Goal: Task Accomplishment & Management: Use online tool/utility

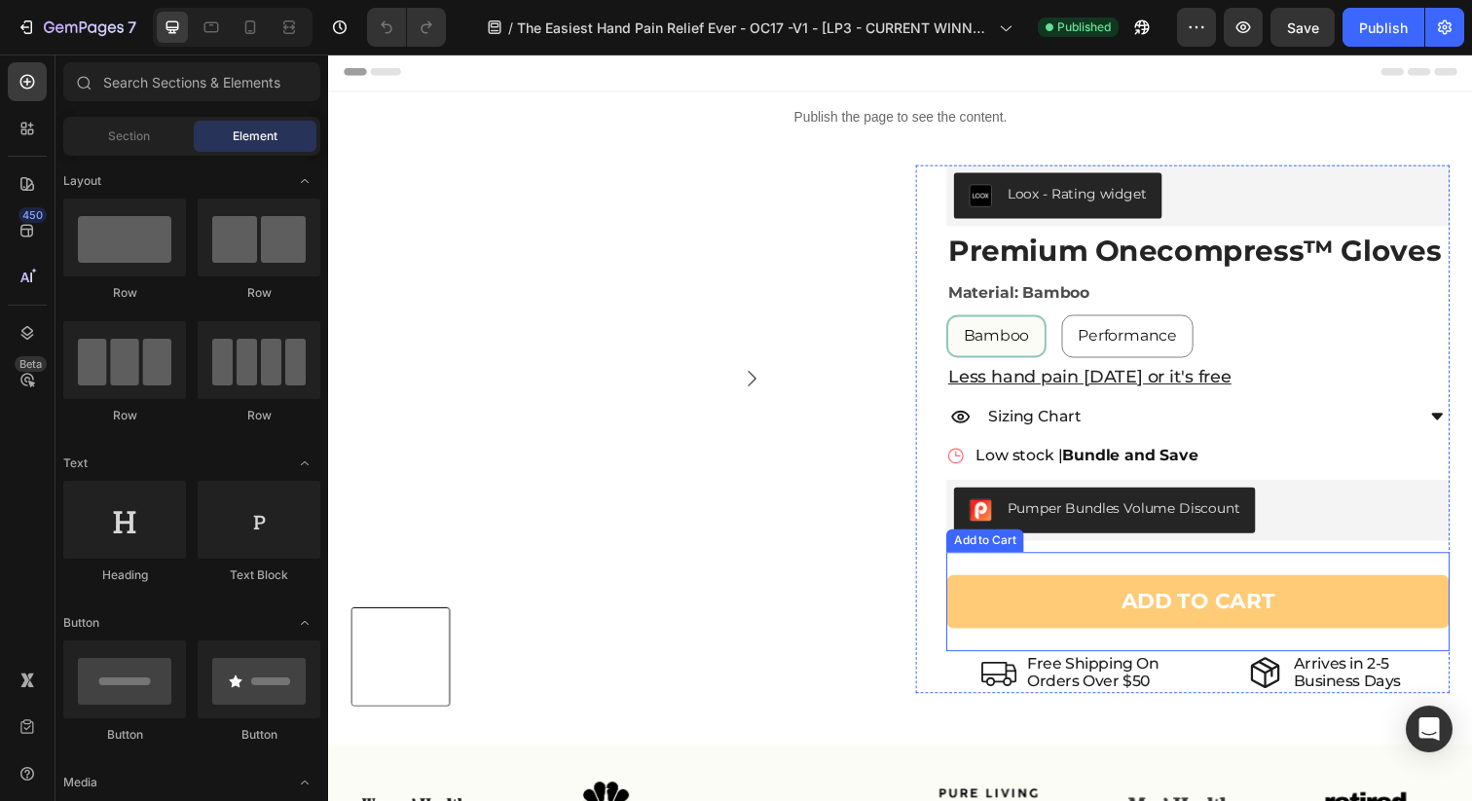
scroll to position [4, 0]
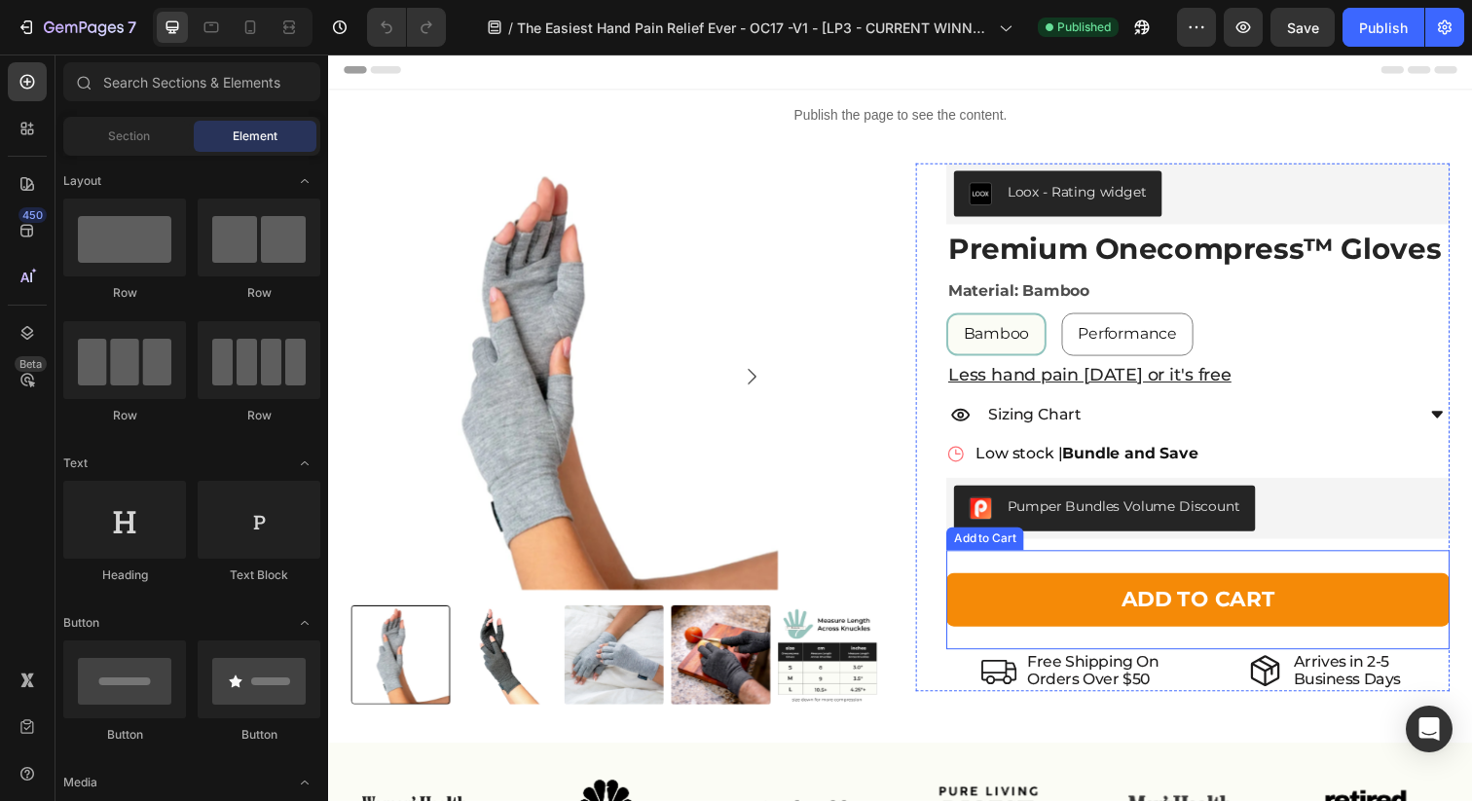
click at [1084, 680] on p "Free Shipping On" at bounding box center [1109, 674] width 134 height 18
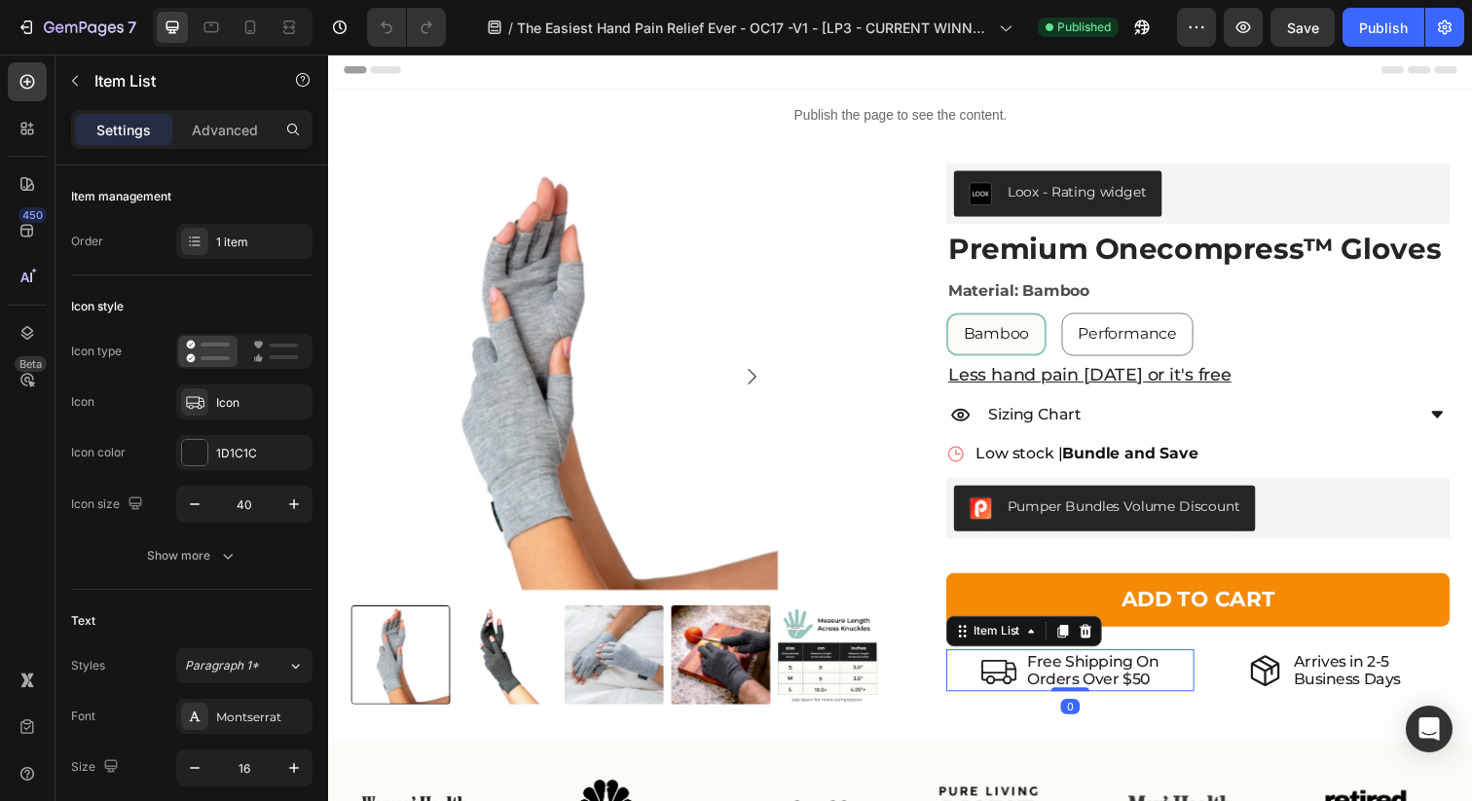
click at [1147, 690] on p "Orders Over $50" at bounding box center [1109, 692] width 134 height 18
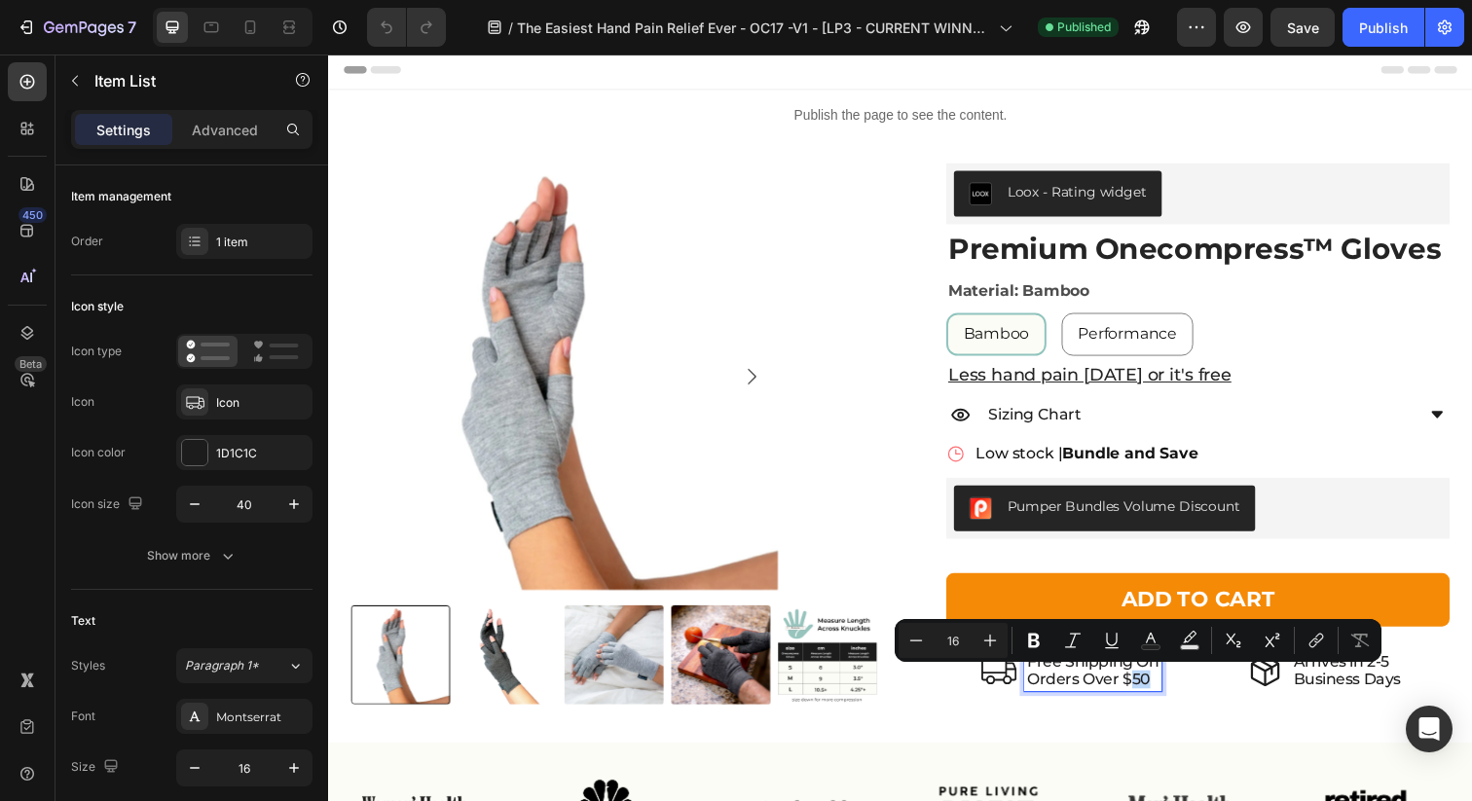
drag, startPoint x: 1152, startPoint y: 693, endPoint x: 1139, endPoint y: 694, distance: 12.7
click at [1139, 694] on p "Orders Over $50" at bounding box center [1109, 692] width 134 height 18
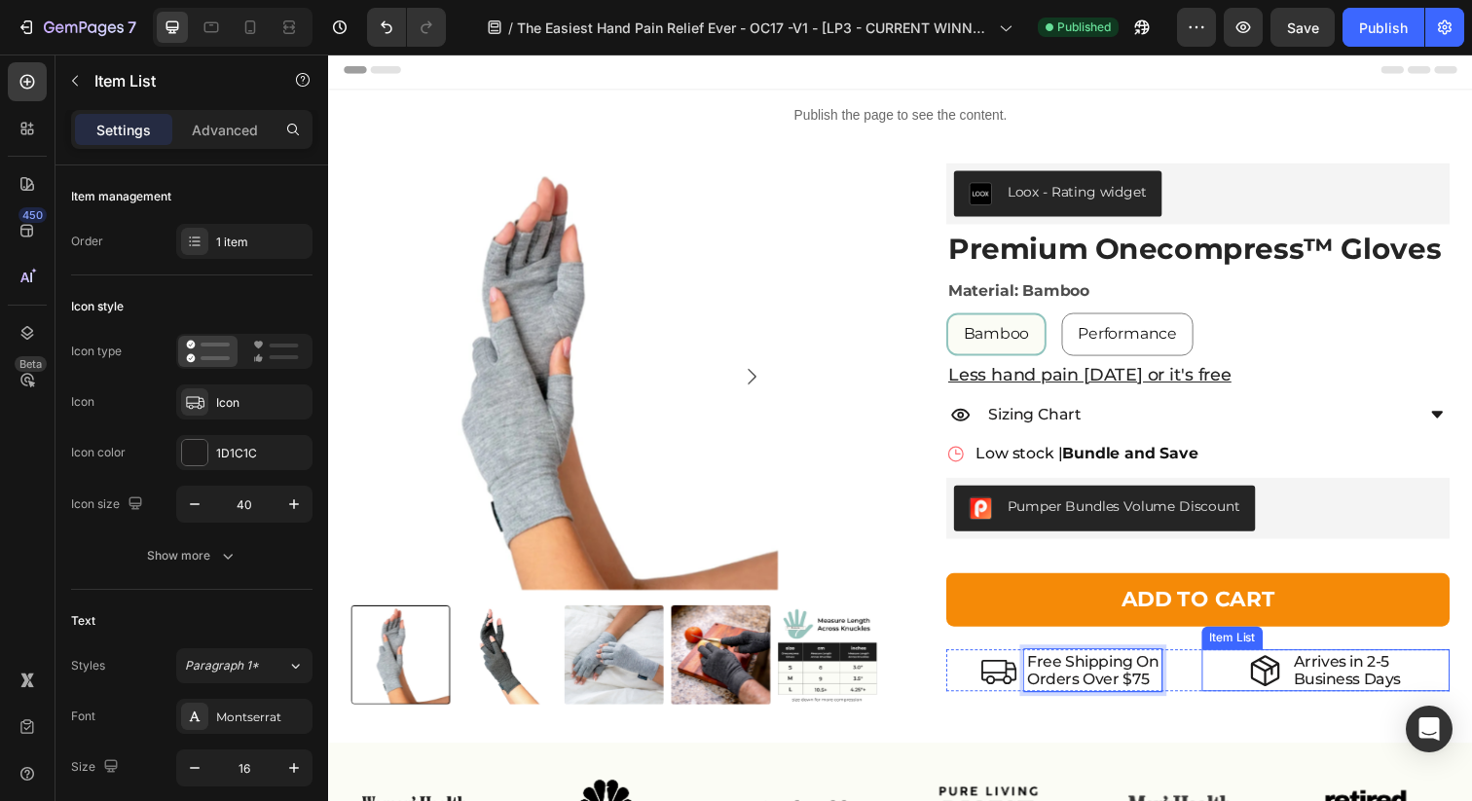
click at [1396, 676] on p "Arrives in 2-5" at bounding box center [1368, 674] width 110 height 18
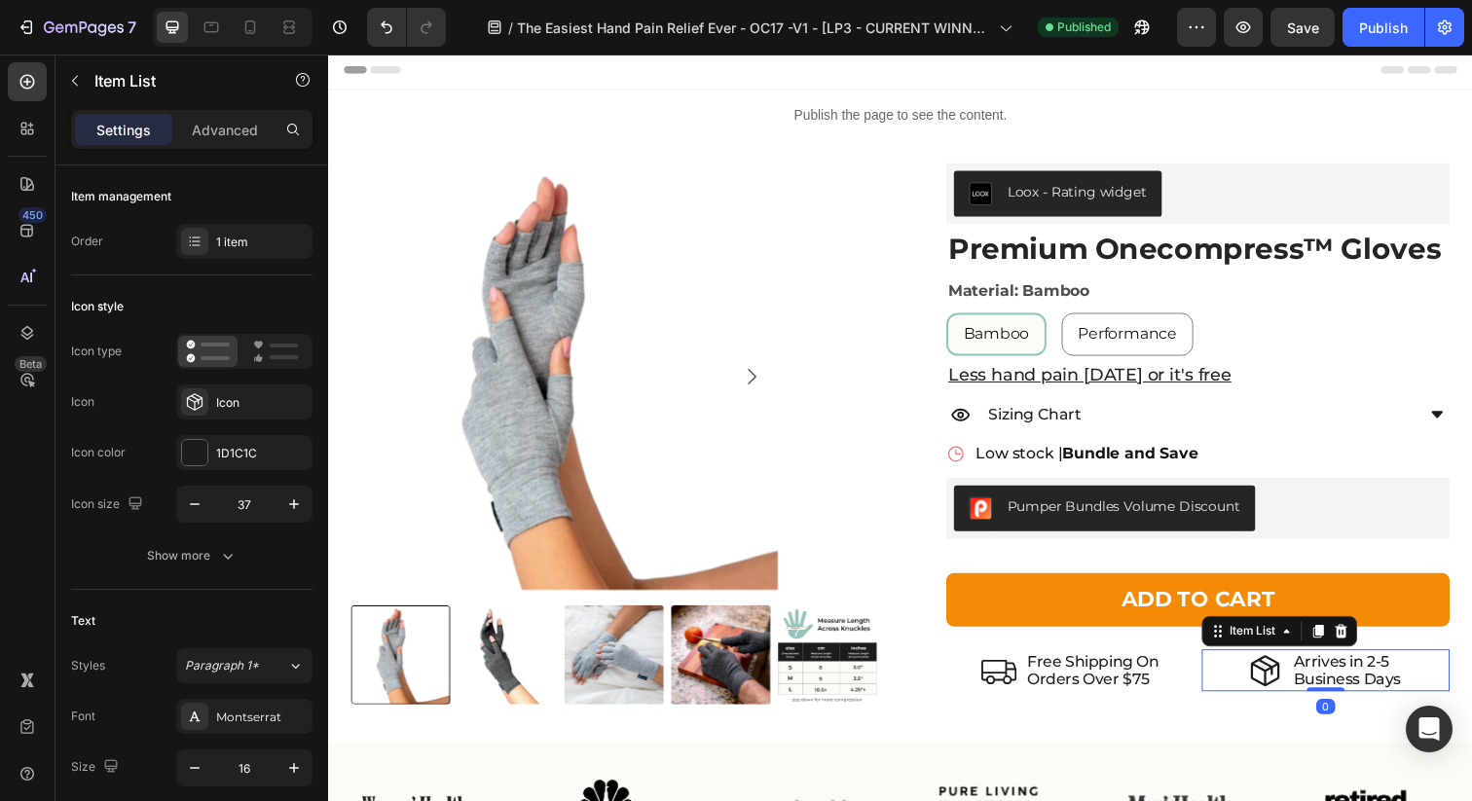
click at [1394, 675] on p "Arrives in 2-5" at bounding box center [1368, 674] width 110 height 18
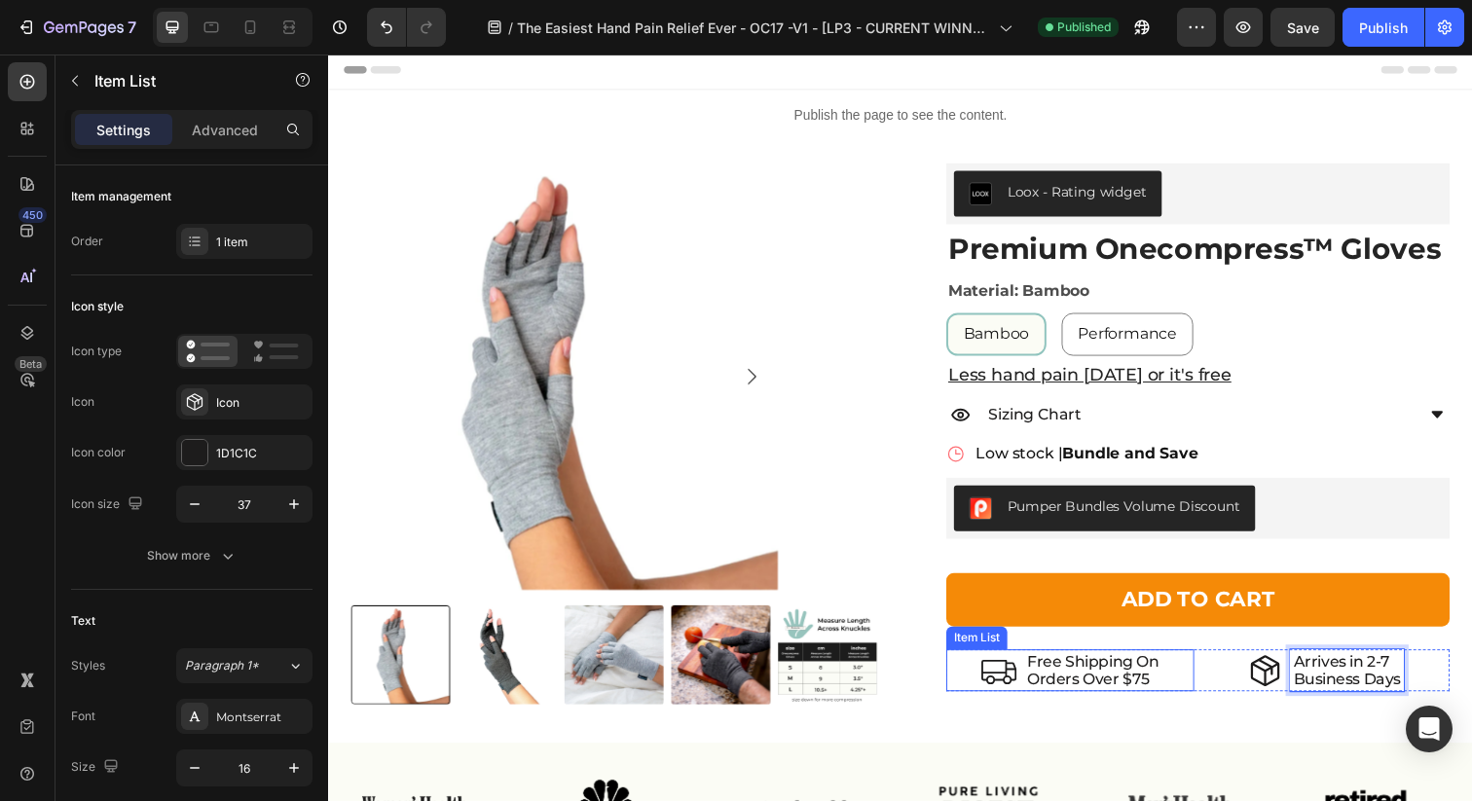
click at [1183, 688] on div "Free Shipping On Orders Over $75" at bounding box center [1085, 683] width 253 height 43
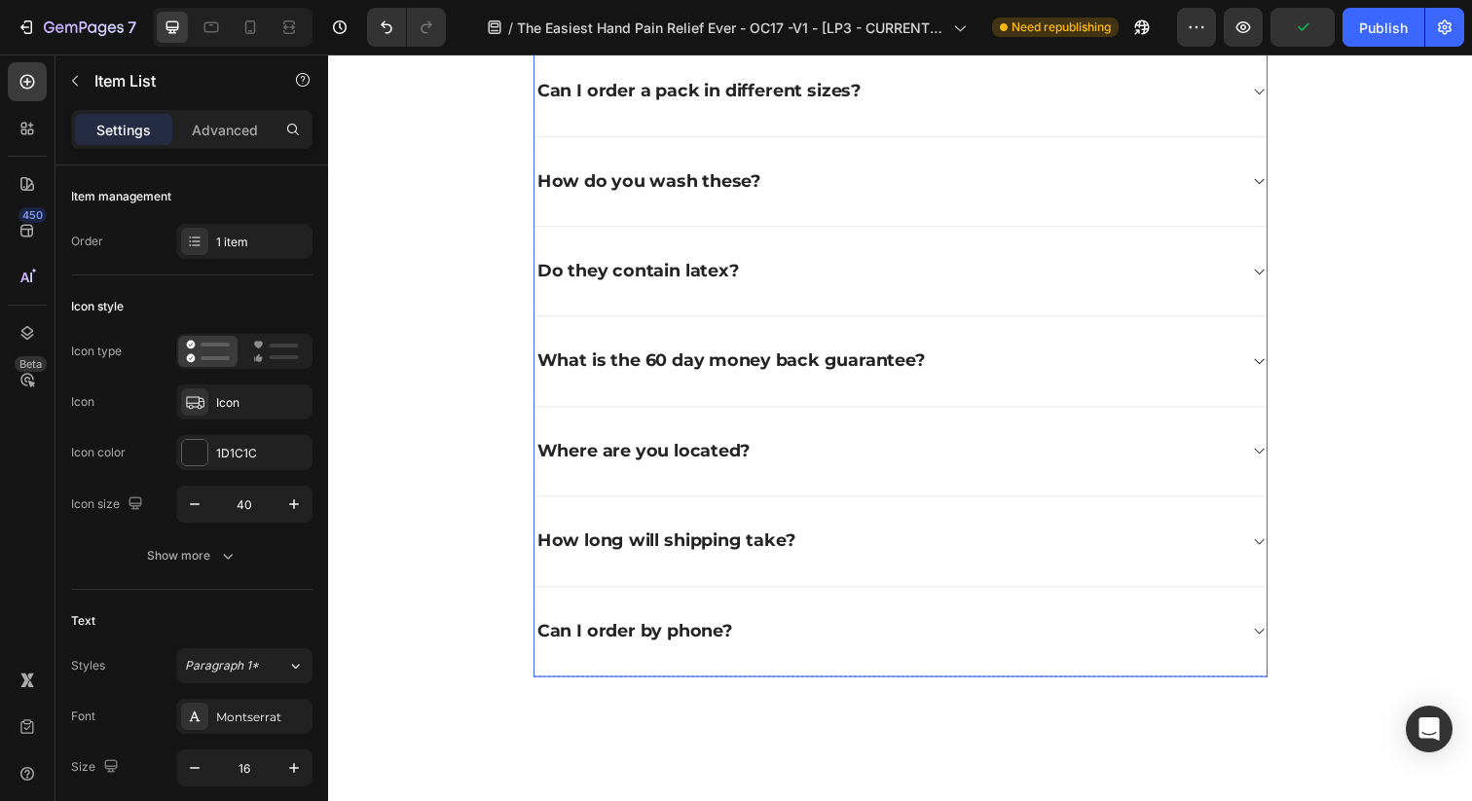
scroll to position [3609, 0]
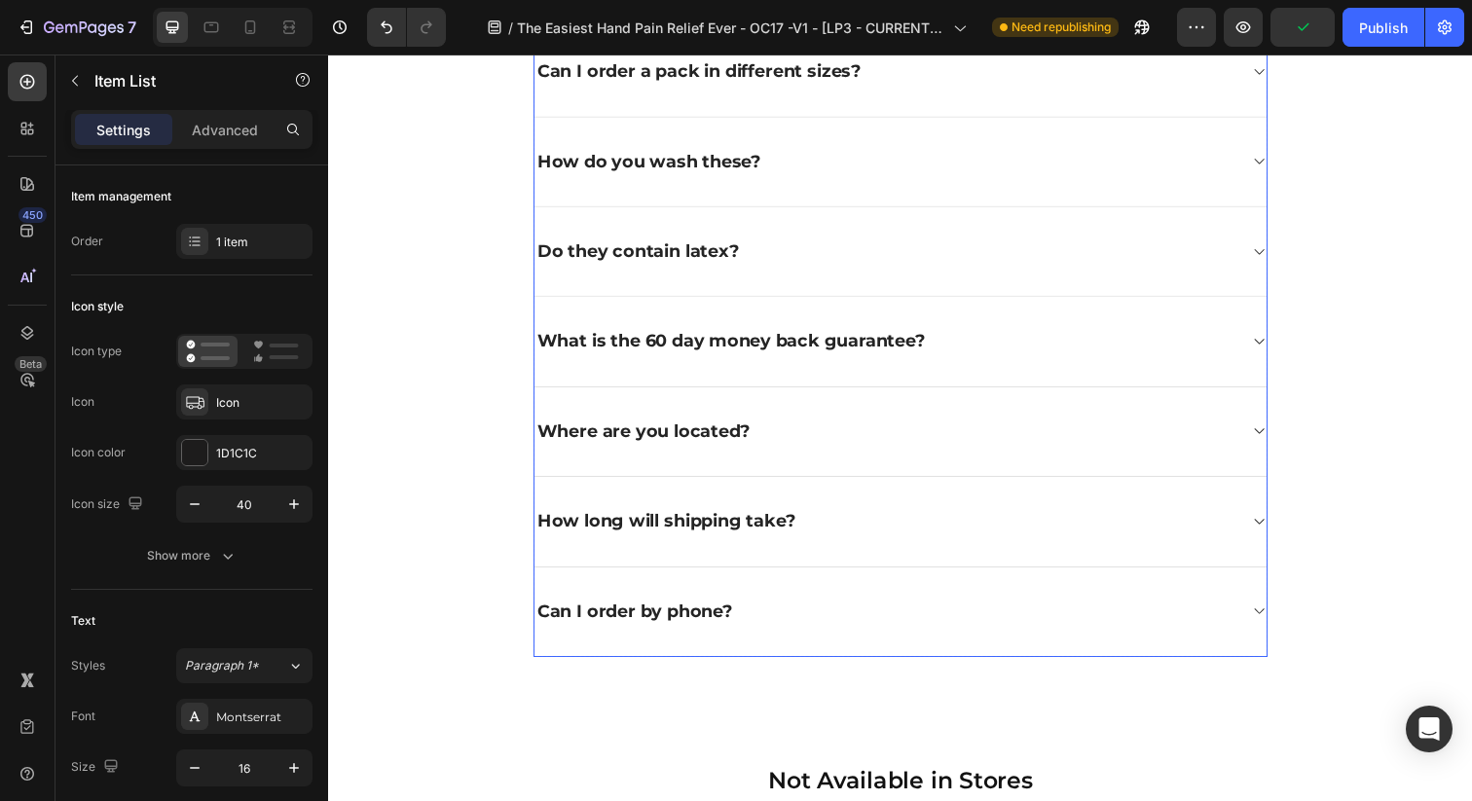
click at [1261, 527] on div "How long will shipping take?" at bounding box center [912, 532] width 748 height 92
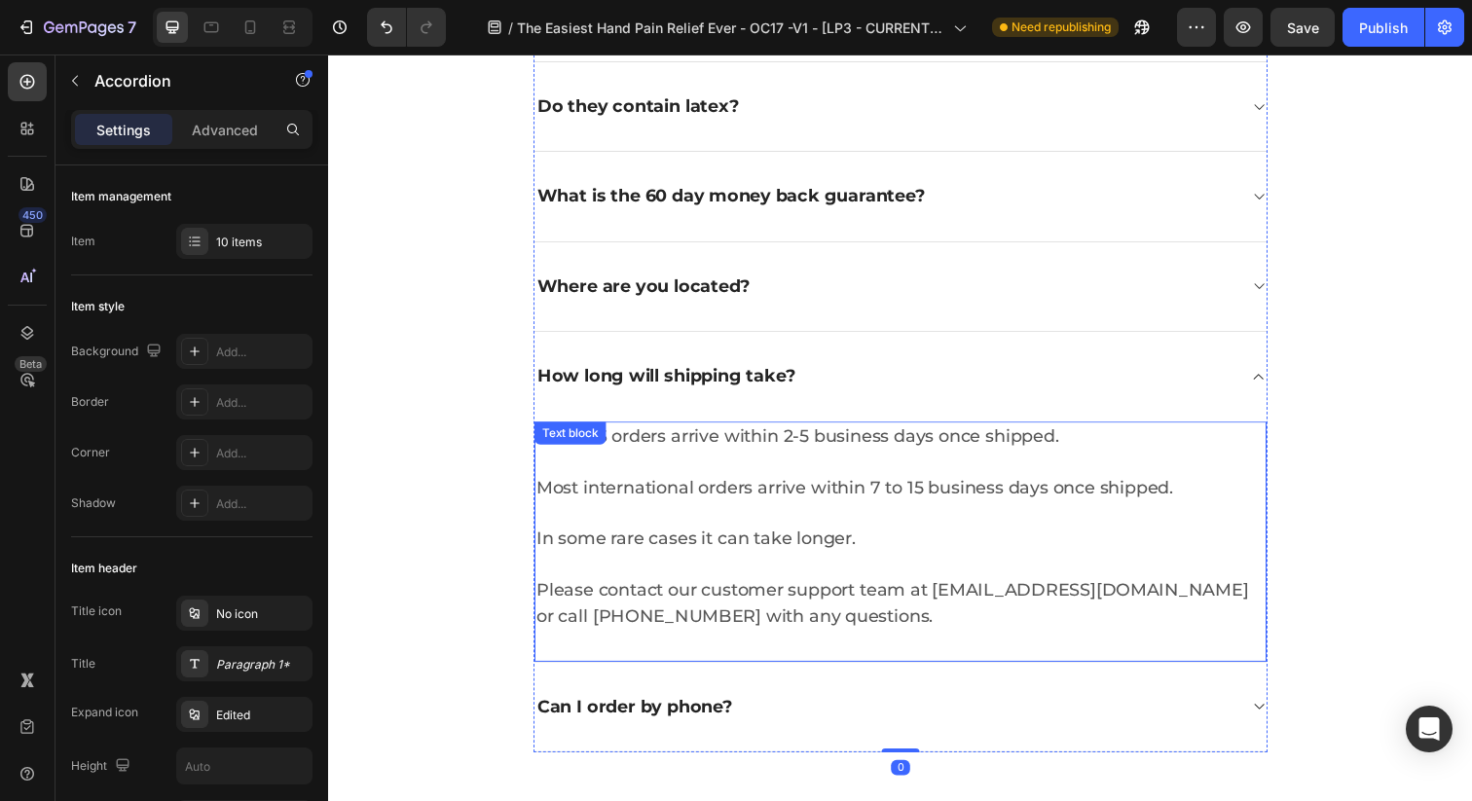
scroll to position [3762, 0]
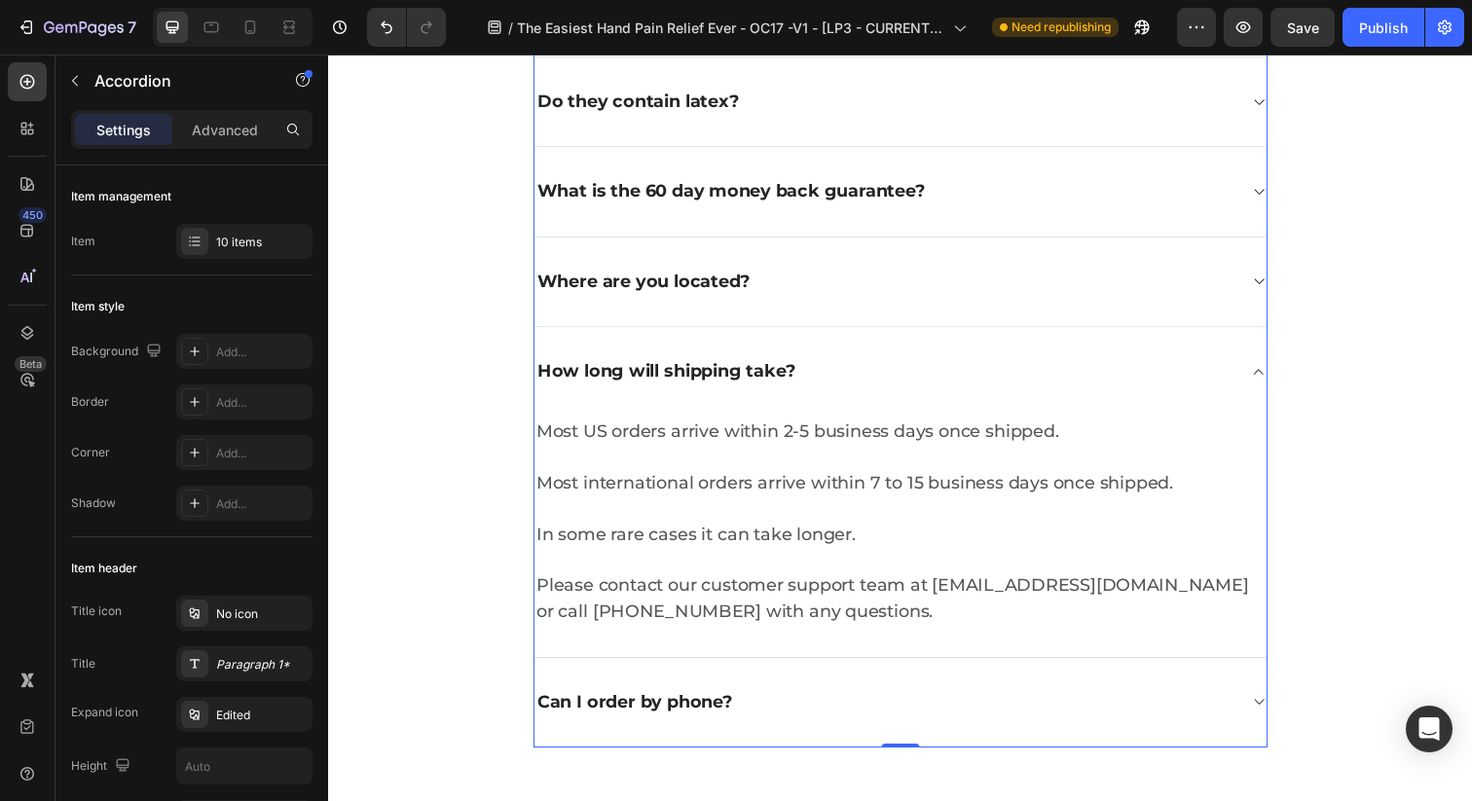
click at [1262, 376] on div "How long will shipping take?" at bounding box center [912, 378] width 748 height 91
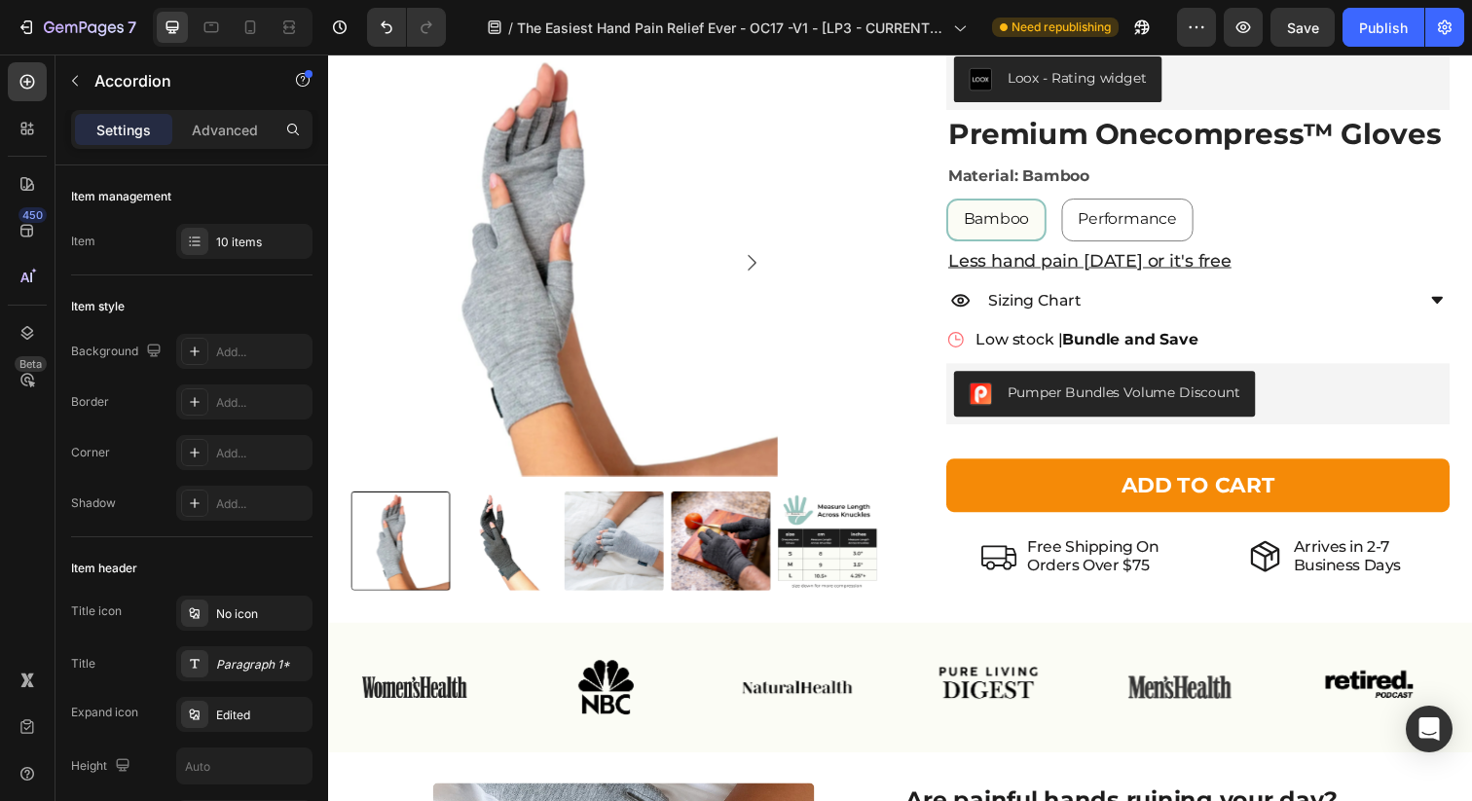
scroll to position [0, 0]
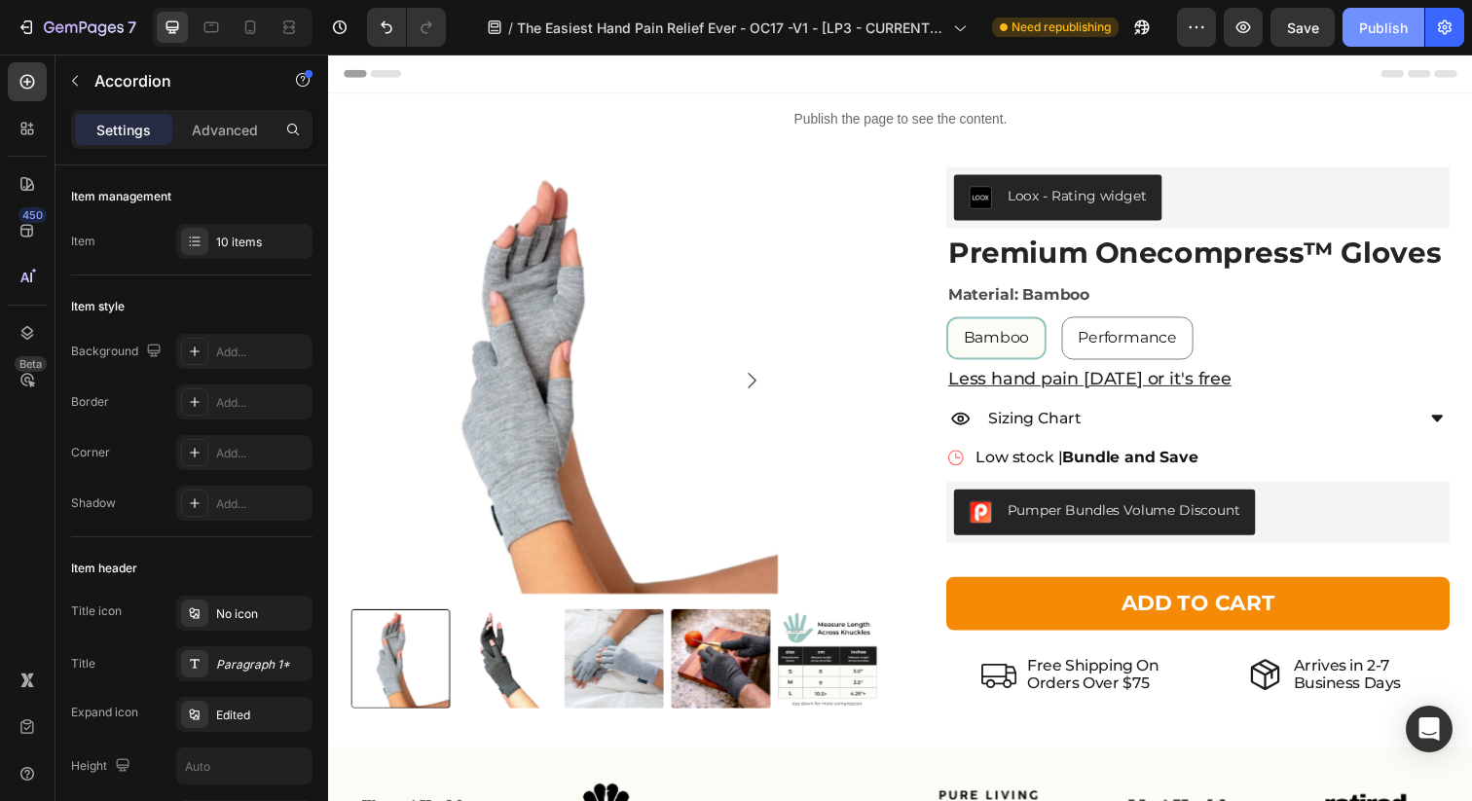
click at [1381, 24] on div "Publish" at bounding box center [1383, 28] width 49 height 20
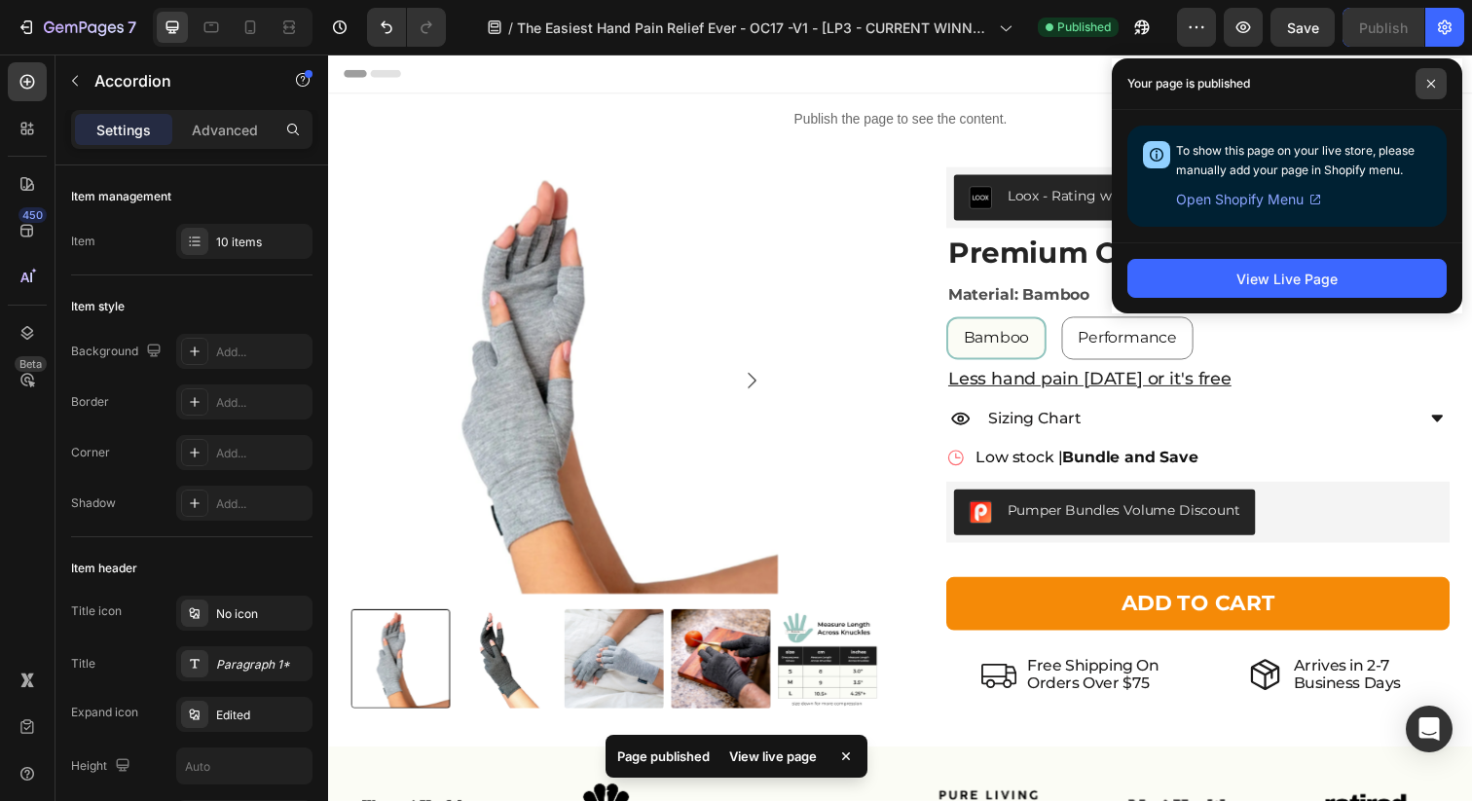
click at [1430, 87] on icon at bounding box center [1431, 84] width 10 height 10
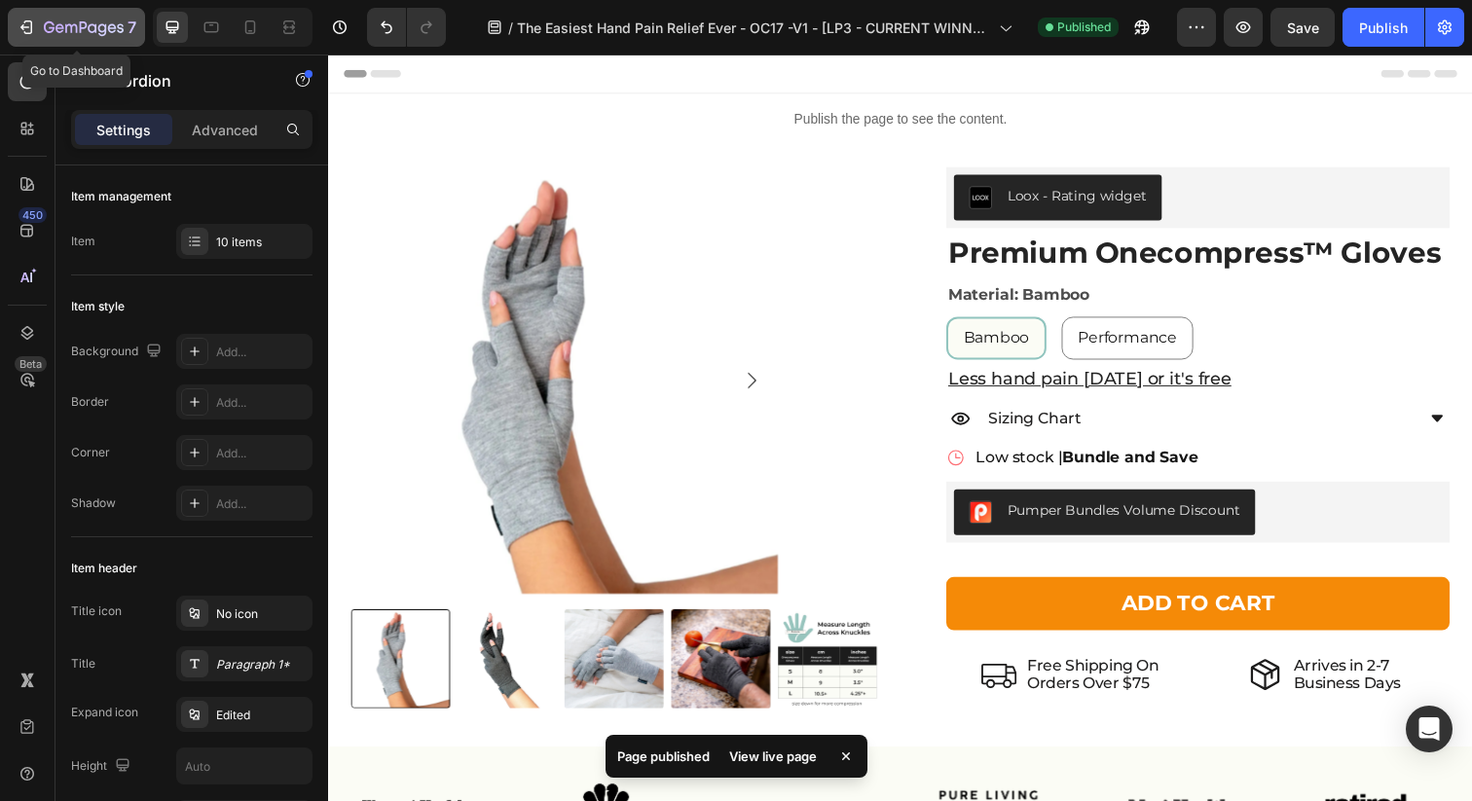
drag, startPoint x: 92, startPoint y: 32, endPoint x: 102, endPoint y: 36, distance: 10.5
click at [92, 32] on icon "button" at bounding box center [92, 27] width 9 height 9
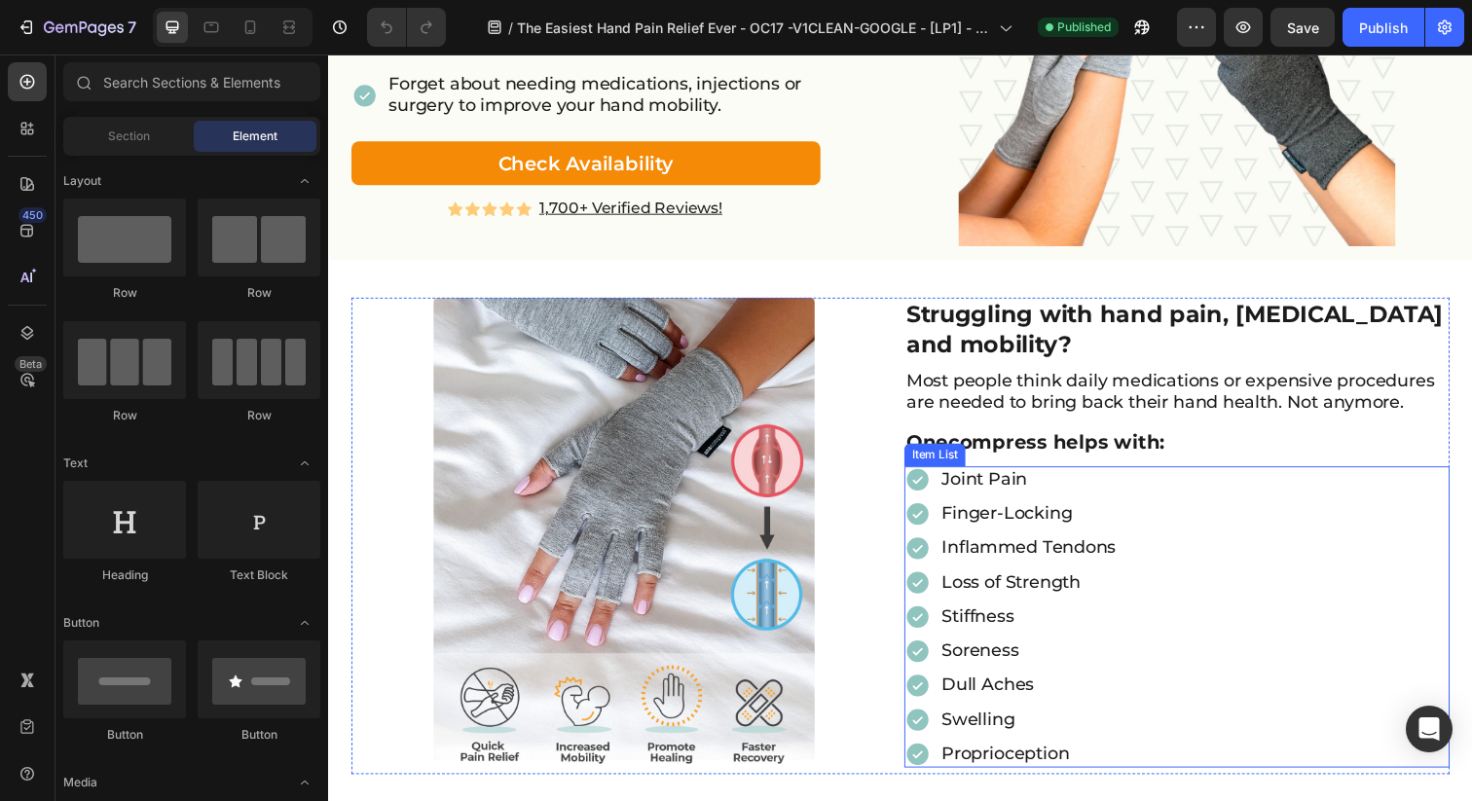
scroll to position [349, 0]
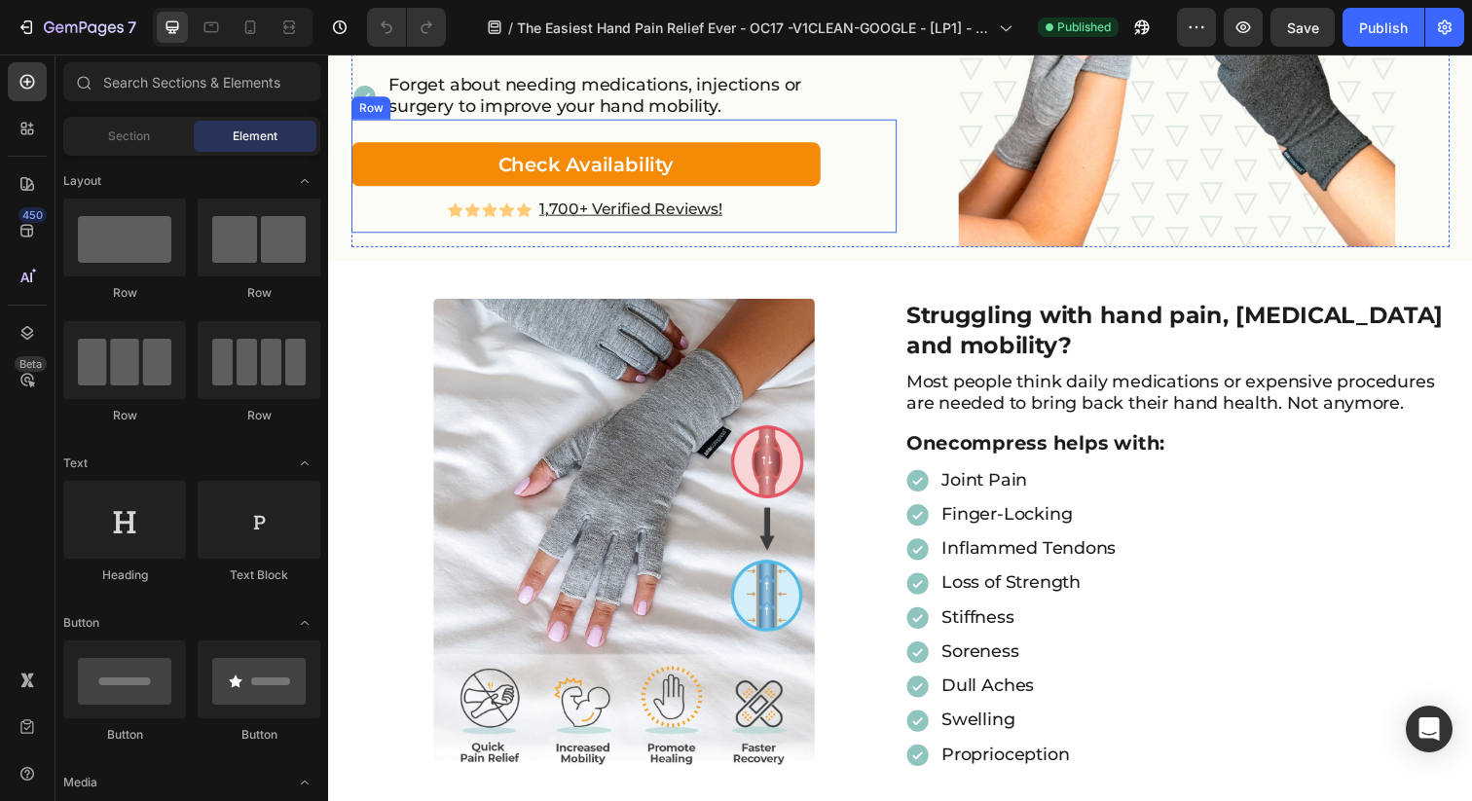
click at [570, 206] on u "1,700+ Verified Reviews!" at bounding box center [636, 211] width 187 height 18
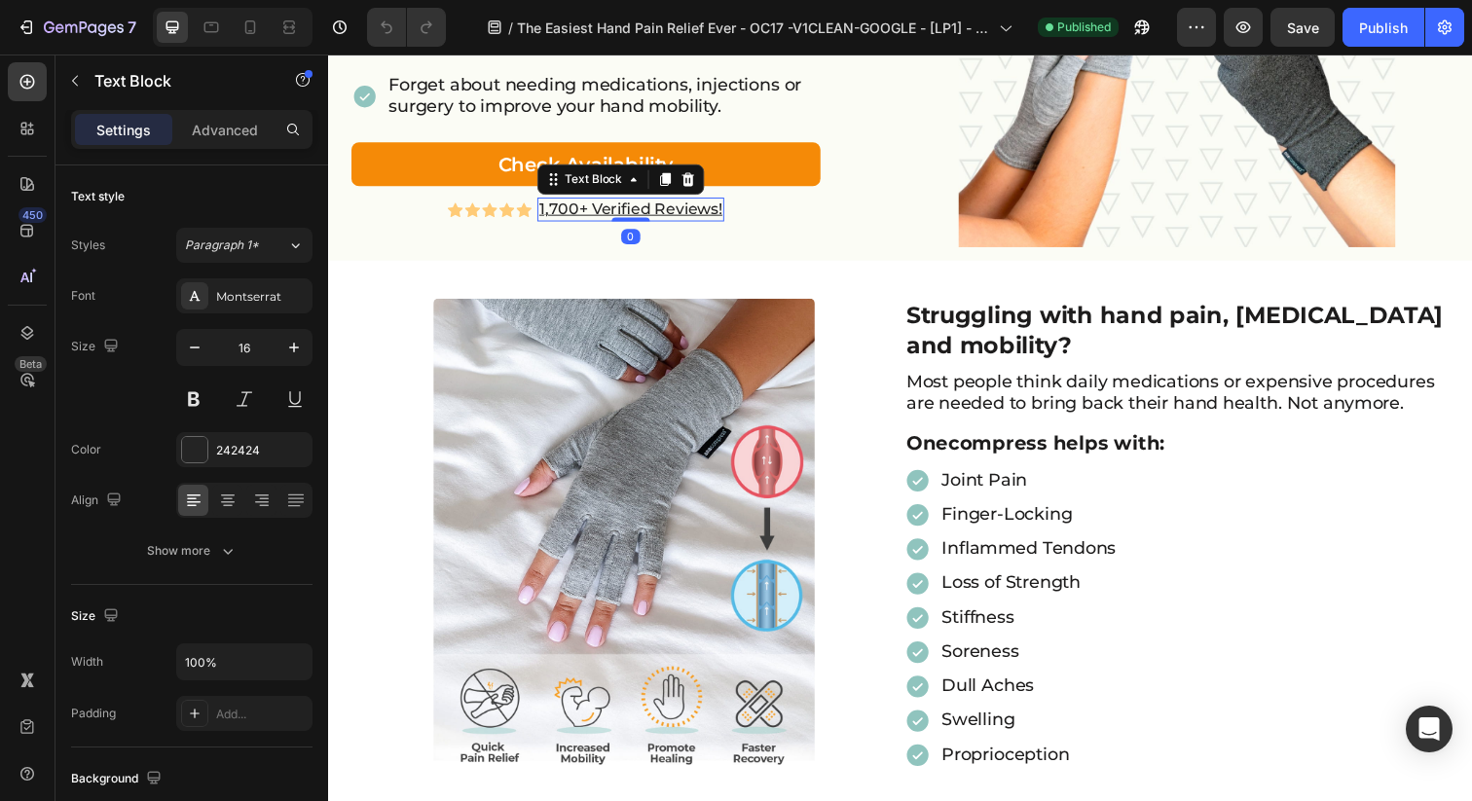
click at [580, 212] on u "1,700+ Verified Reviews!" at bounding box center [636, 211] width 187 height 18
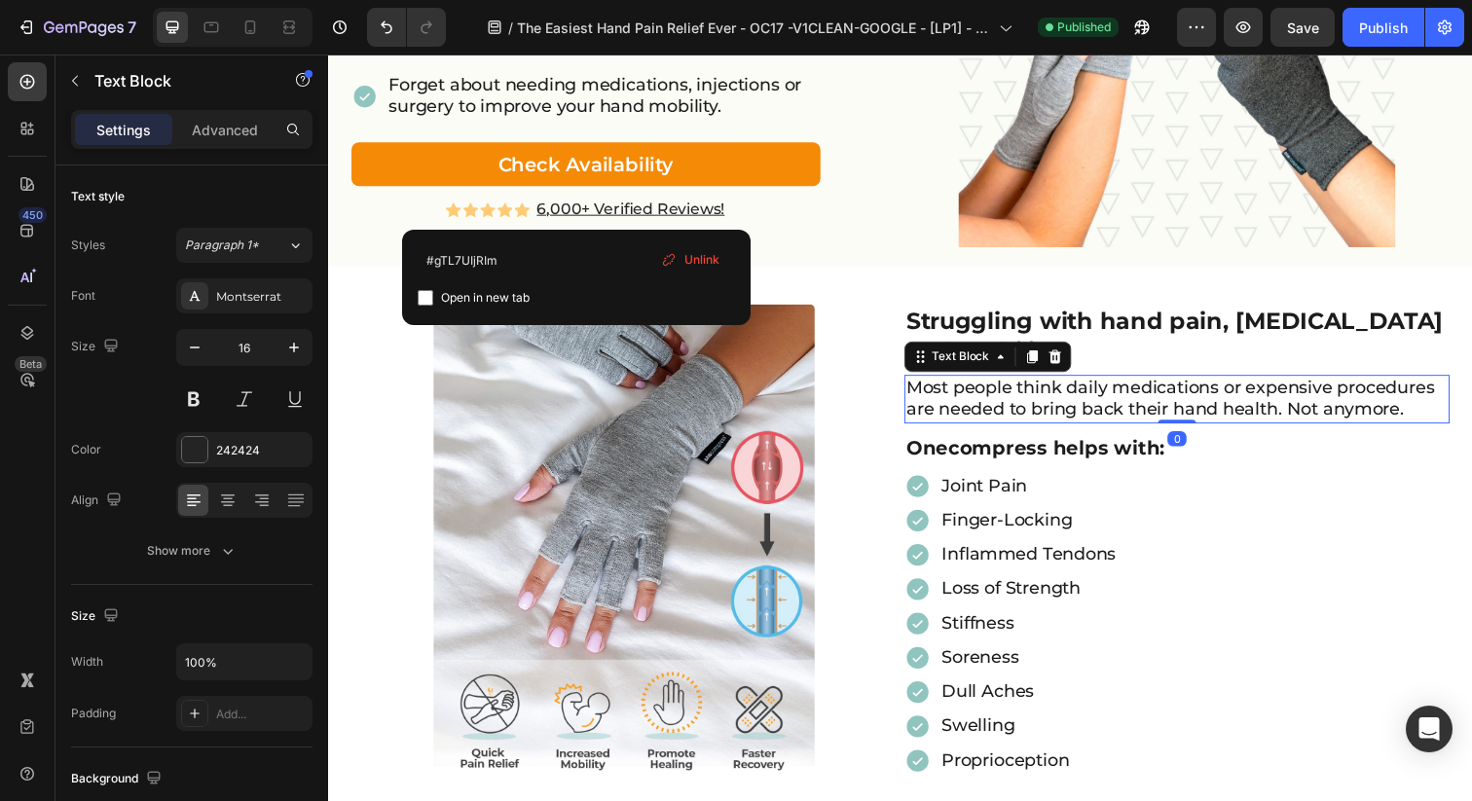
click at [1110, 390] on p "Most people think daily medications or expensive procedures are needed to bring…" at bounding box center [1194, 407] width 553 height 46
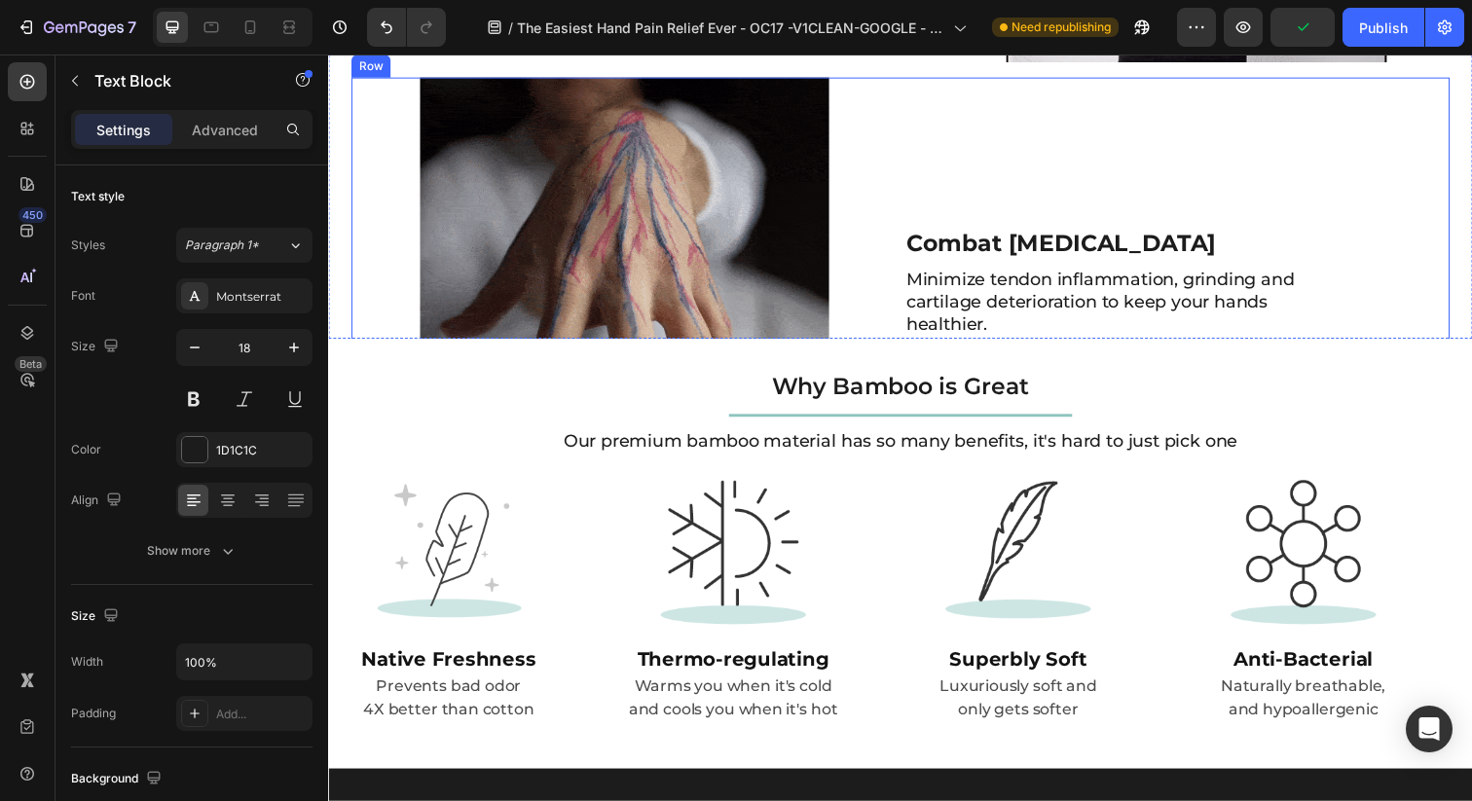
scroll to position [2639, 0]
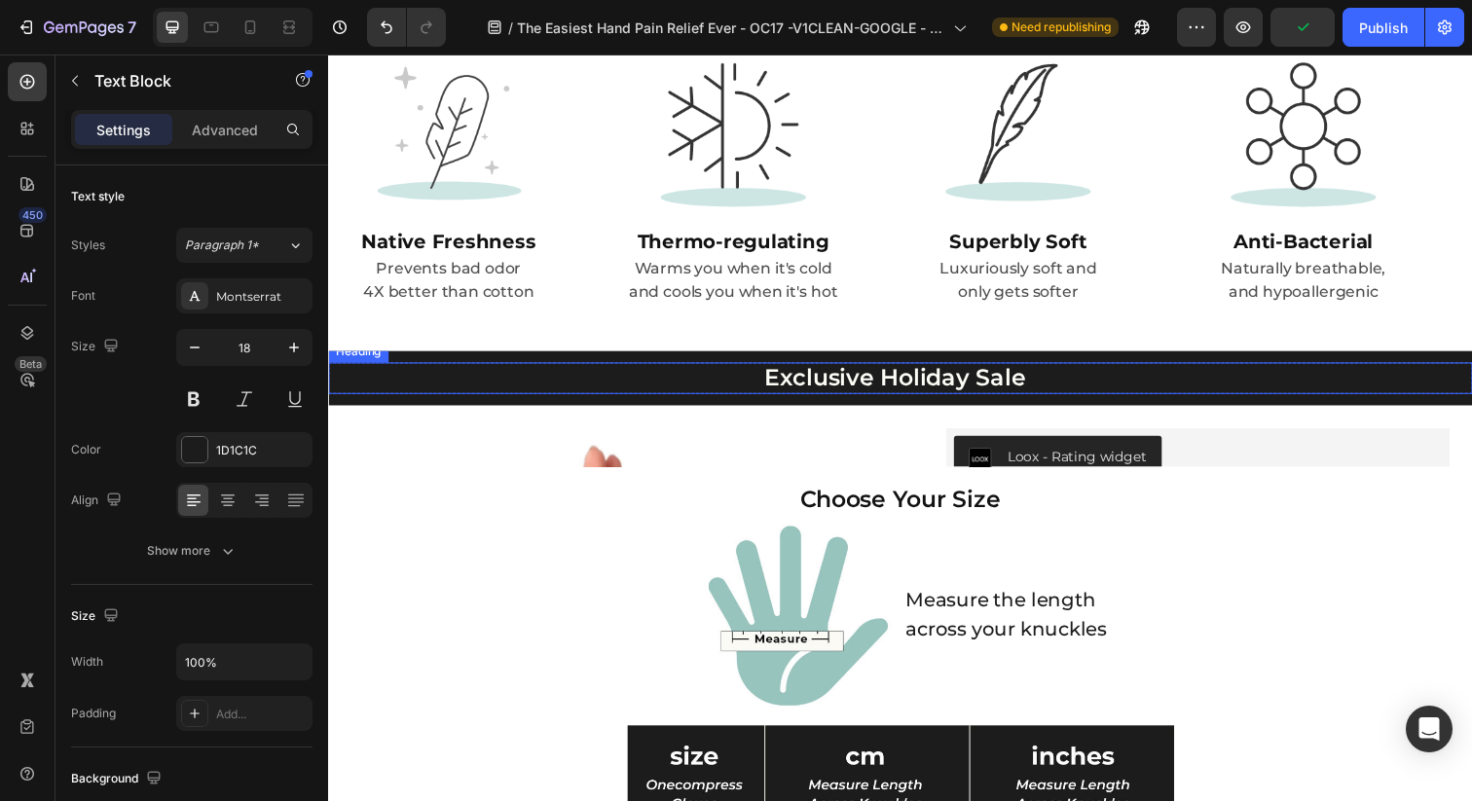
click at [886, 395] on h2 "Exclusive Holiday Sale" at bounding box center [906, 385] width 1157 height 32
click at [953, 390] on h2 "Exclusive Holiday Sale" at bounding box center [906, 385] width 1157 height 32
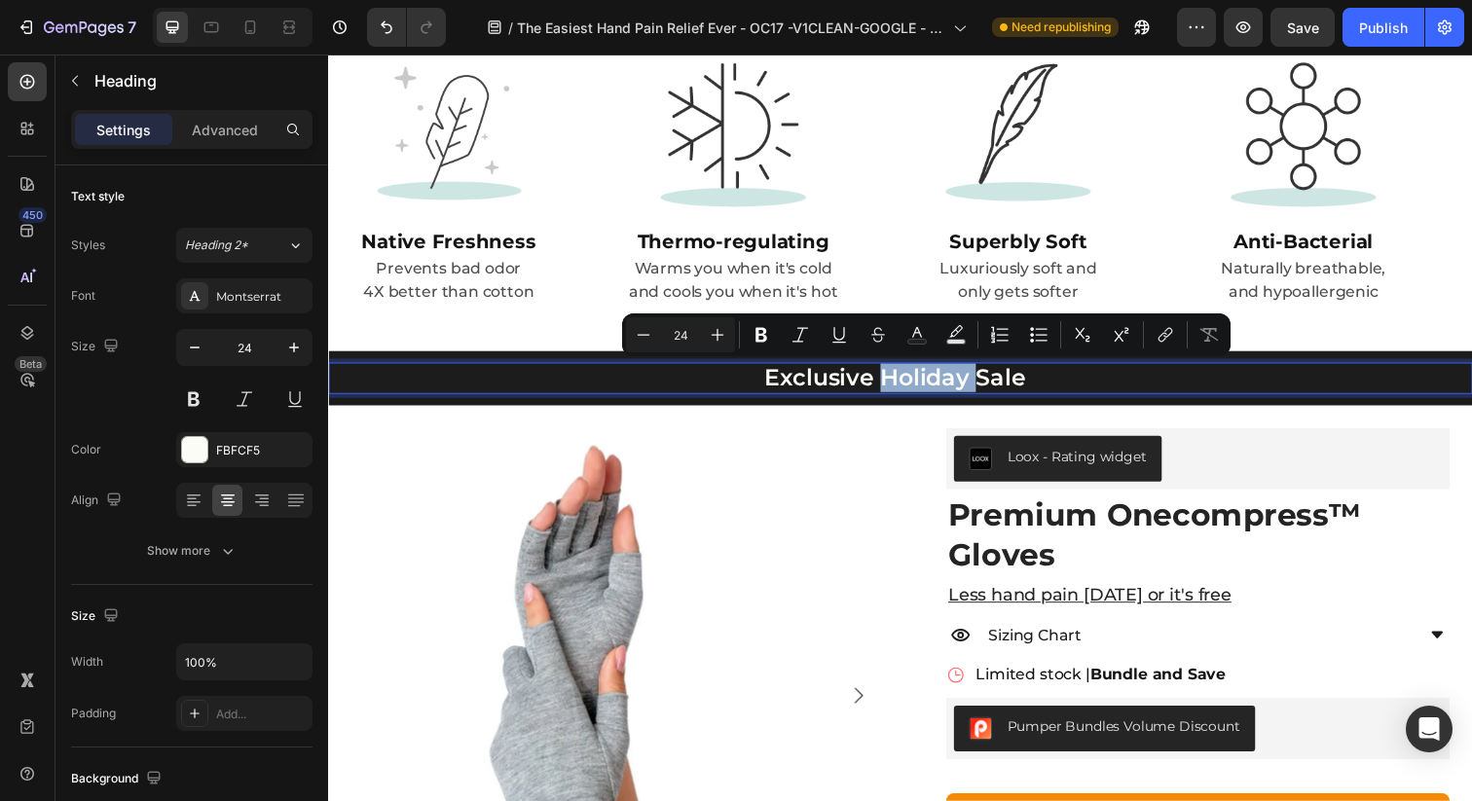
drag, startPoint x: 885, startPoint y: 384, endPoint x: 987, endPoint y: 390, distance: 102.4
click at [987, 390] on p "Exclusive Holiday Sale" at bounding box center [906, 385] width 1153 height 28
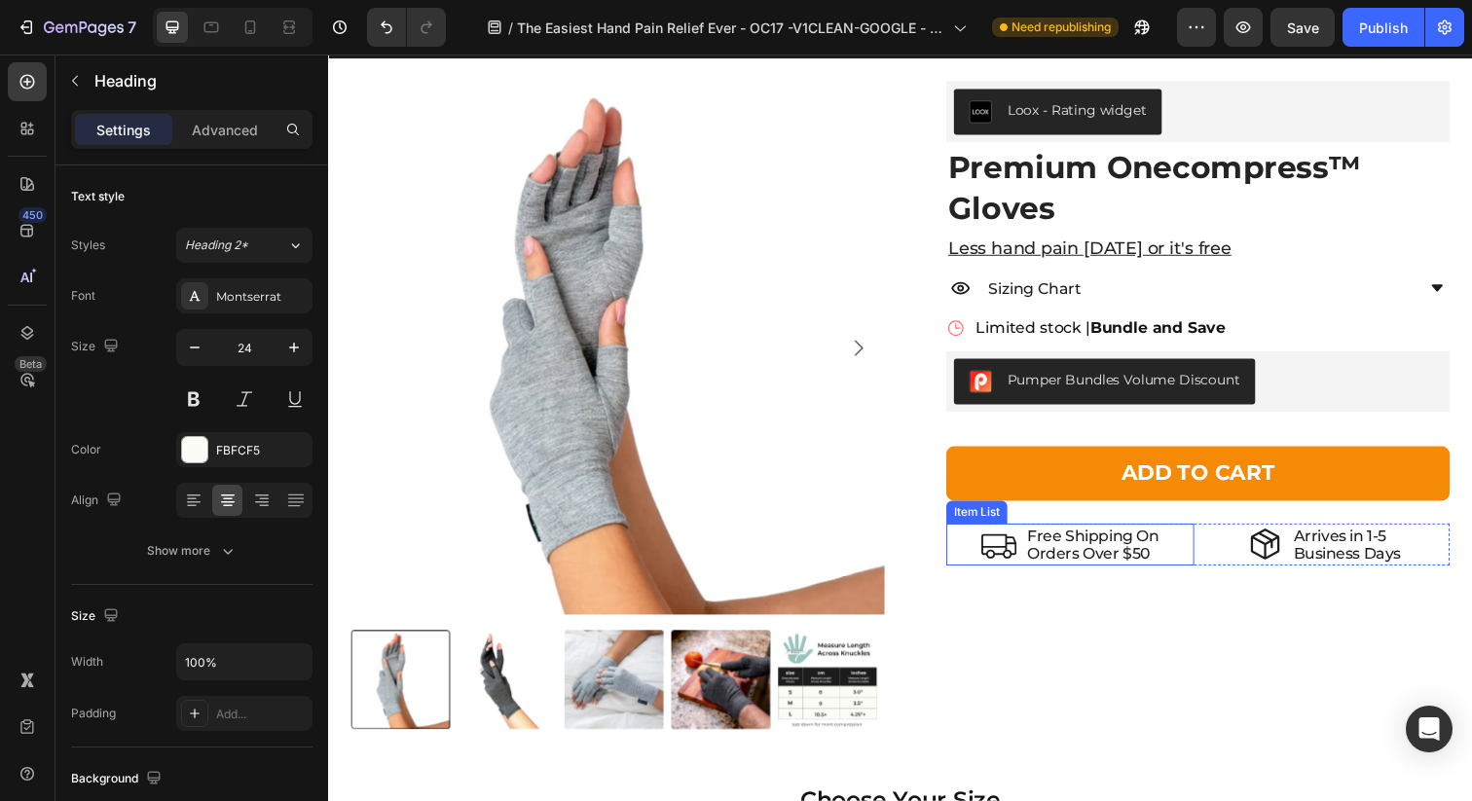
scroll to position [2999, 0]
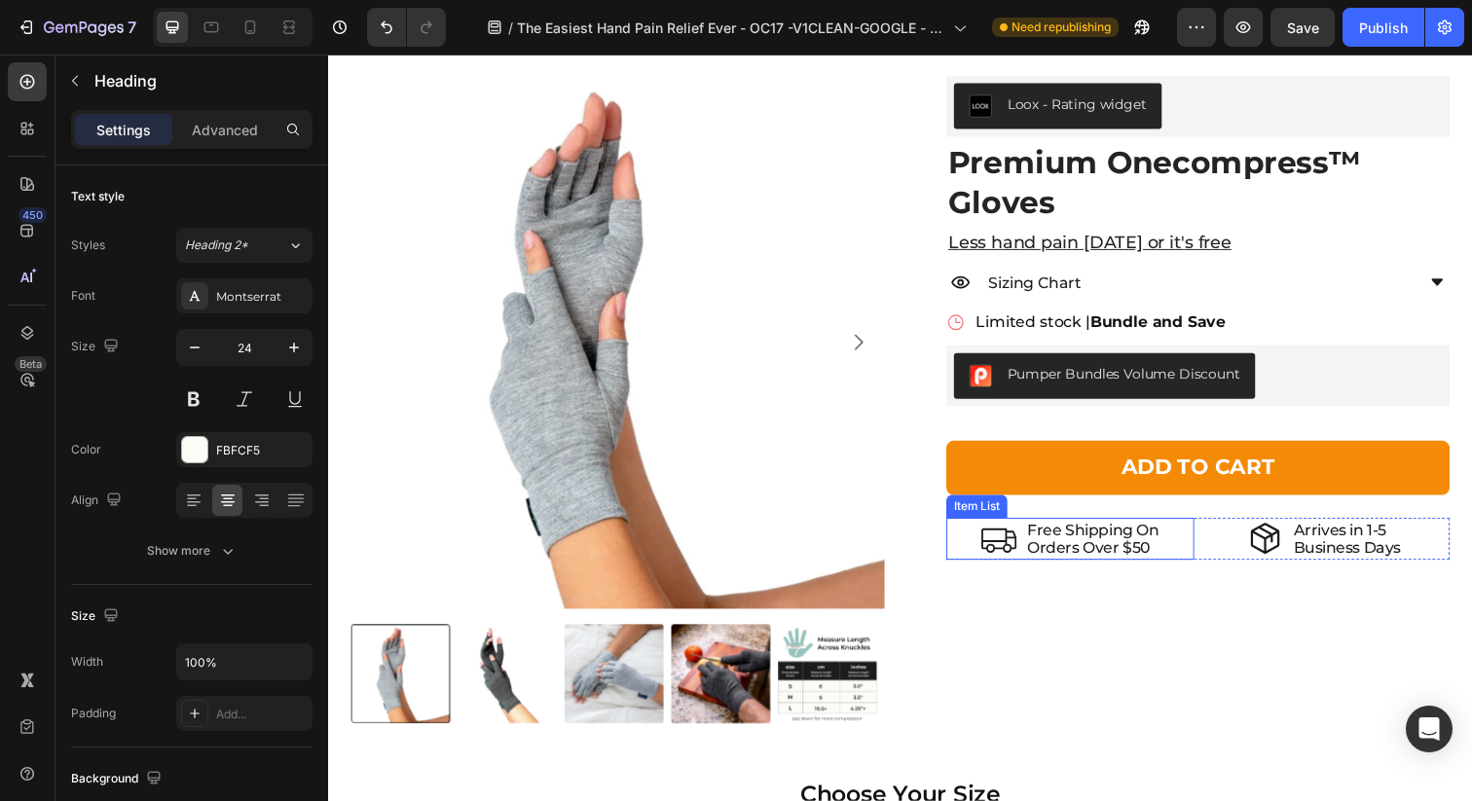
click at [1136, 555] on p "Orders Over $50" at bounding box center [1109, 558] width 134 height 18
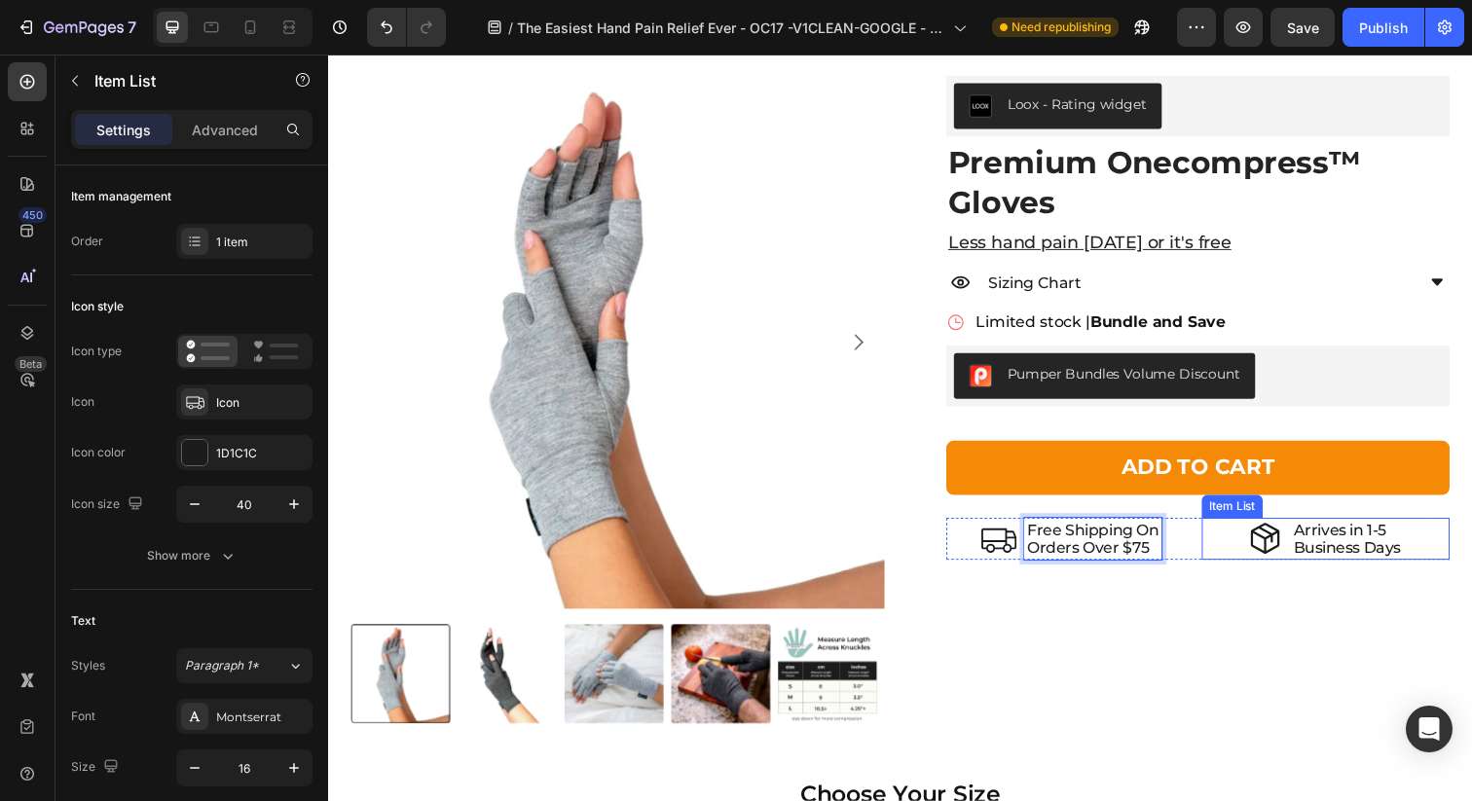
click at [1368, 549] on p "Business Days" at bounding box center [1368, 558] width 110 height 18
click at [1383, 539] on p "Arrives in 1-5" at bounding box center [1368, 540] width 110 height 18
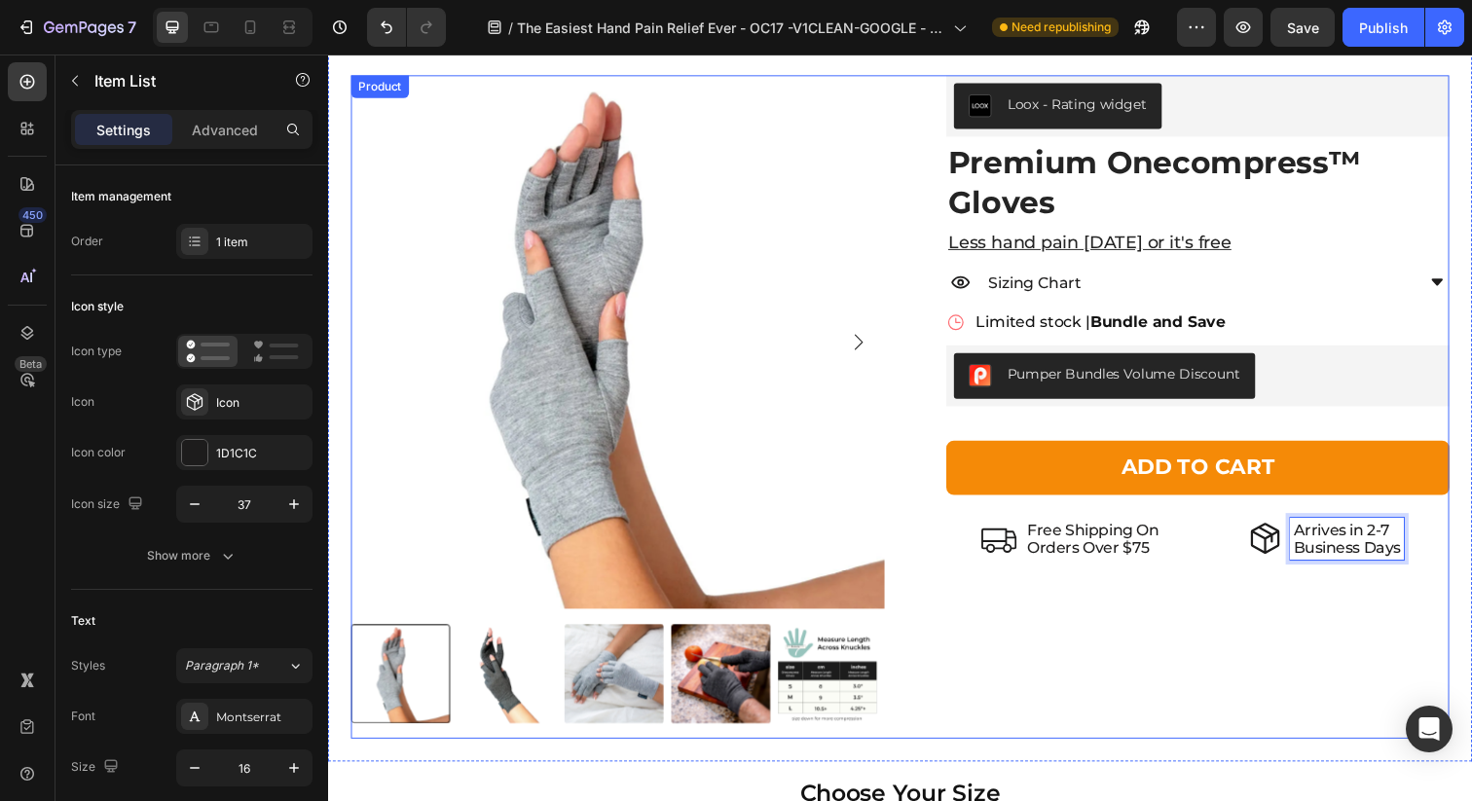
click at [1281, 622] on div "Loox - Rating widget Loox Premium Onecompress™ Gloves Product Title Less hand p…" at bounding box center [1200, 415] width 545 height 678
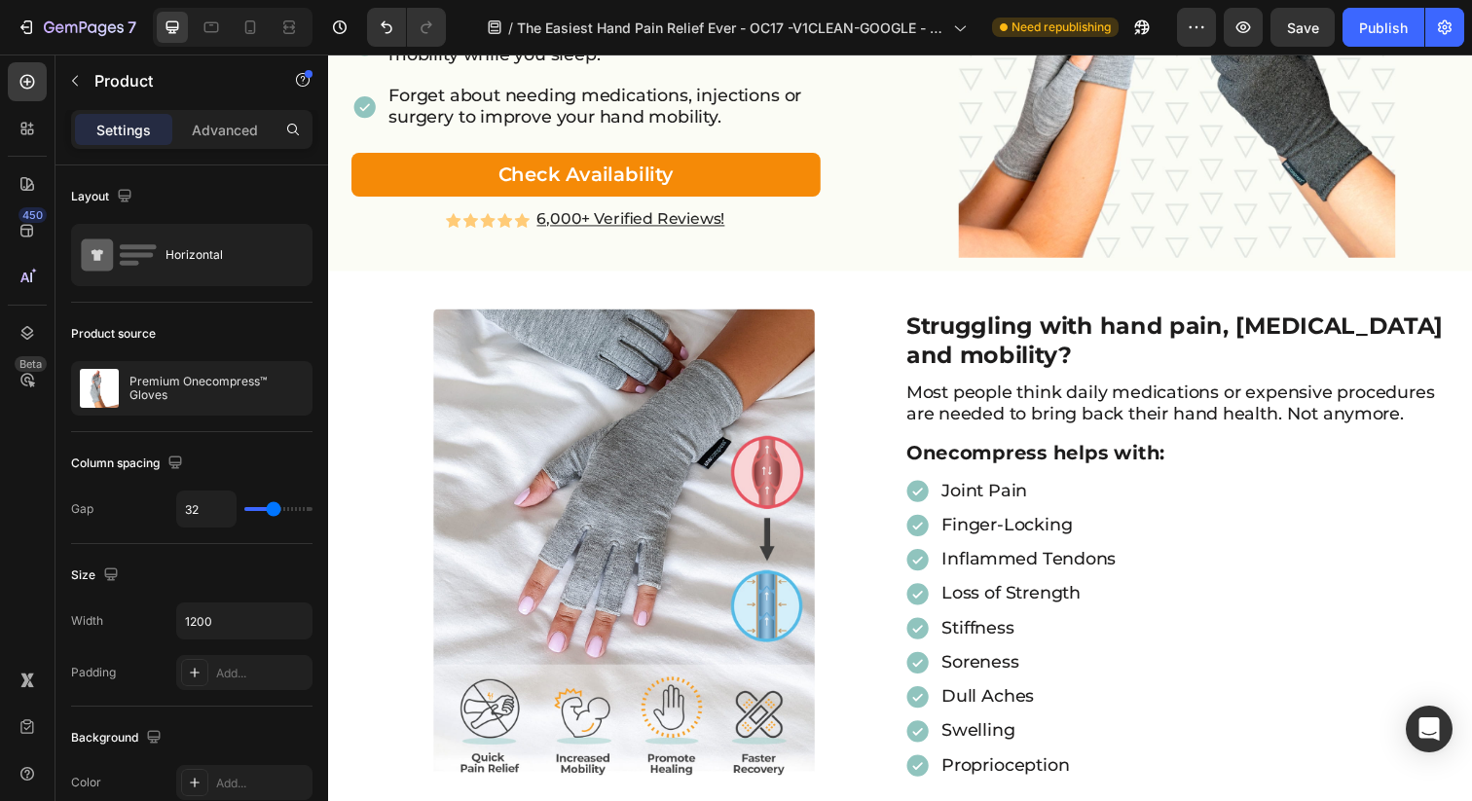
scroll to position [0, 0]
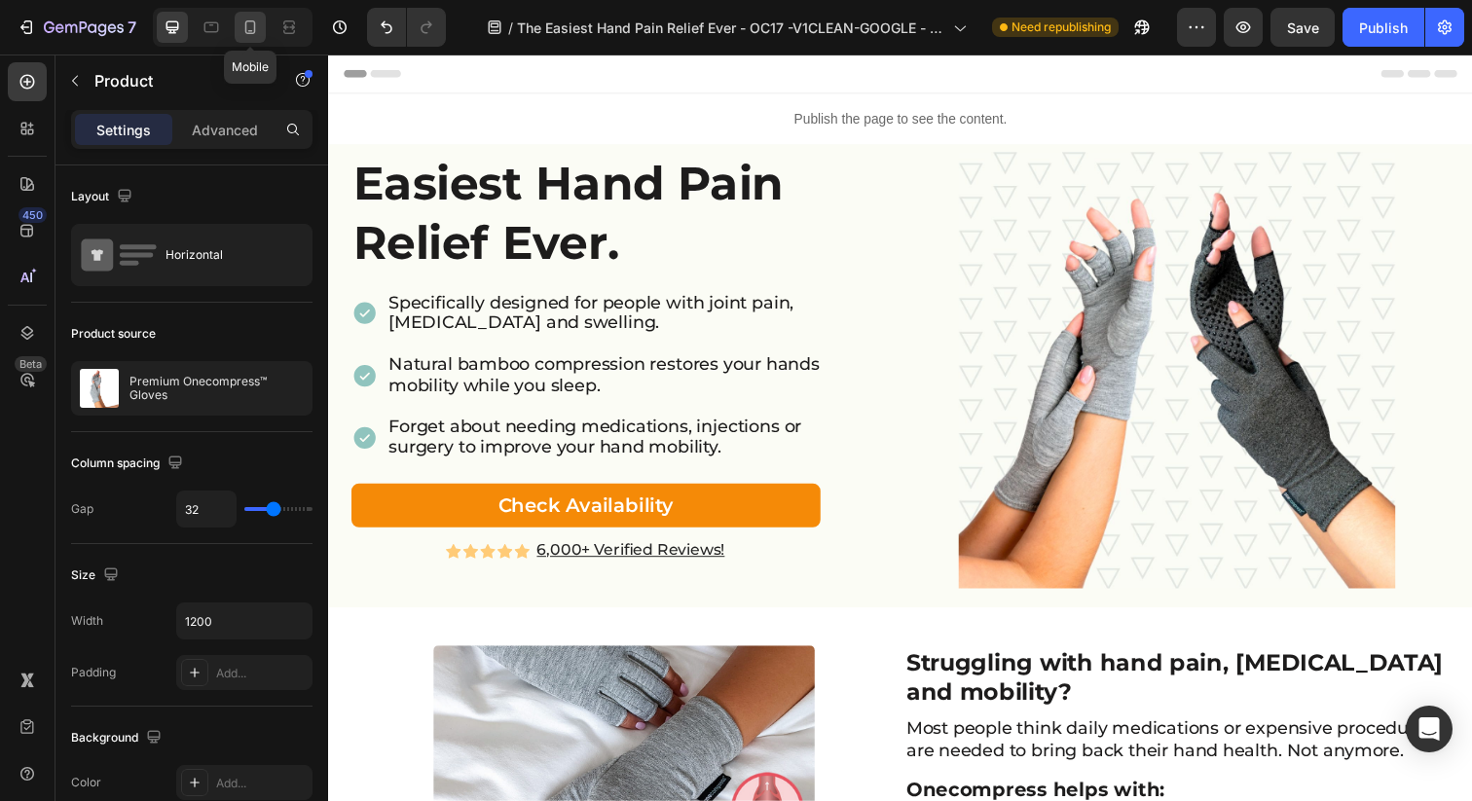
click at [248, 28] on icon at bounding box center [249, 27] width 19 height 19
type input "0"
type input "100%"
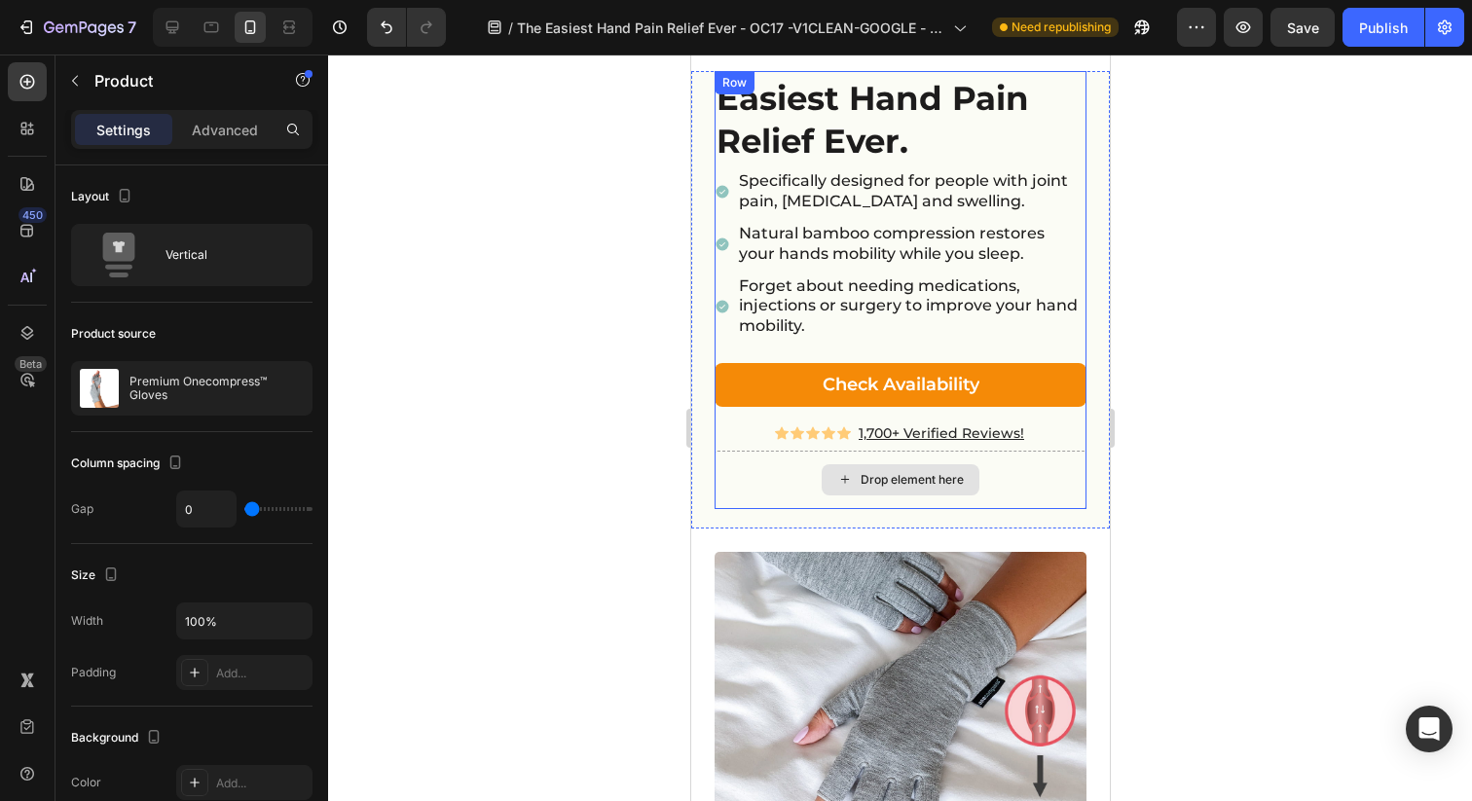
scroll to position [197, 0]
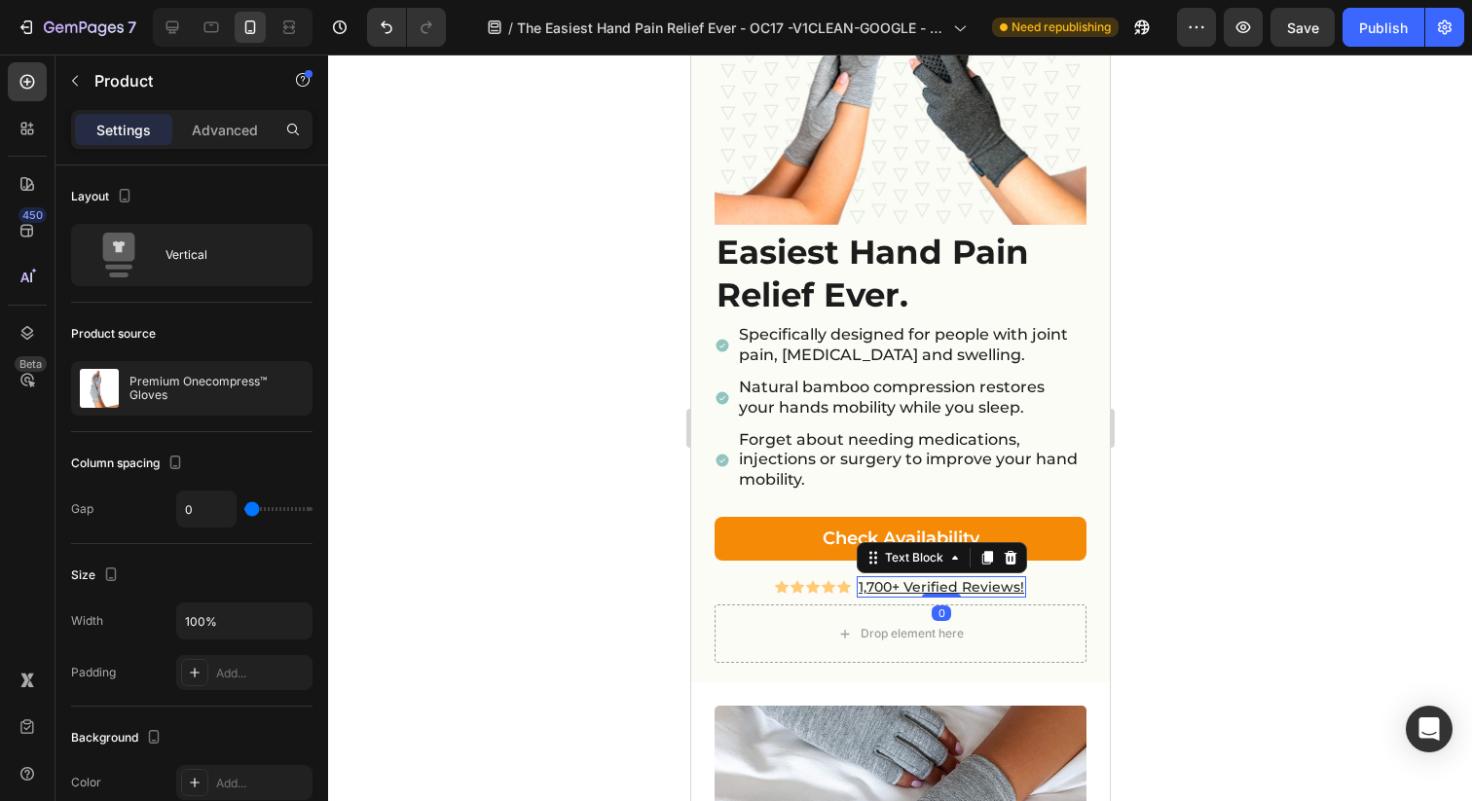
click at [870, 578] on u "1,700+ Verified Reviews!" at bounding box center [941, 587] width 166 height 18
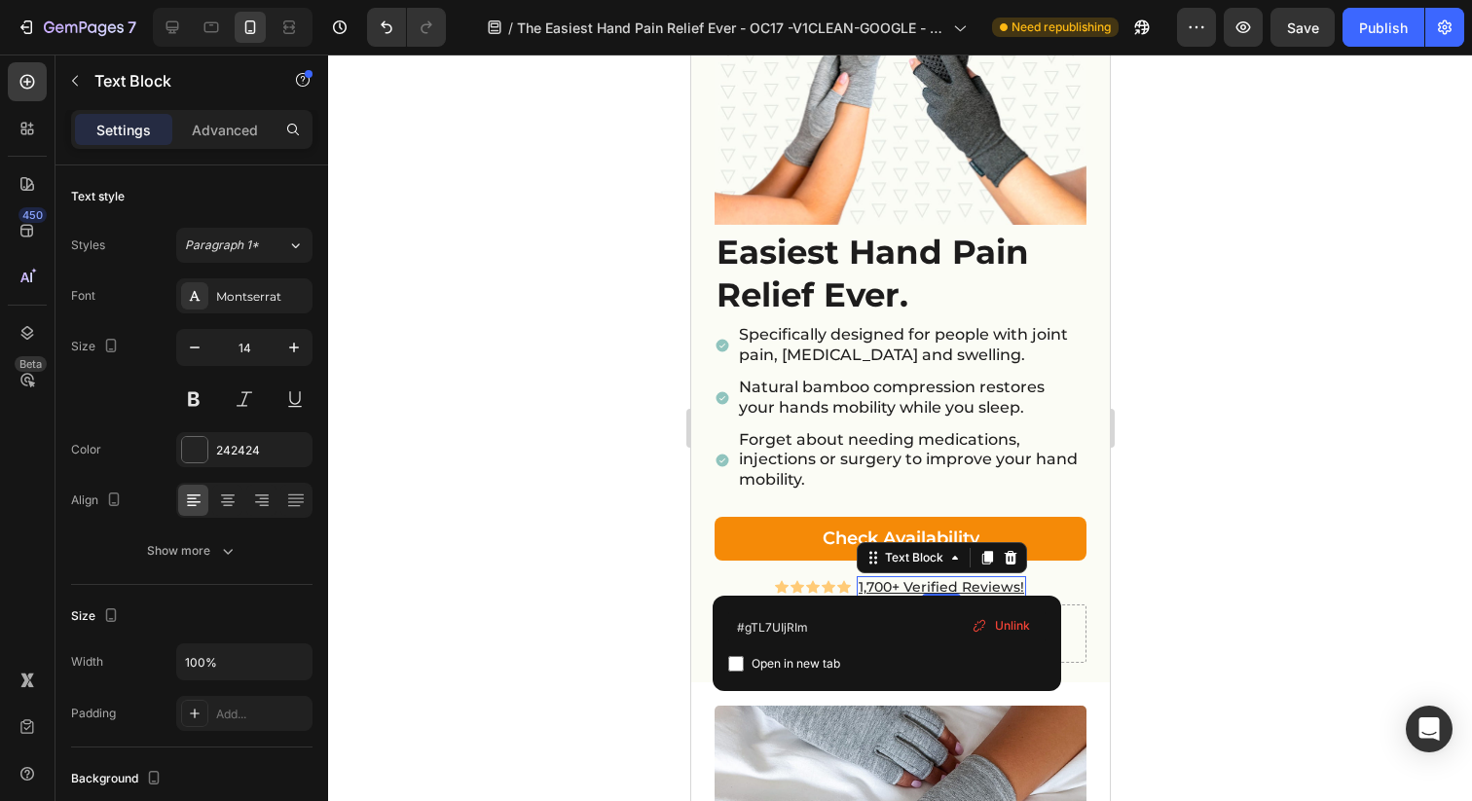
click at [882, 578] on u "1,700+ Verified Reviews!" at bounding box center [941, 587] width 166 height 18
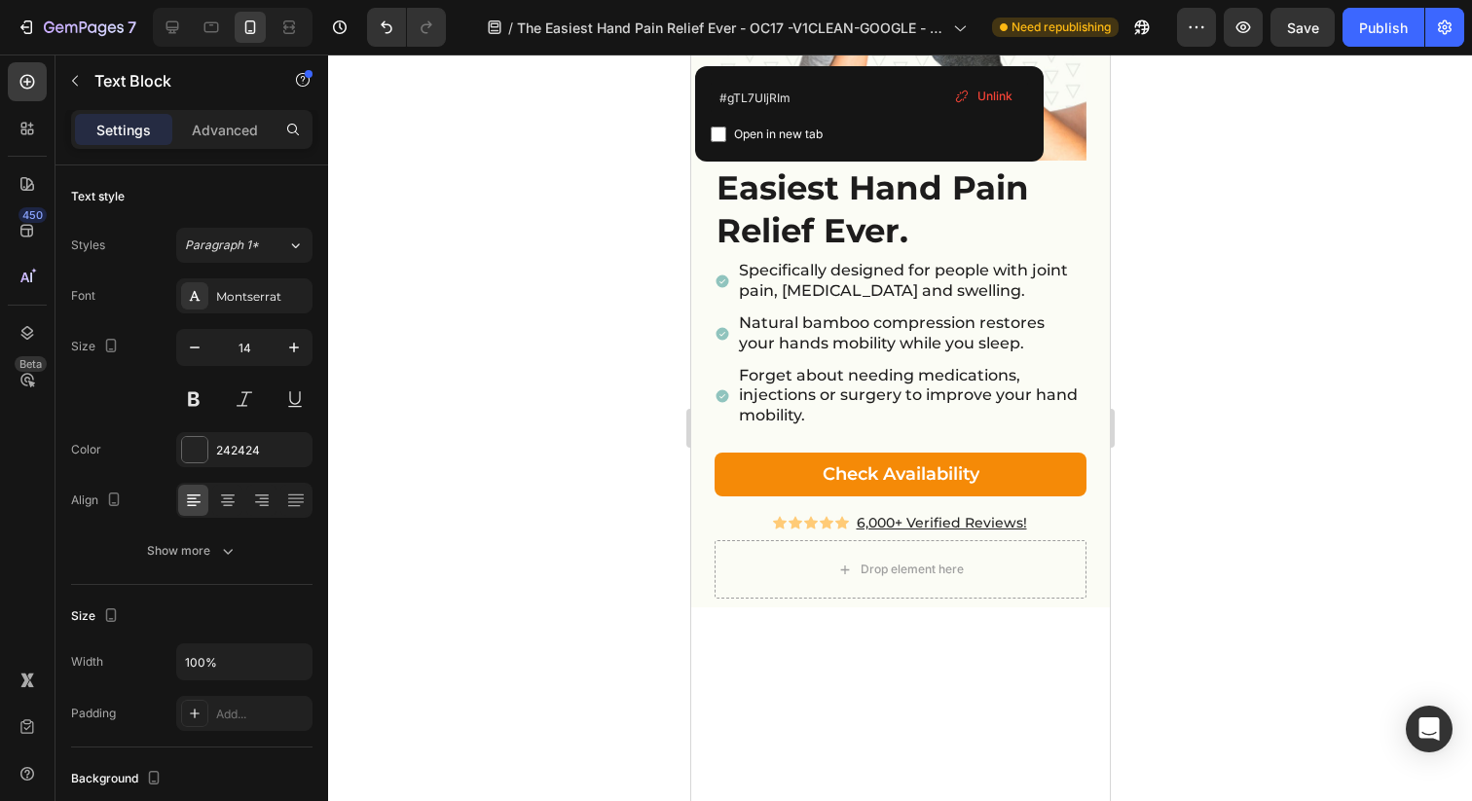
scroll to position [0, 0]
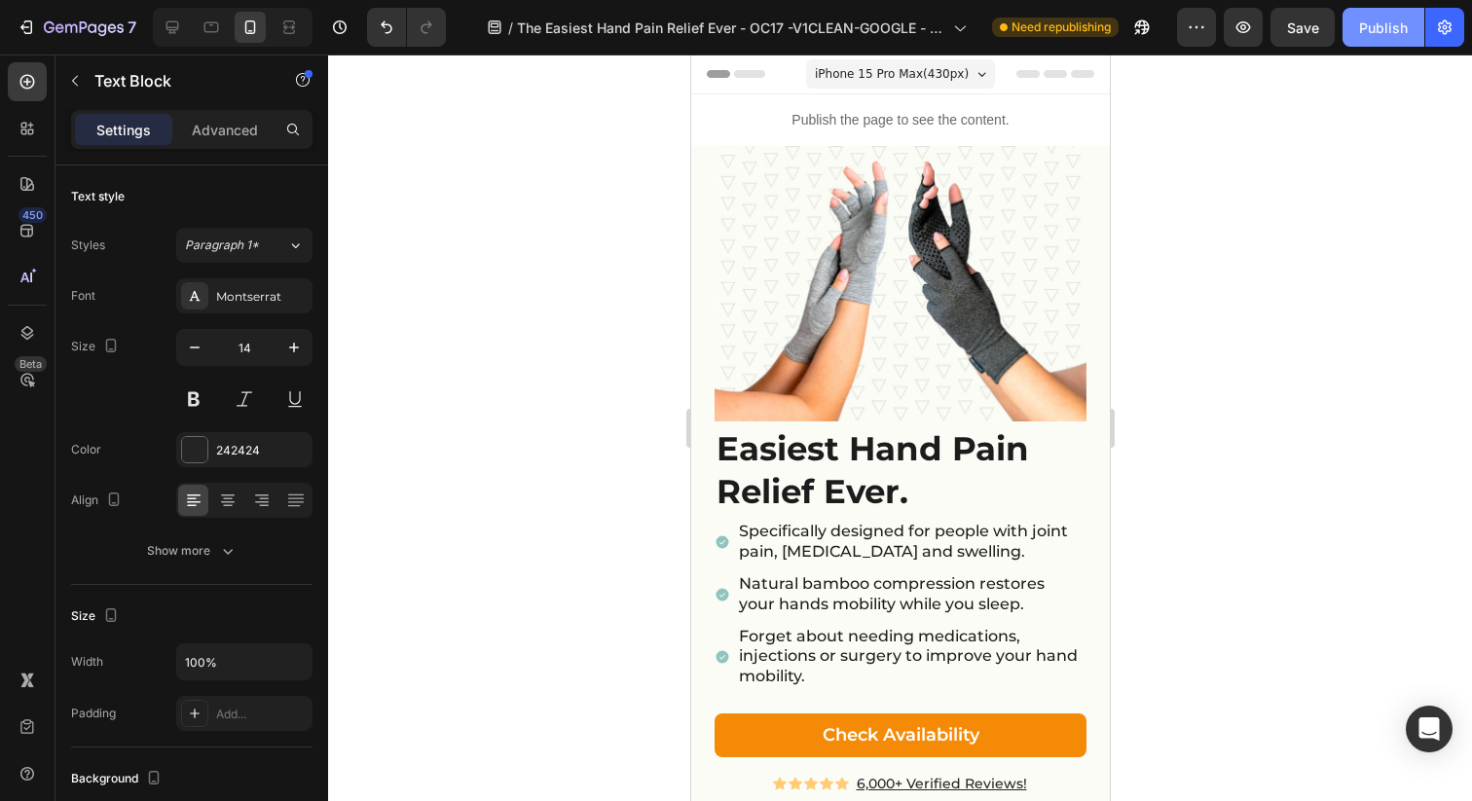
click at [1387, 19] on div "Publish" at bounding box center [1383, 28] width 49 height 20
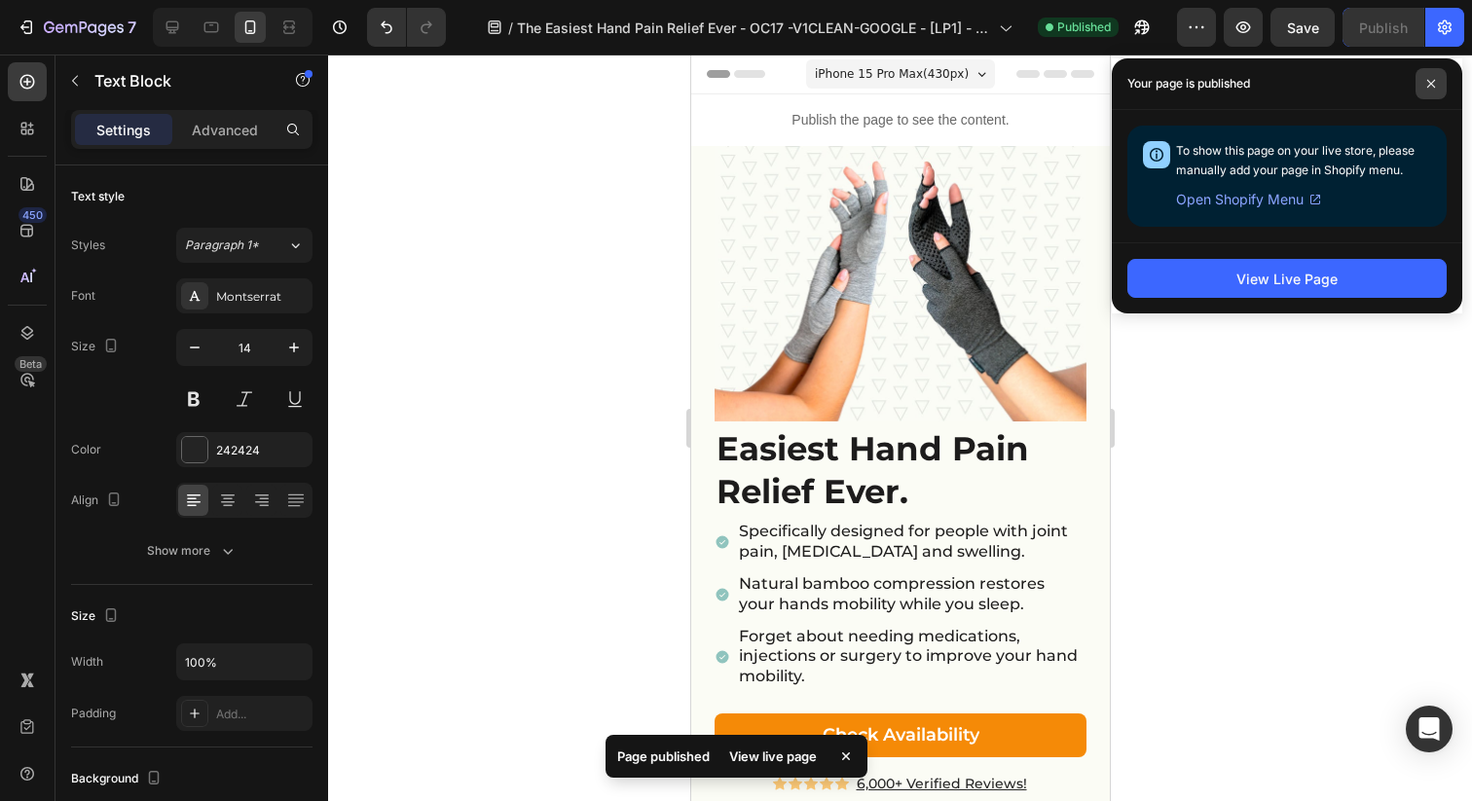
click at [1434, 85] on icon at bounding box center [1431, 84] width 10 height 10
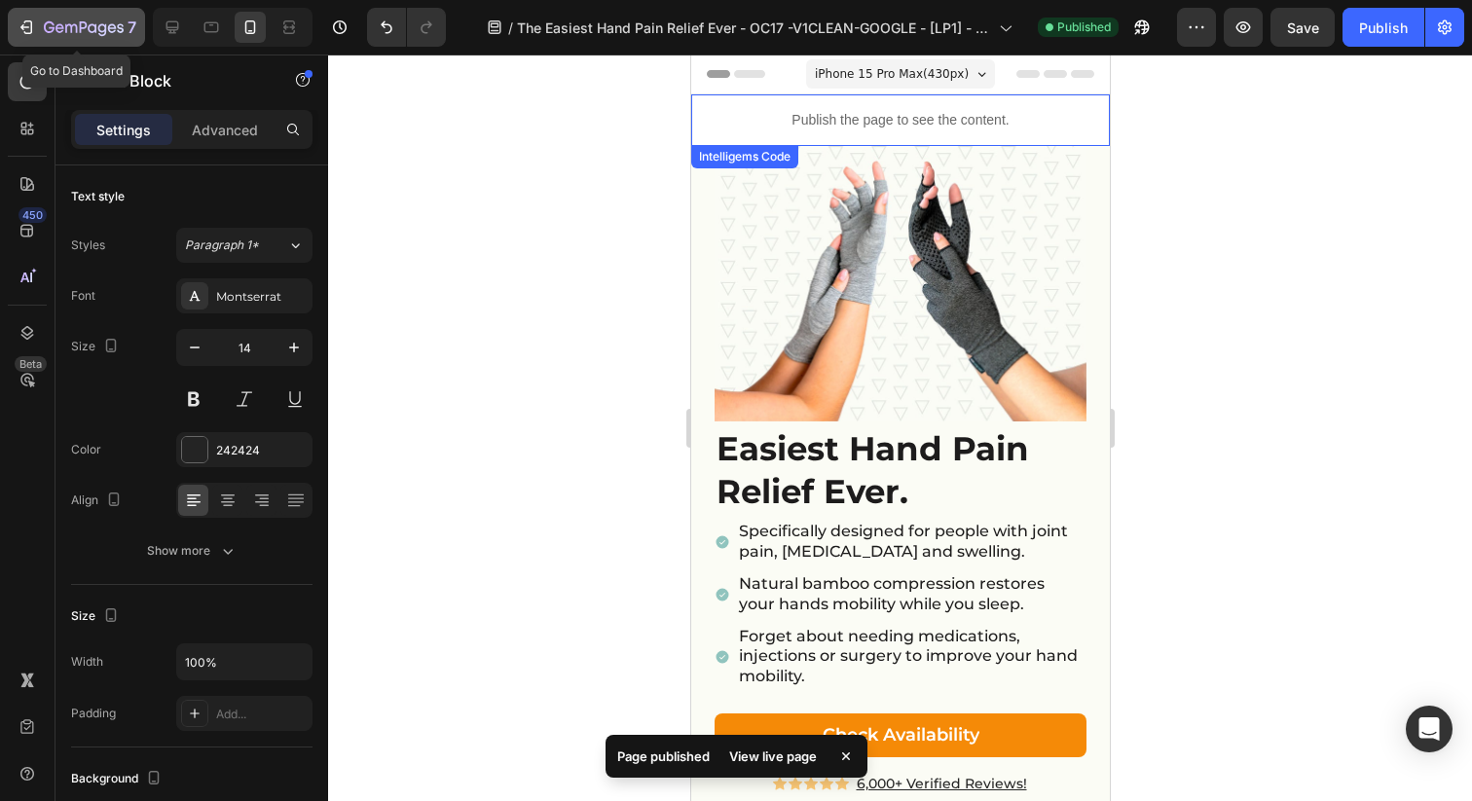
click at [109, 30] on icon "button" at bounding box center [112, 27] width 9 height 9
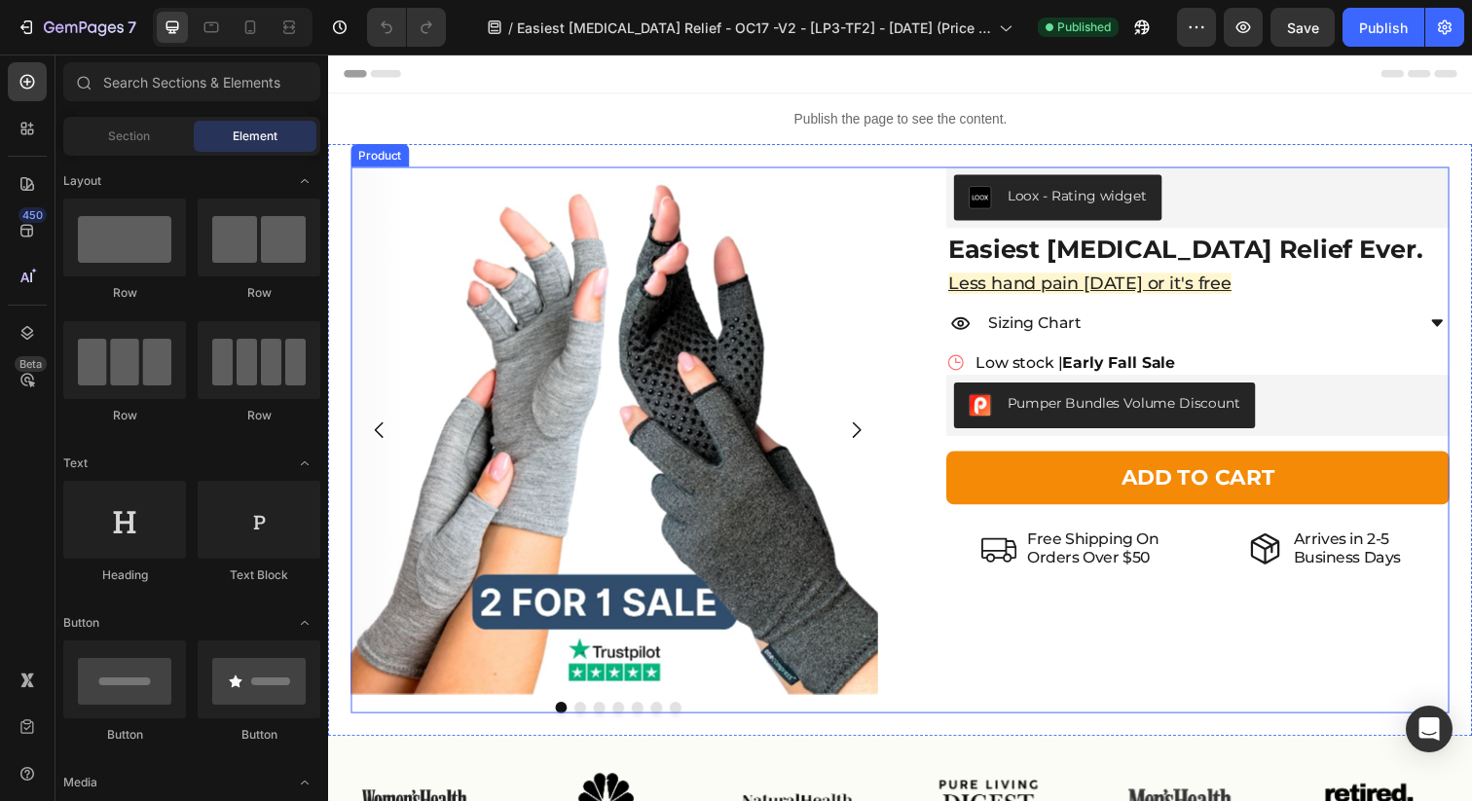
click at [1125, 564] on p "Orders Over $50" at bounding box center [1109, 568] width 134 height 18
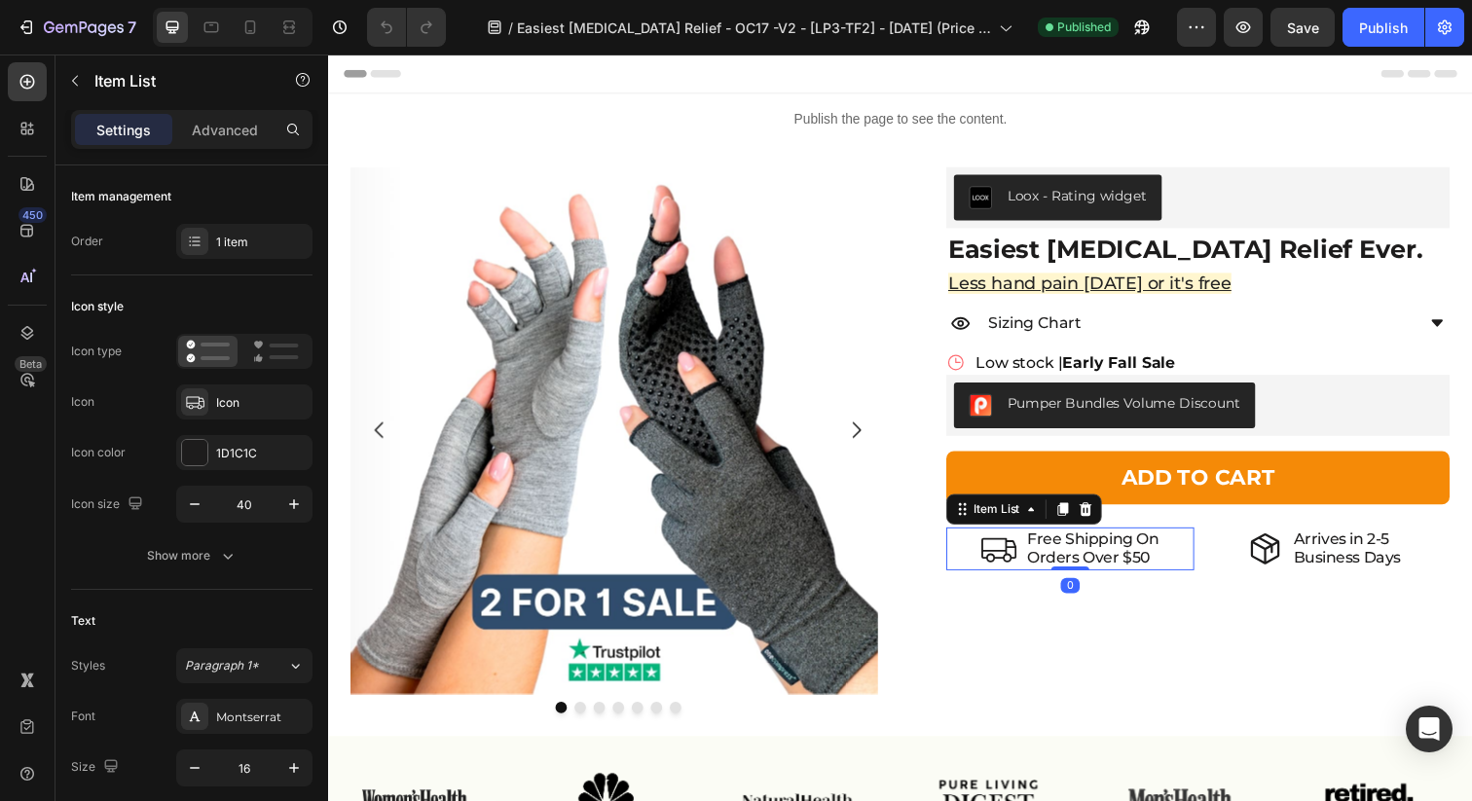
click at [1151, 571] on p "Orders Over $50" at bounding box center [1109, 568] width 134 height 18
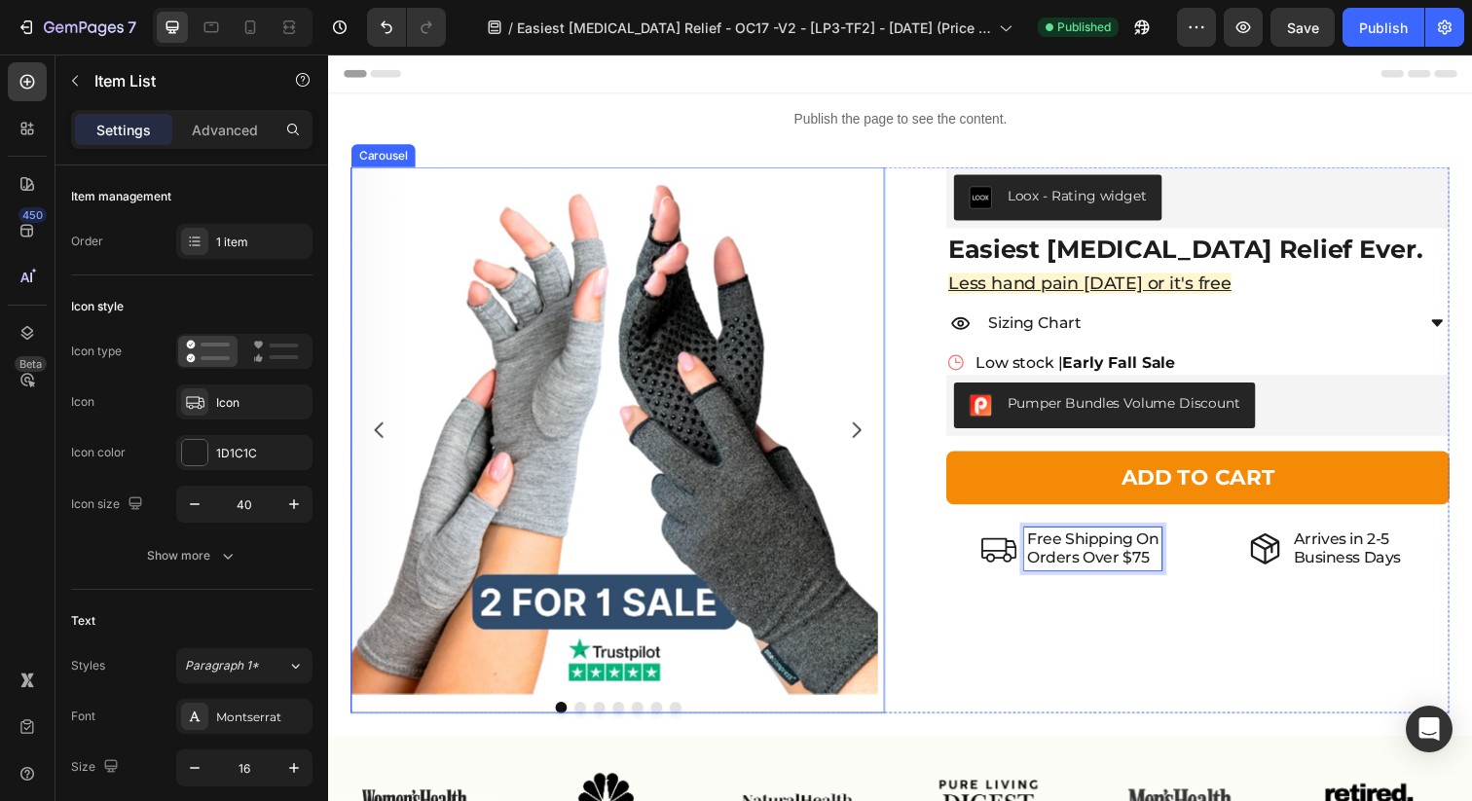
click at [859, 445] on icon "Carousel Next Arrow" at bounding box center [867, 437] width 23 height 23
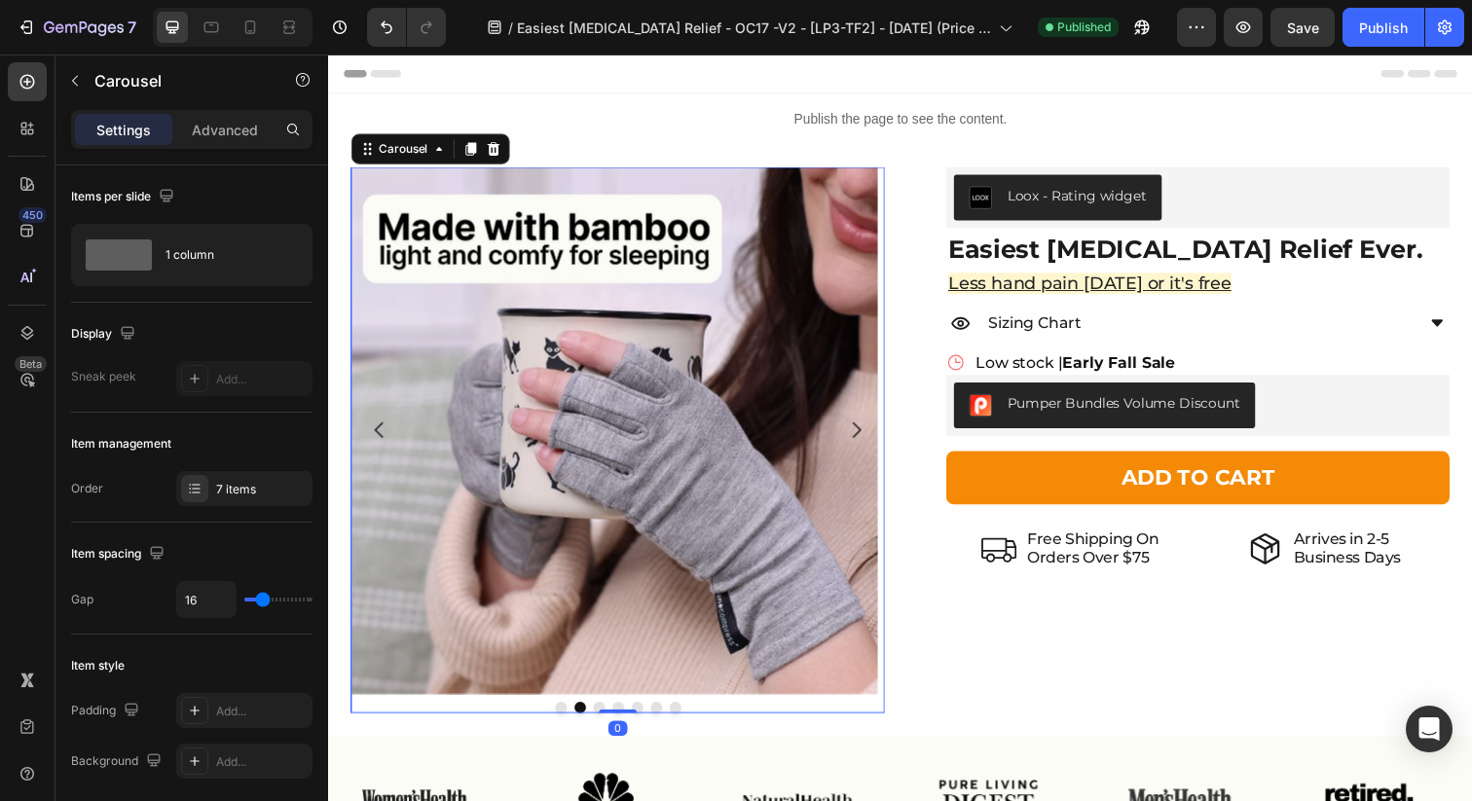
click at [859, 445] on icon "Carousel Next Arrow" at bounding box center [867, 437] width 23 height 23
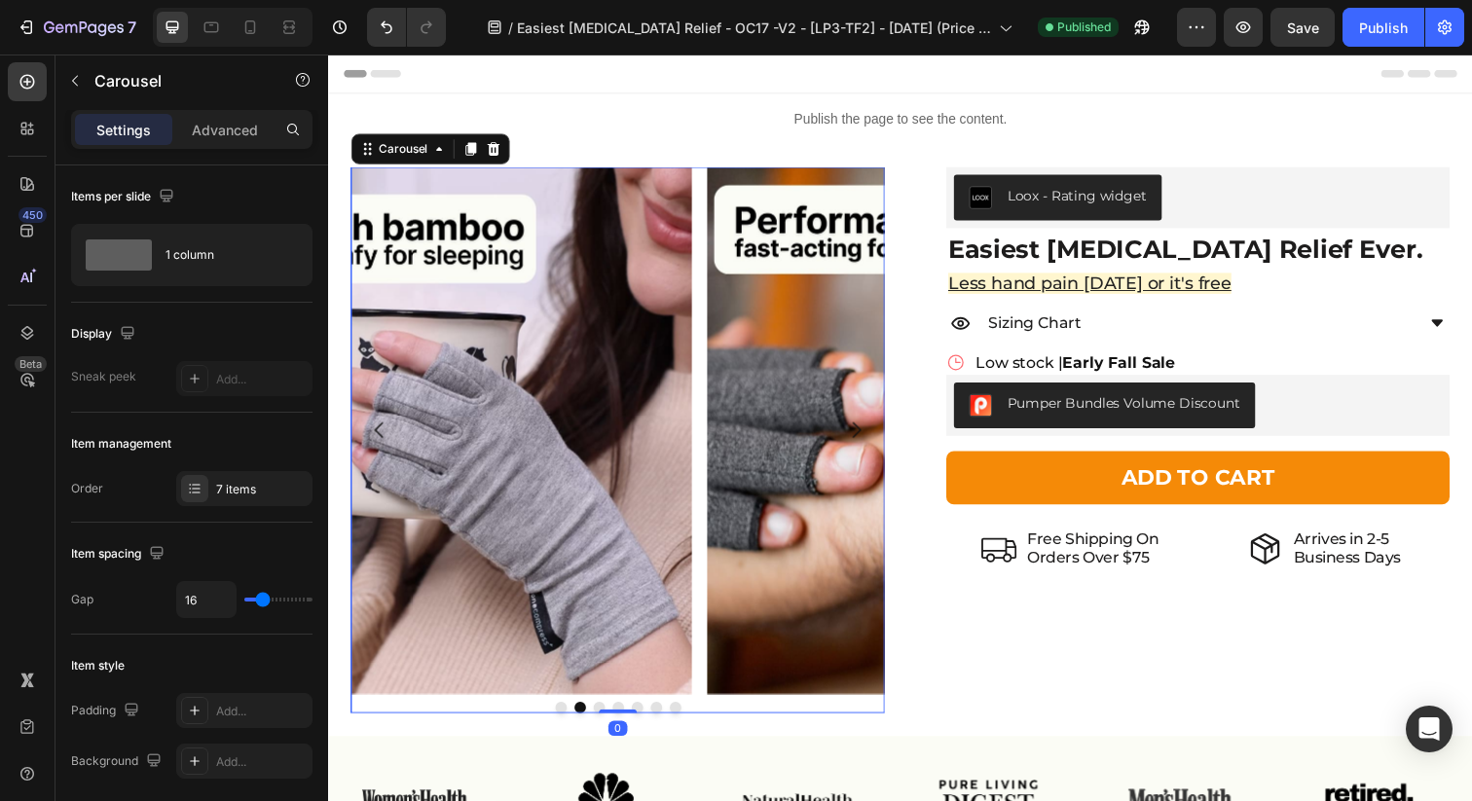
click at [859, 445] on icon "Carousel Next Arrow" at bounding box center [867, 437] width 23 height 23
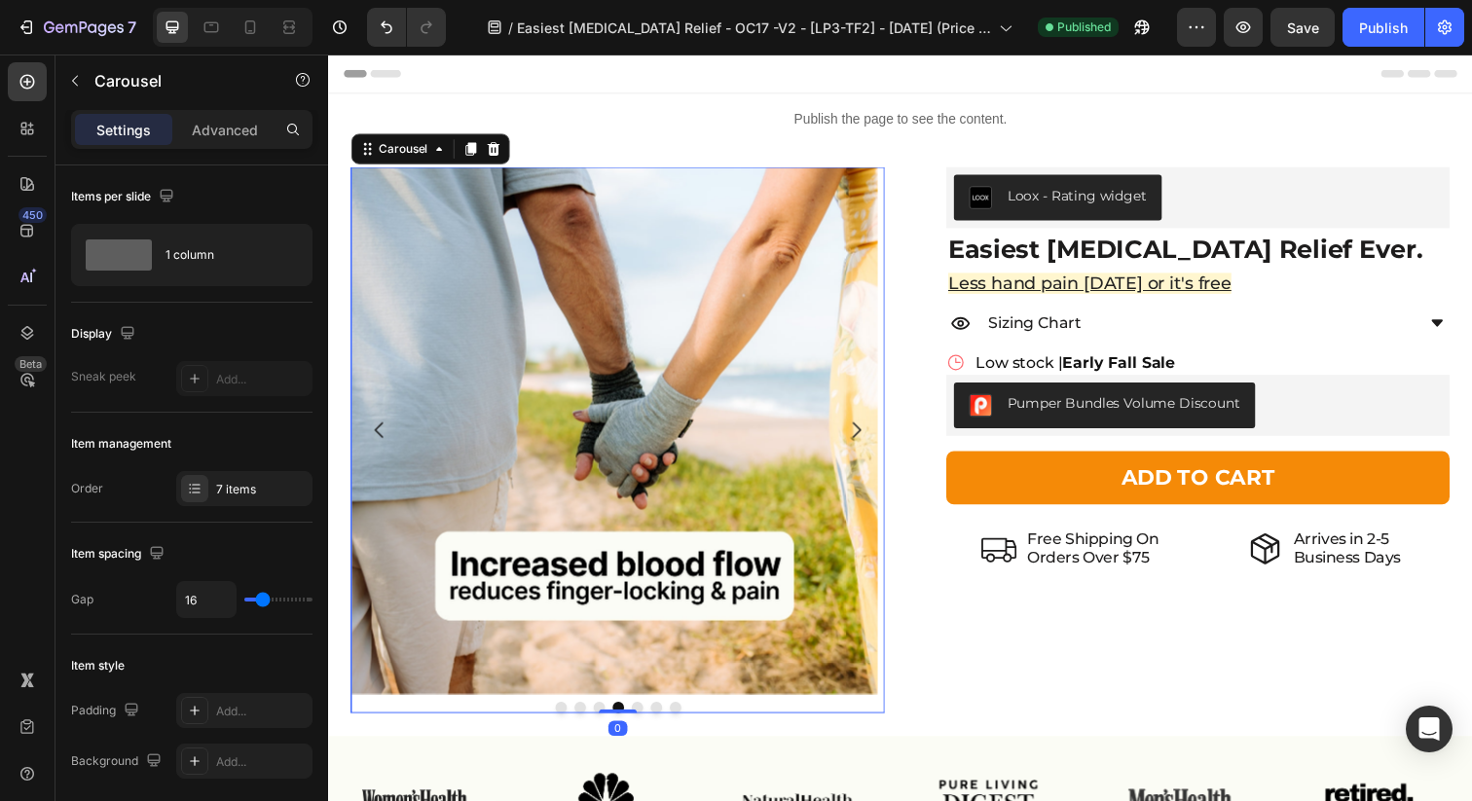
click at [859, 445] on icon "Carousel Next Arrow" at bounding box center [867, 437] width 23 height 23
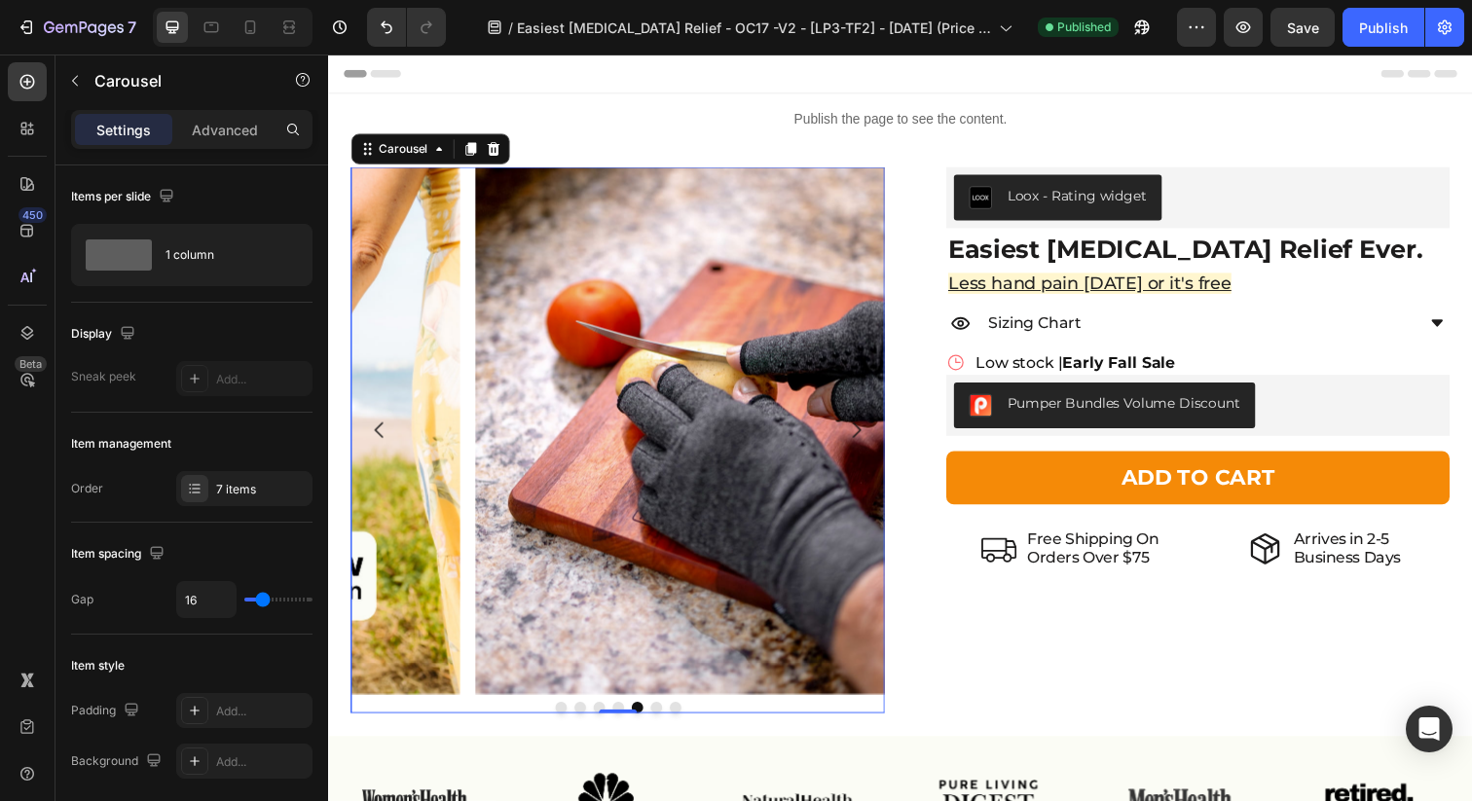
click at [859, 445] on icon "Carousel Next Arrow" at bounding box center [867, 437] width 23 height 23
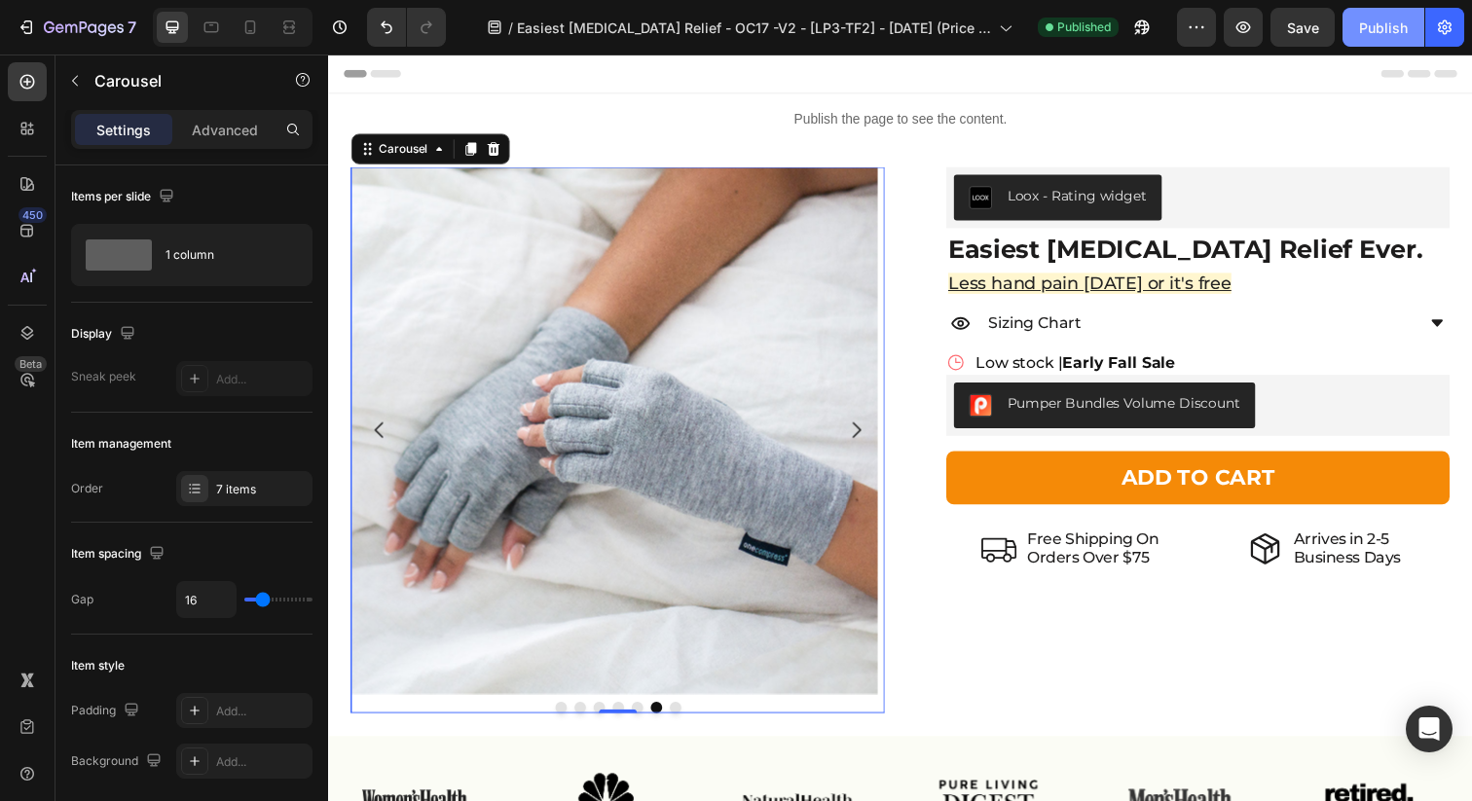
click at [1382, 26] on div "Publish" at bounding box center [1383, 28] width 49 height 20
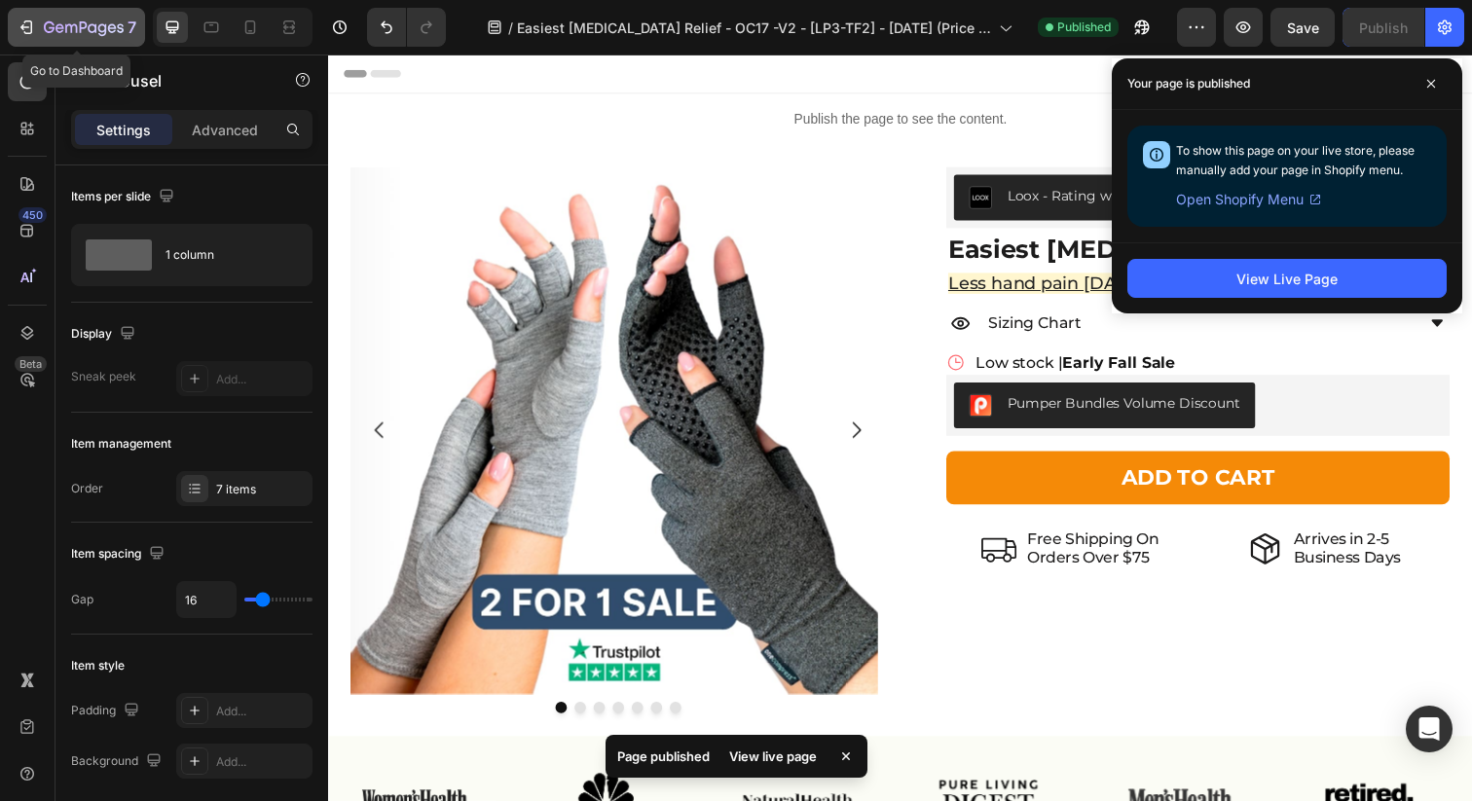
click at [63, 34] on icon "button" at bounding box center [84, 28] width 80 height 17
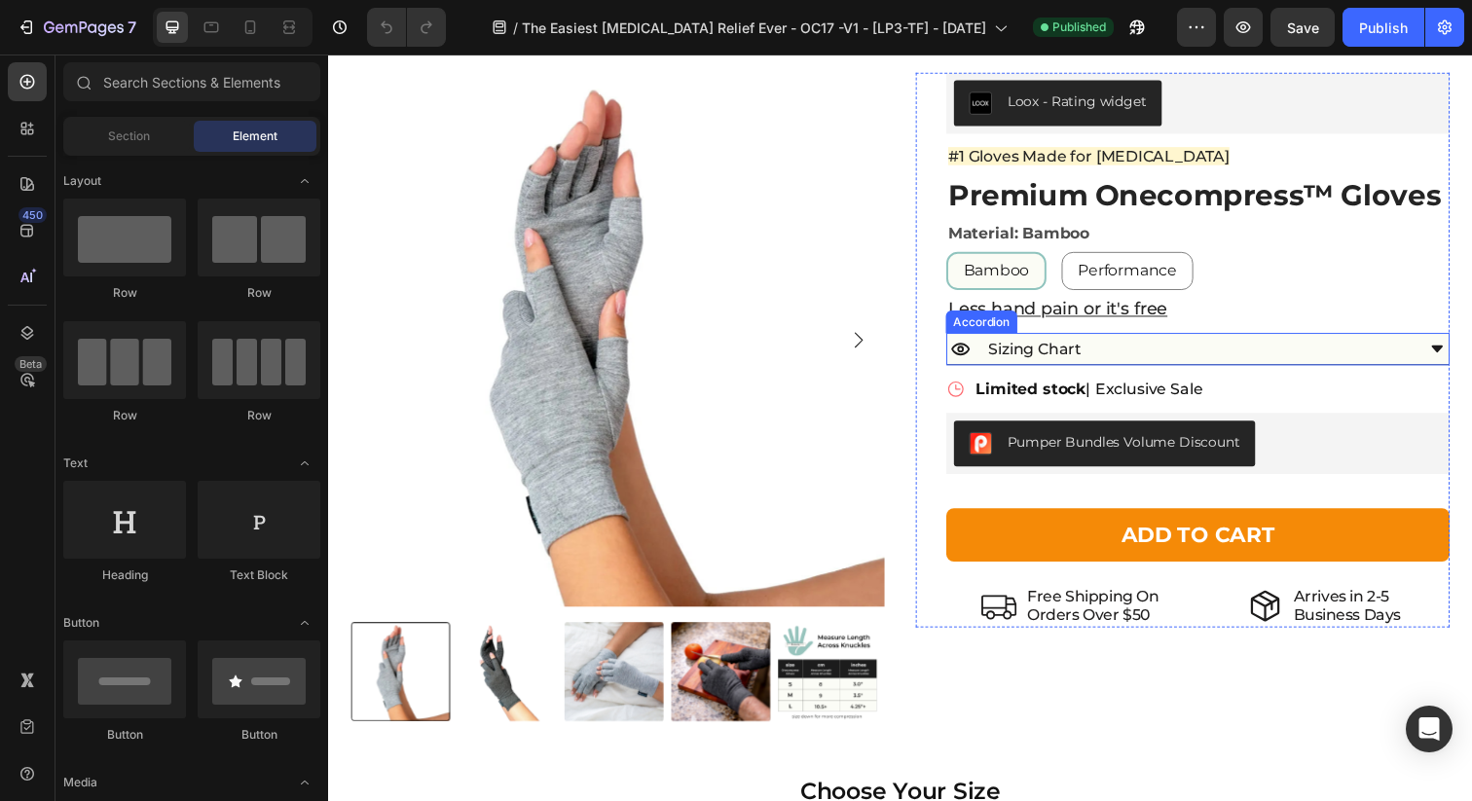
scroll to position [3854, 0]
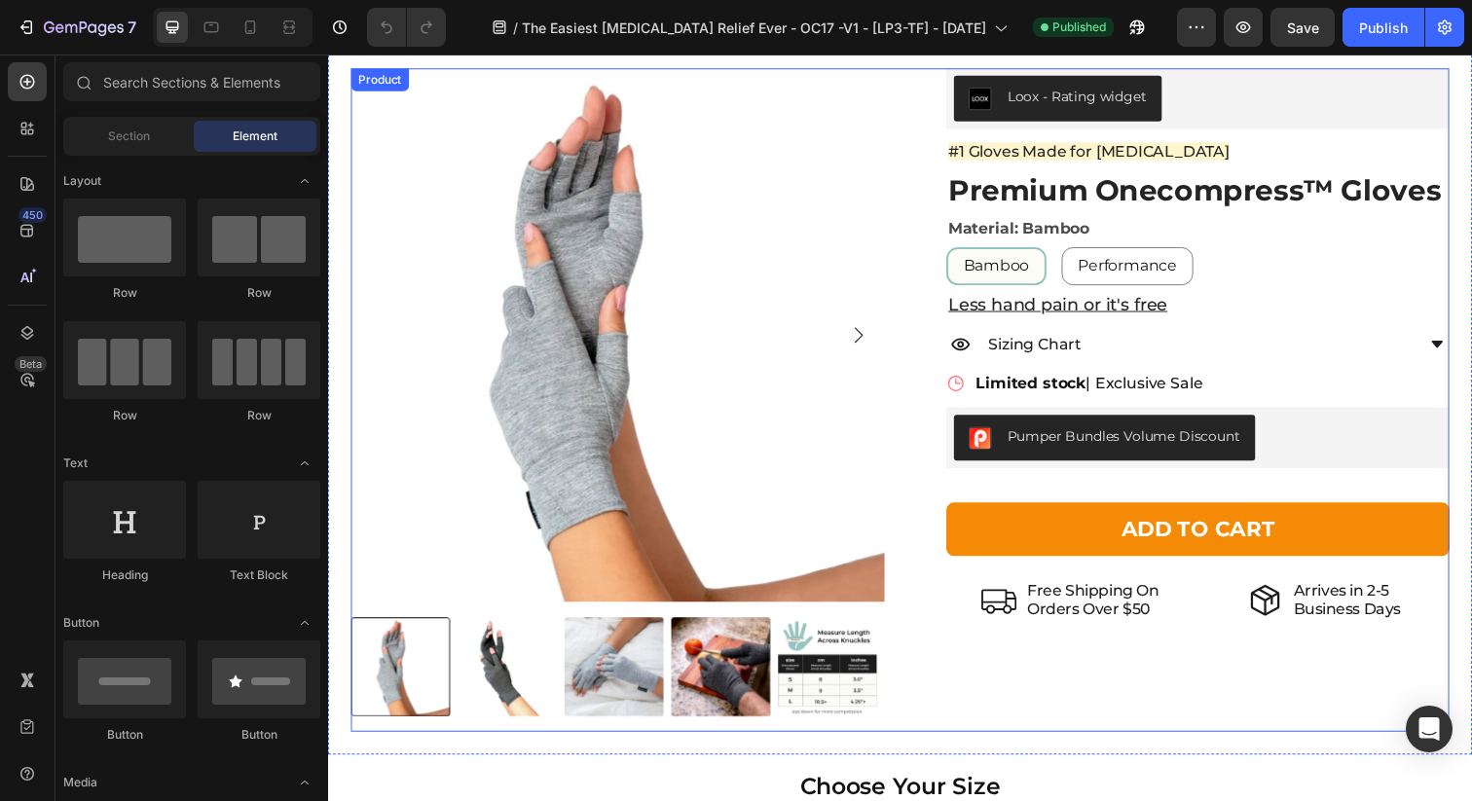
click at [1158, 620] on p "Orders Over $50" at bounding box center [1109, 620] width 134 height 18
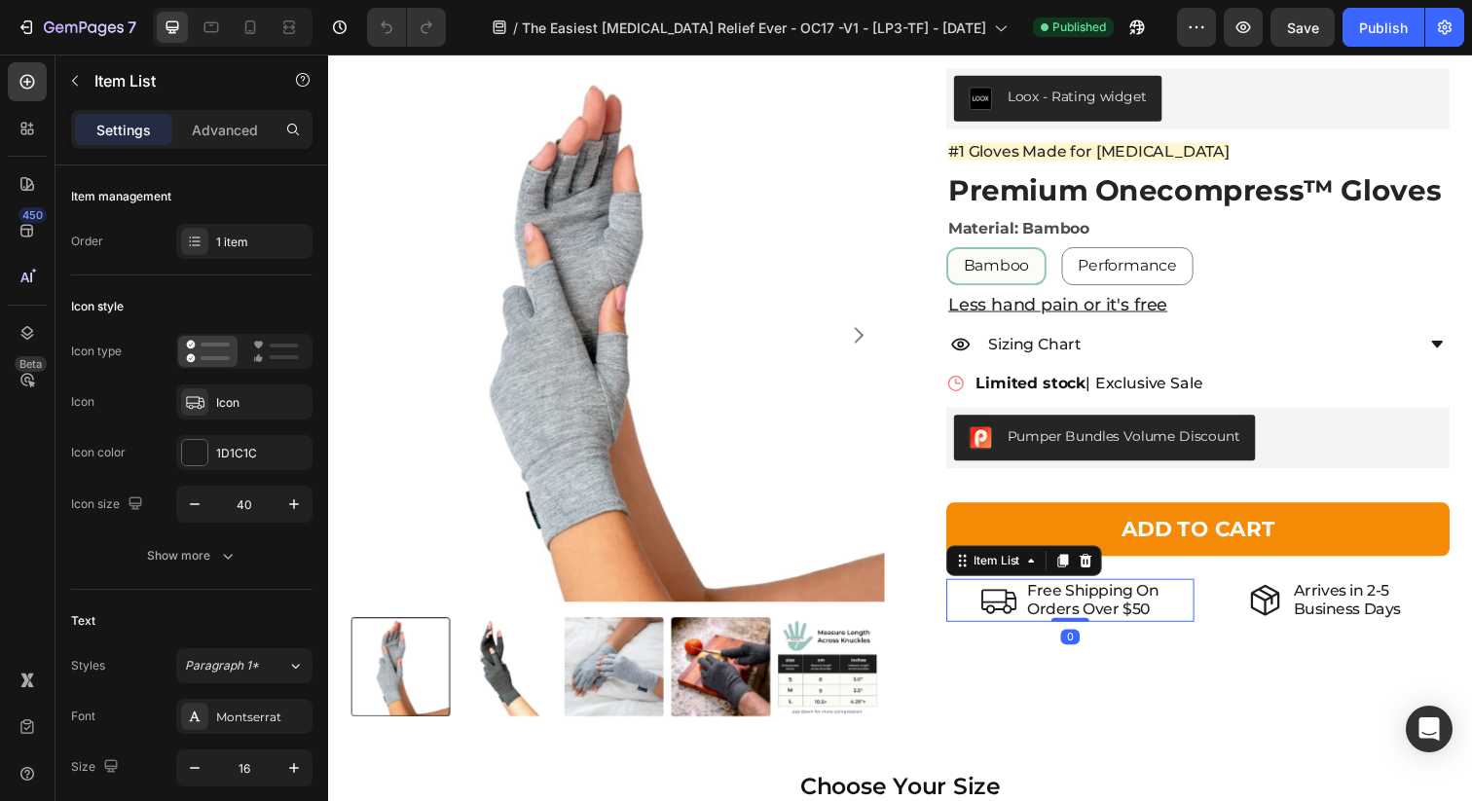
click at [1150, 620] on p "Orders Over $50" at bounding box center [1109, 620] width 134 height 18
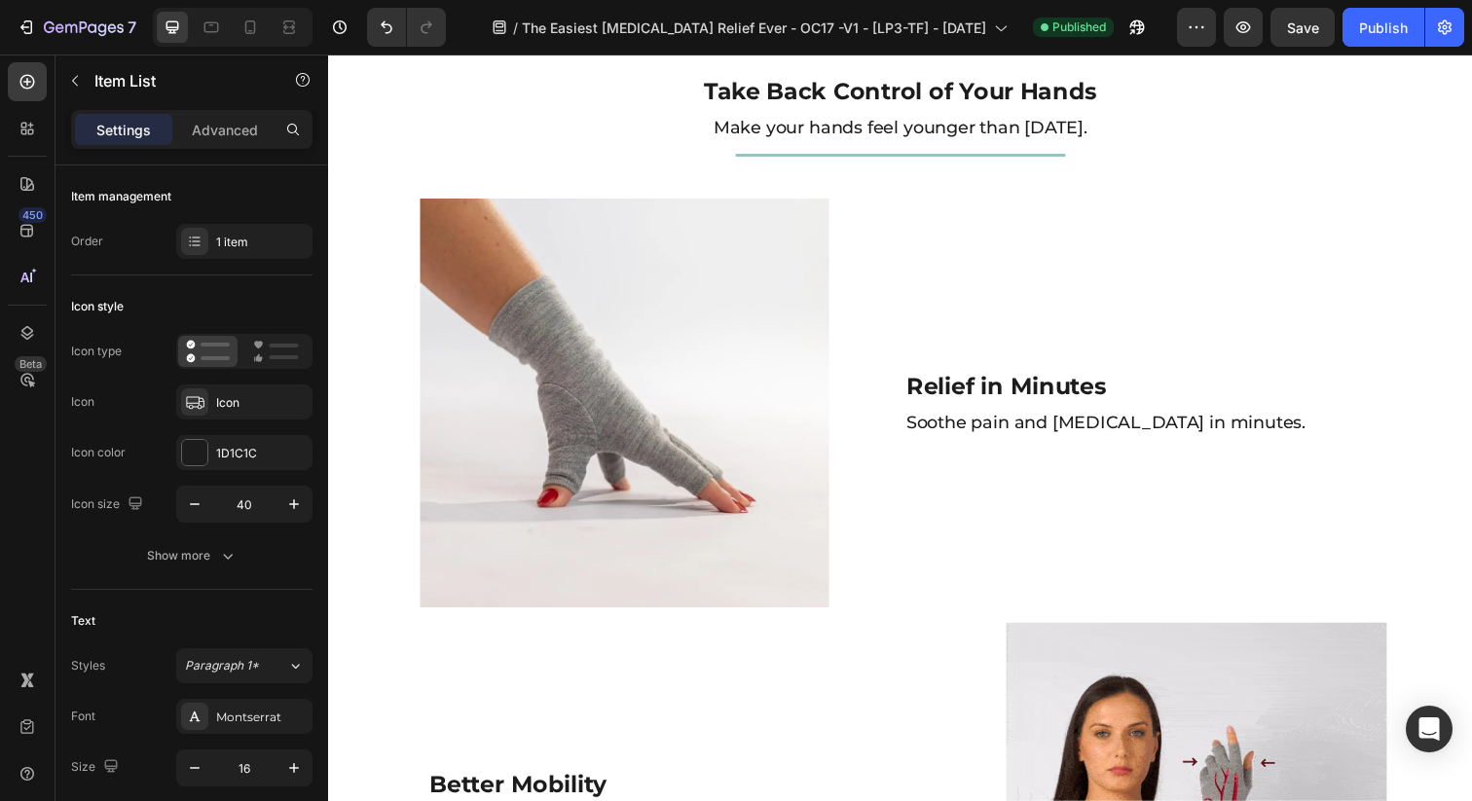
scroll to position [0, 0]
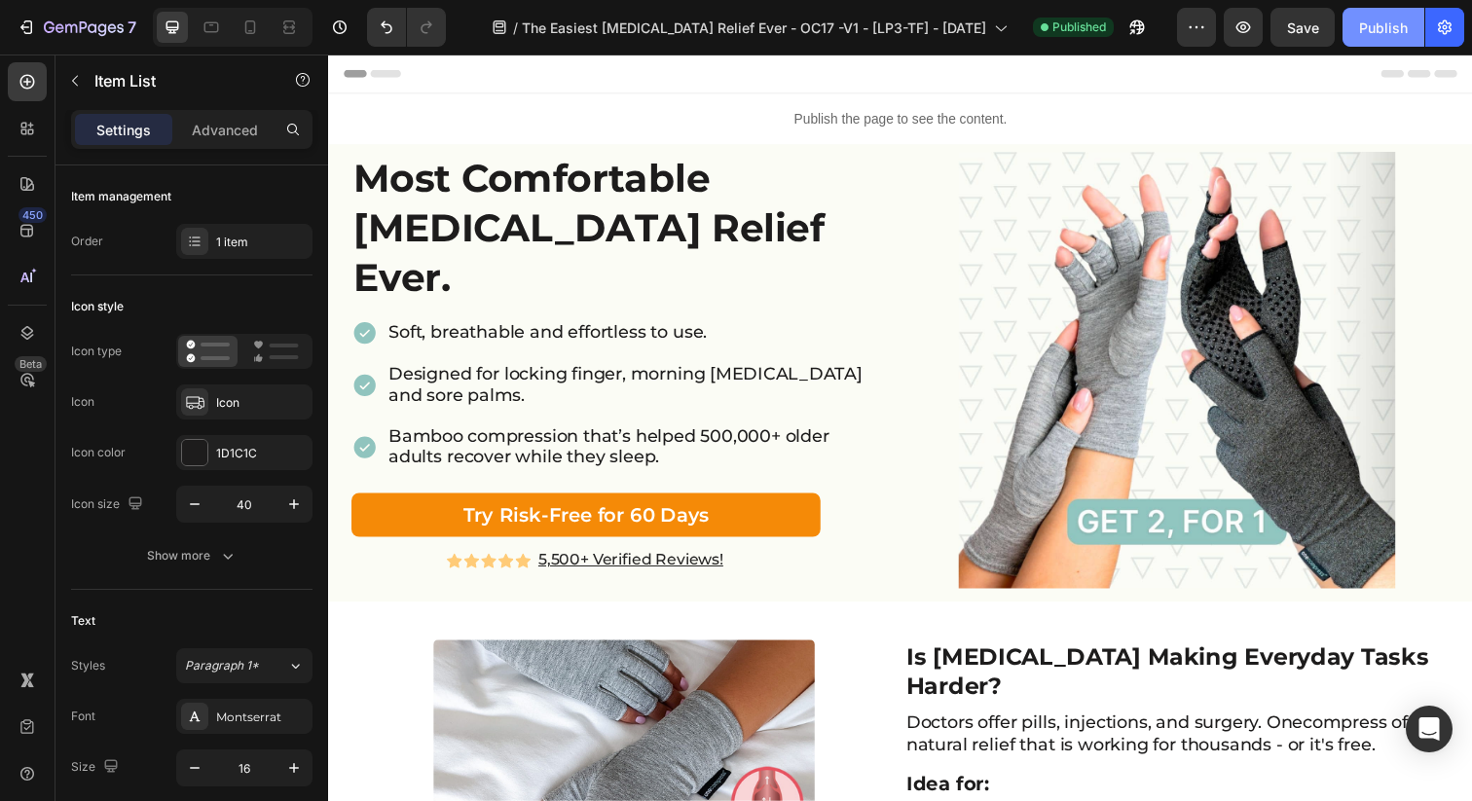
click at [1397, 35] on div "Publish" at bounding box center [1383, 28] width 49 height 20
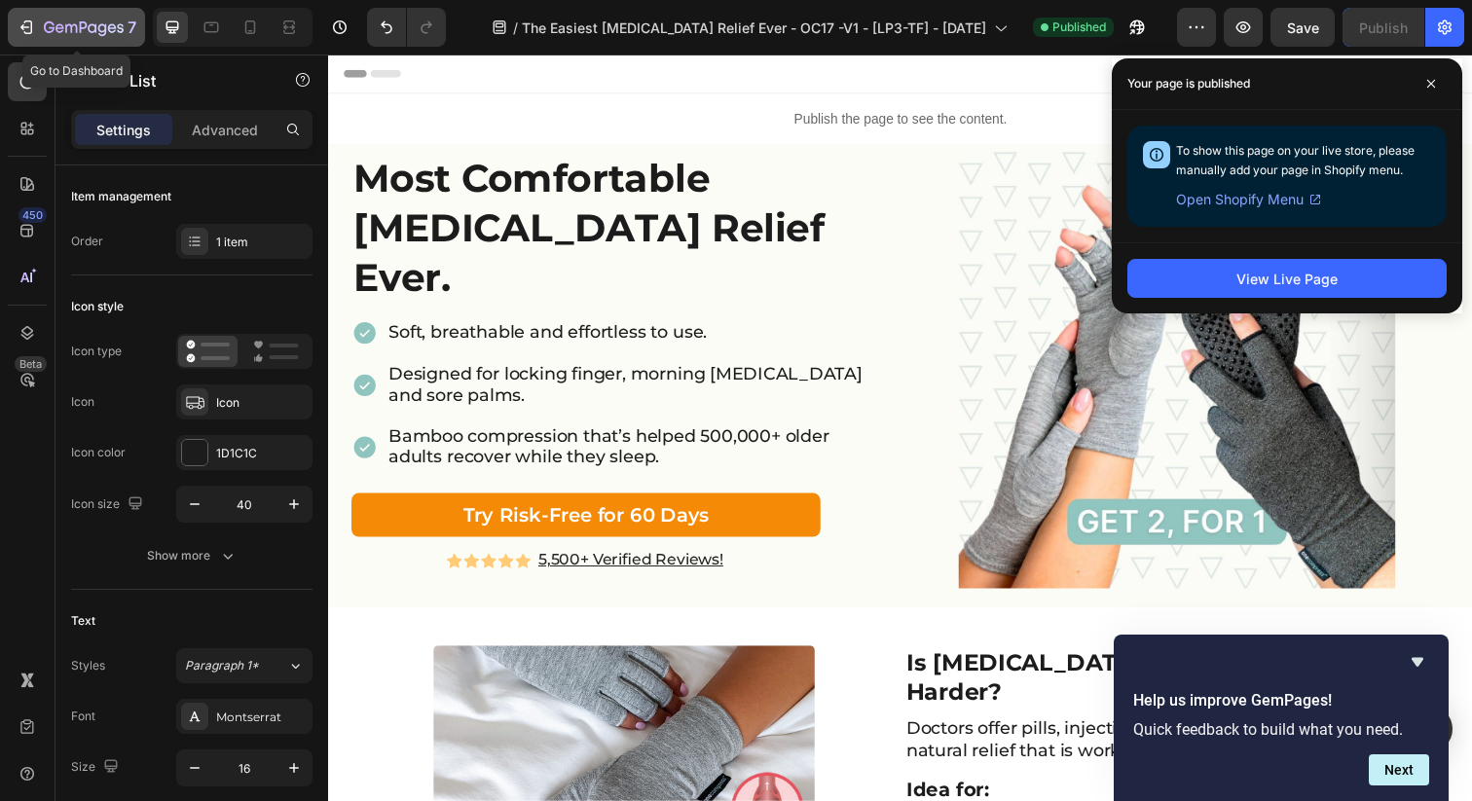
click at [101, 23] on icon "button" at bounding box center [102, 29] width 9 height 13
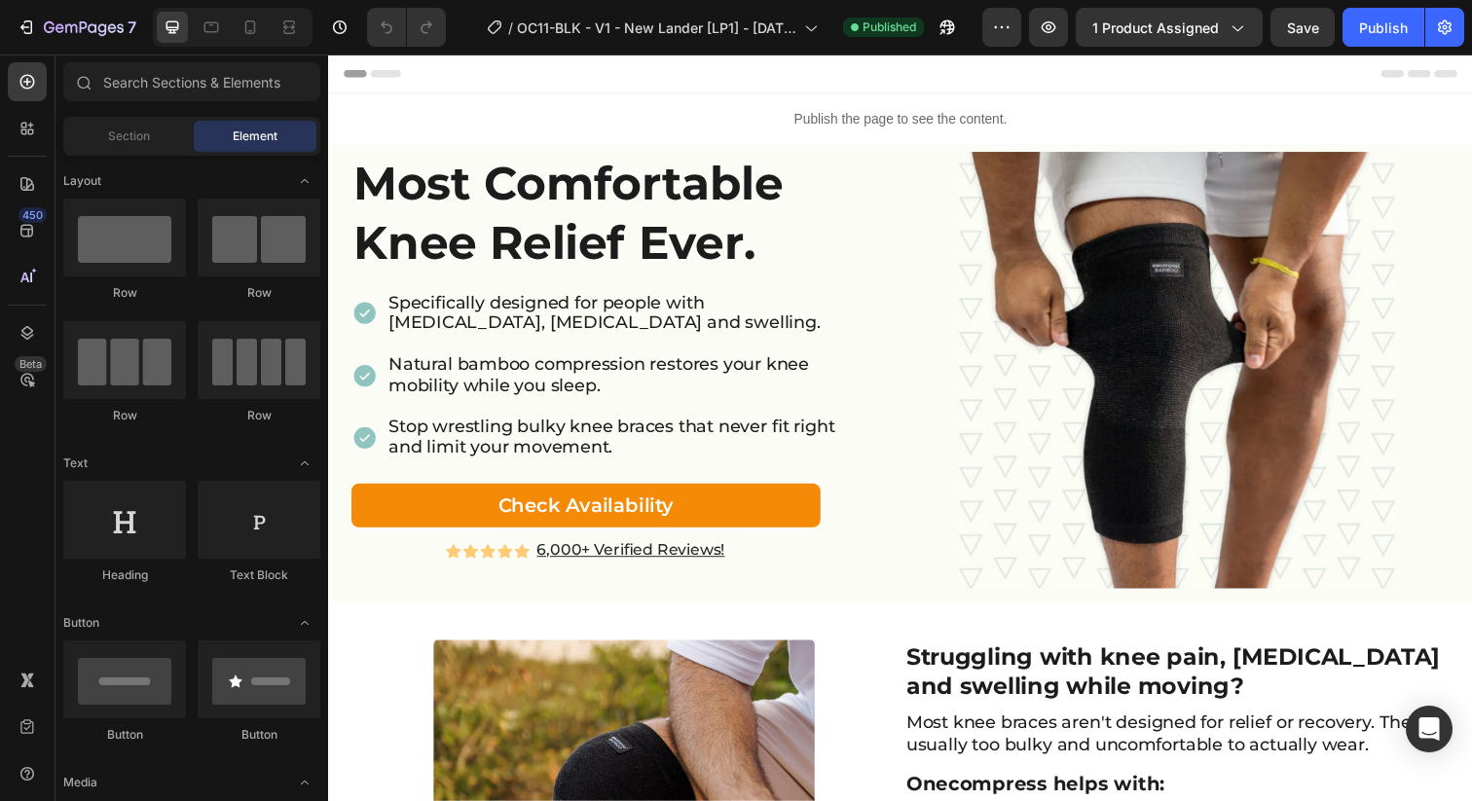
scroll to position [4, 0]
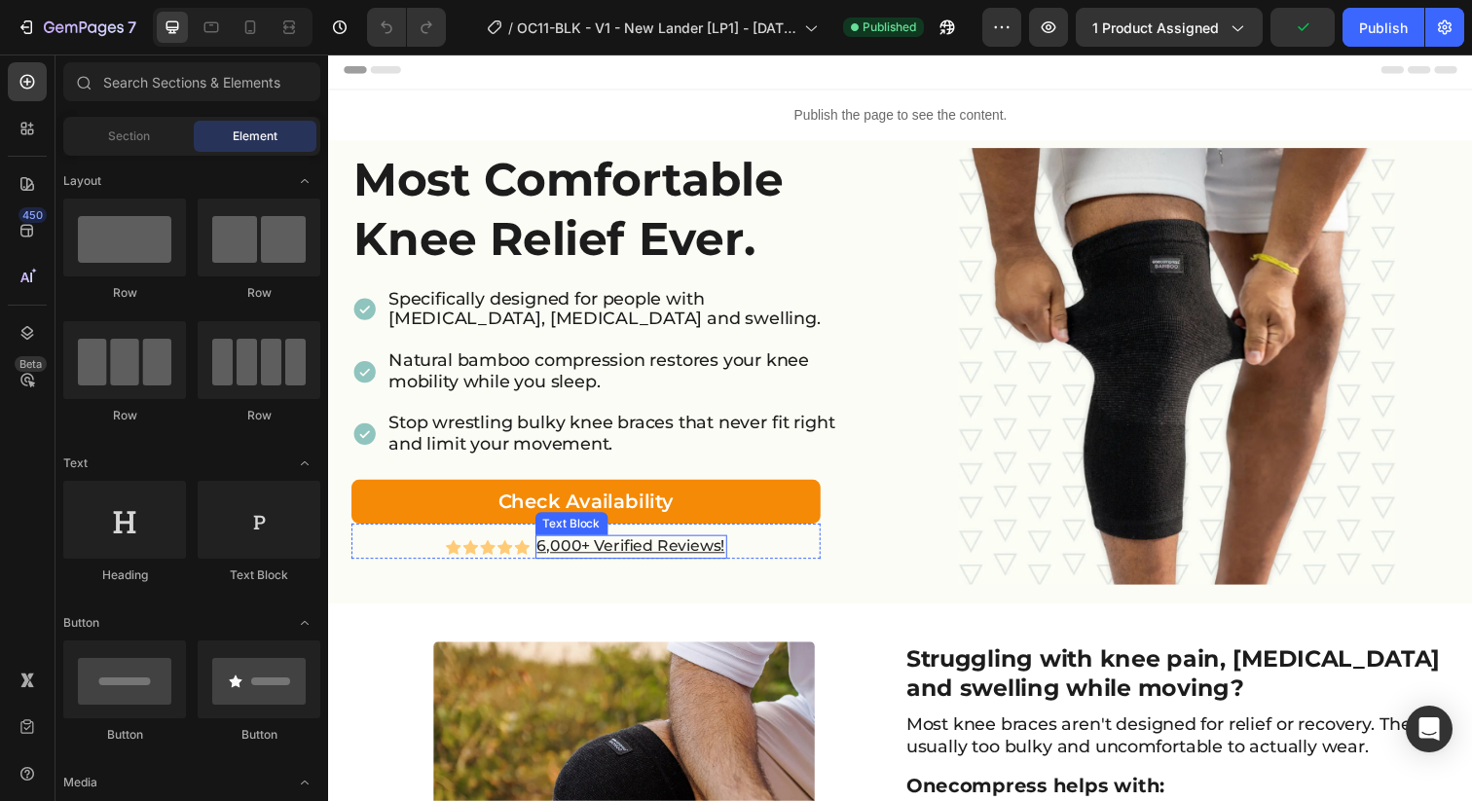
click at [576, 561] on u "6,000+ Verified Reviews!" at bounding box center [637, 556] width 192 height 18
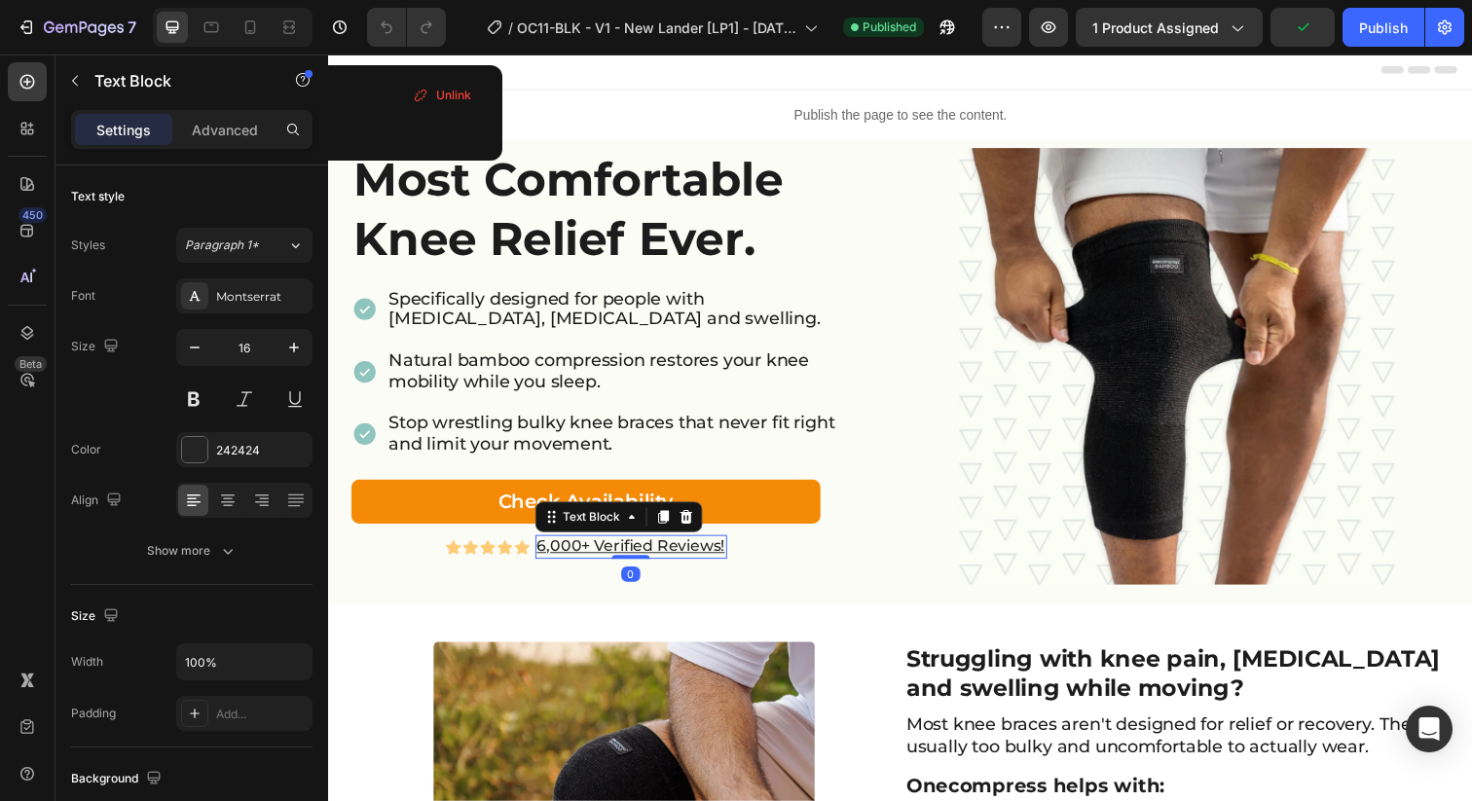
click at [546, 556] on u "6,000+ Verified Reviews!" at bounding box center [637, 556] width 192 height 18
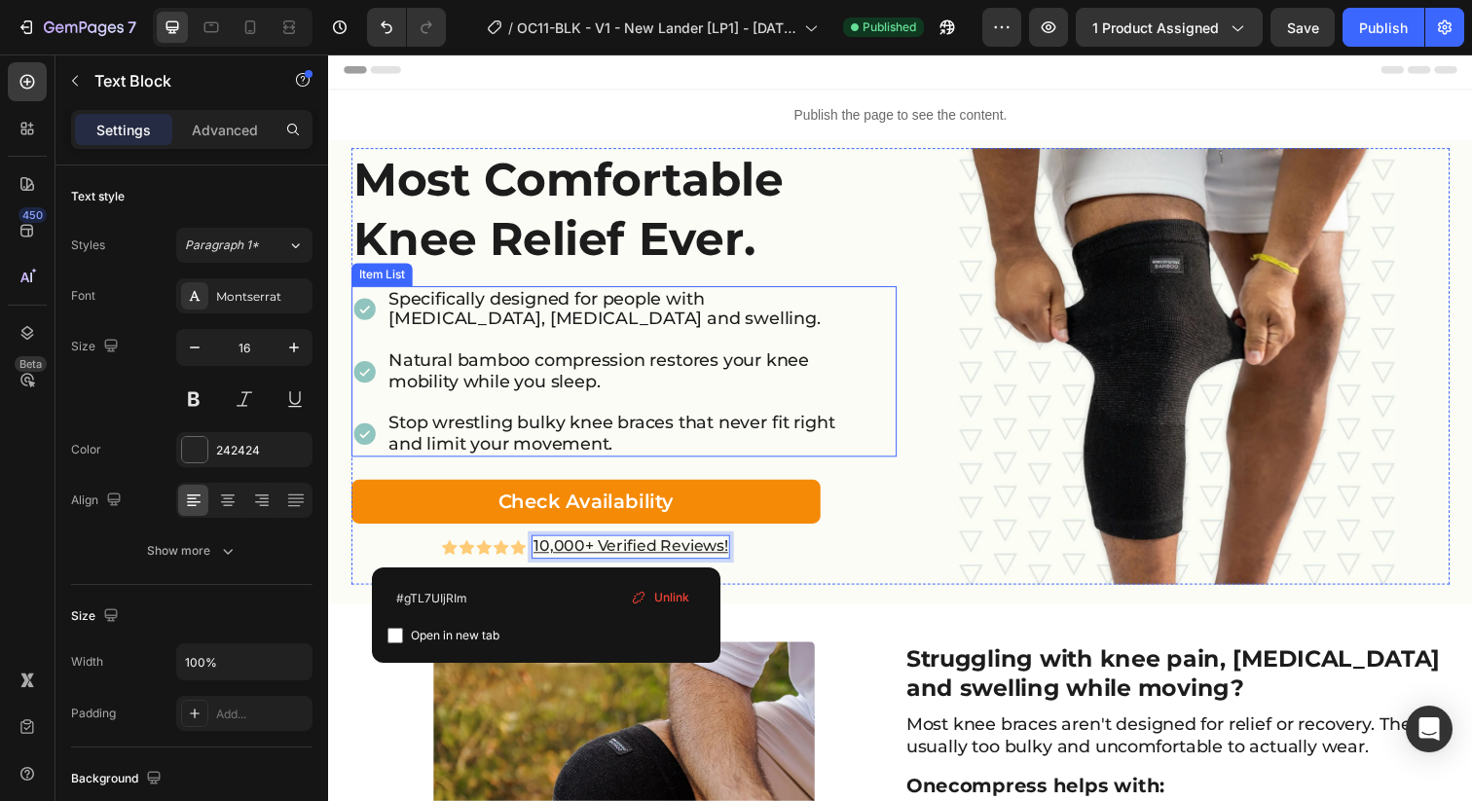
click at [861, 279] on div "Most Comfortable Knee Relief Ever. Text Block" at bounding box center [629, 220] width 557 height 141
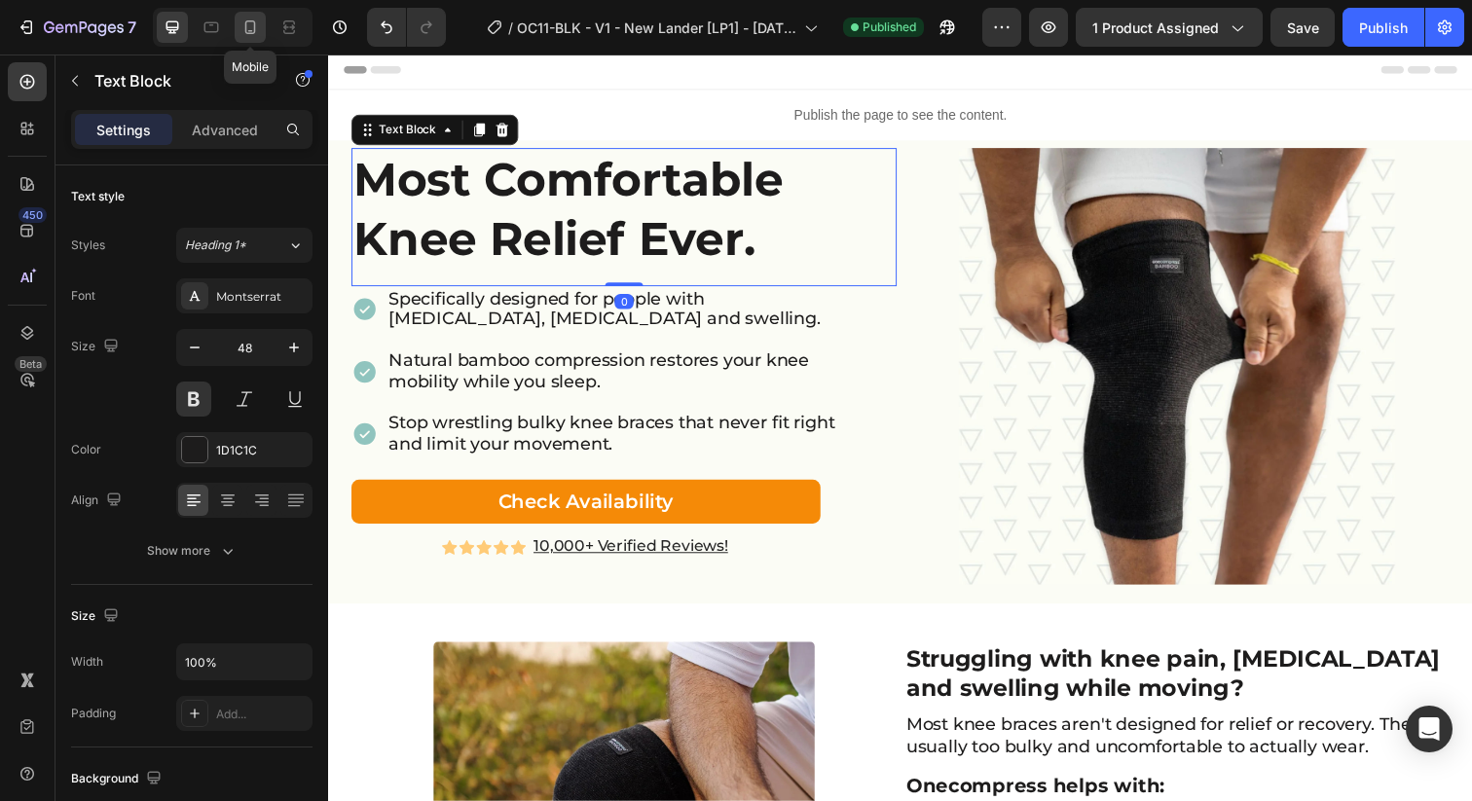
click at [247, 32] on icon at bounding box center [249, 27] width 19 height 19
type input "46"
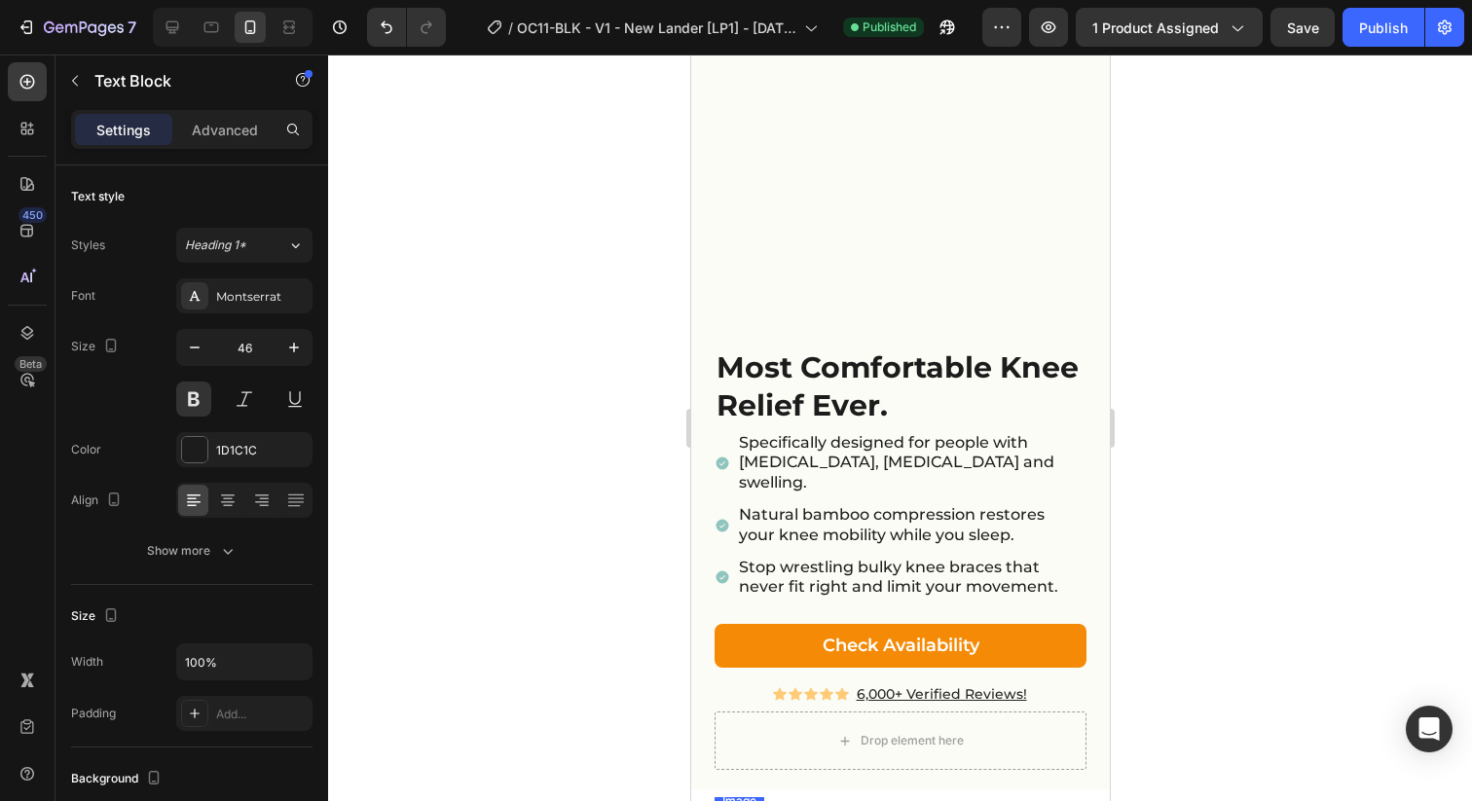
scroll to position [203, 0]
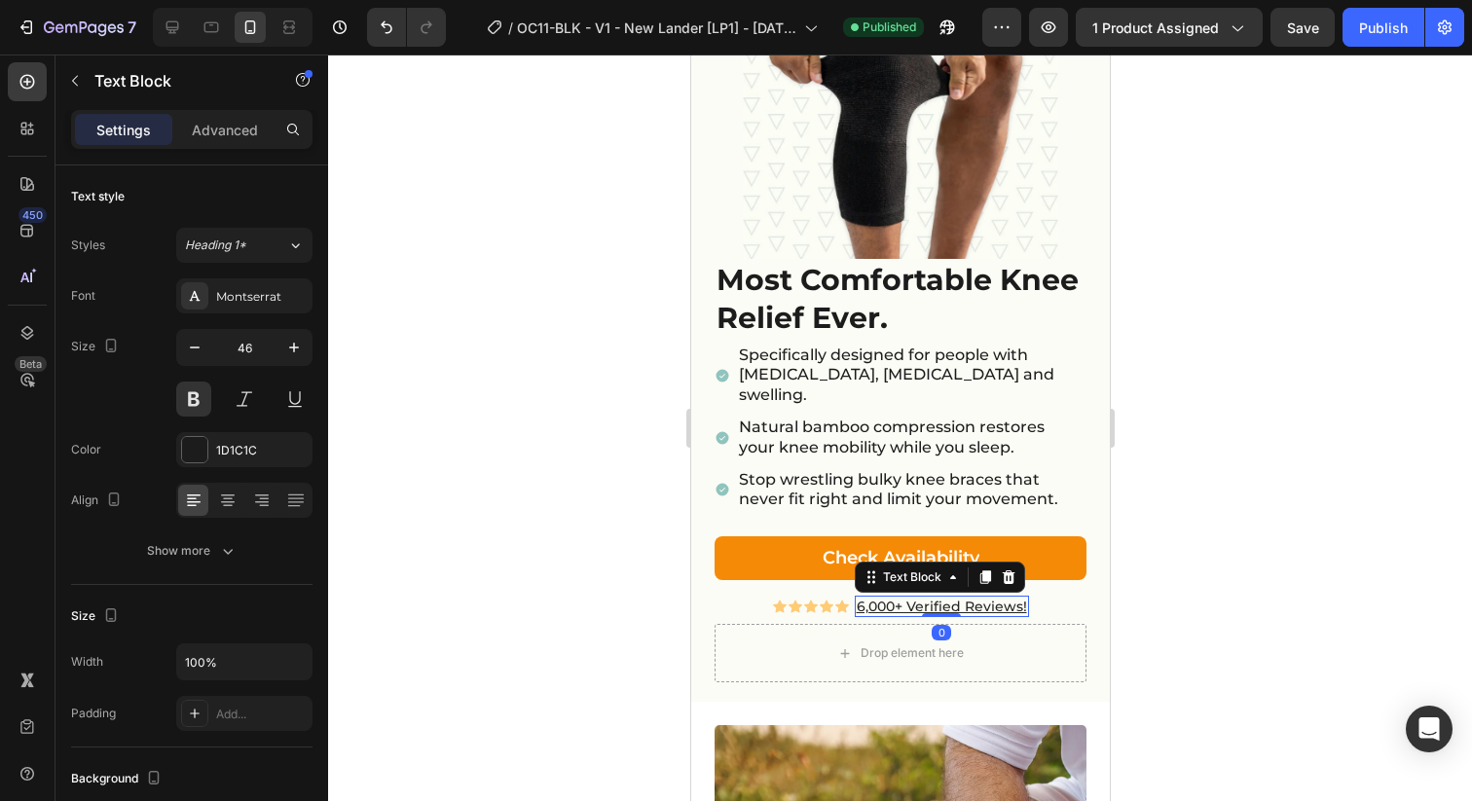
click at [860, 598] on u "6,000+ Verified Reviews!" at bounding box center [941, 607] width 170 height 18
click at [858, 598] on u "6,000+ Verified Reviews!" at bounding box center [941, 607] width 170 height 18
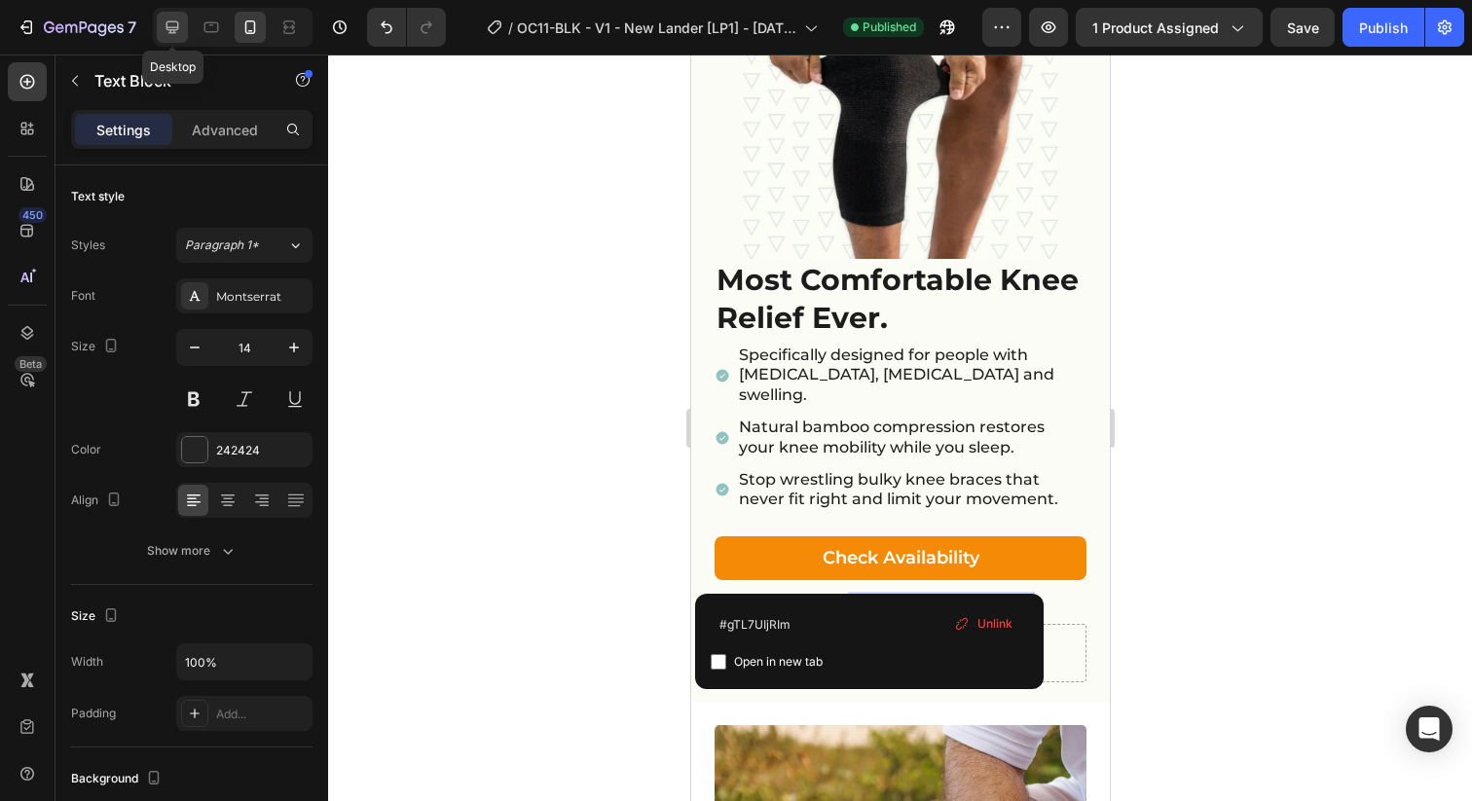
click at [163, 28] on icon at bounding box center [172, 27] width 19 height 19
type input "16"
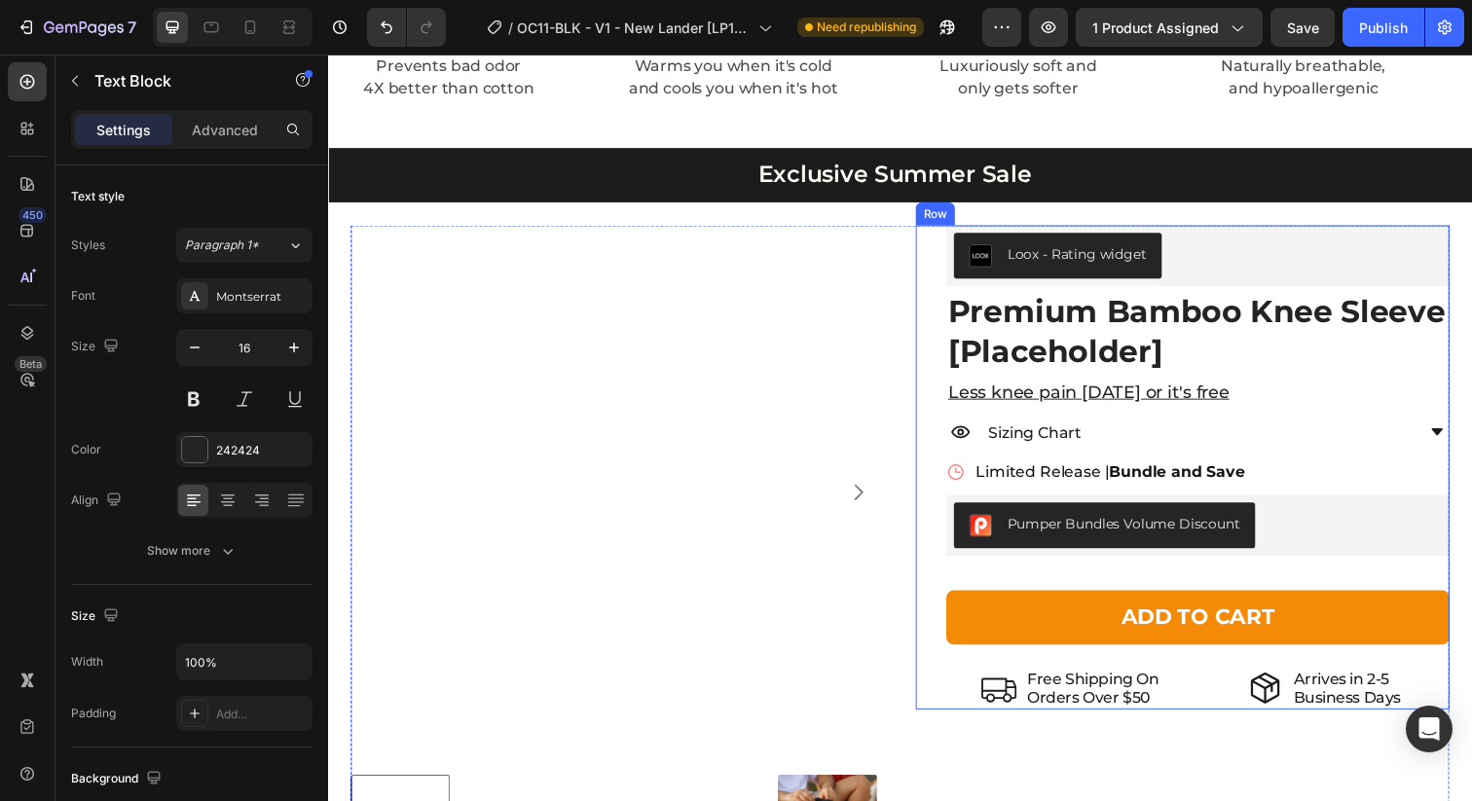
scroll to position [3710, 0]
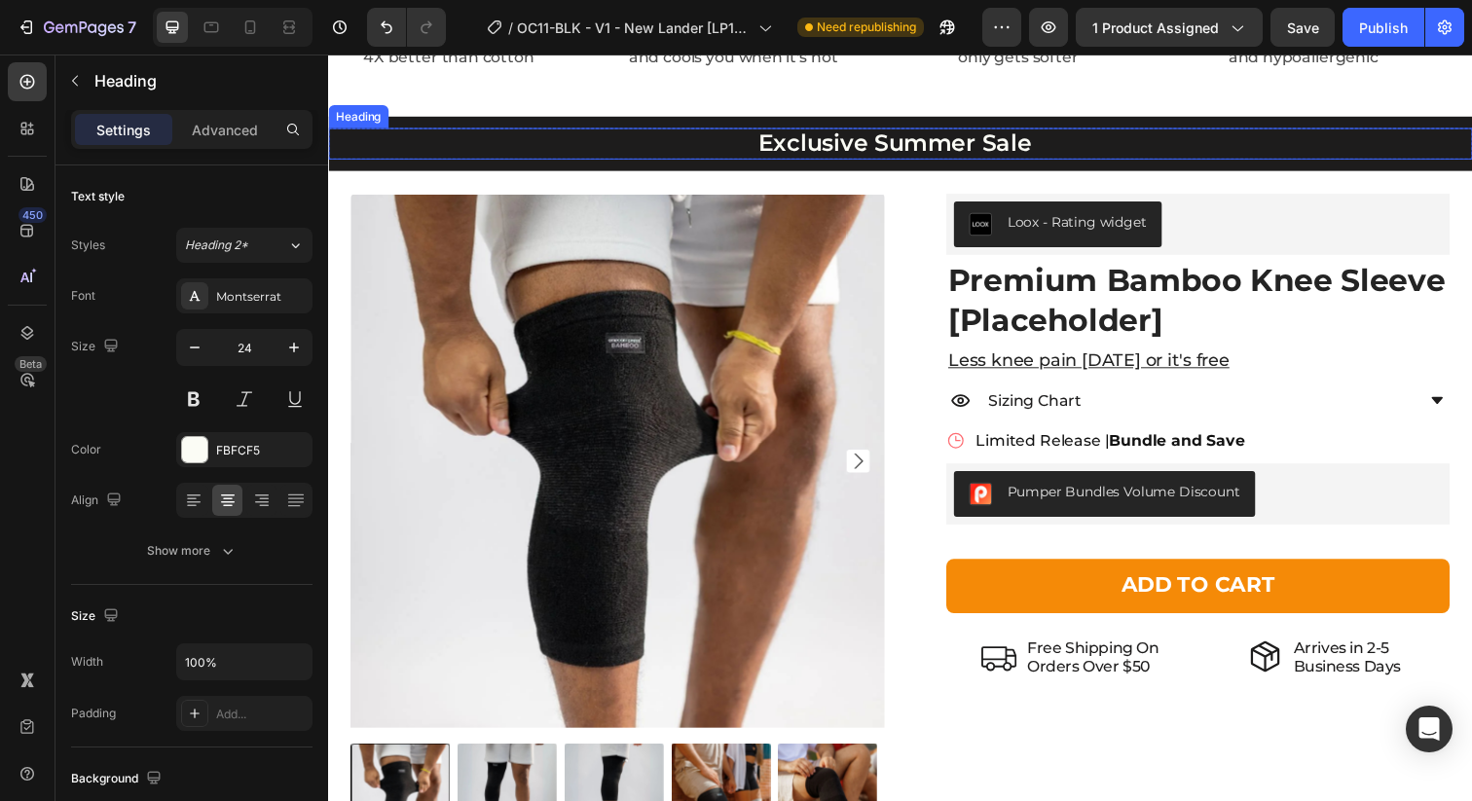
click at [961, 140] on h2 "Exclusive Summer Sale" at bounding box center [906, 145] width 1157 height 32
click at [1005, 152] on h2 "Exclusive Summer Sale" at bounding box center [906, 145] width 1157 height 32
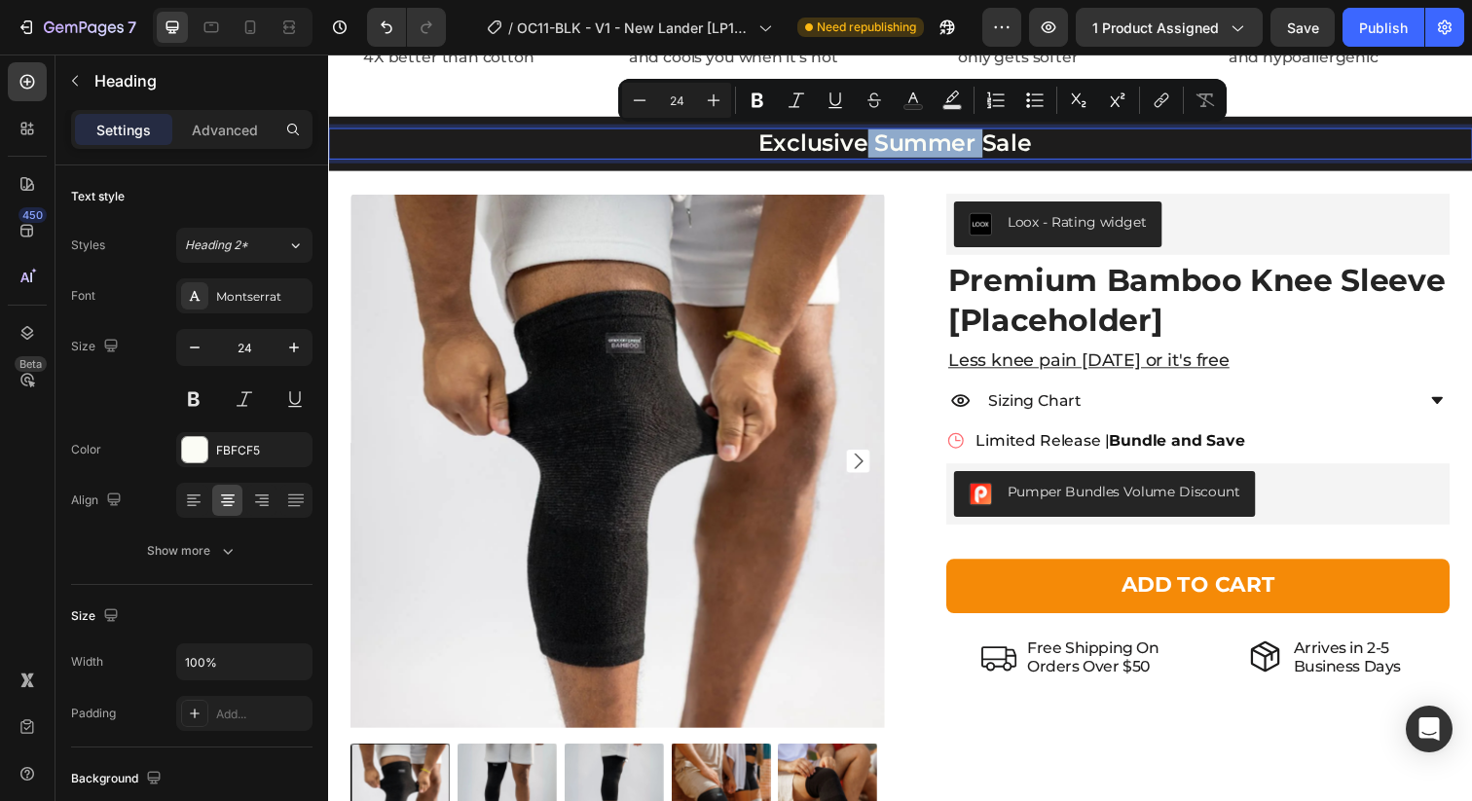
drag, startPoint x: 992, startPoint y: 147, endPoint x: 874, endPoint y: 150, distance: 117.8
click at [874, 150] on p "Exclusive Summer Sale" at bounding box center [906, 145] width 1153 height 28
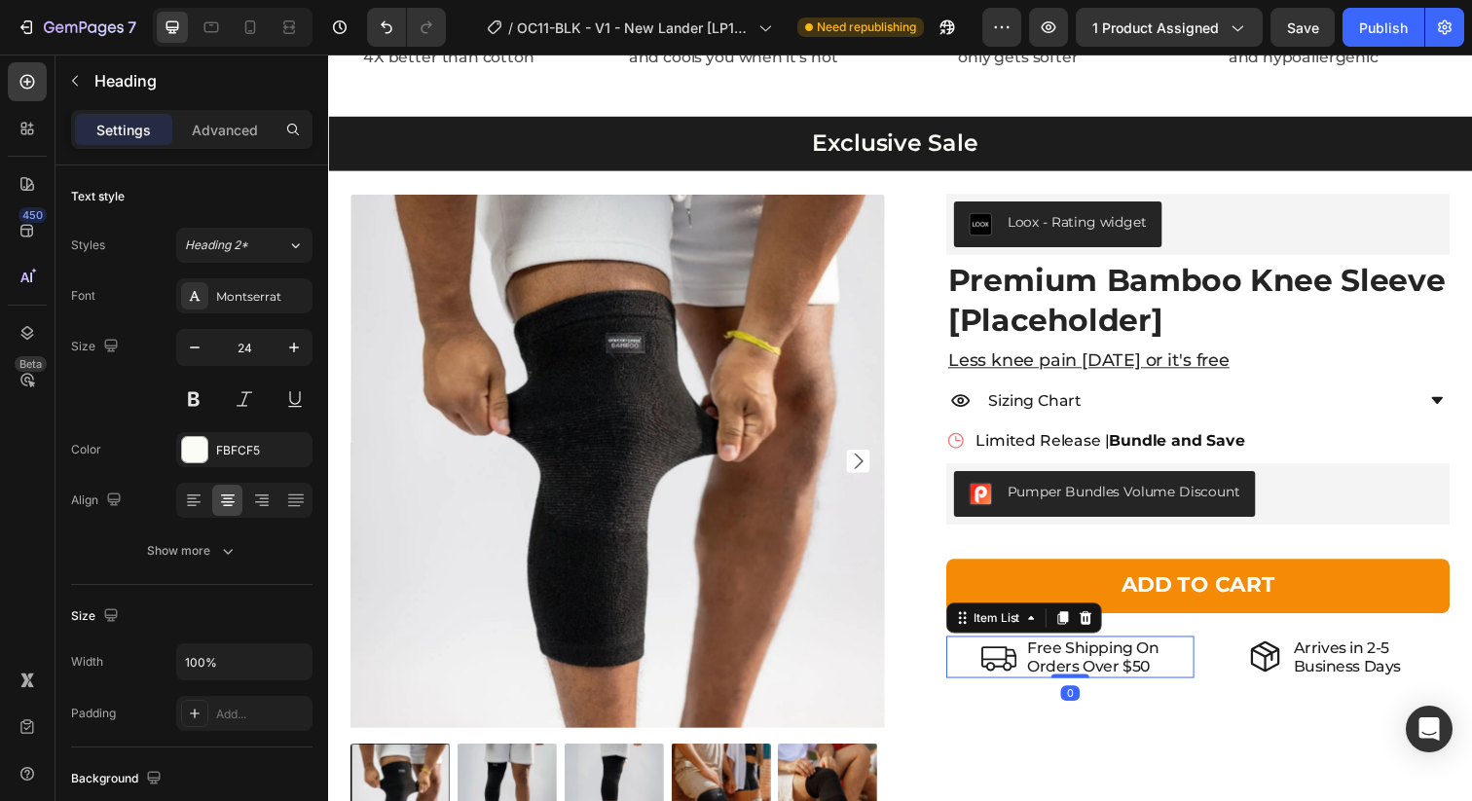
click at [1113, 678] on p "Orders Over $50" at bounding box center [1109, 679] width 134 height 18
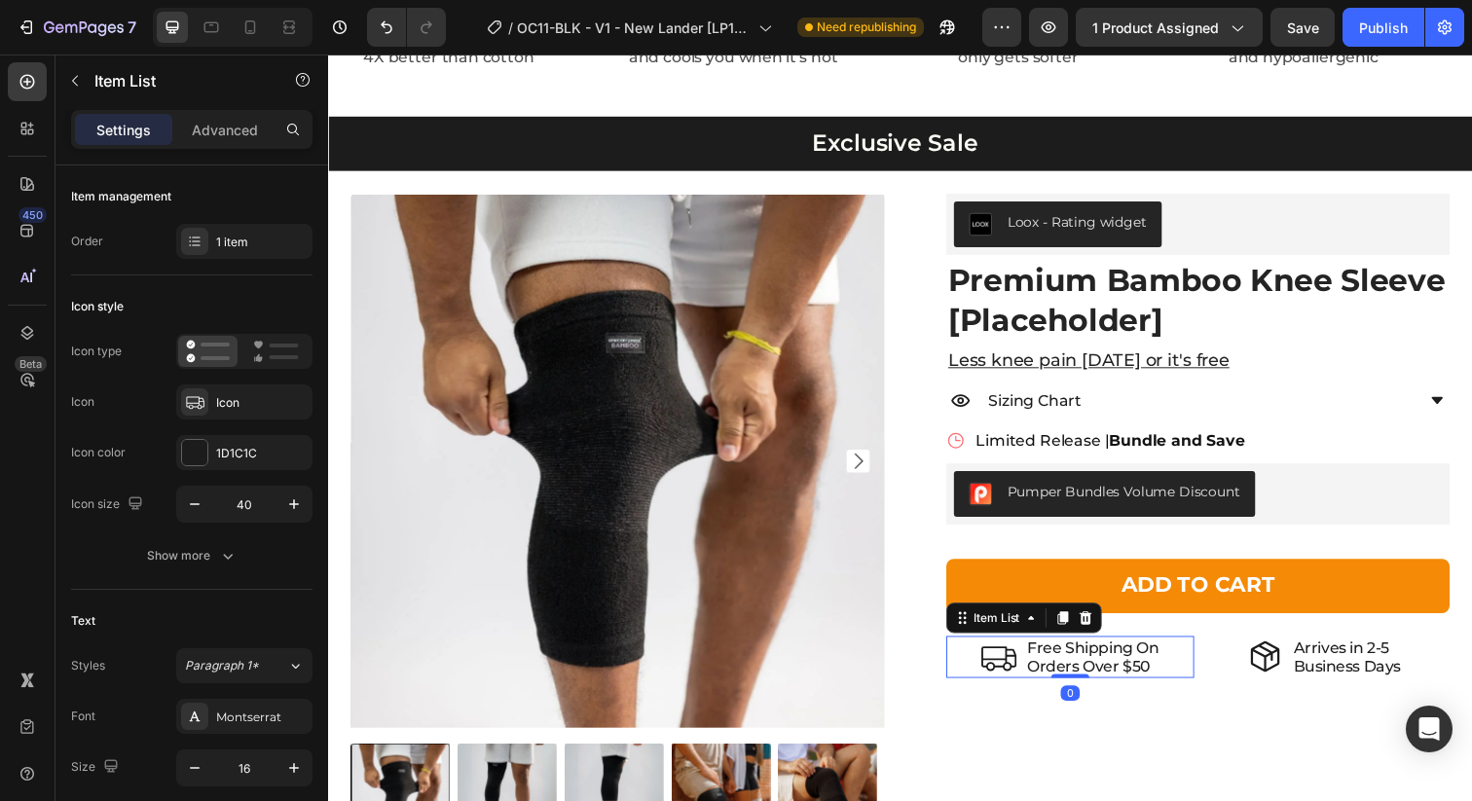
click at [1148, 683] on p "Orders Over $50" at bounding box center [1109, 679] width 134 height 18
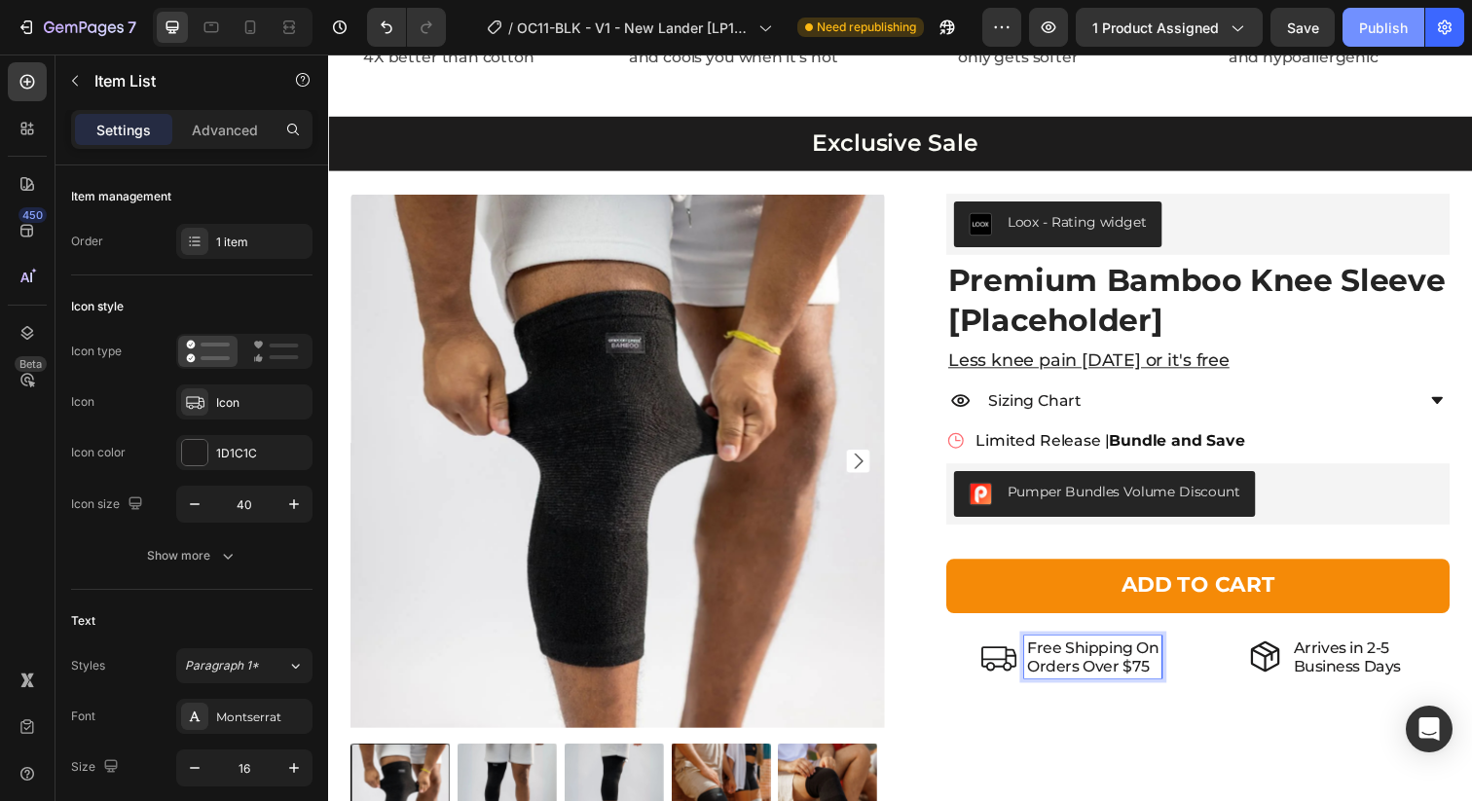
click at [1380, 27] on div "Publish" at bounding box center [1383, 28] width 49 height 20
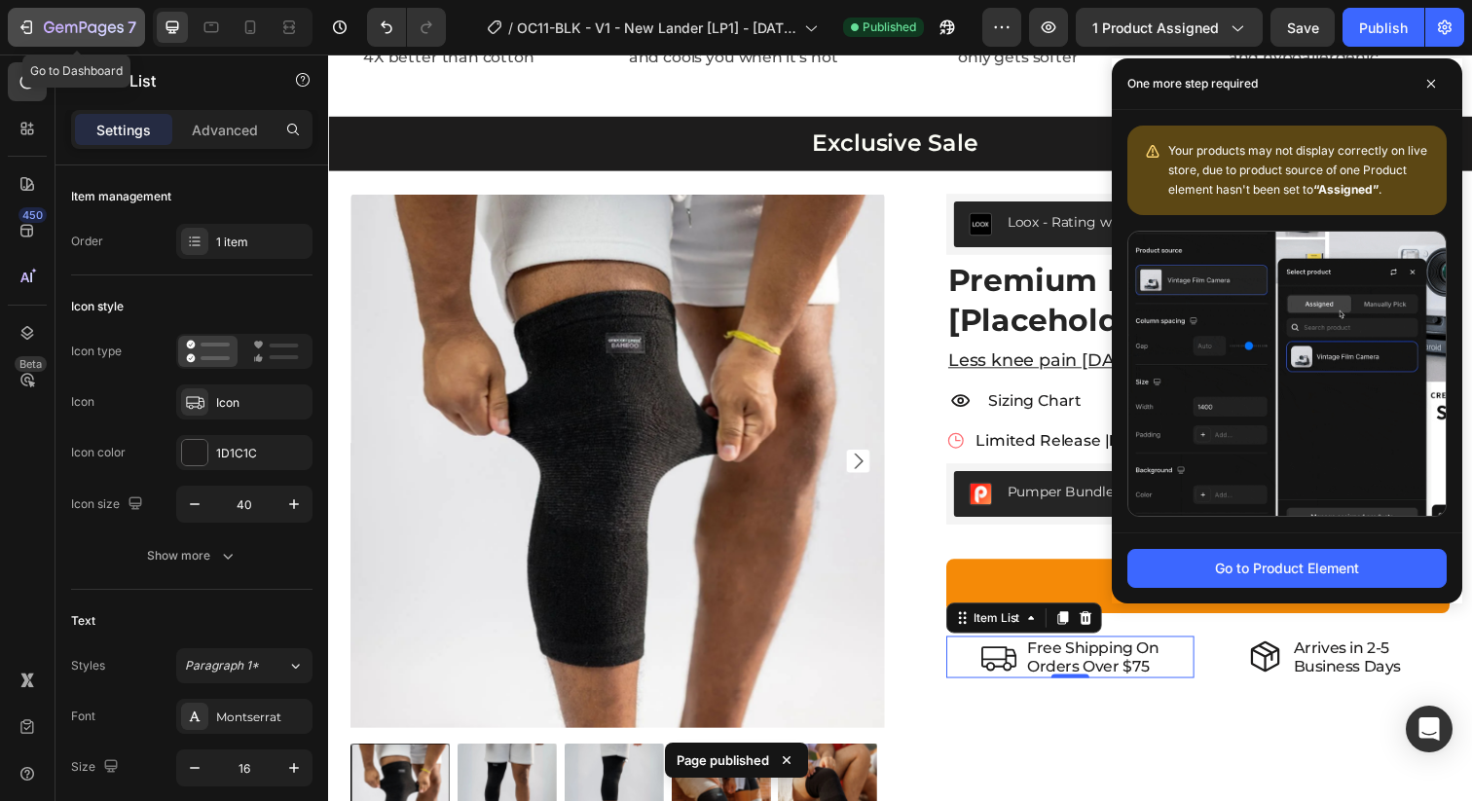
click at [76, 25] on icon "button" at bounding box center [71, 28] width 12 height 9
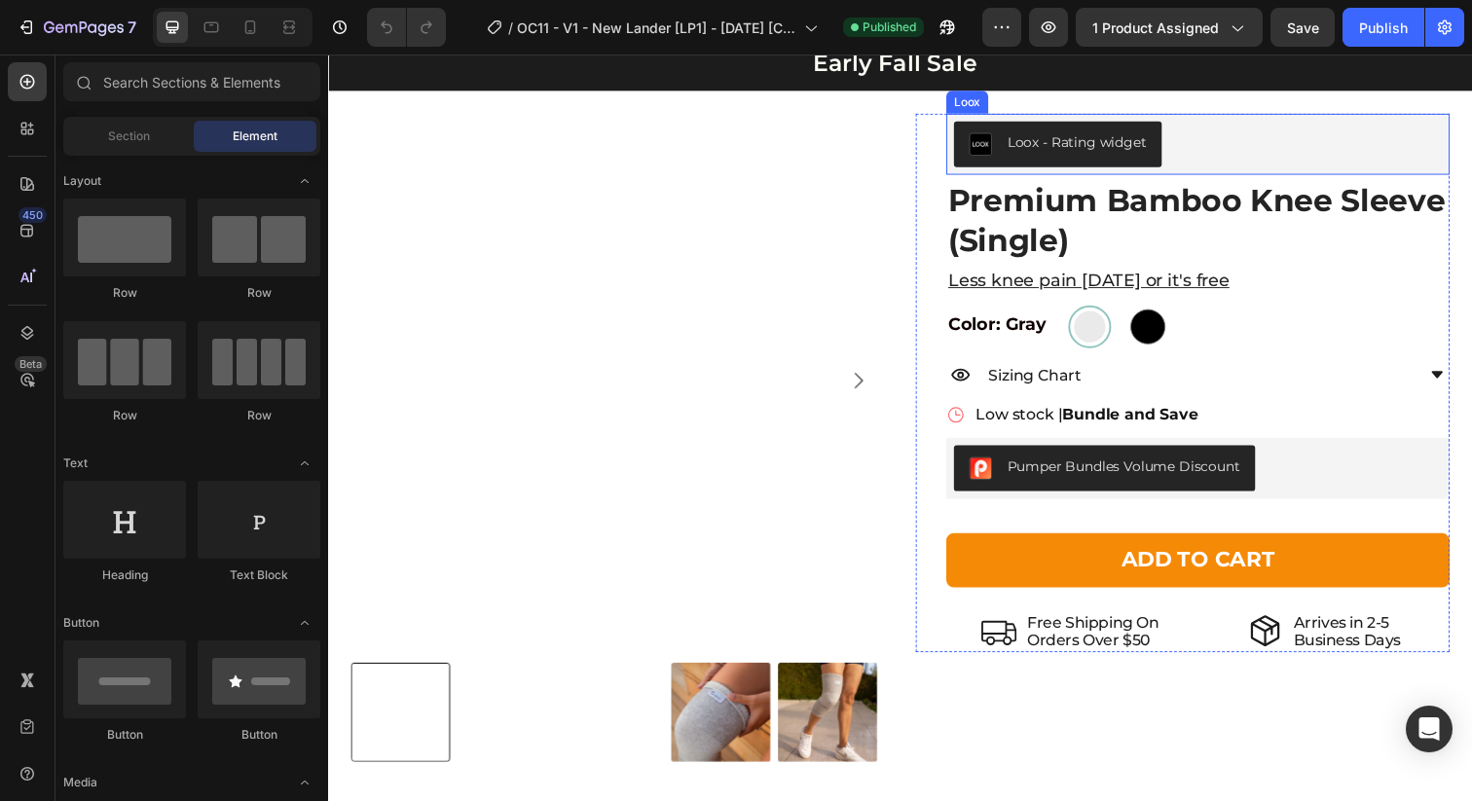
scroll to position [2462, 0]
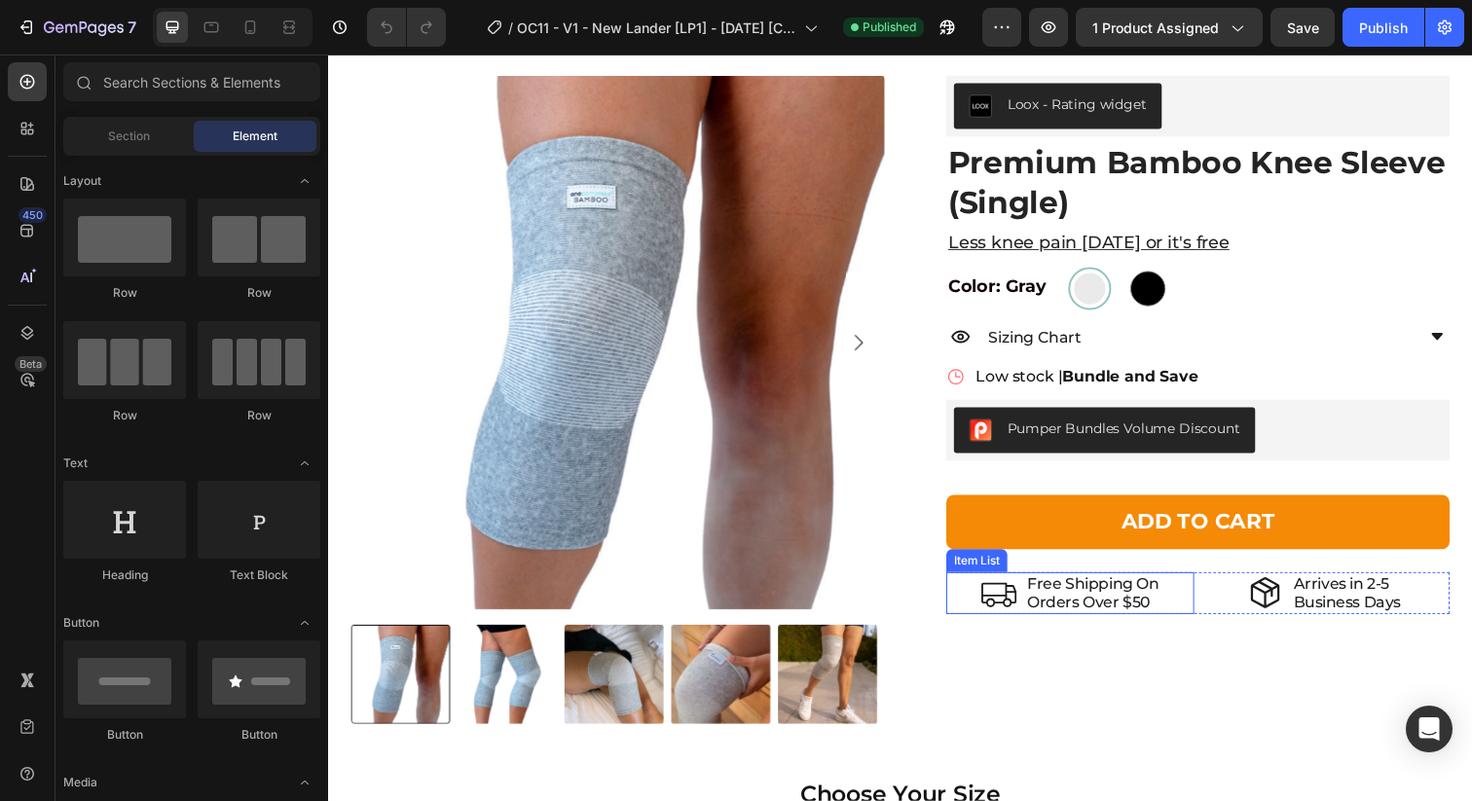
click at [1140, 614] on p "Orders Over $50" at bounding box center [1109, 614] width 134 height 18
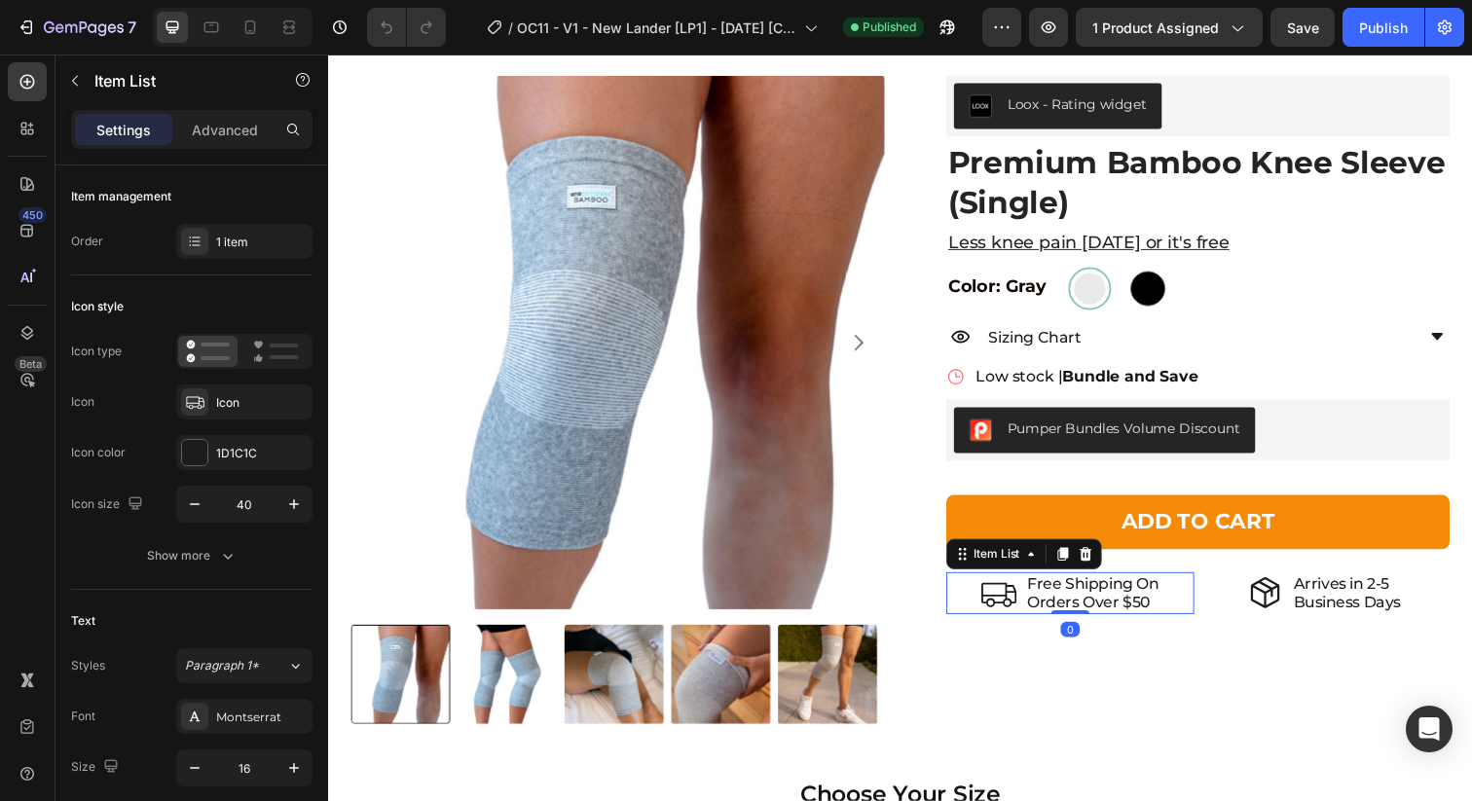
click at [1148, 611] on p "Orders Over $50" at bounding box center [1109, 614] width 134 height 18
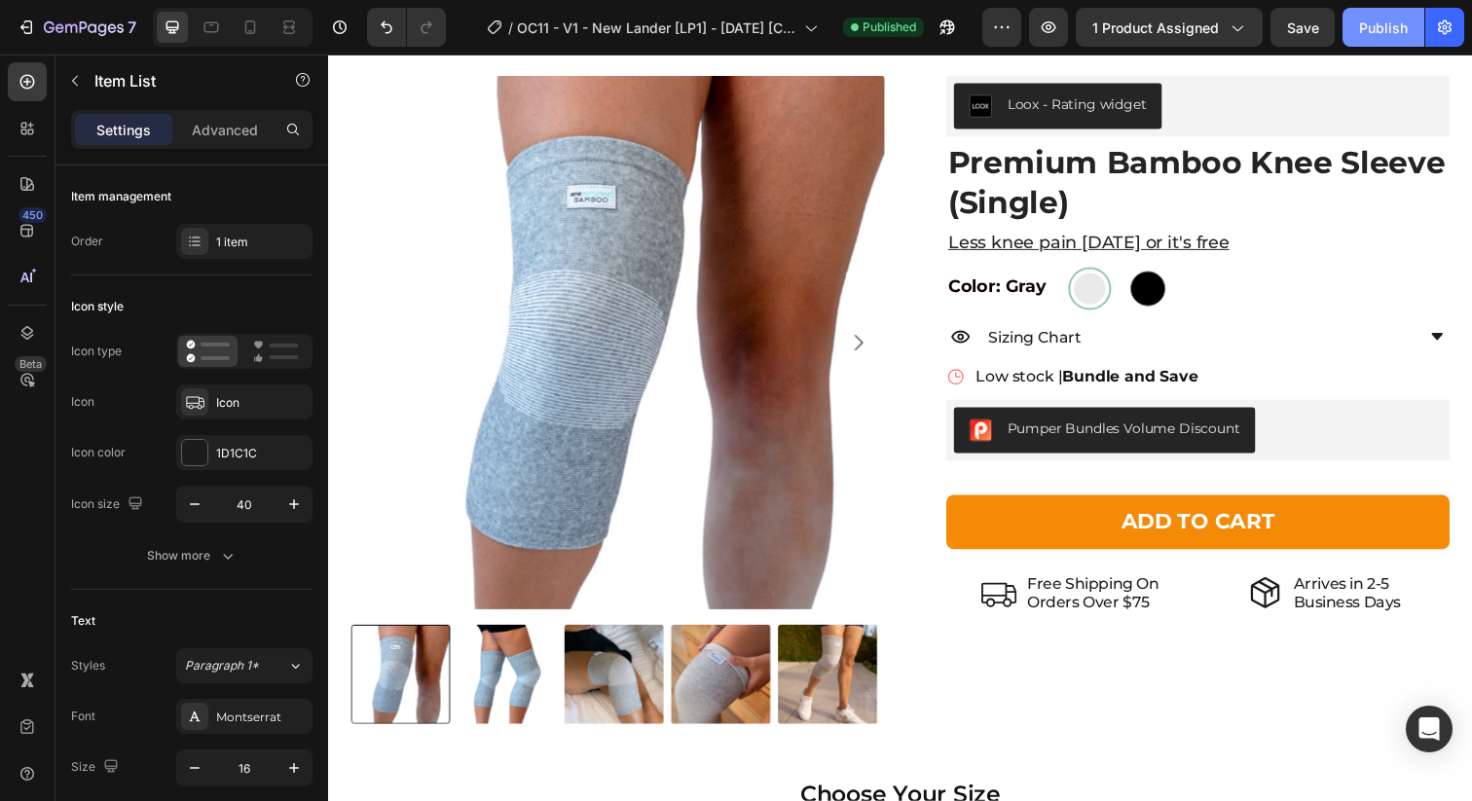
click at [1373, 28] on div "Publish" at bounding box center [1383, 28] width 49 height 20
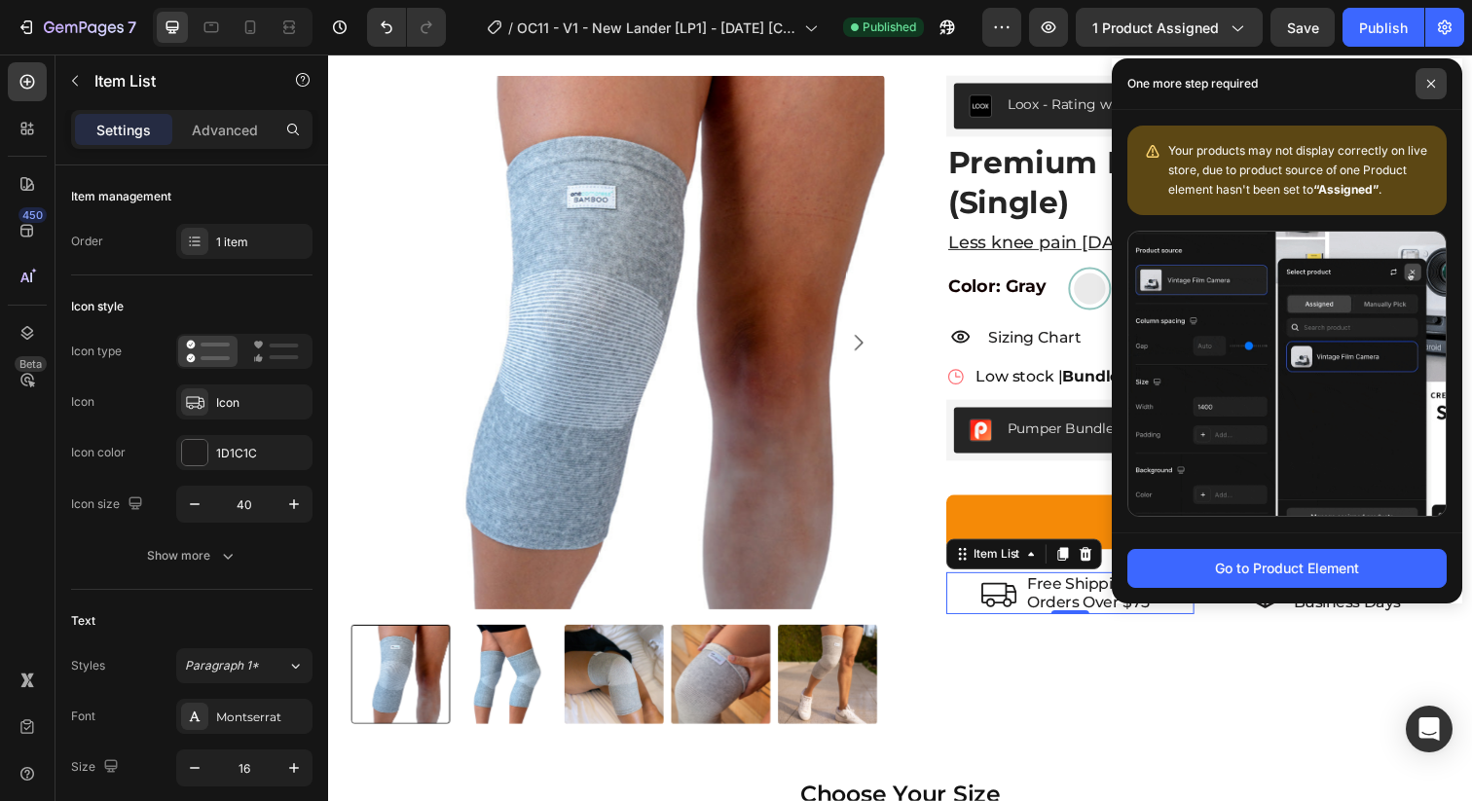
click at [1432, 92] on span at bounding box center [1431, 83] width 31 height 31
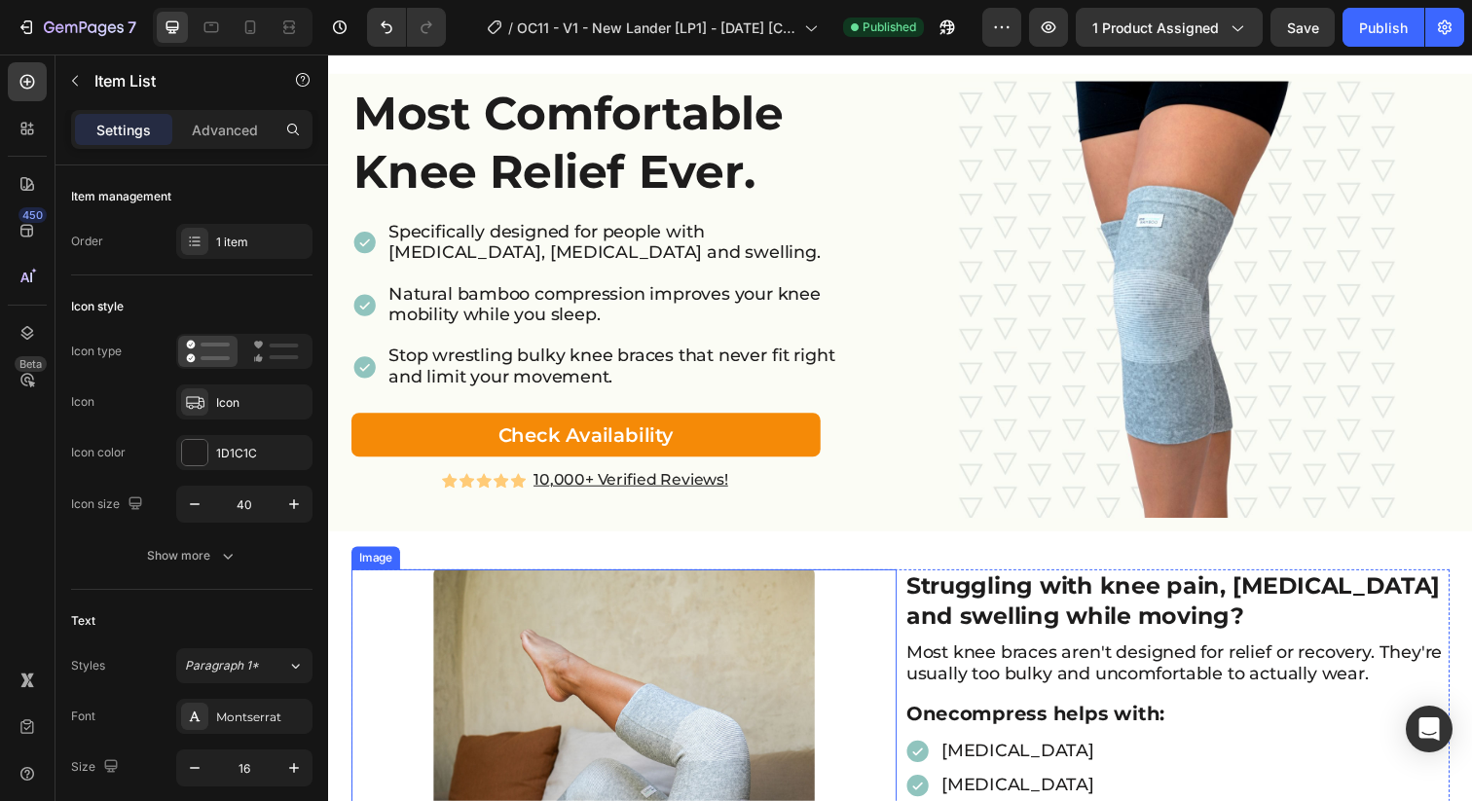
scroll to position [0, 0]
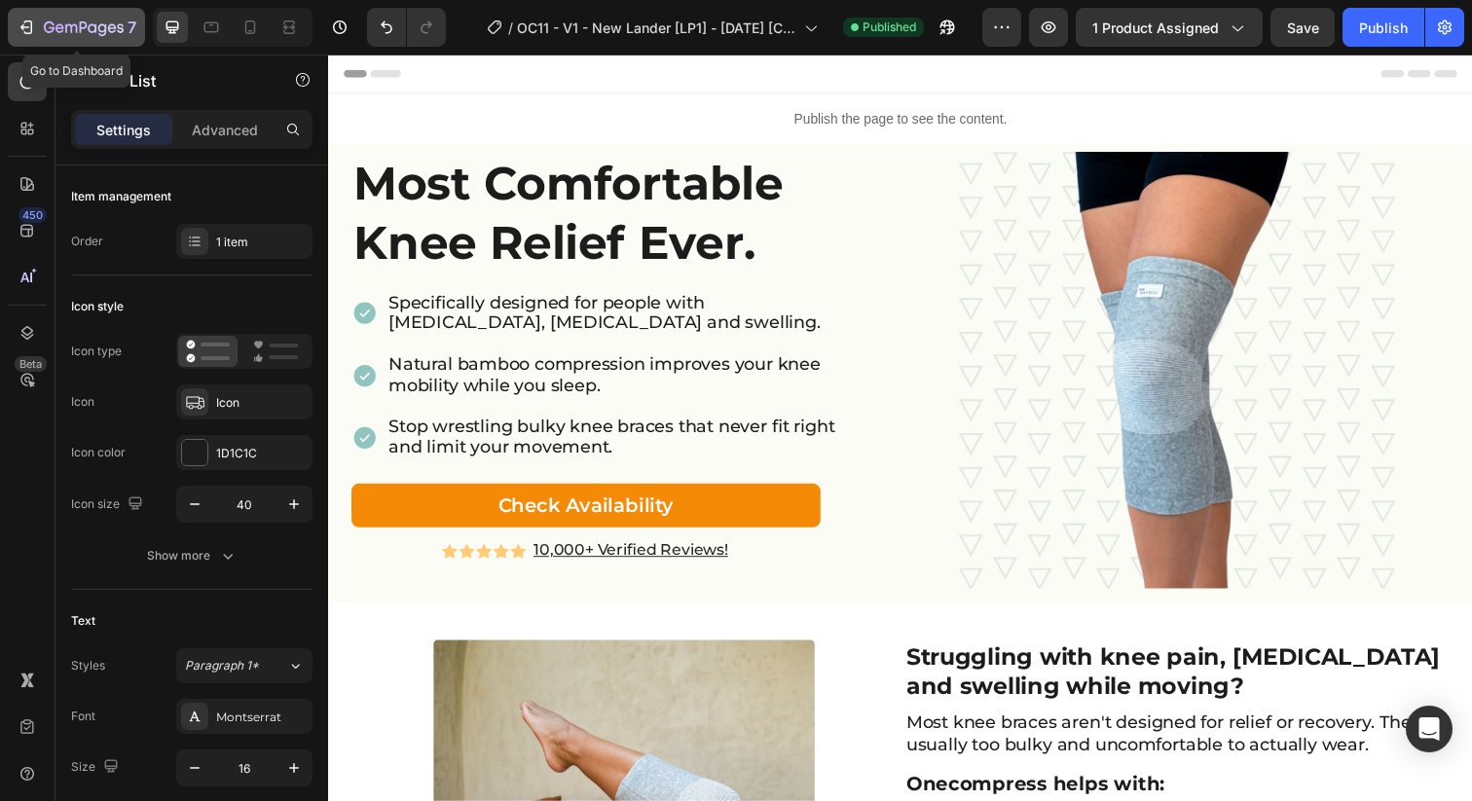
click at [82, 18] on div "7" at bounding box center [90, 27] width 92 height 23
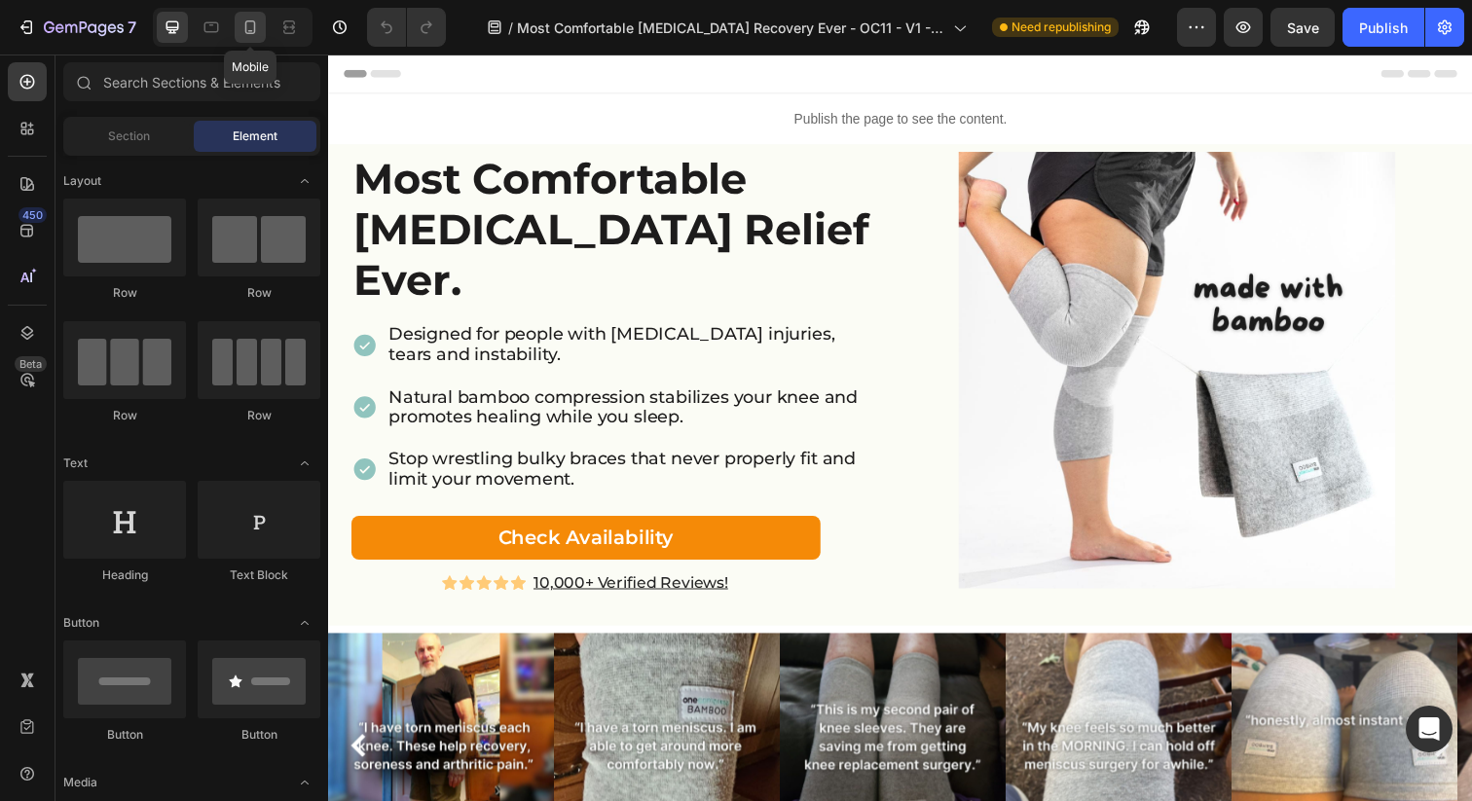
click at [249, 33] on icon at bounding box center [250, 27] width 11 height 14
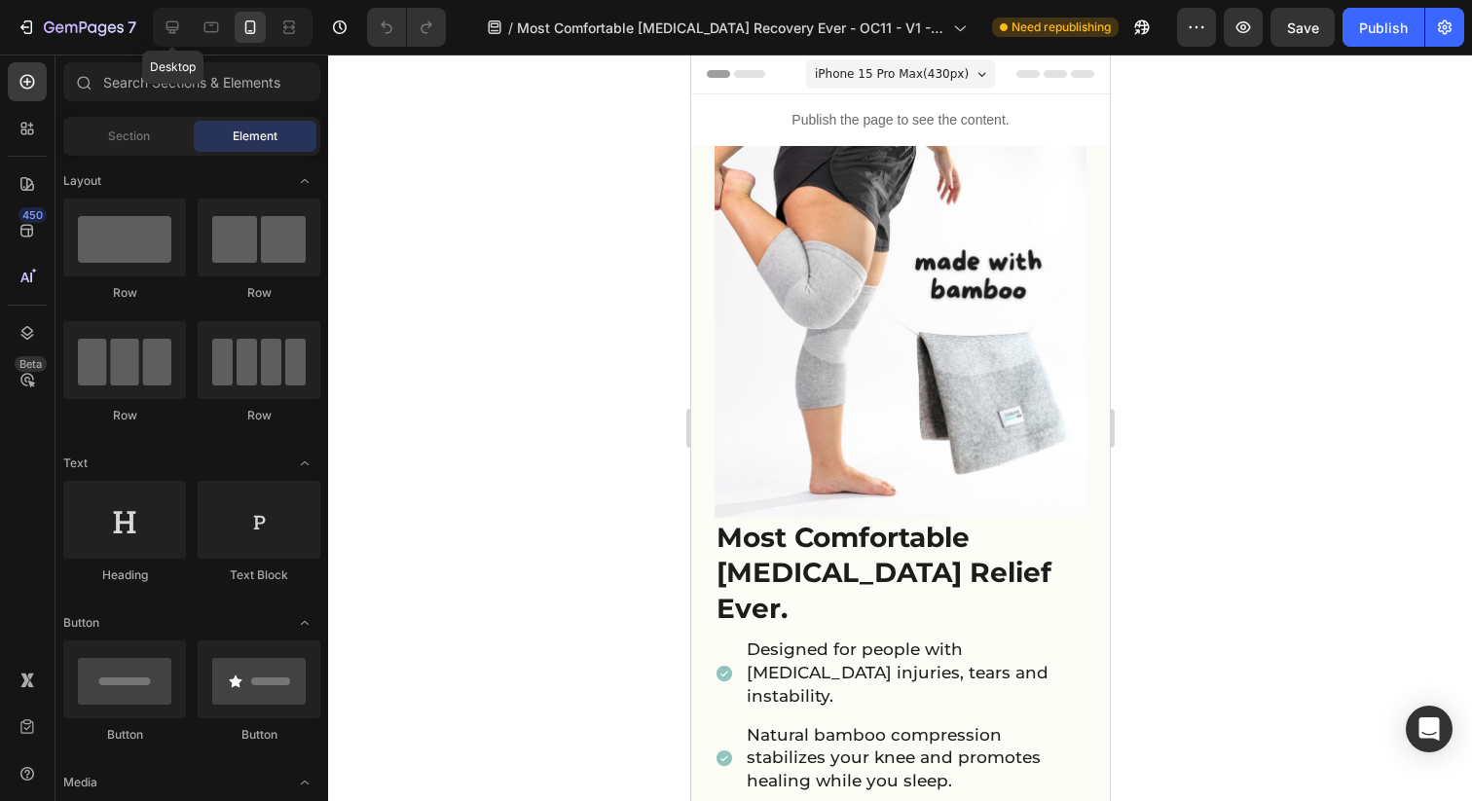
click at [172, 26] on icon at bounding box center [172, 27] width 13 height 13
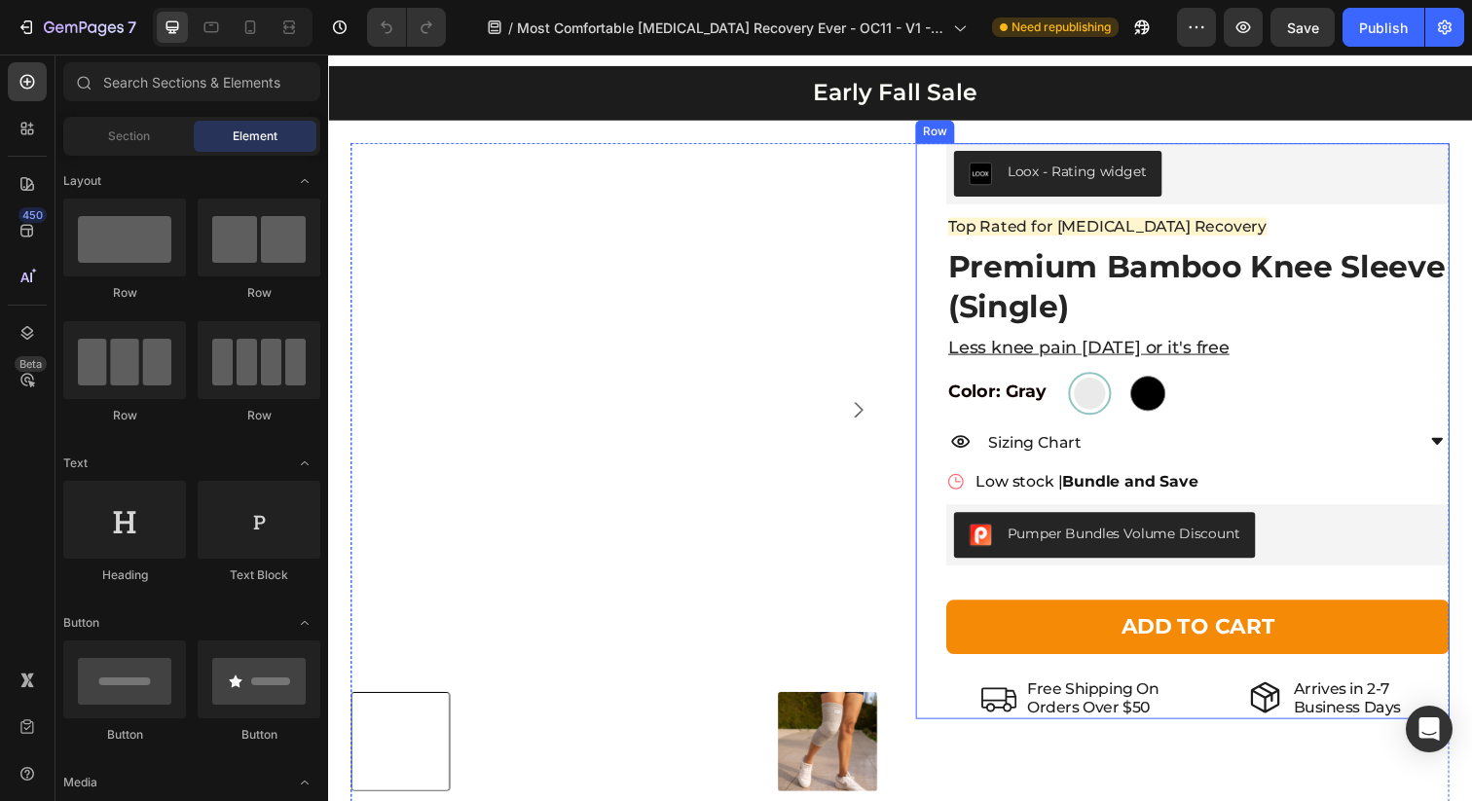
scroll to position [3781, 0]
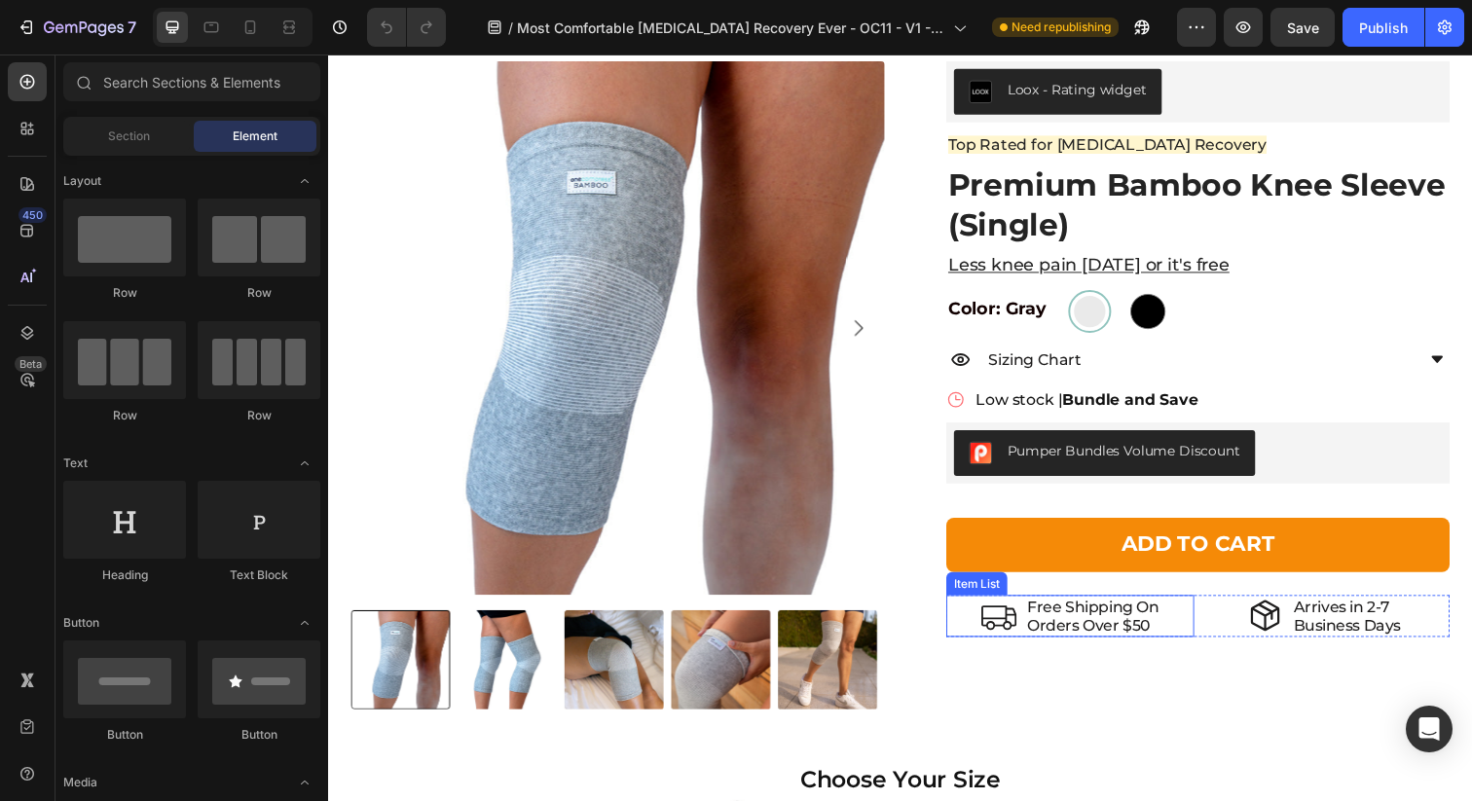
click at [1146, 636] on p "Orders Over $50" at bounding box center [1109, 637] width 134 height 18
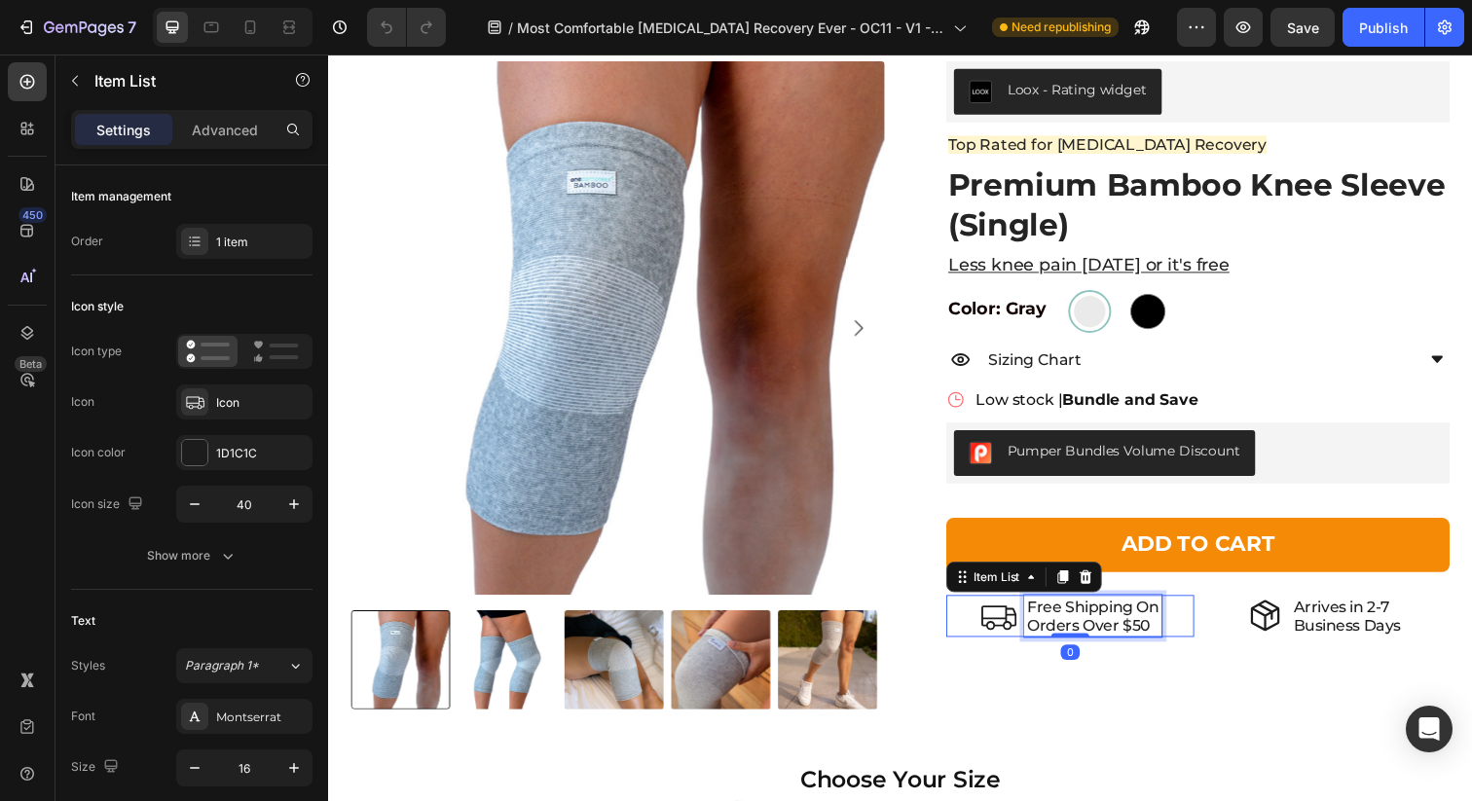
click at [1152, 637] on p "Orders Over $50" at bounding box center [1109, 637] width 134 height 18
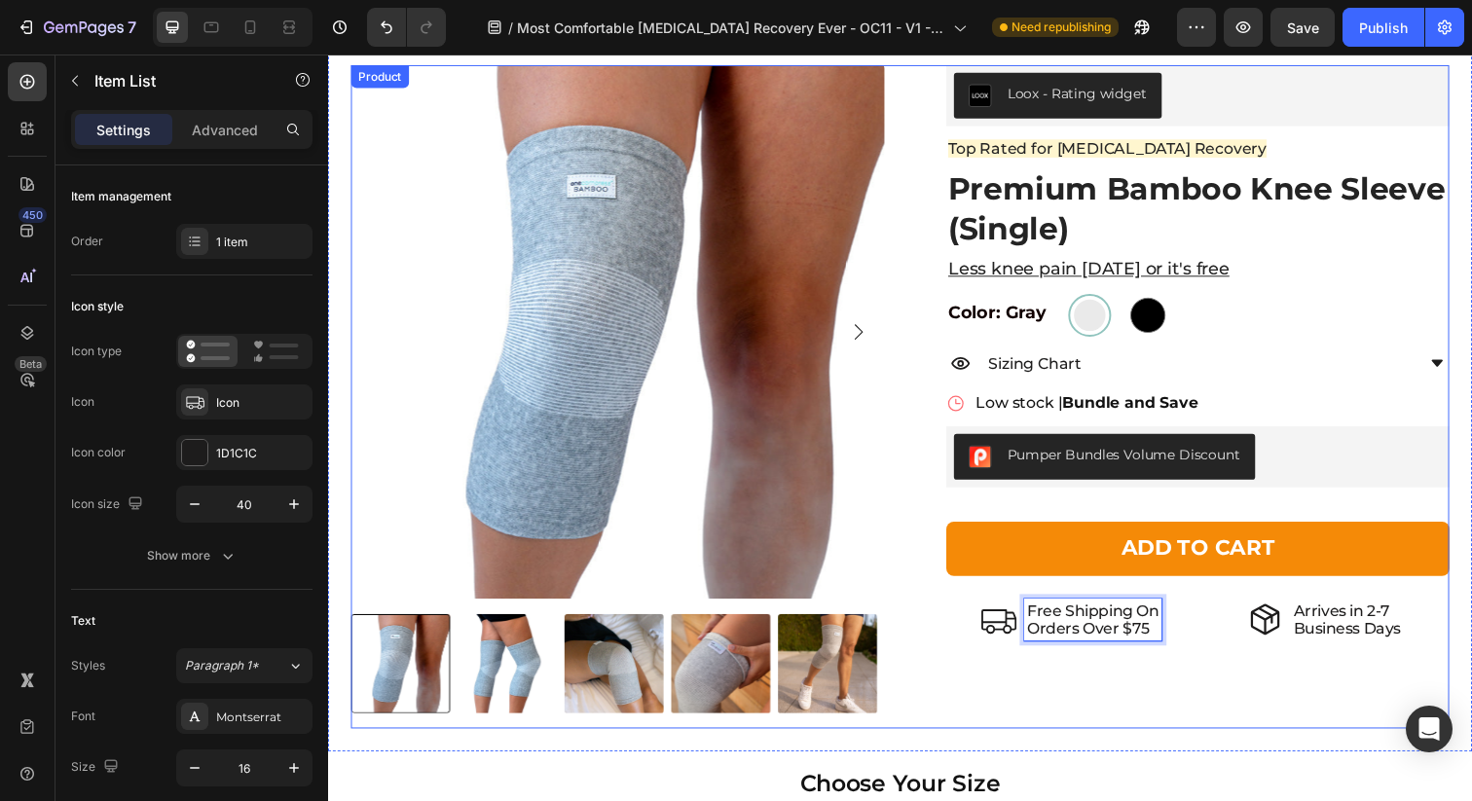
scroll to position [3119, 0]
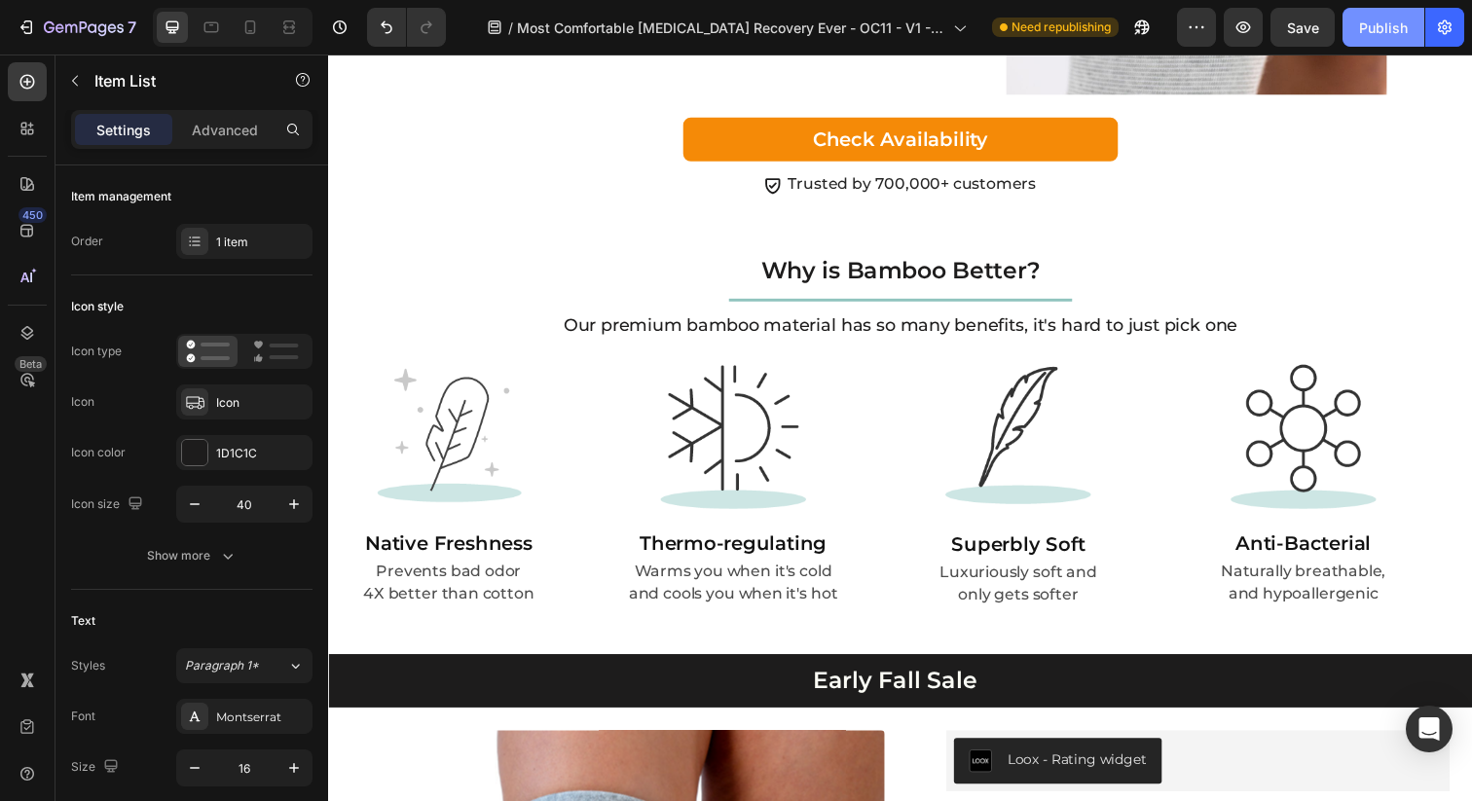
click at [1380, 27] on div "Publish" at bounding box center [1383, 28] width 49 height 20
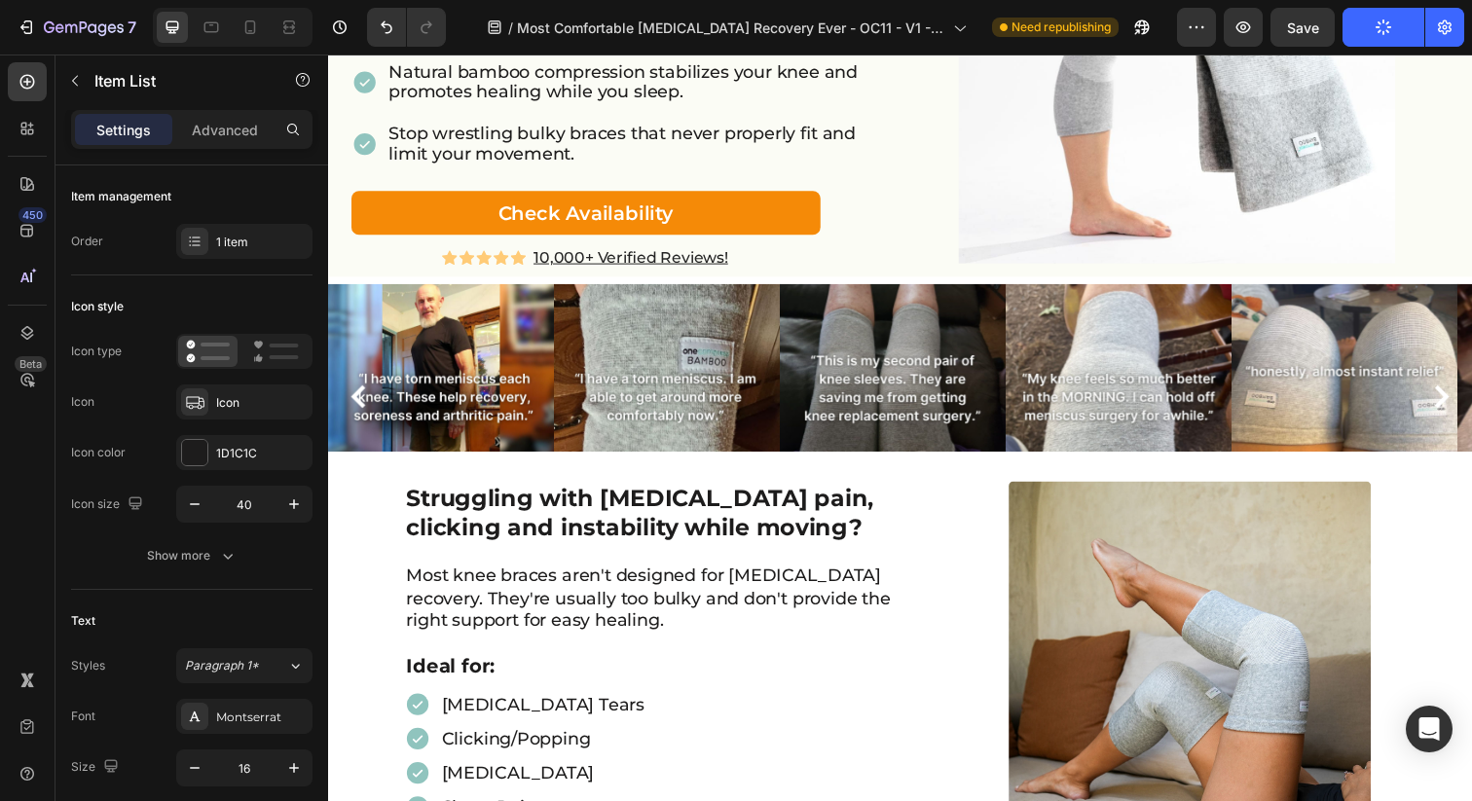
scroll to position [0, 0]
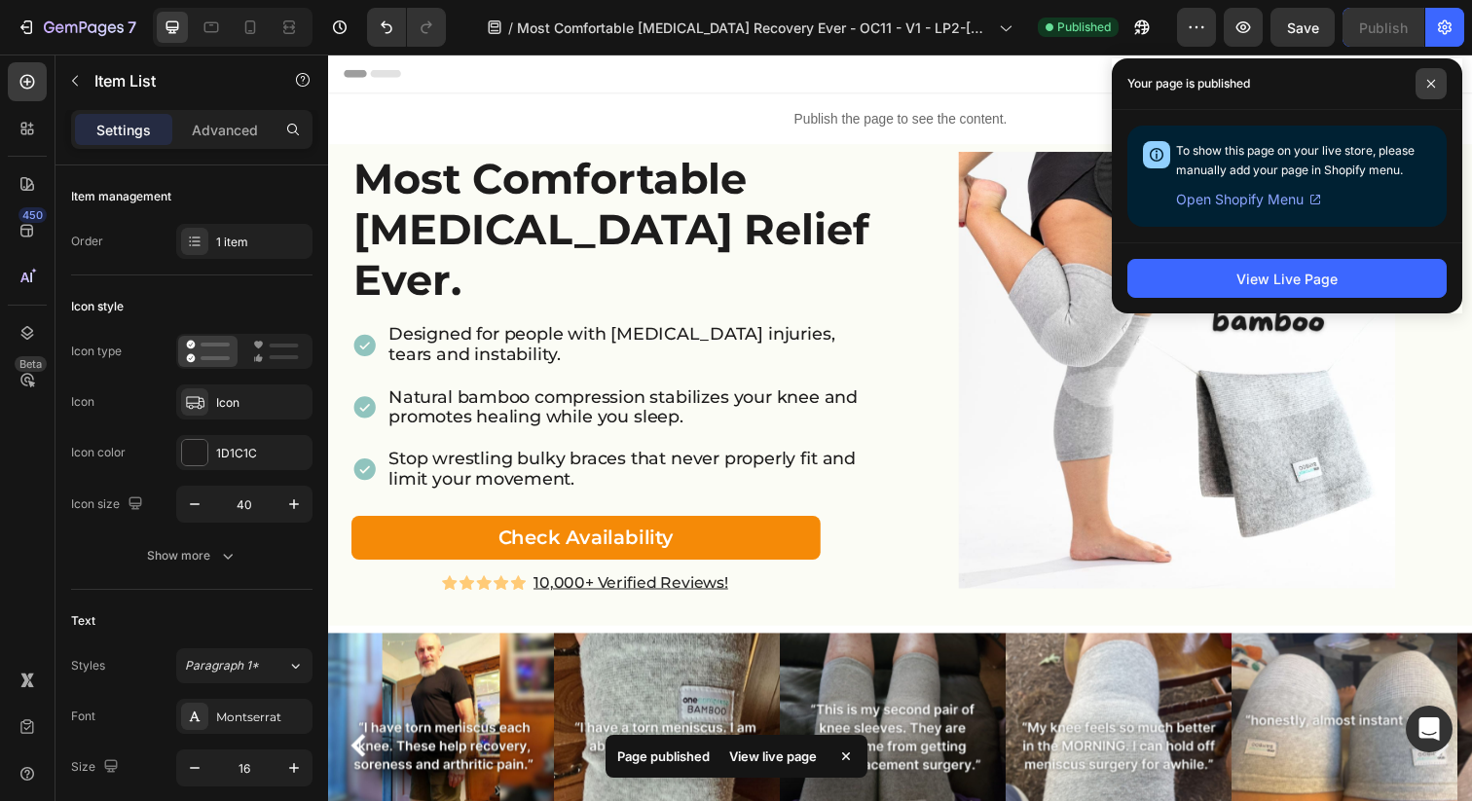
click at [1434, 76] on span at bounding box center [1431, 83] width 31 height 31
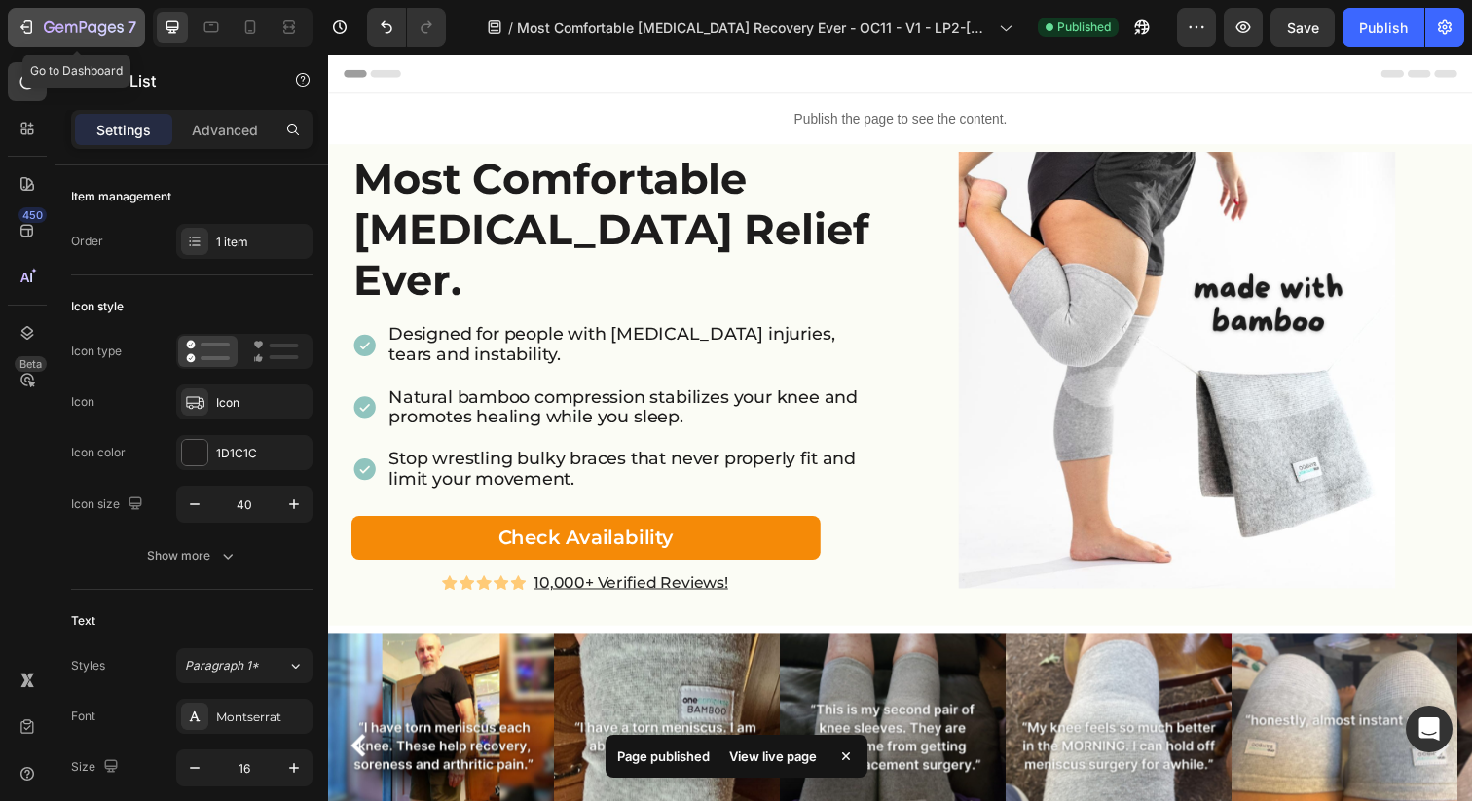
click at [71, 21] on icon "button" at bounding box center [84, 28] width 80 height 17
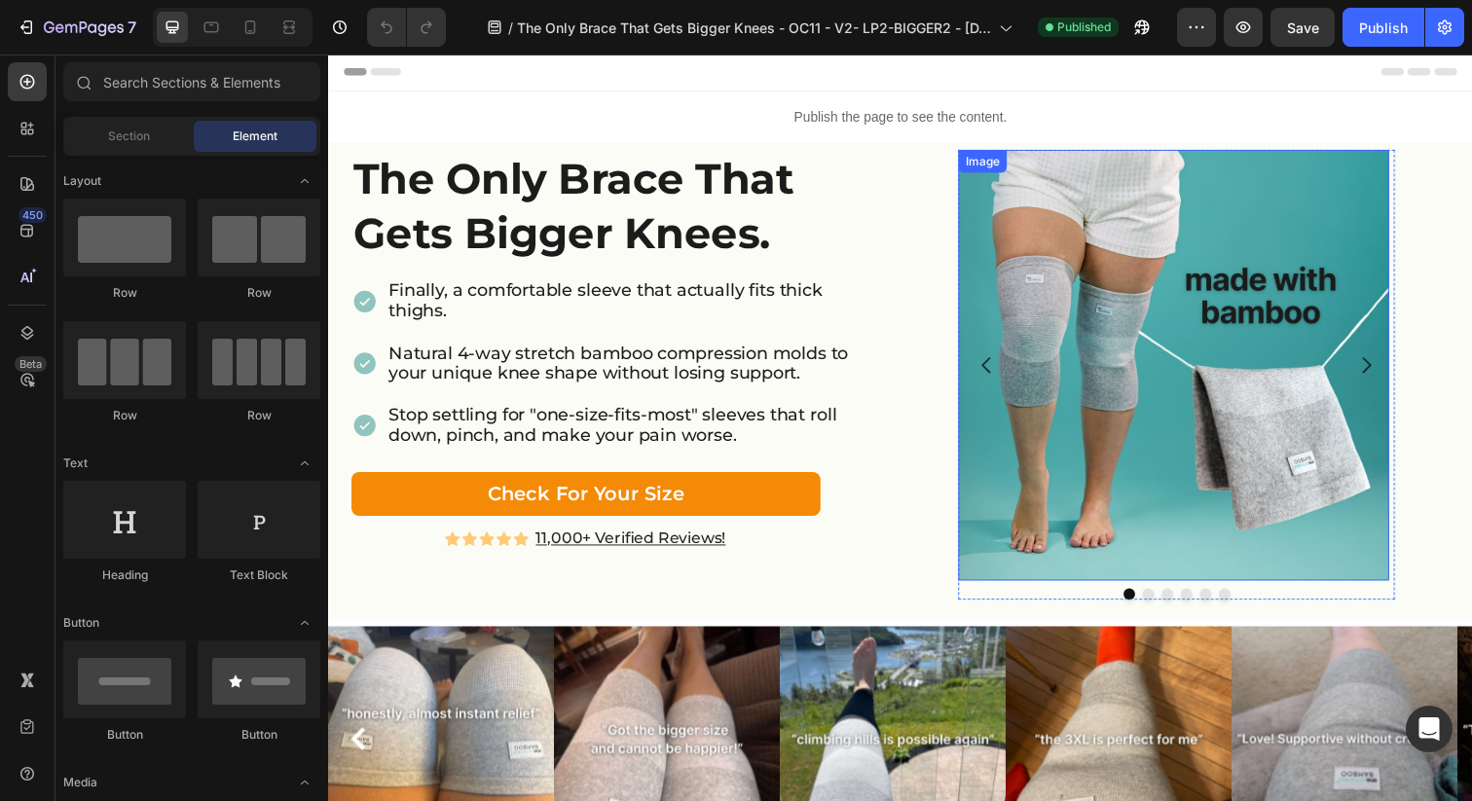
scroll to position [4, 0]
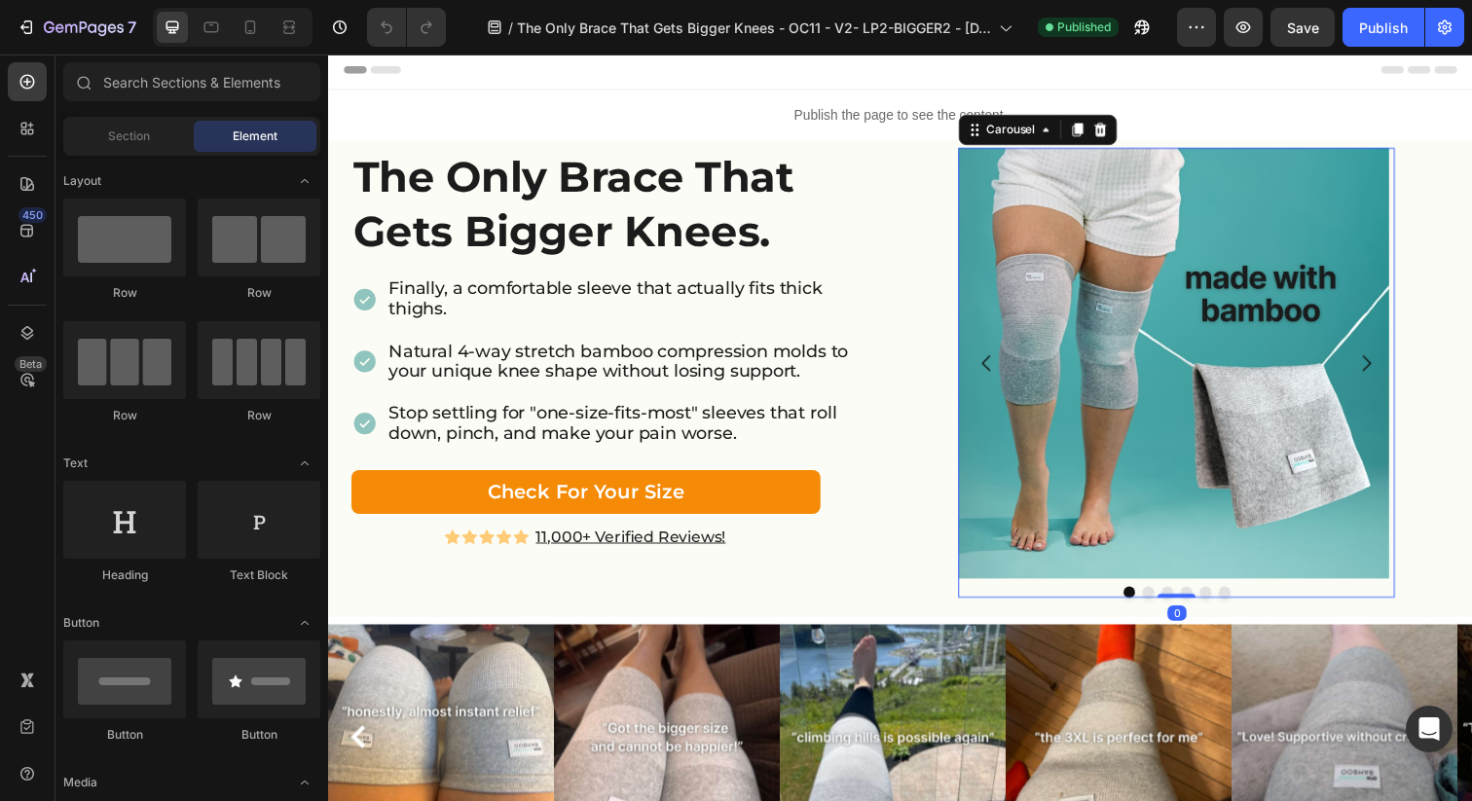
click at [1379, 365] on icon "Carousel Next Arrow" at bounding box center [1388, 369] width 23 height 23
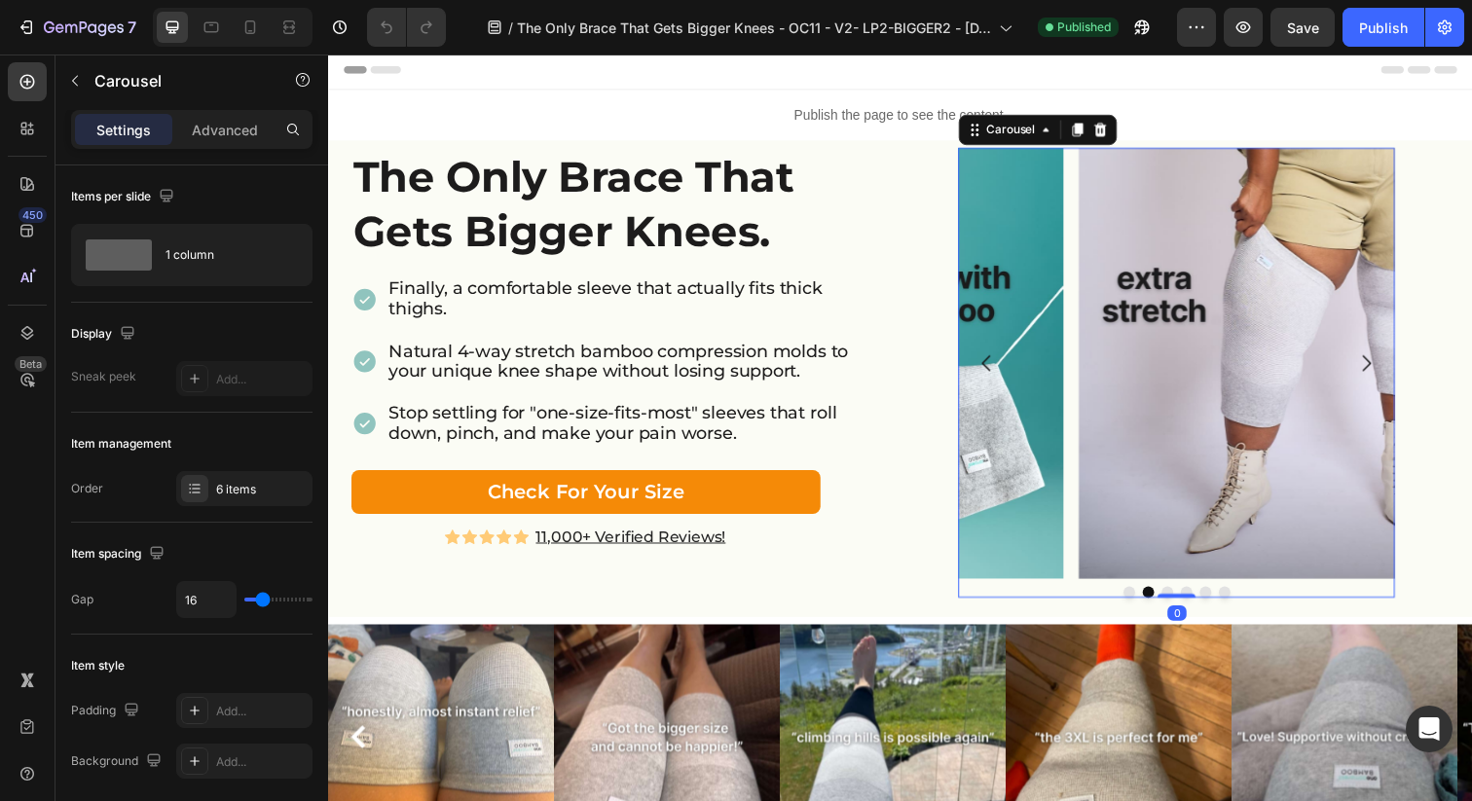
click at [1379, 365] on icon "Carousel Next Arrow" at bounding box center [1388, 369] width 23 height 23
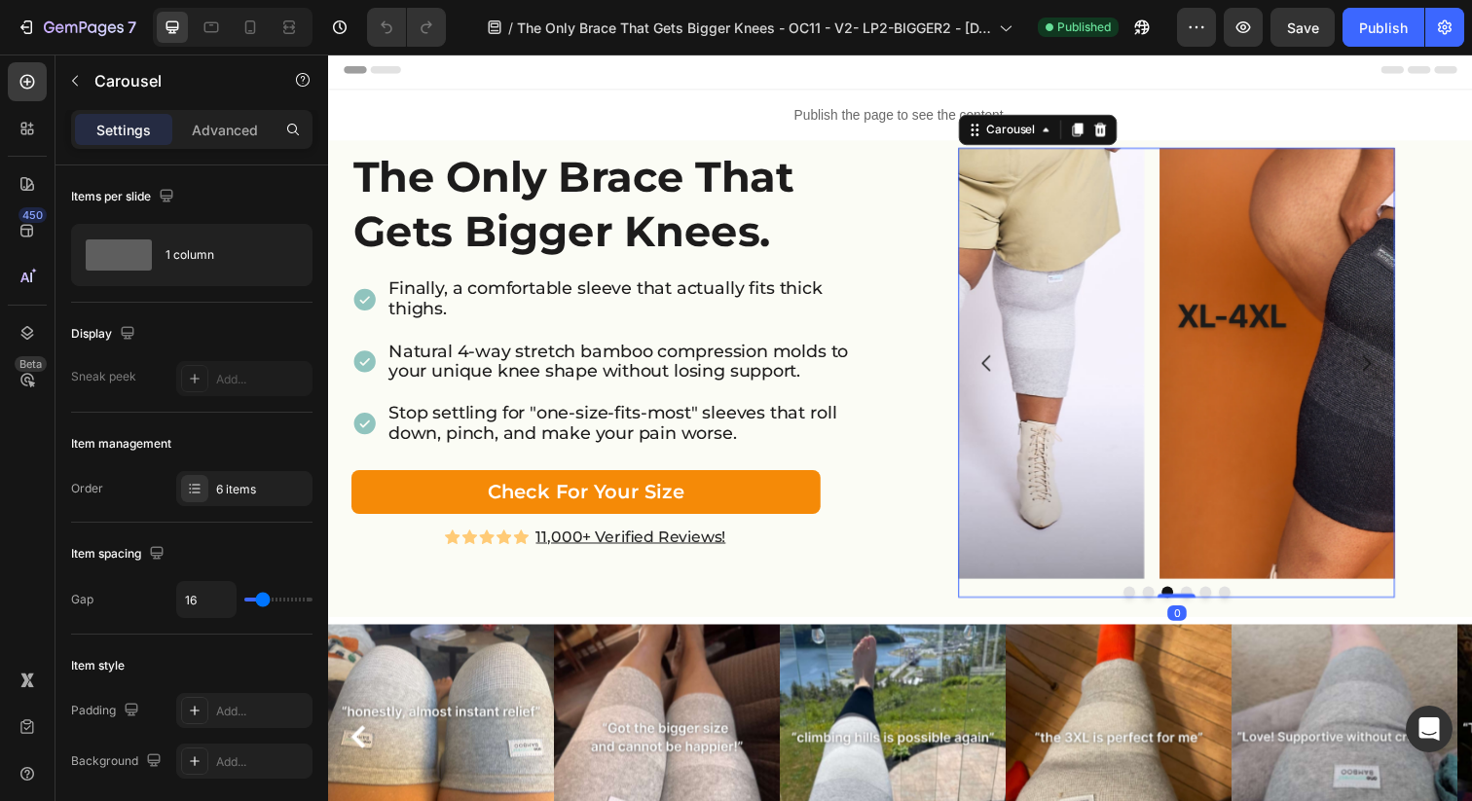
click at [1379, 365] on icon "Carousel Next Arrow" at bounding box center [1388, 369] width 23 height 23
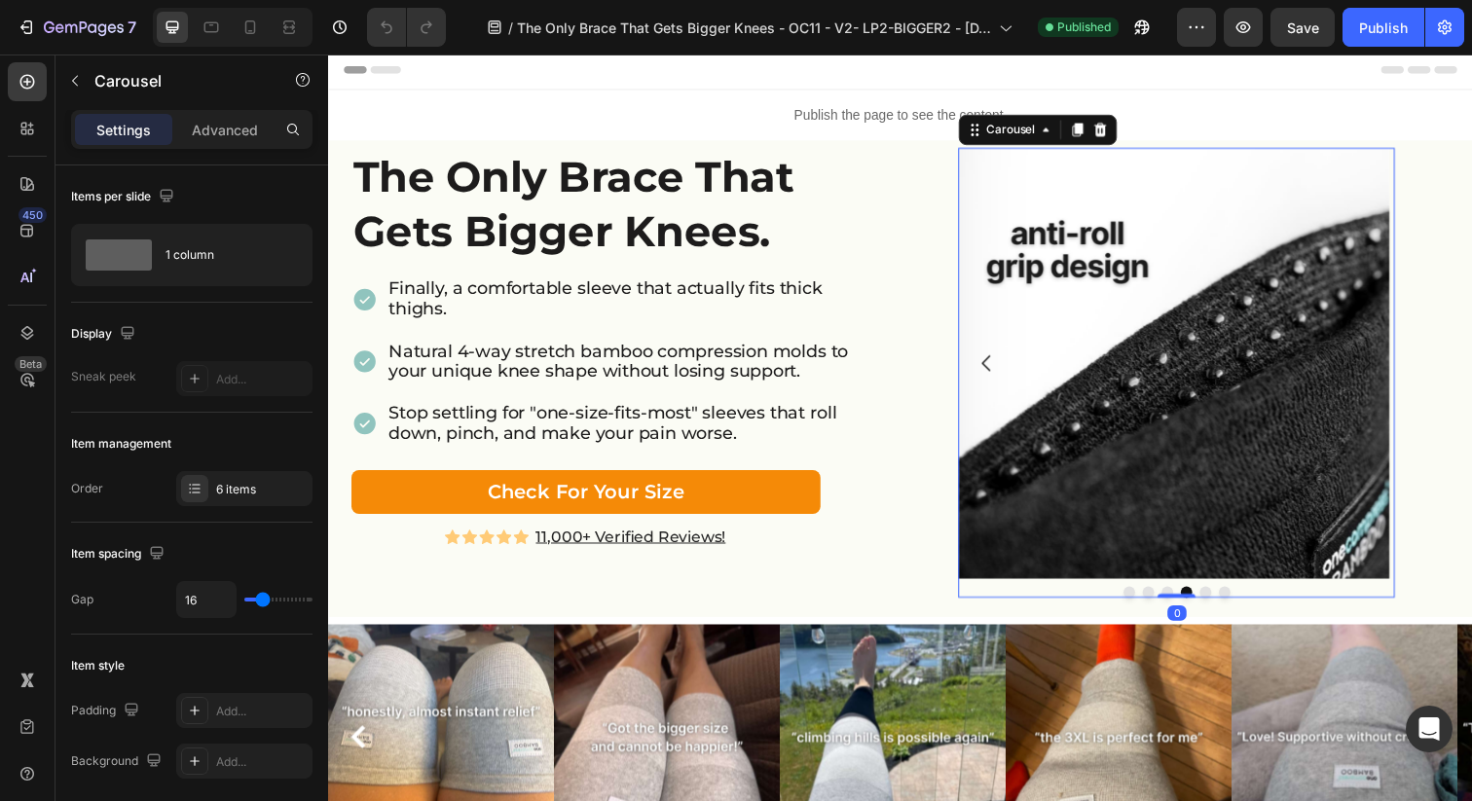
click at [1379, 365] on icon "Carousel Next Arrow" at bounding box center [1388, 369] width 23 height 23
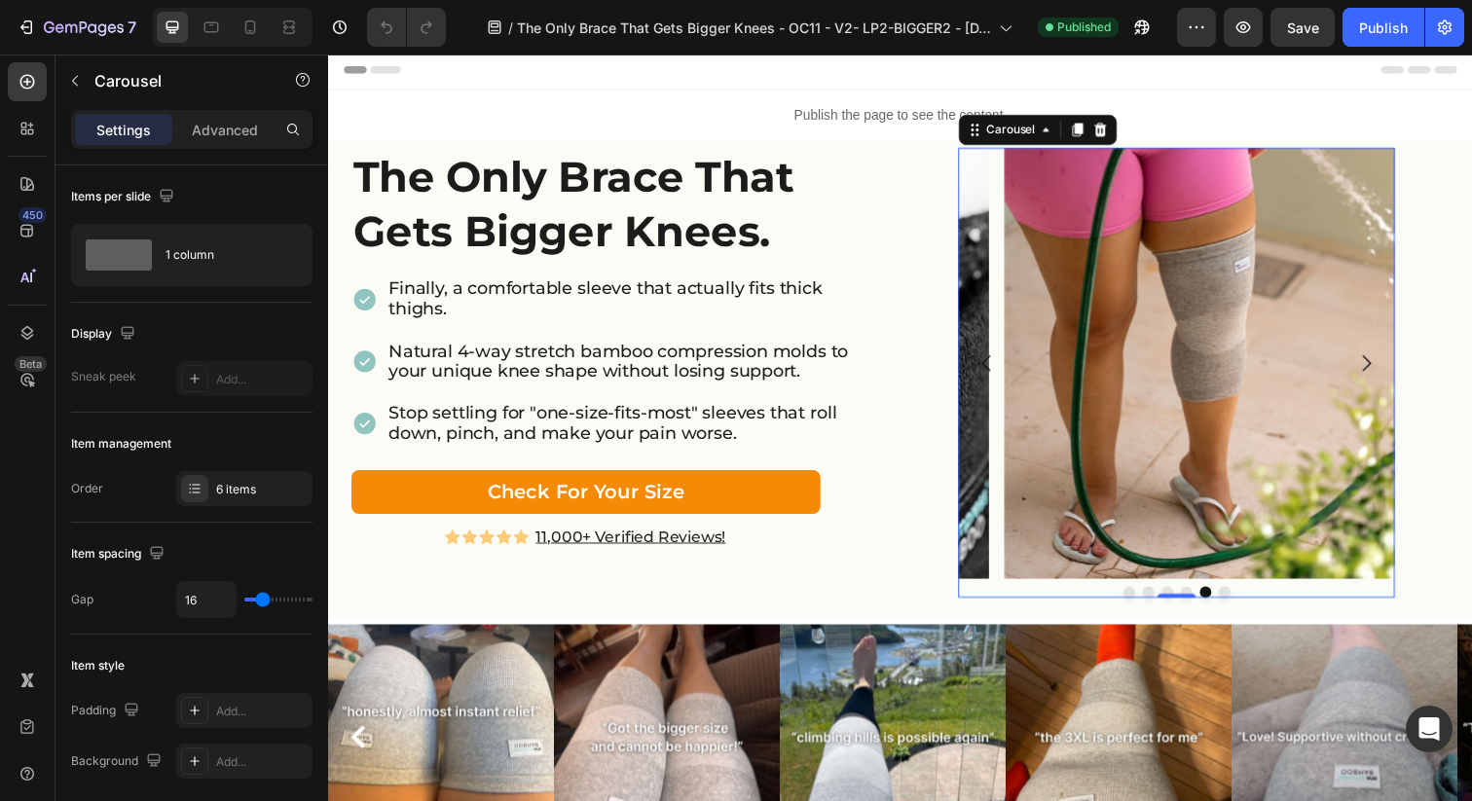
click at [1379, 365] on icon "Carousel Next Arrow" at bounding box center [1388, 369] width 23 height 23
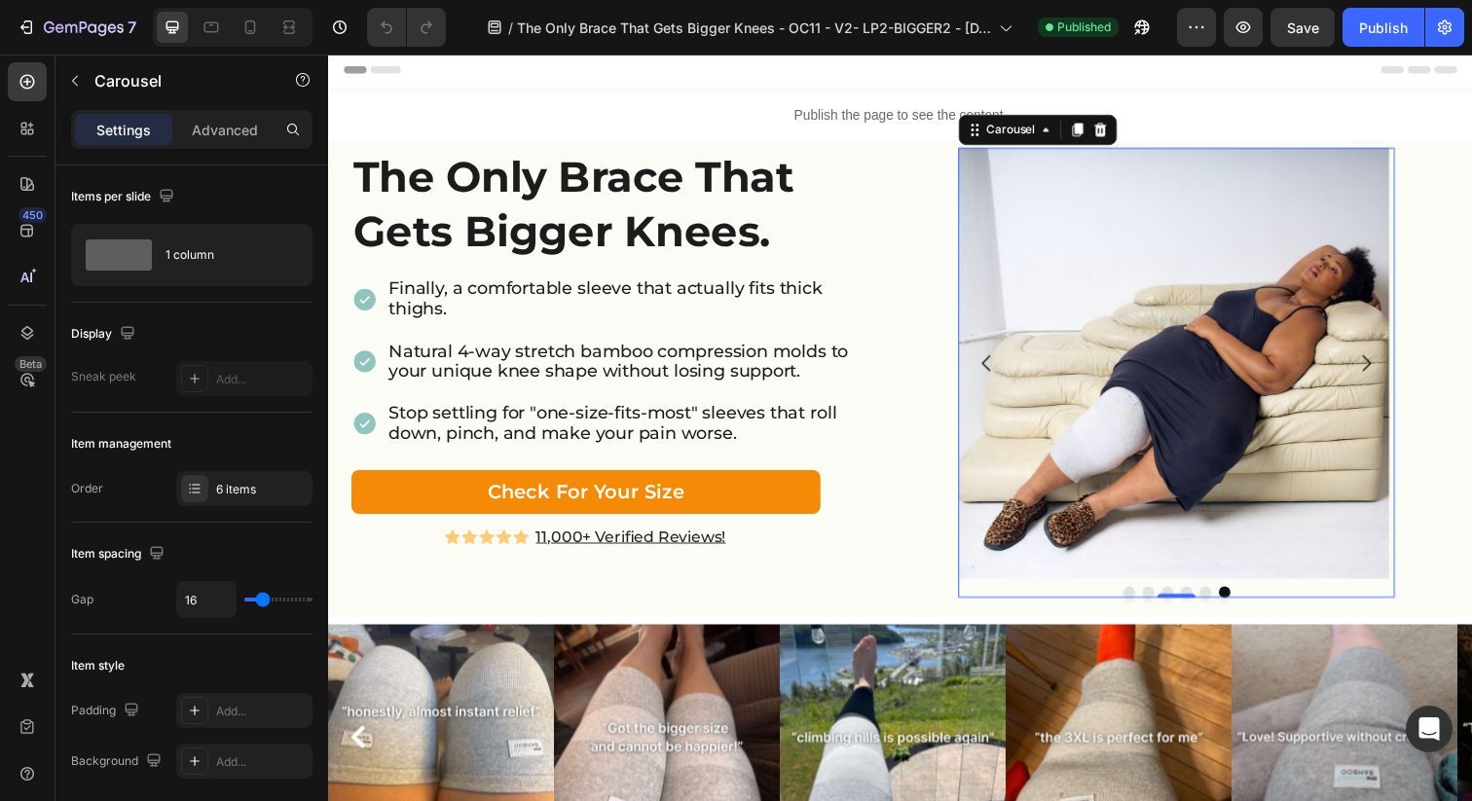
click at [1379, 365] on icon "Carousel Next Arrow" at bounding box center [1388, 369] width 23 height 23
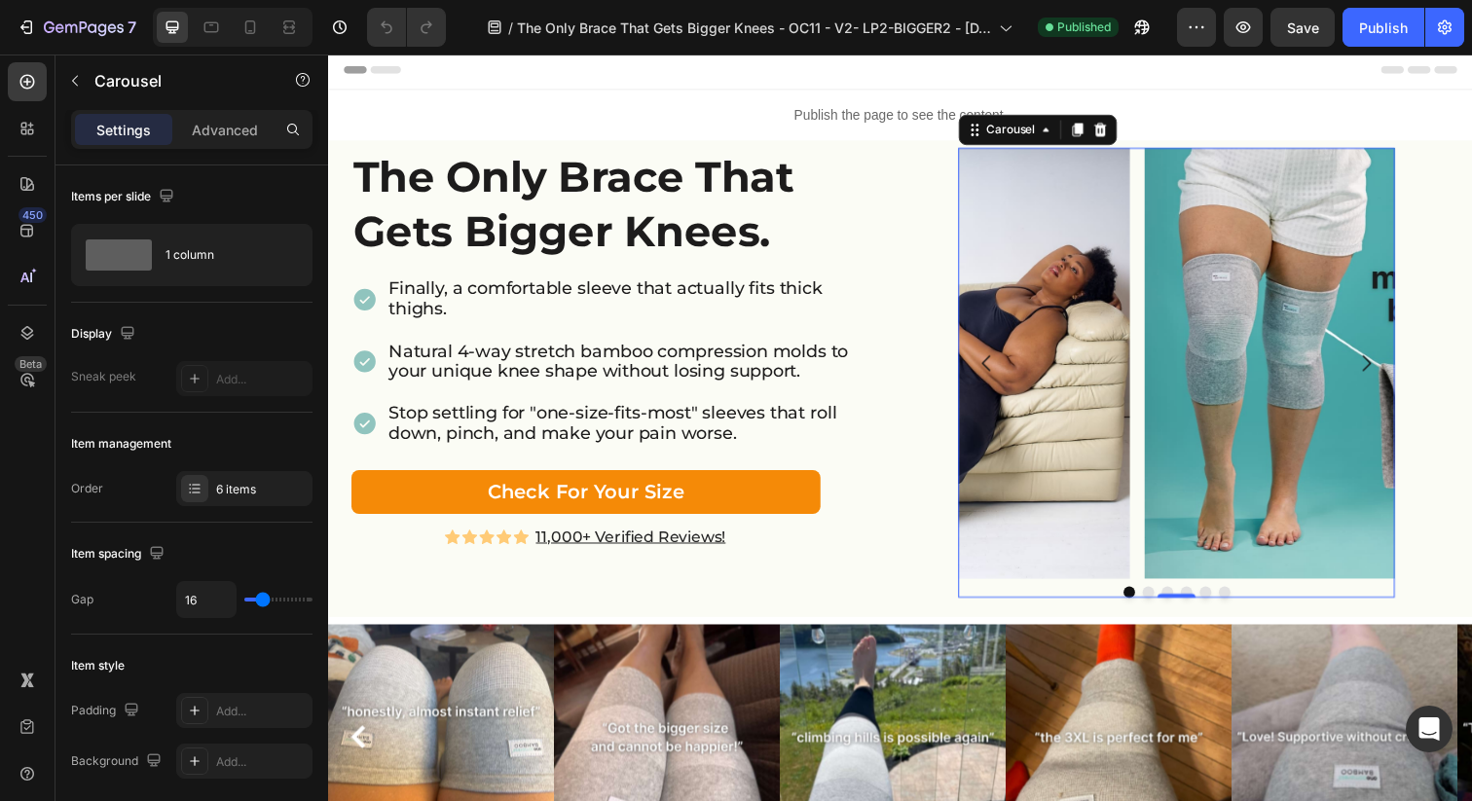
click at [1379, 365] on icon "Carousel Next Arrow" at bounding box center [1388, 369] width 23 height 23
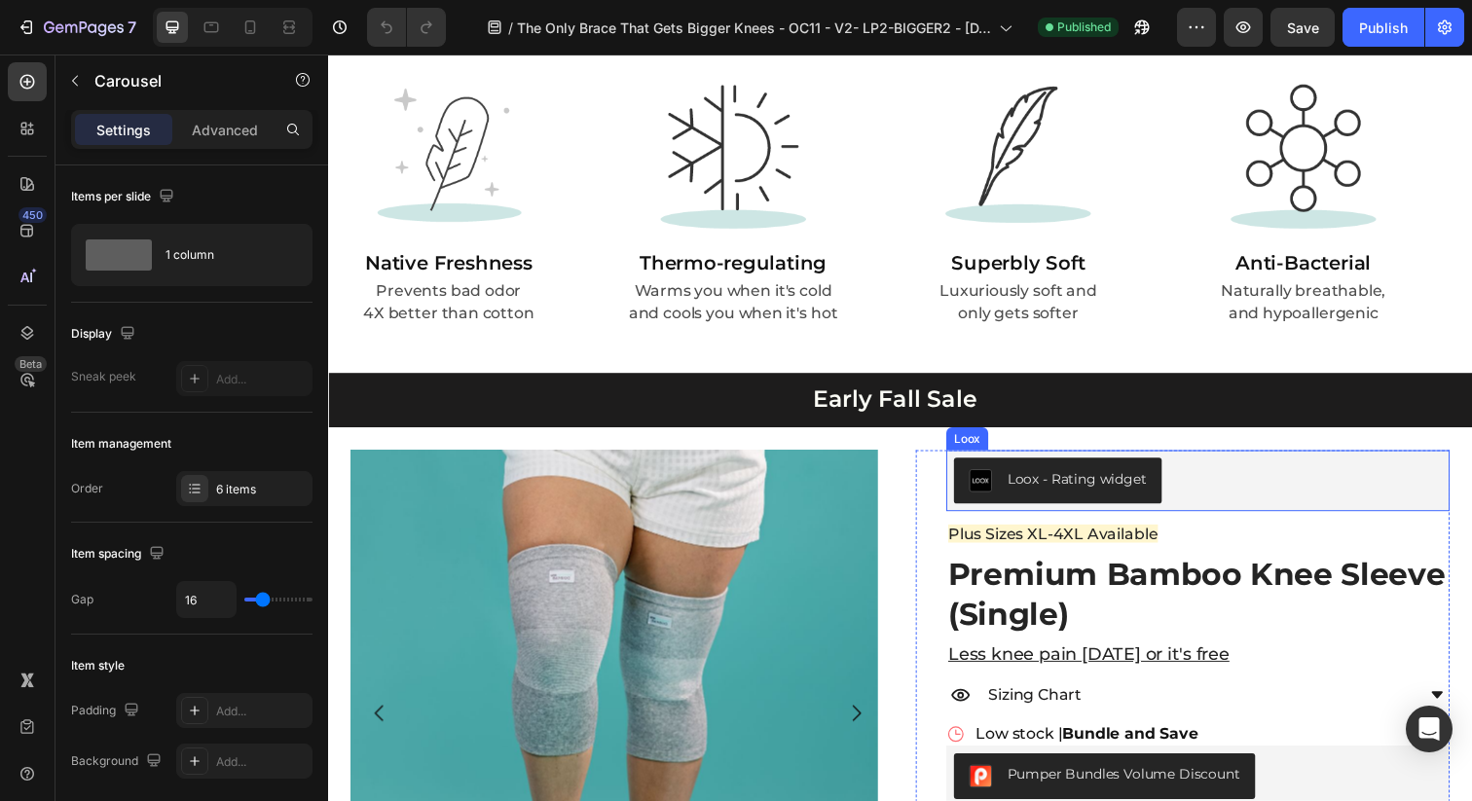
scroll to position [2575, 0]
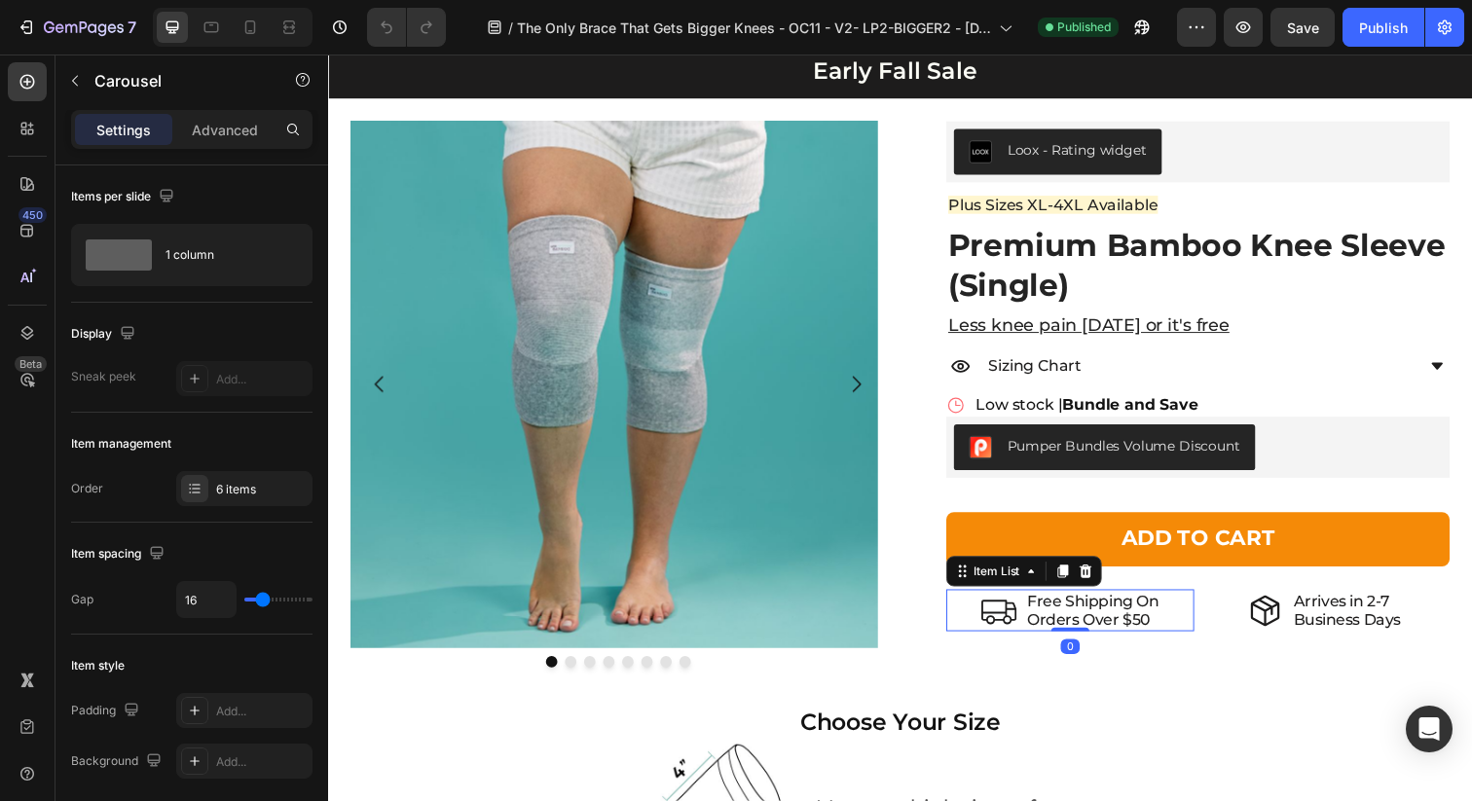
click at [1143, 626] on p "Orders Over $50" at bounding box center [1109, 631] width 134 height 18
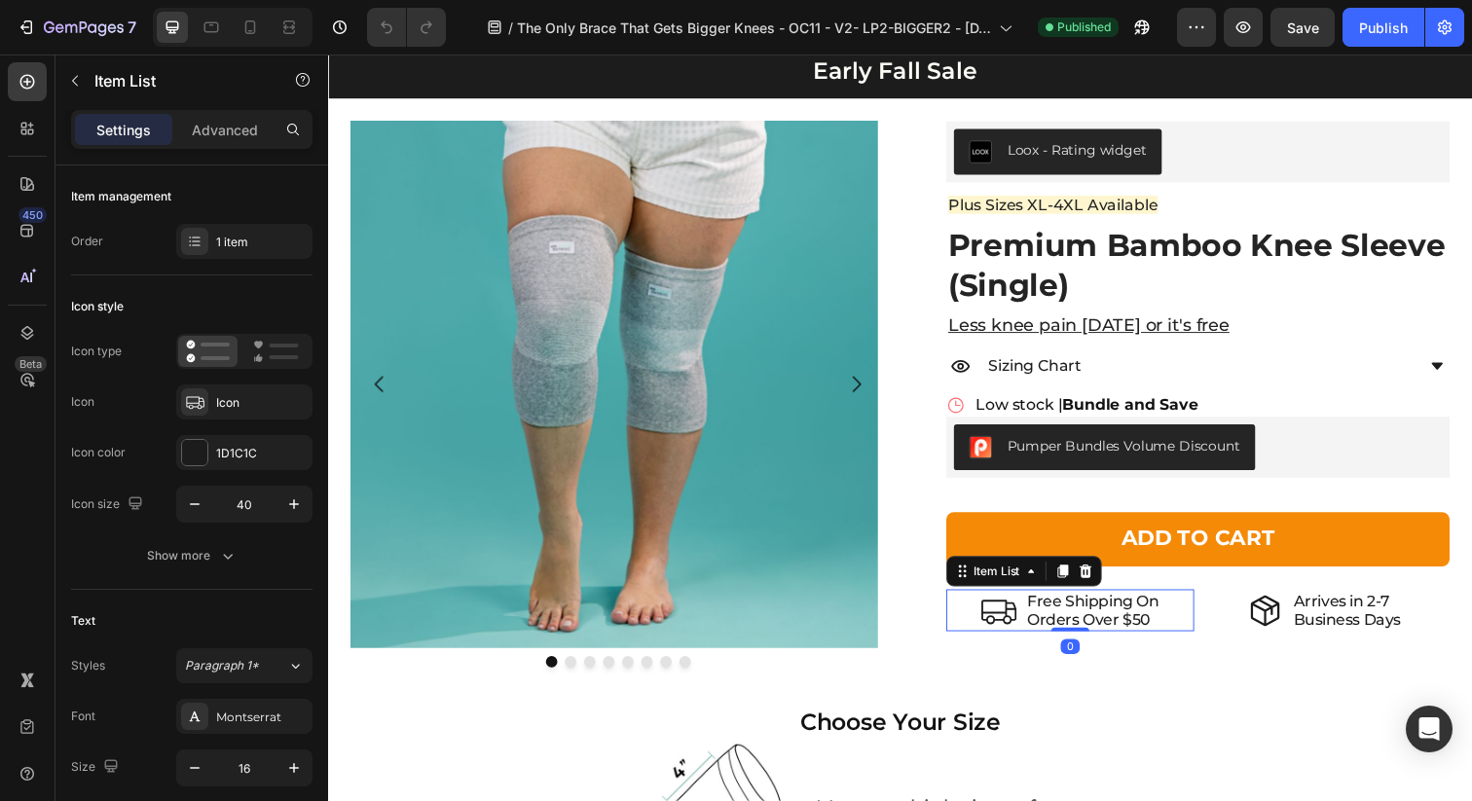
click at [1153, 633] on p "Orders Over $50" at bounding box center [1109, 631] width 134 height 18
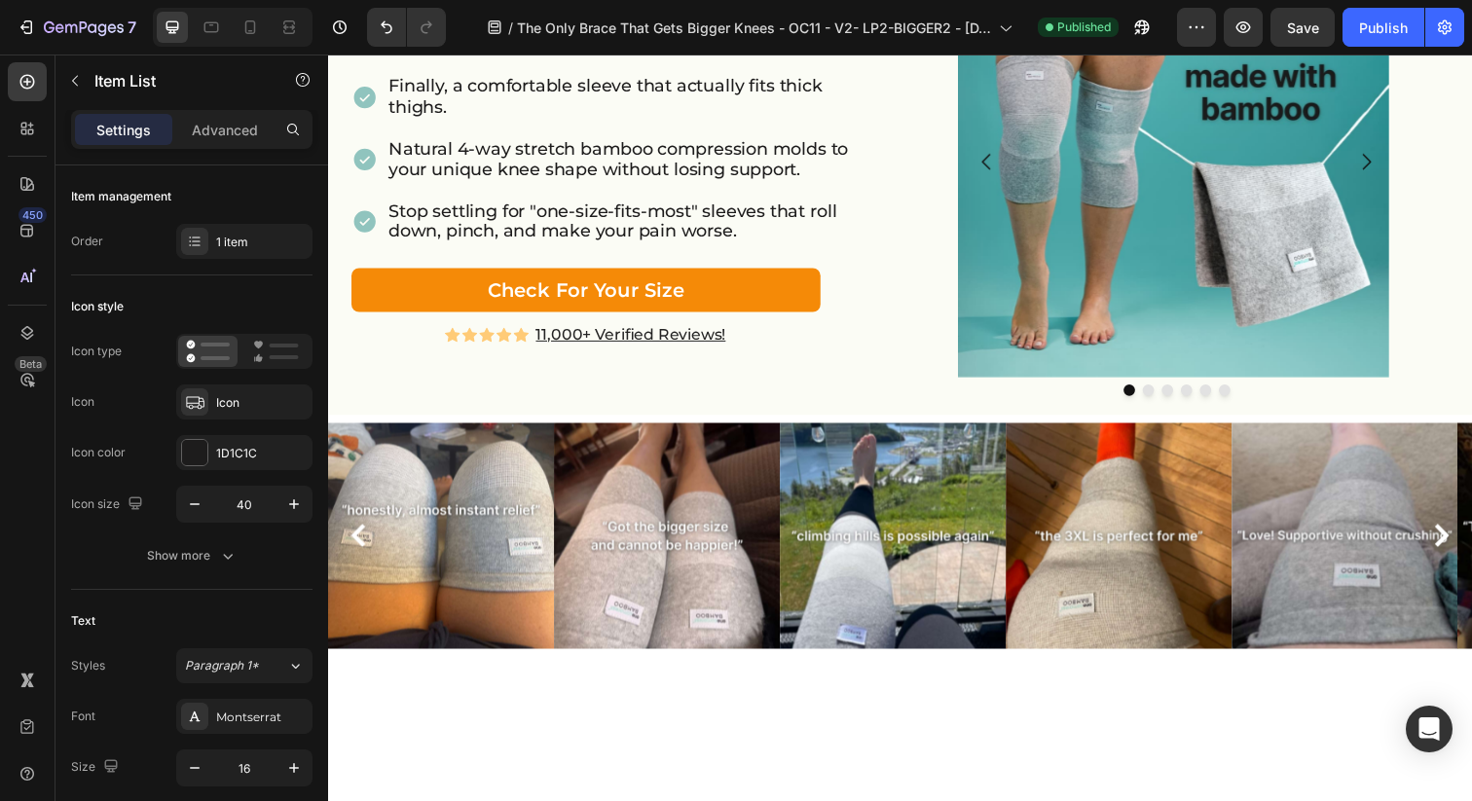
scroll to position [0, 0]
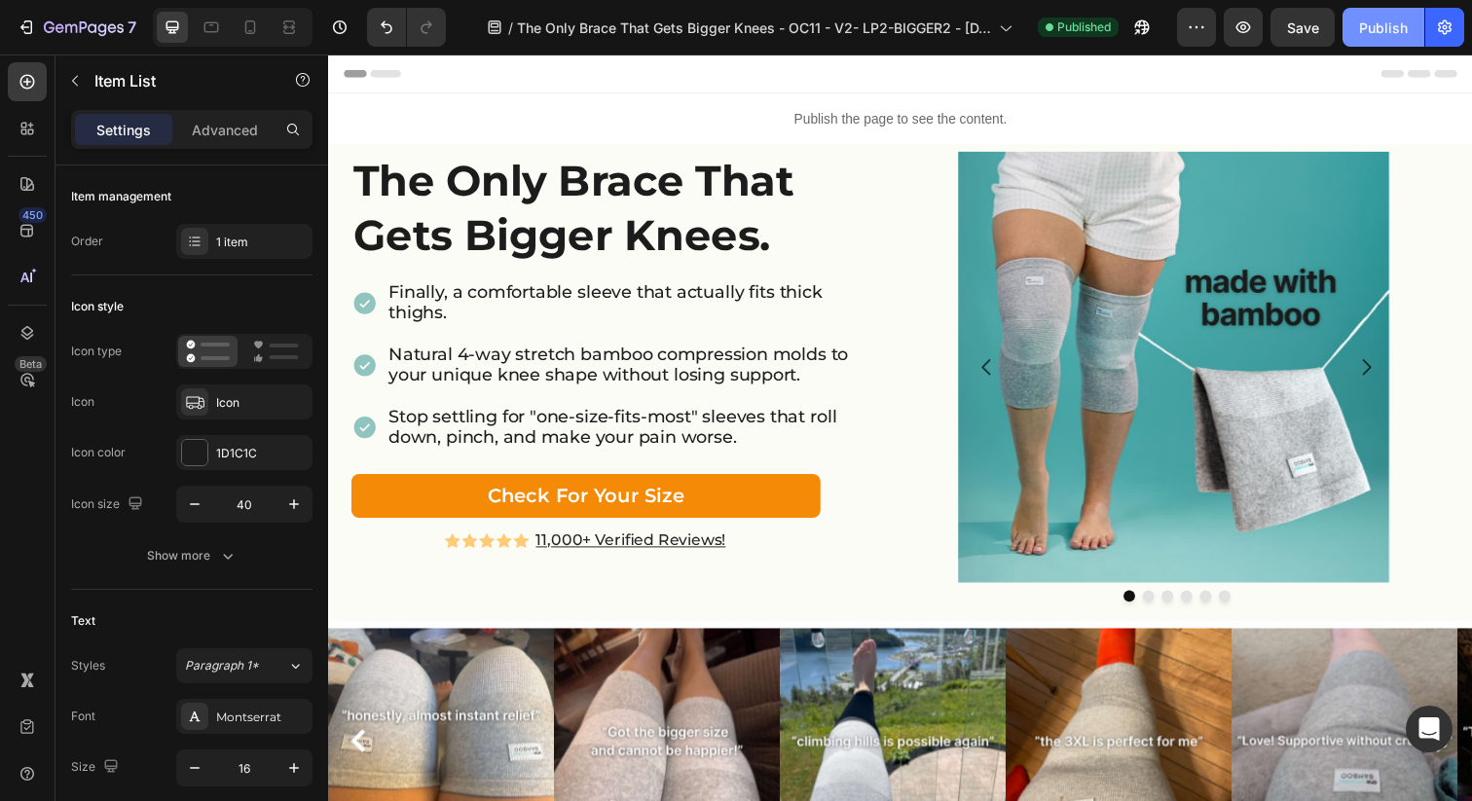
click at [1378, 25] on div "Publish" at bounding box center [1383, 28] width 49 height 20
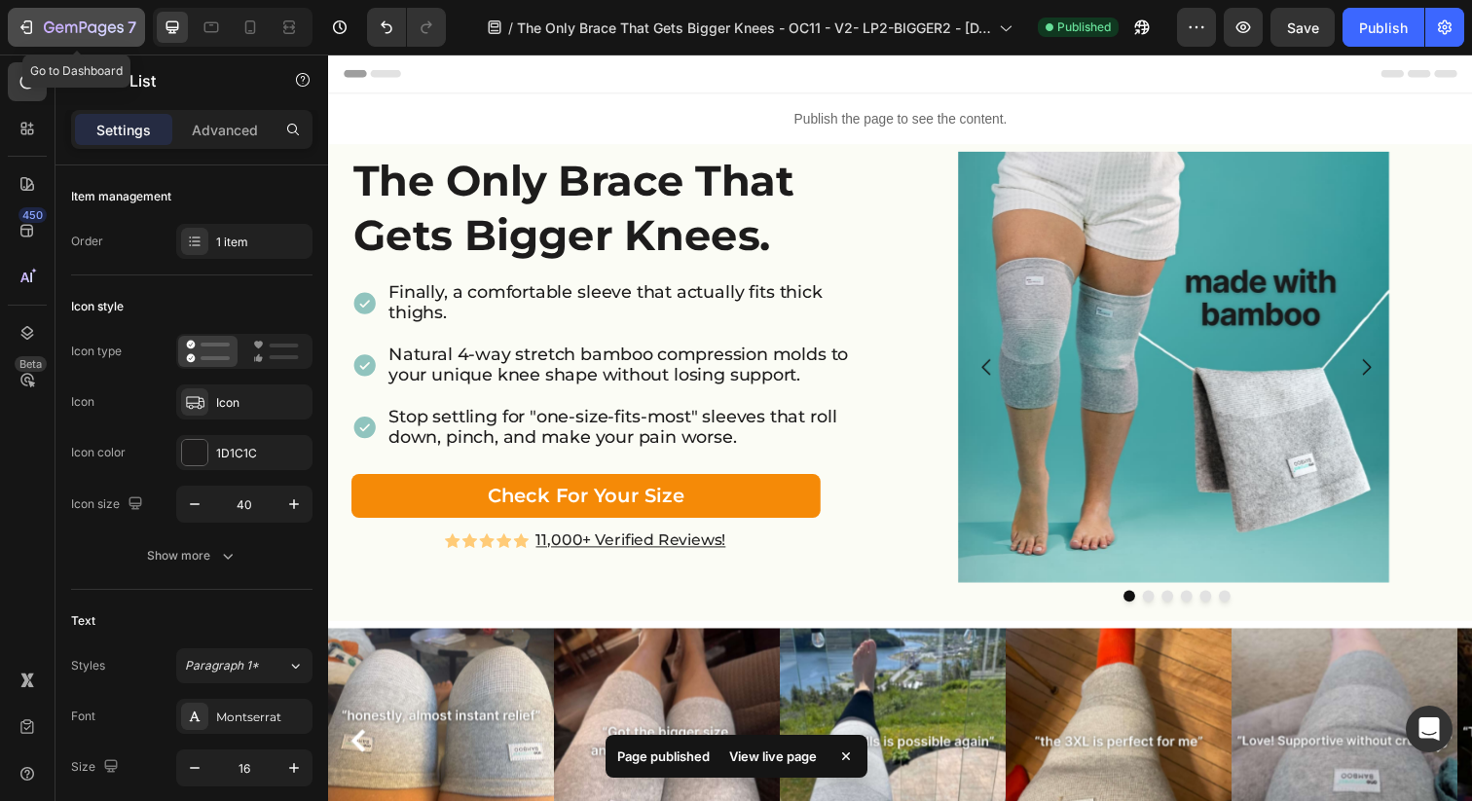
click at [74, 30] on icon "button" at bounding box center [84, 28] width 80 height 17
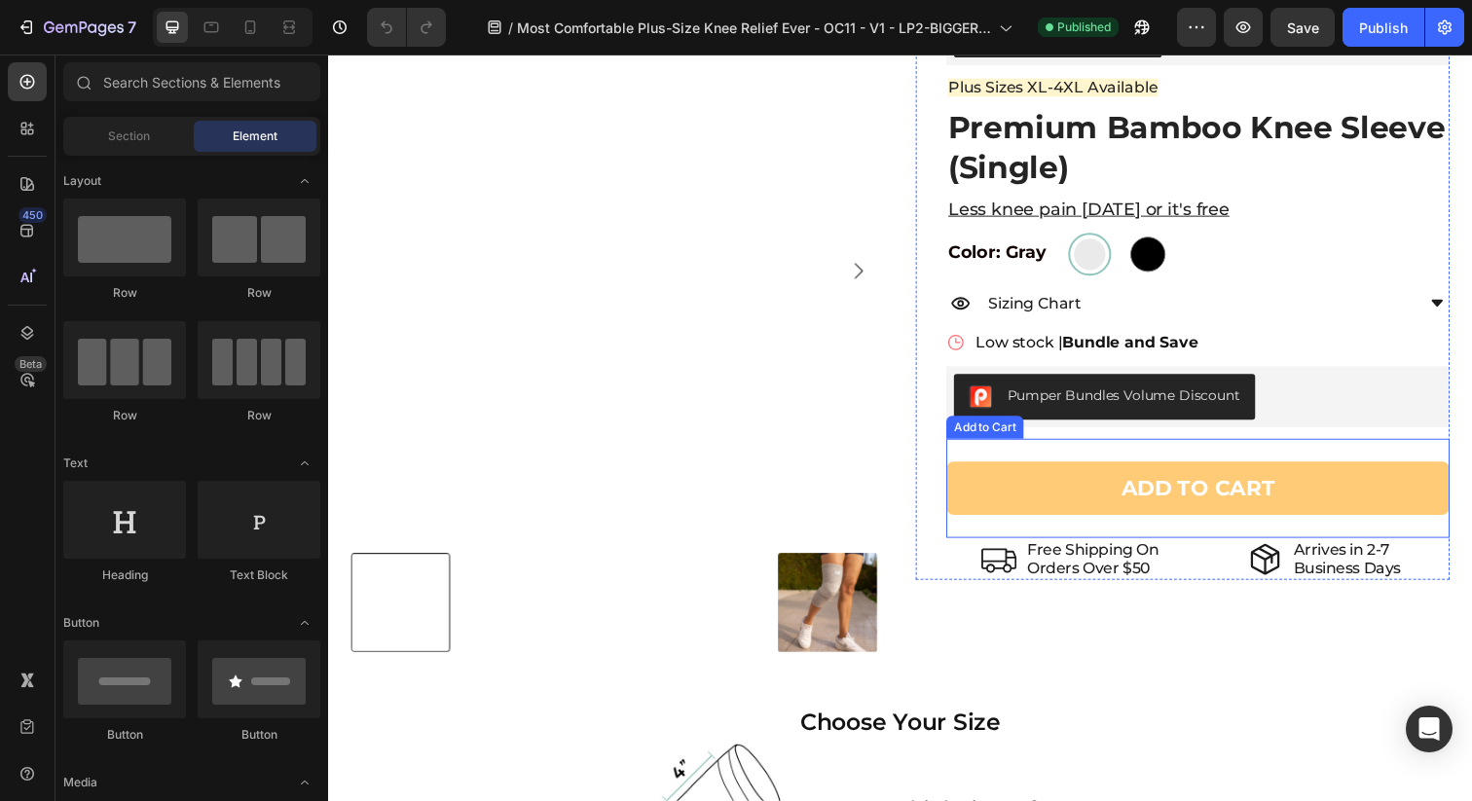
scroll to position [3878, 0]
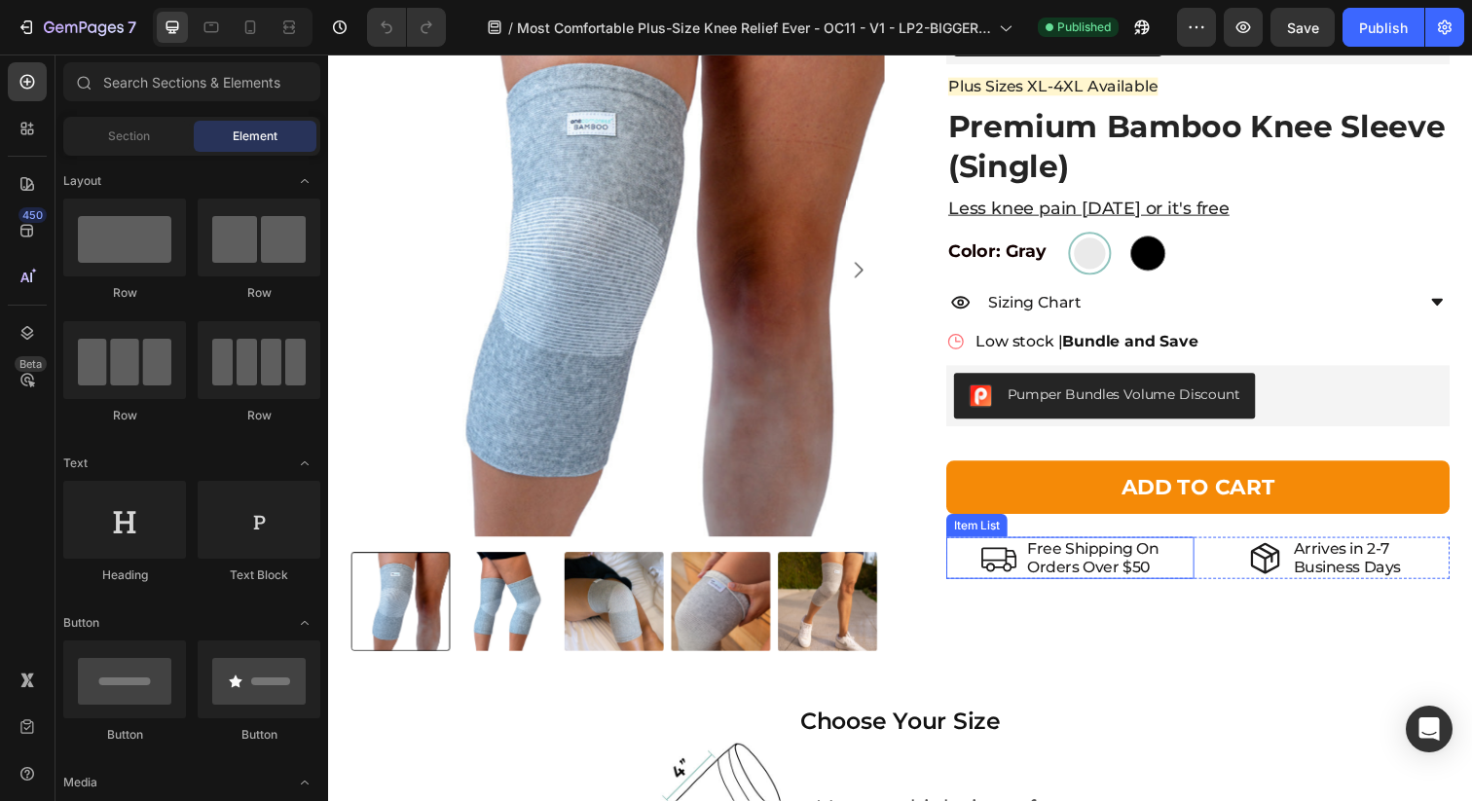
click at [1142, 569] on p "Orders Over $50" at bounding box center [1109, 578] width 134 height 18
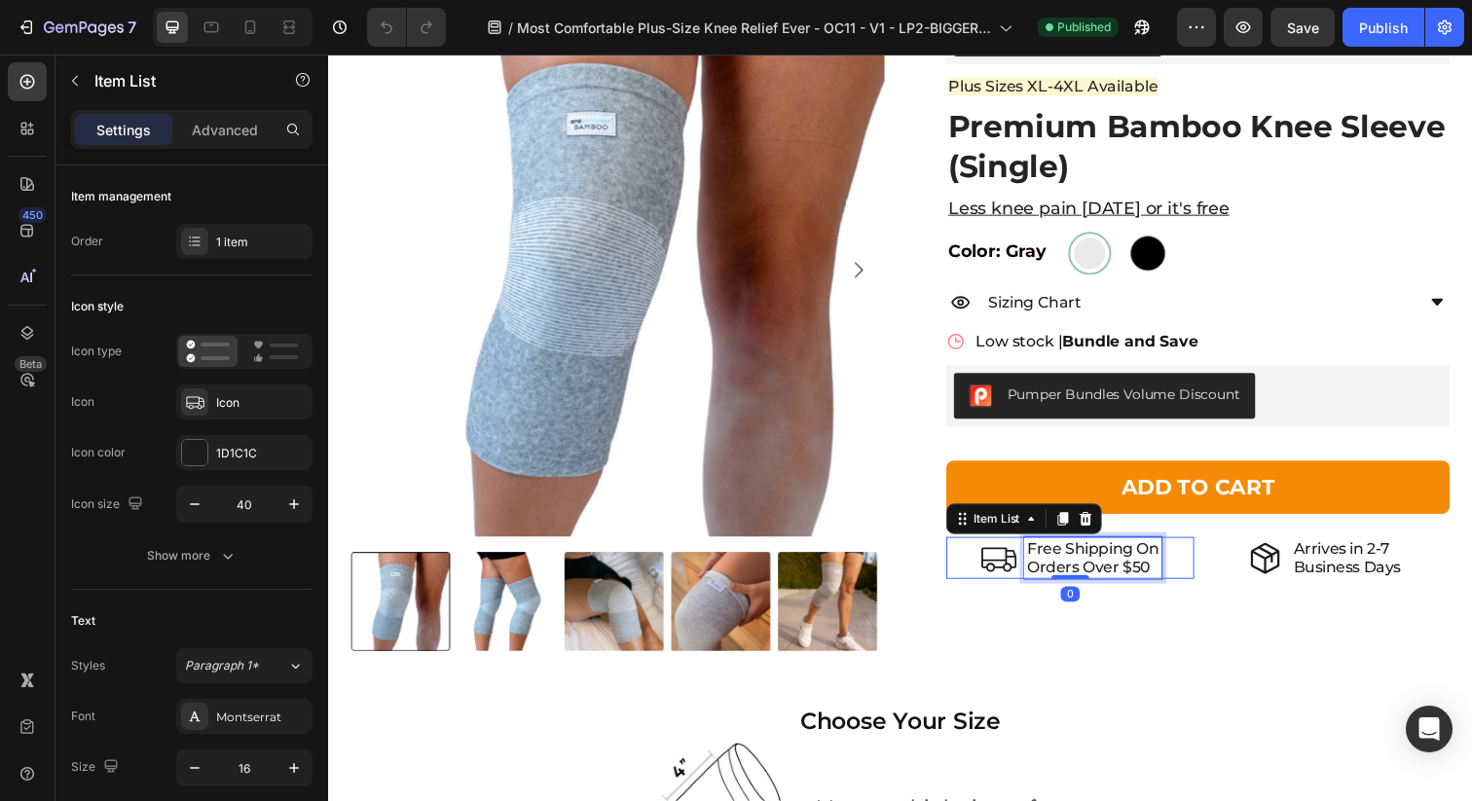
click at [1150, 581] on p "Orders Over $50" at bounding box center [1109, 578] width 134 height 18
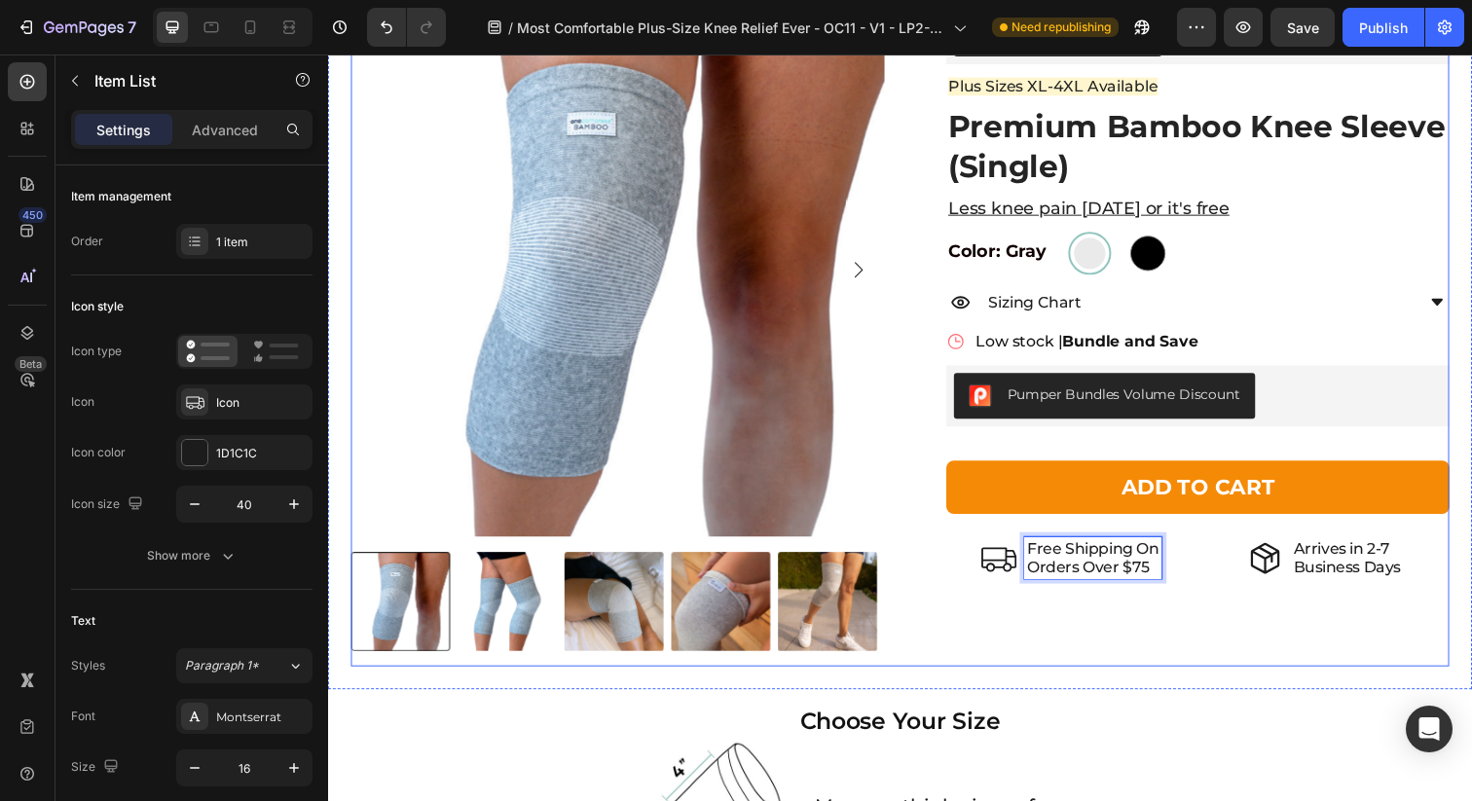
click at [1191, 612] on div "Loox - Rating widget Loox Plus Sizes XL-4XL Available Text Block Premium Bamboo…" at bounding box center [1200, 341] width 545 height 678
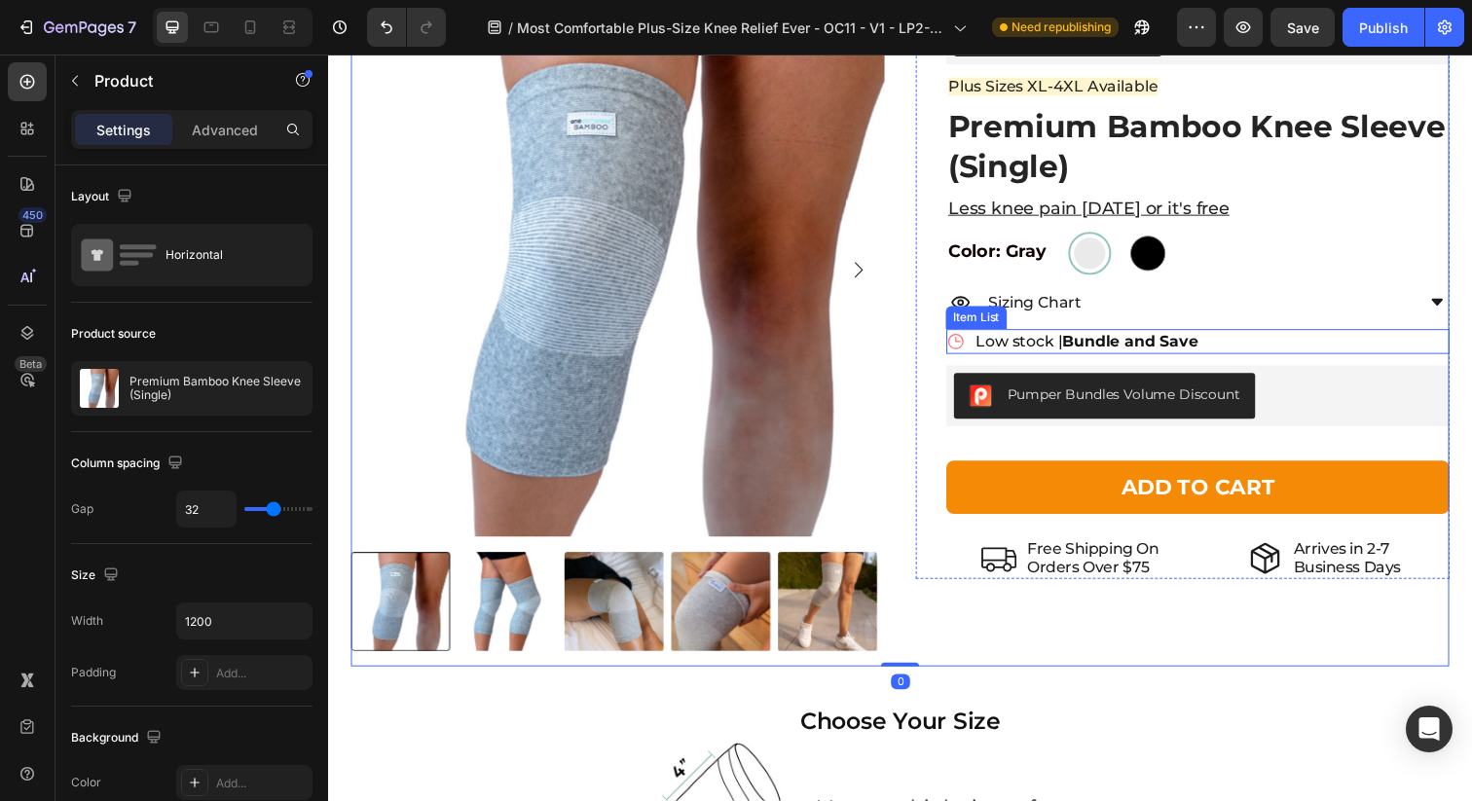
scroll to position [3627, 0]
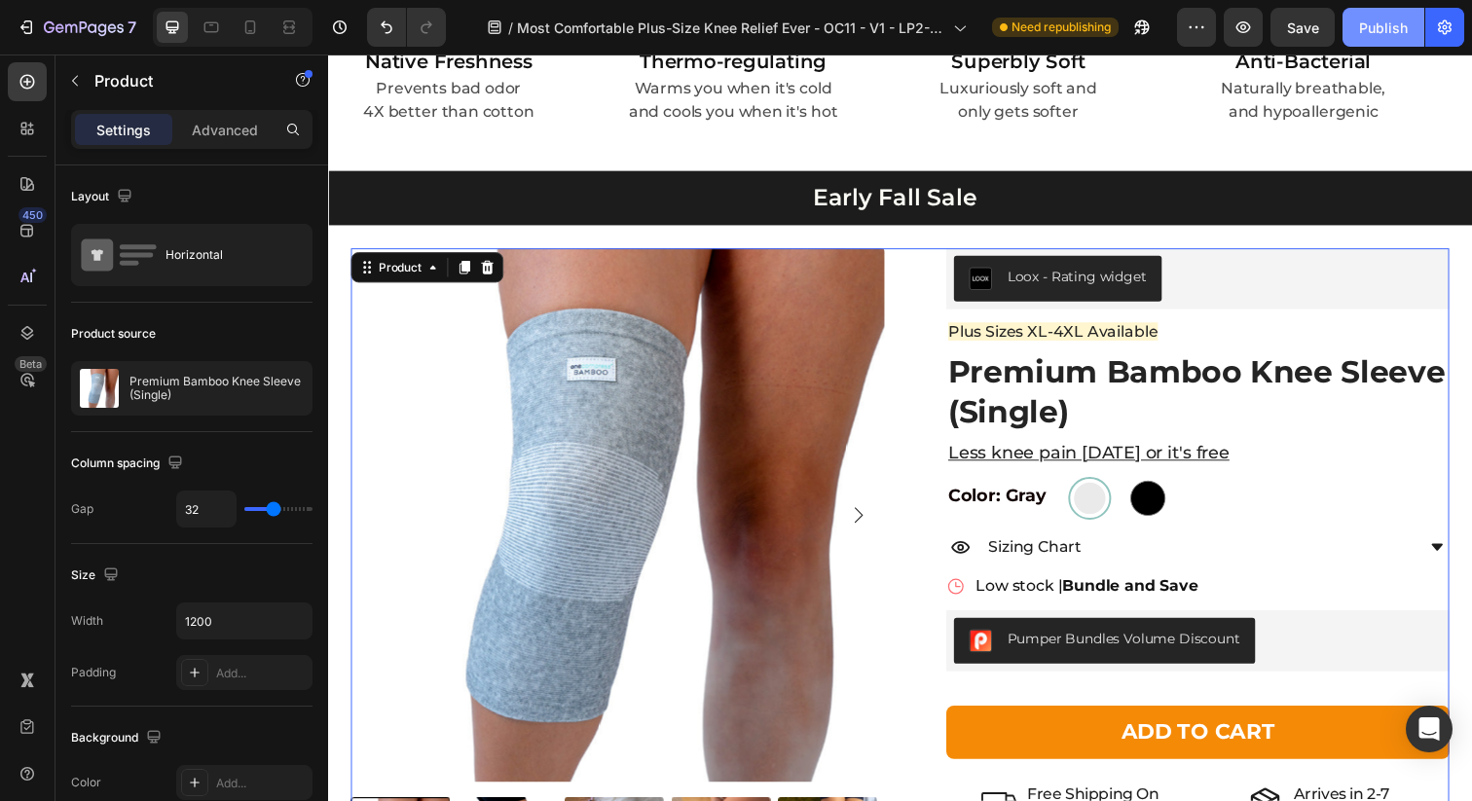
click at [1370, 25] on div "Publish" at bounding box center [1383, 28] width 49 height 20
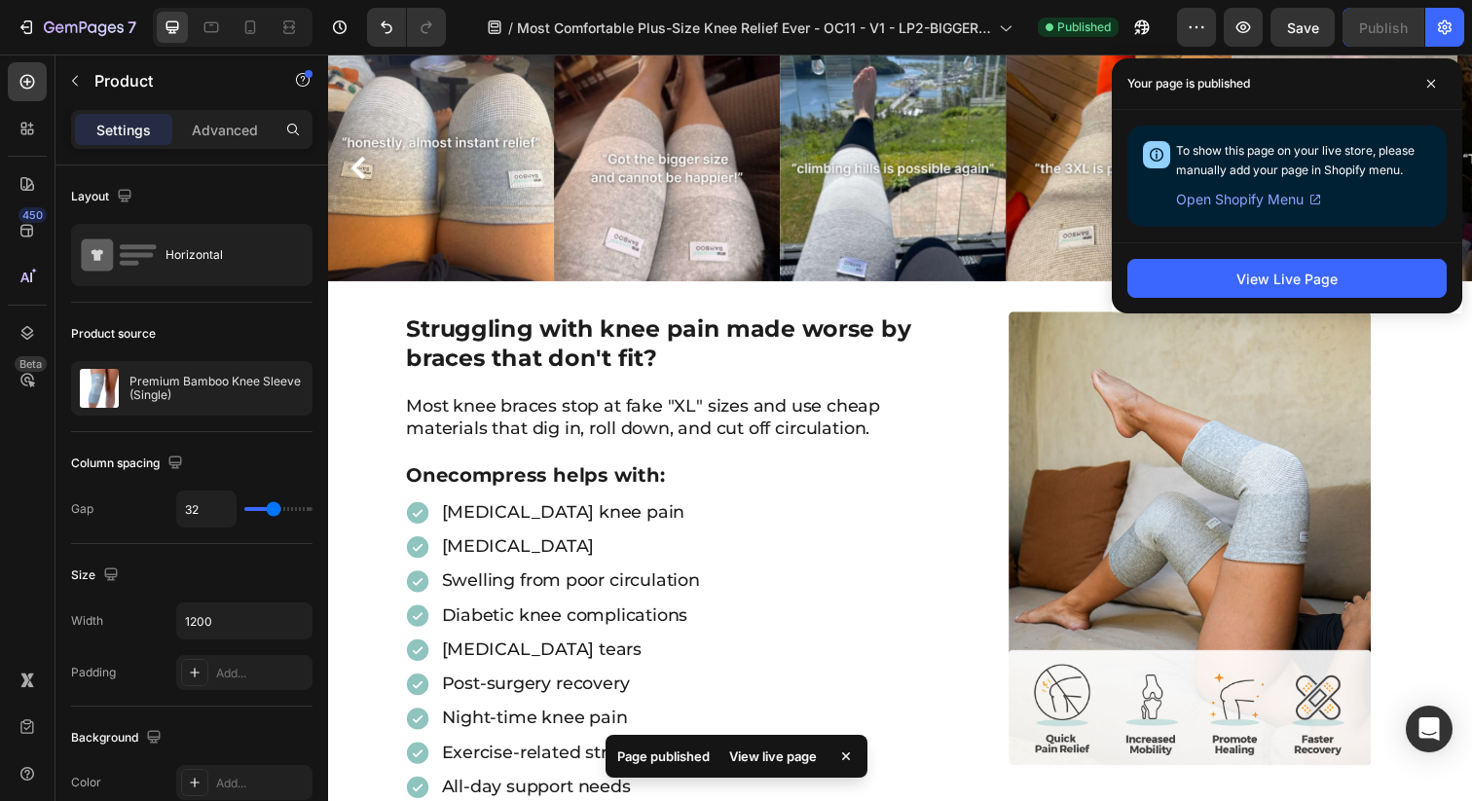
scroll to position [0, 0]
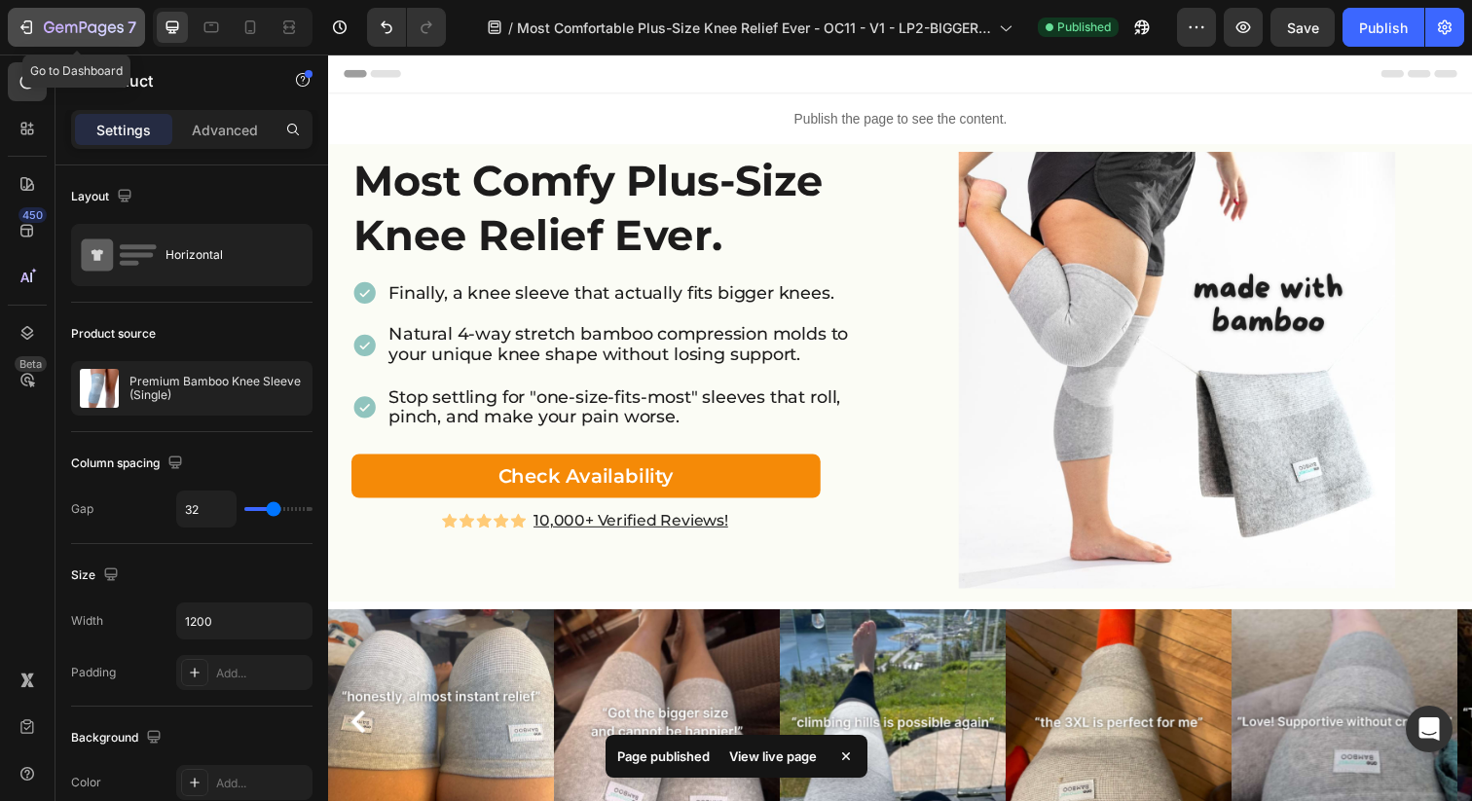
click at [97, 22] on icon "button" at bounding box center [84, 28] width 80 height 17
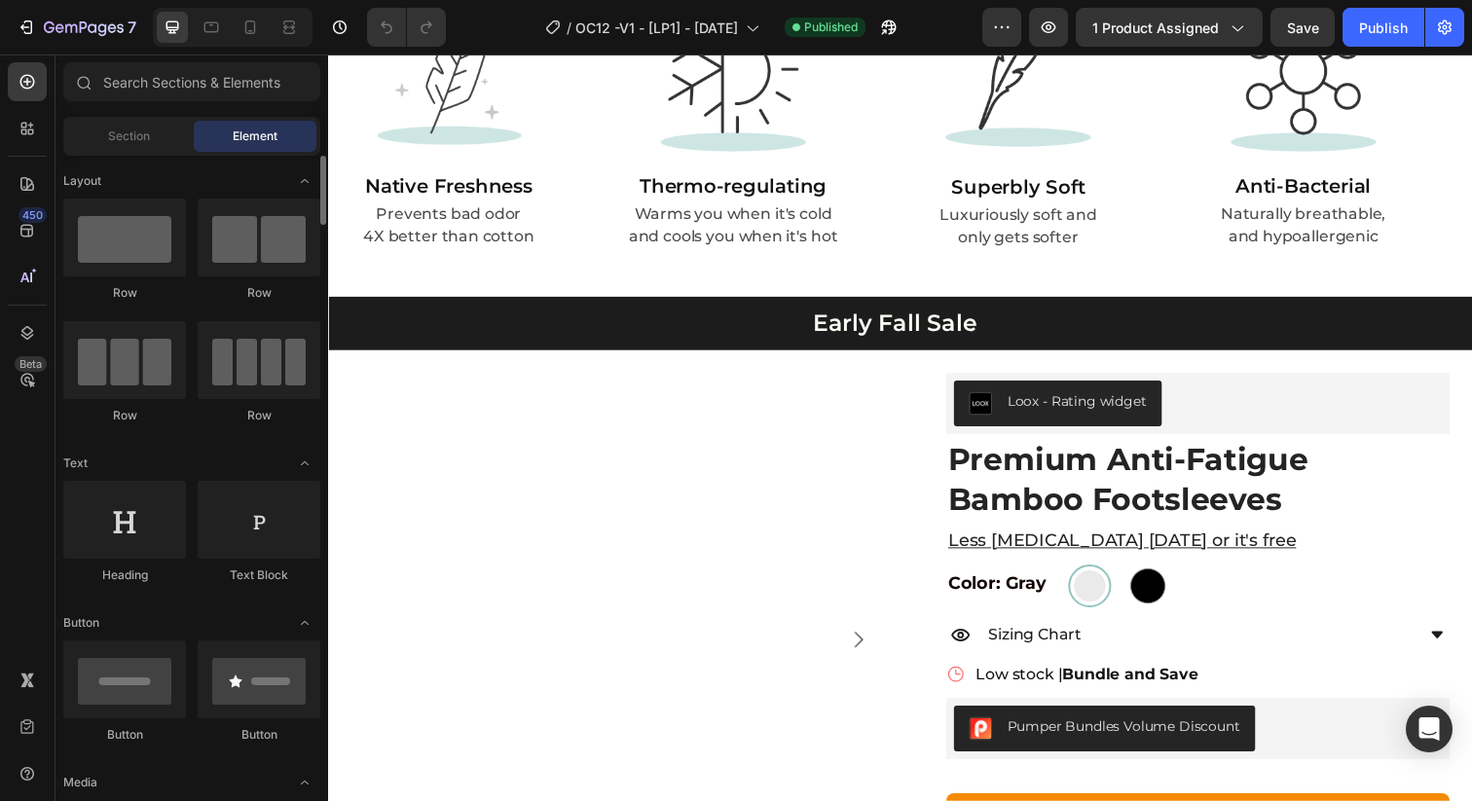
scroll to position [3079, 0]
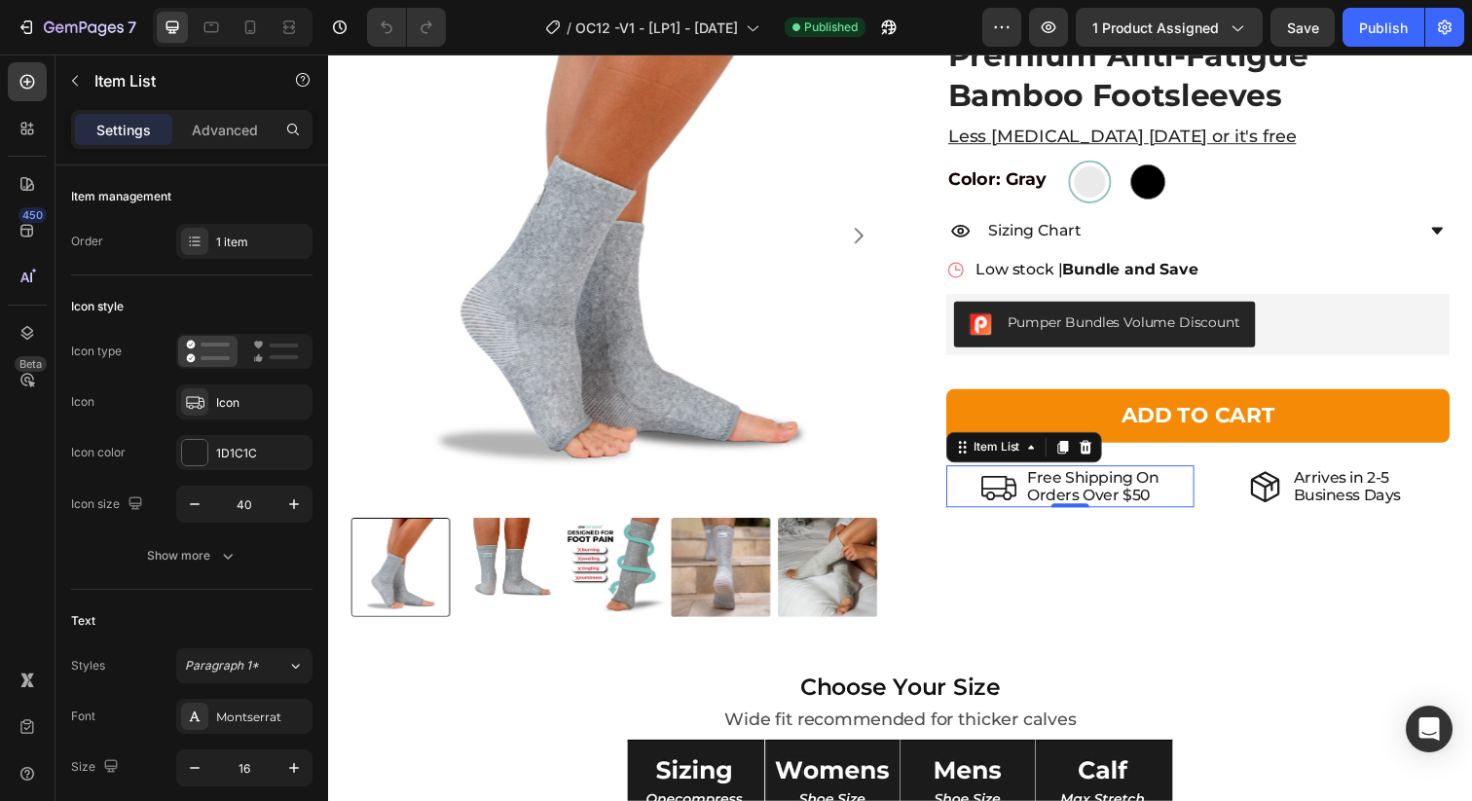
click at [1148, 505] on p "Orders Over $50" at bounding box center [1109, 505] width 134 height 18
click at [1145, 501] on p "Orders Over $50" at bounding box center [1109, 505] width 134 height 18
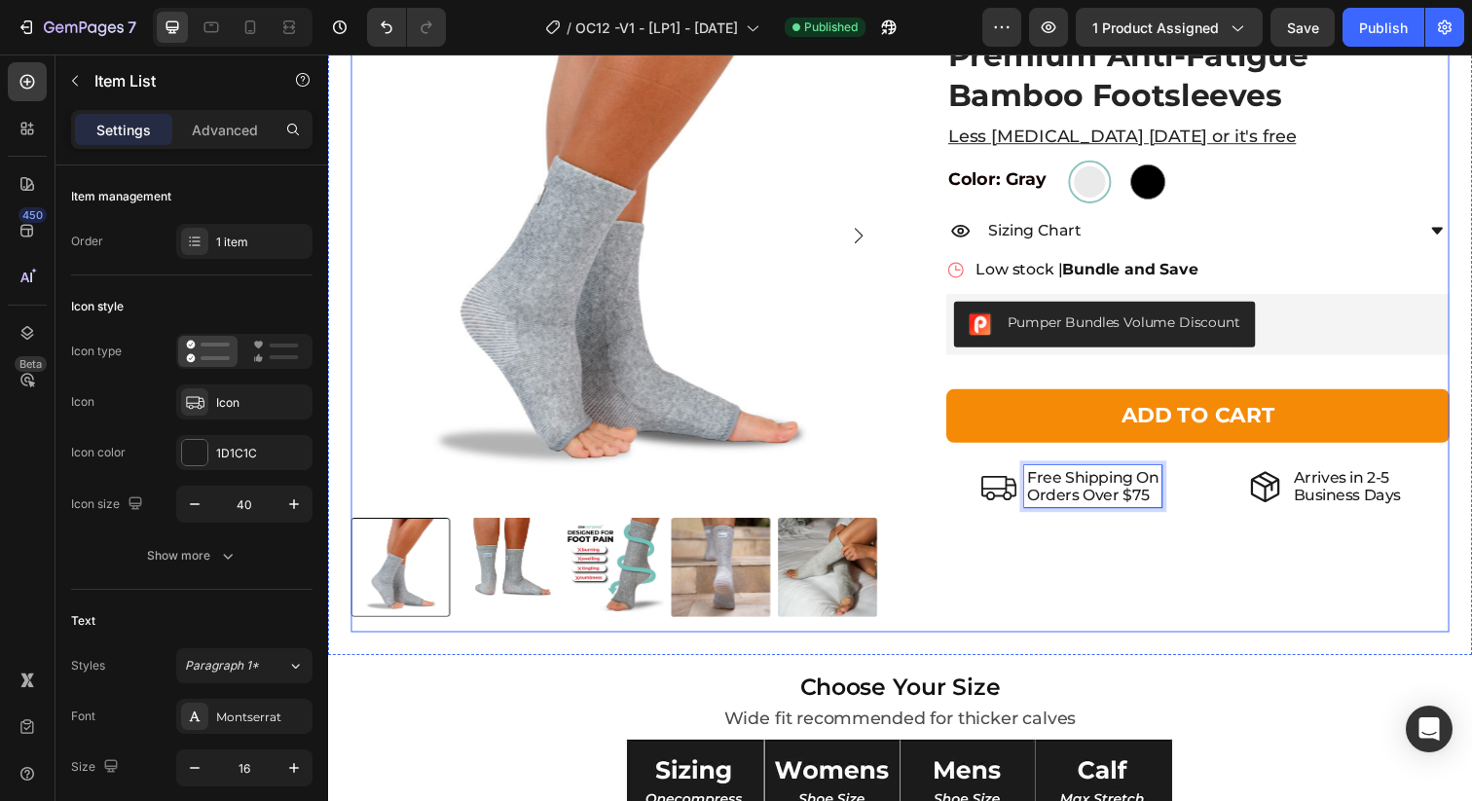
click at [1220, 612] on div "Loox - Rating widget Loox Premium Anti-Fatigue Bamboo Footsleeves Product Title…" at bounding box center [1200, 306] width 545 height 678
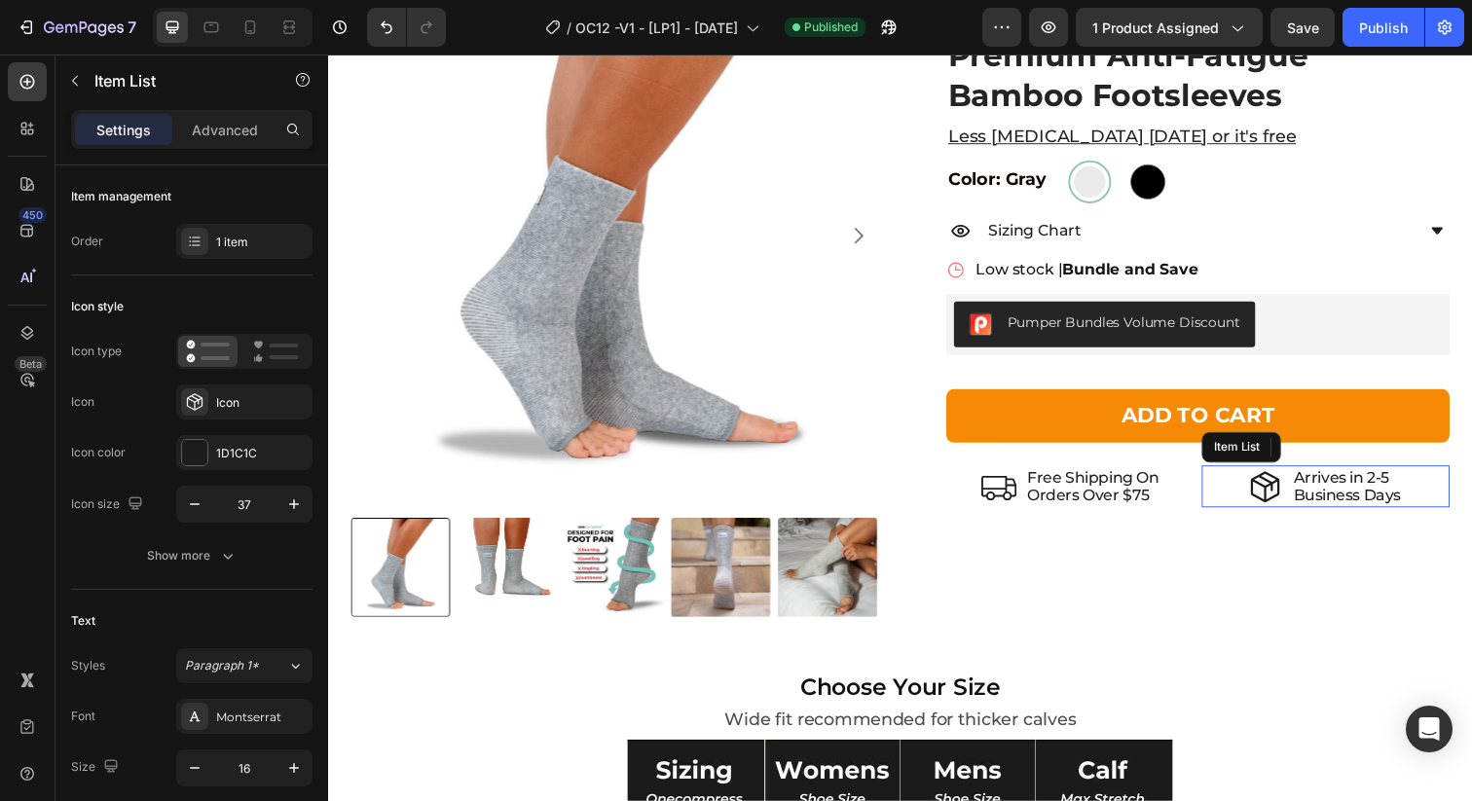
click at [1387, 500] on p "Business Days" at bounding box center [1368, 505] width 110 height 18
click at [1393, 488] on p "Arrives in 2-5" at bounding box center [1368, 486] width 110 height 18
click at [1300, 591] on div "Loox - Rating widget Loox Premium Anti-Fatigue Bamboo Footsleeves Product Title…" at bounding box center [1200, 306] width 545 height 678
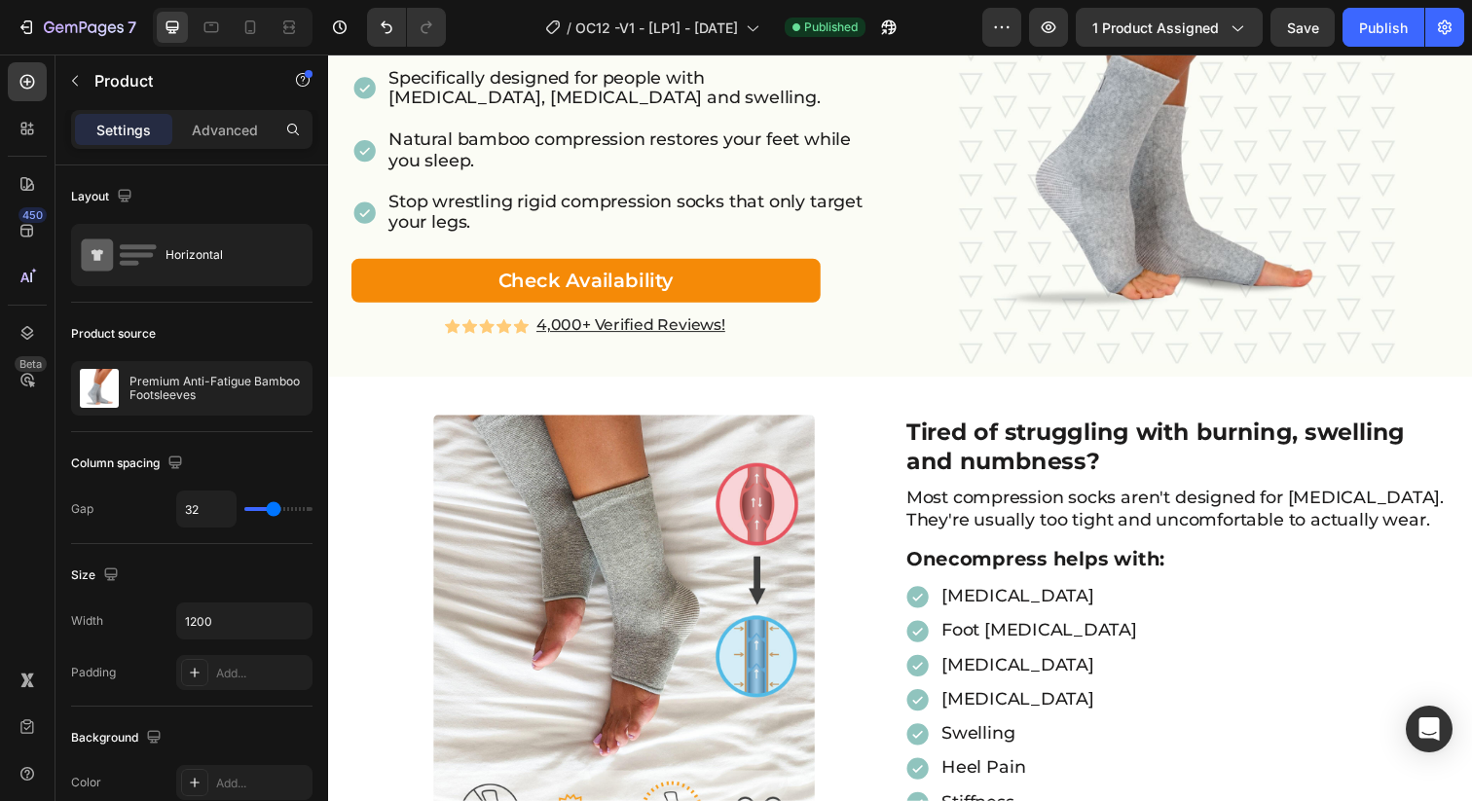
scroll to position [0, 0]
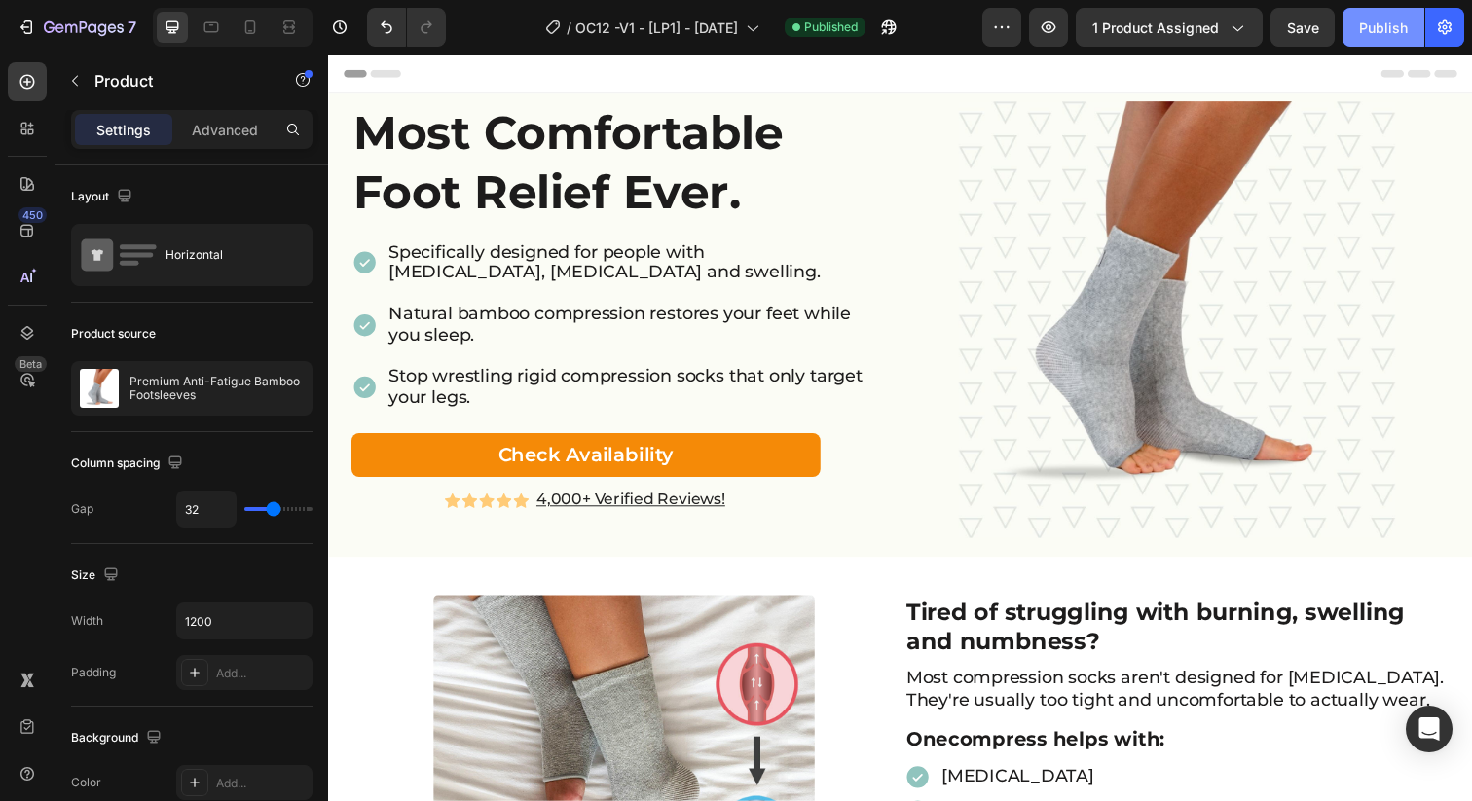
click at [1377, 26] on div "Publish" at bounding box center [1383, 28] width 49 height 20
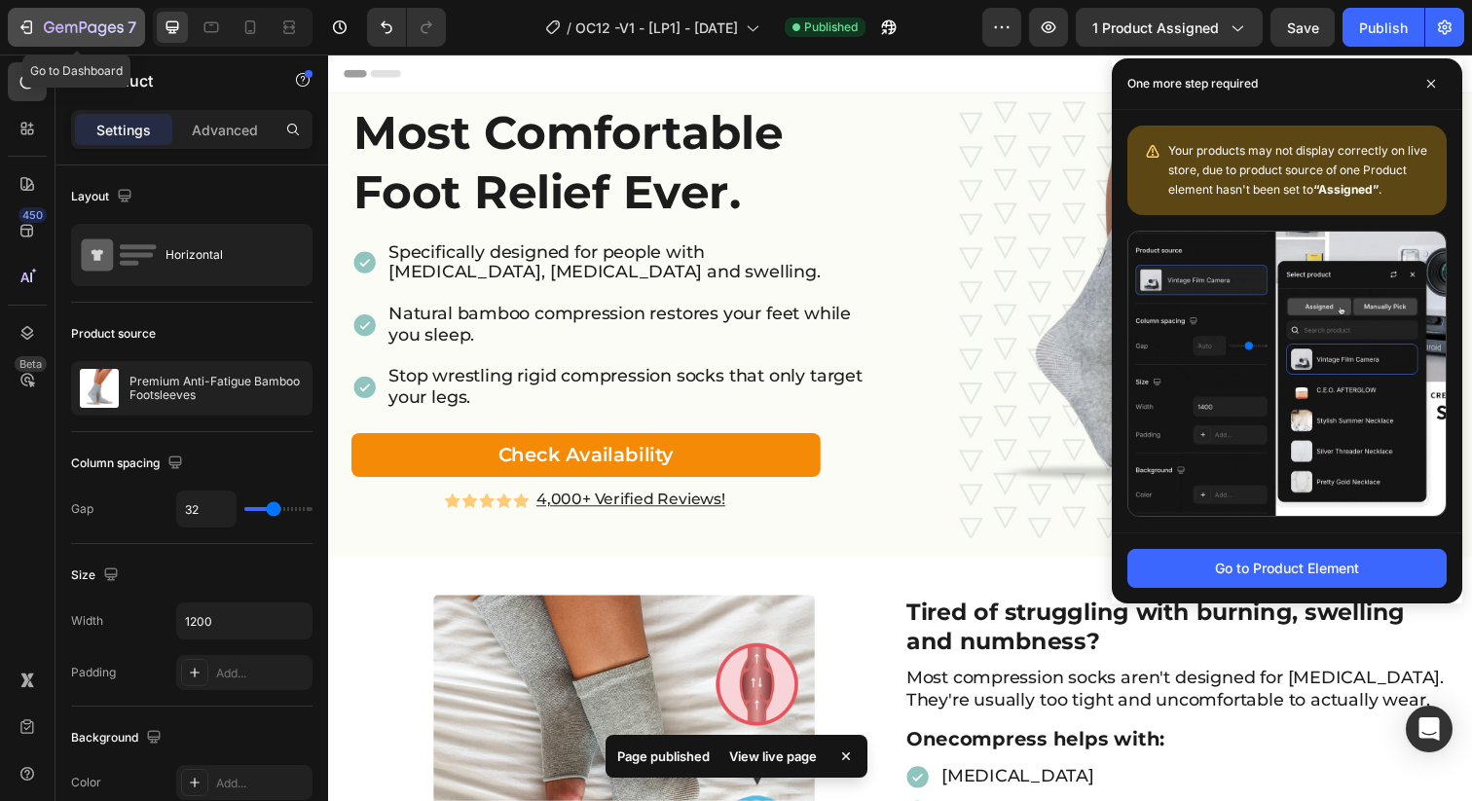
click at [66, 28] on icon "button" at bounding box center [71, 28] width 12 height 9
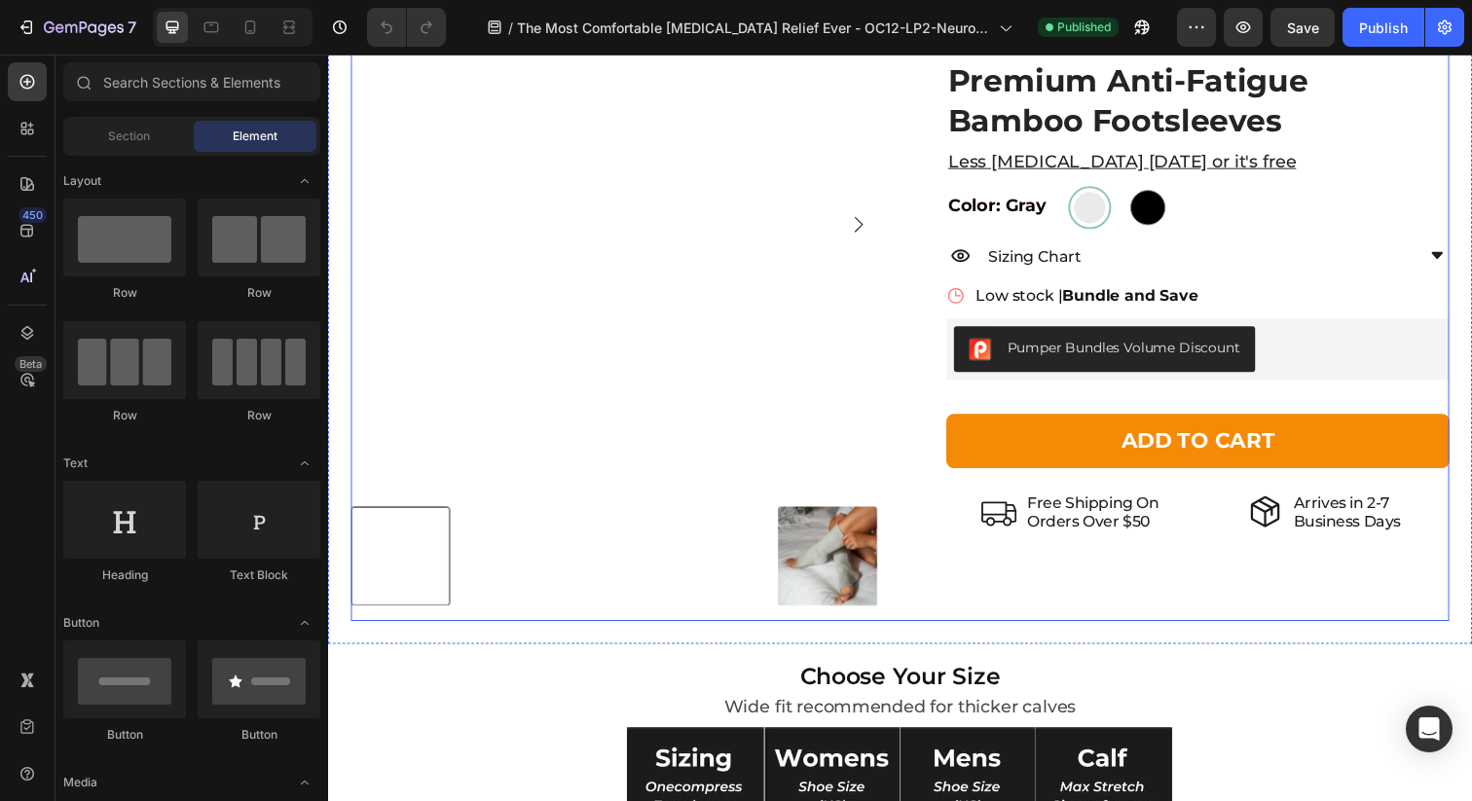
scroll to position [2657, 0]
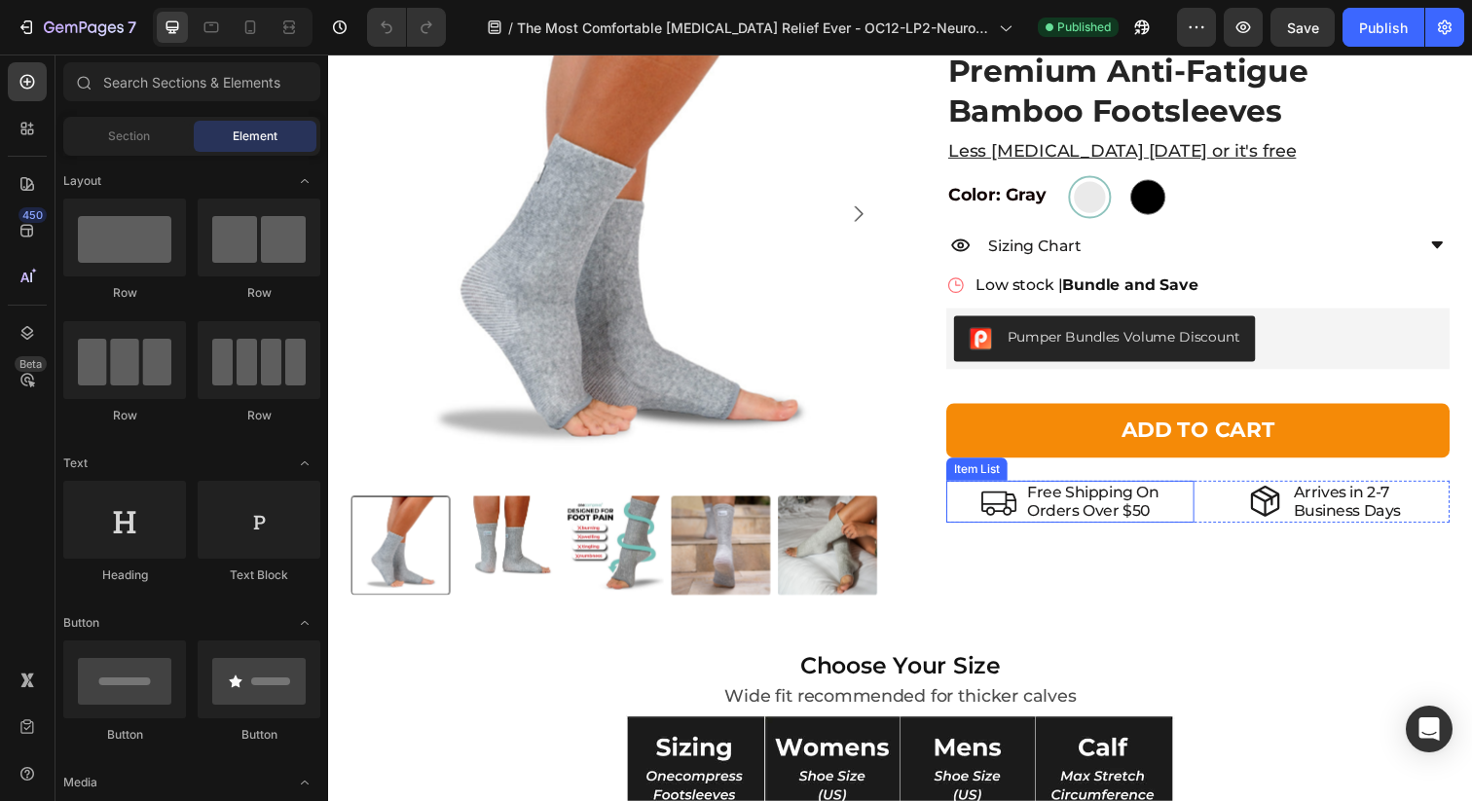
click at [1112, 518] on p "Orders Over $50" at bounding box center [1109, 520] width 134 height 18
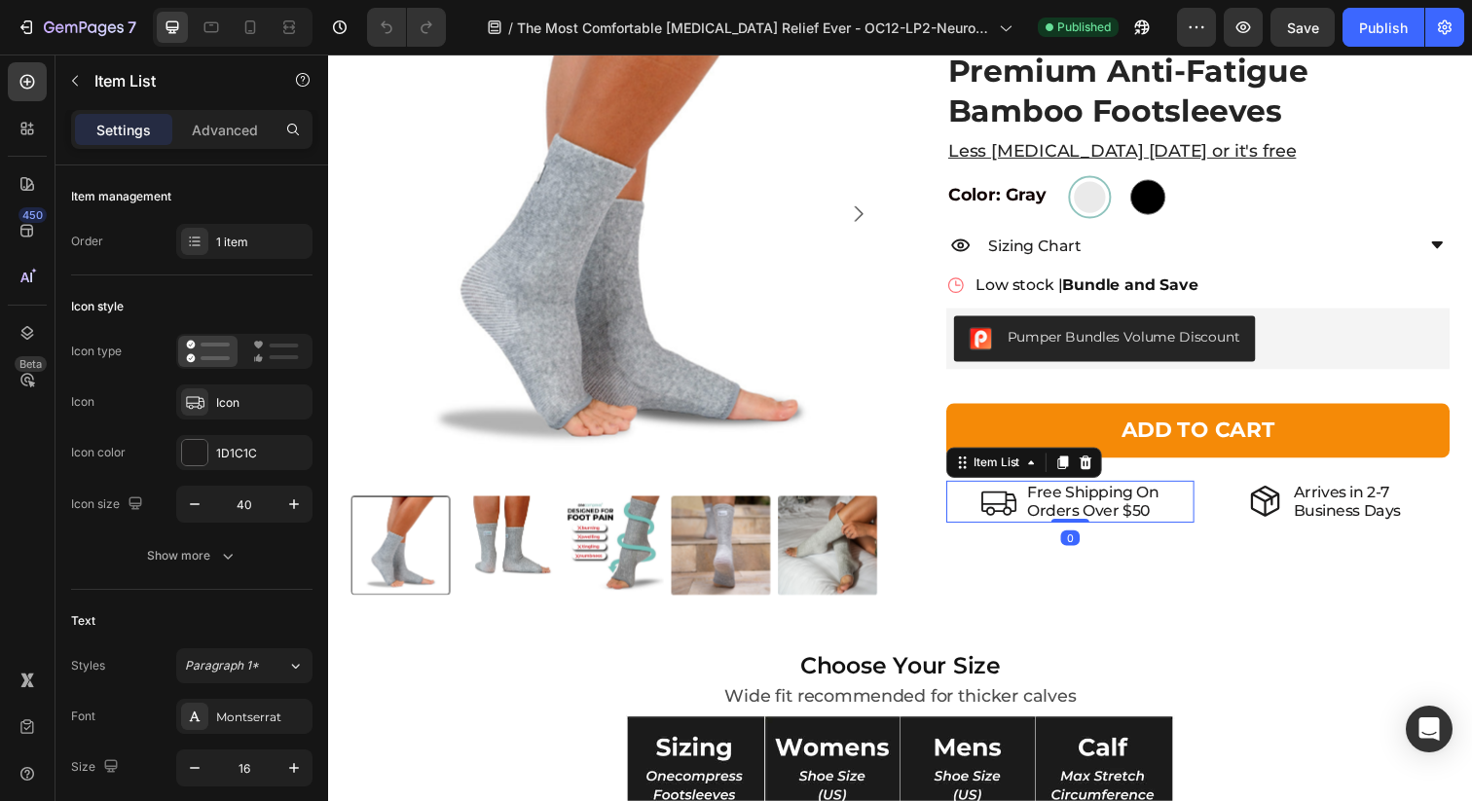
click at [1155, 523] on p "Orders Over $50" at bounding box center [1109, 520] width 134 height 18
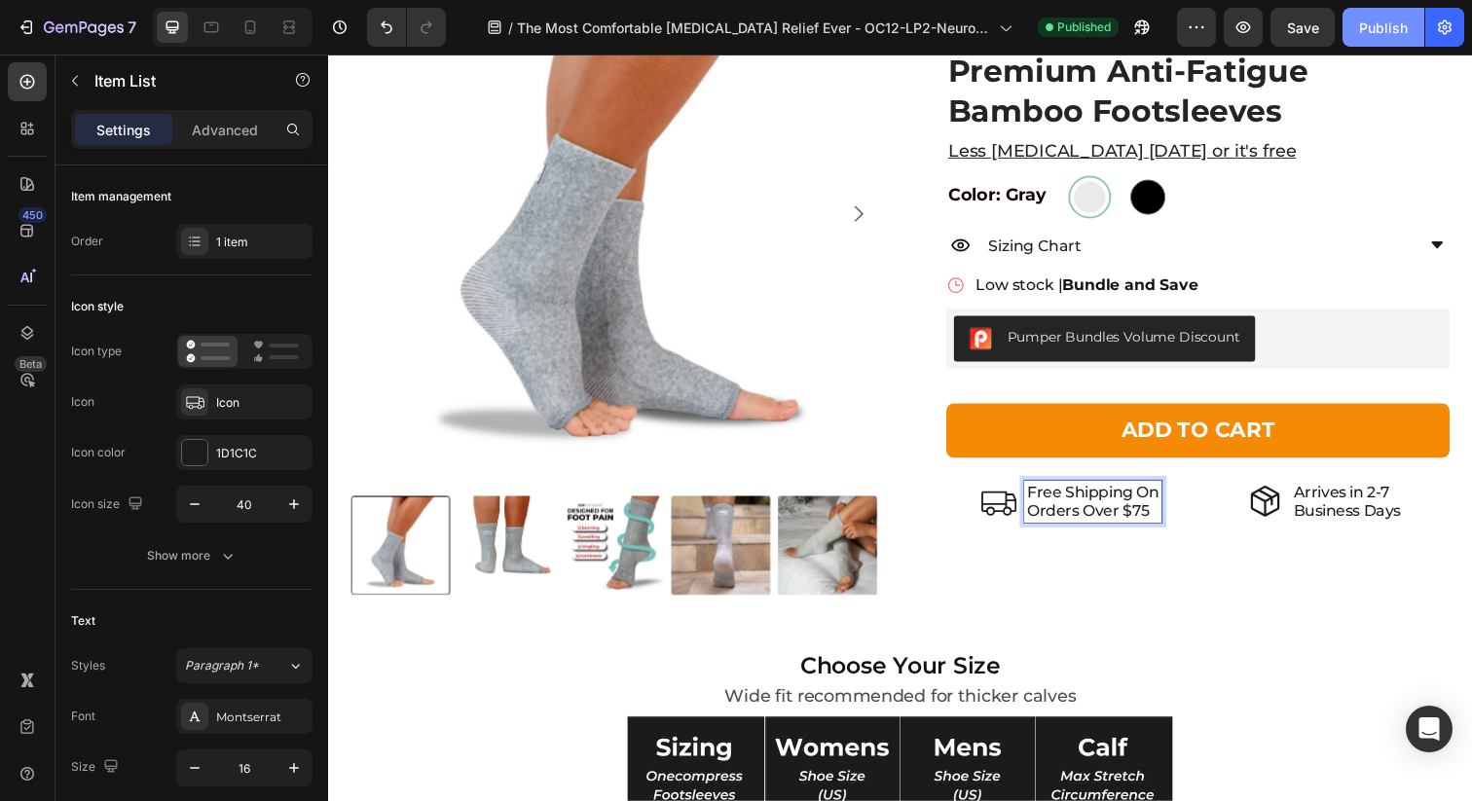
click at [1383, 28] on div "Publish" at bounding box center [1383, 28] width 49 height 20
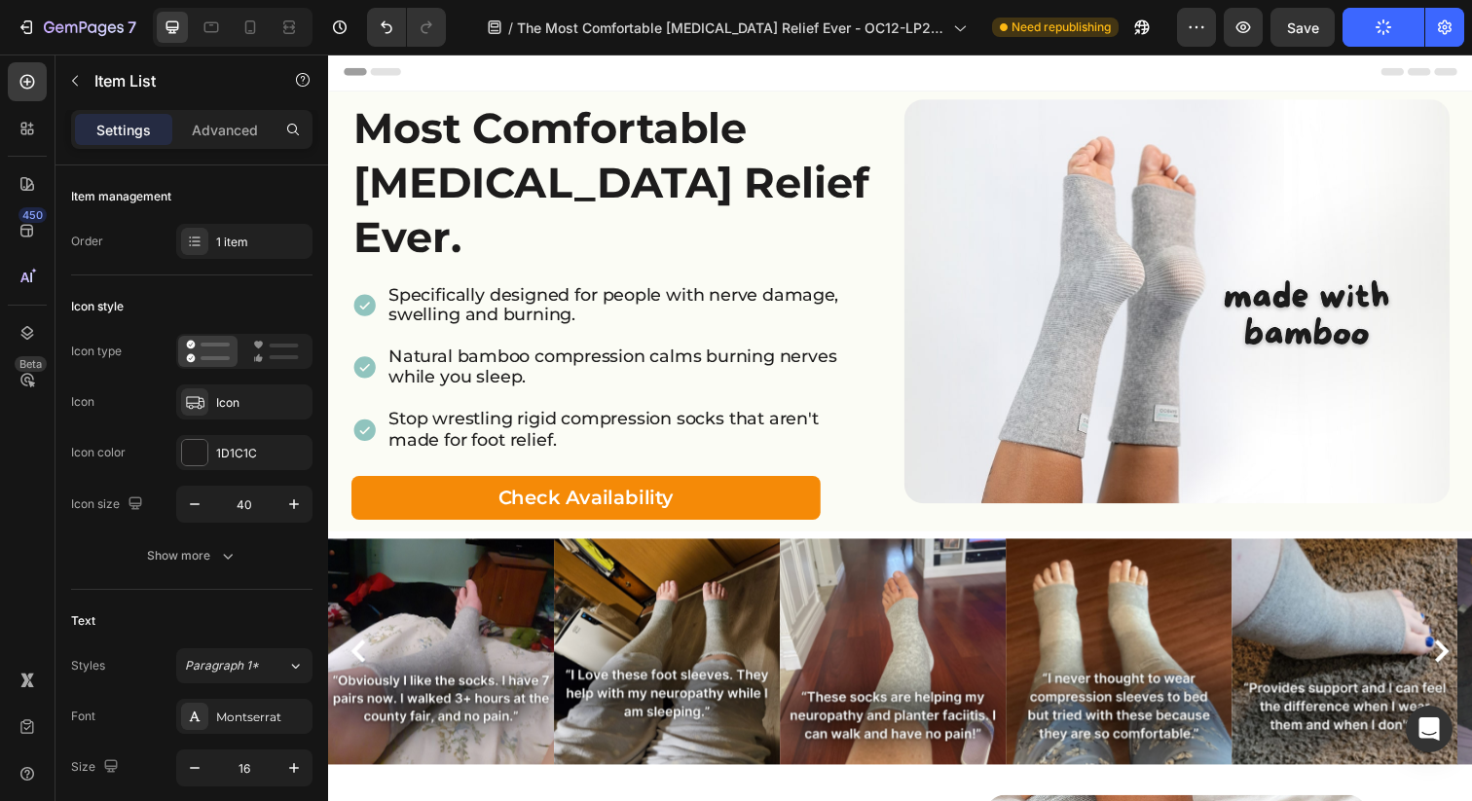
scroll to position [0, 0]
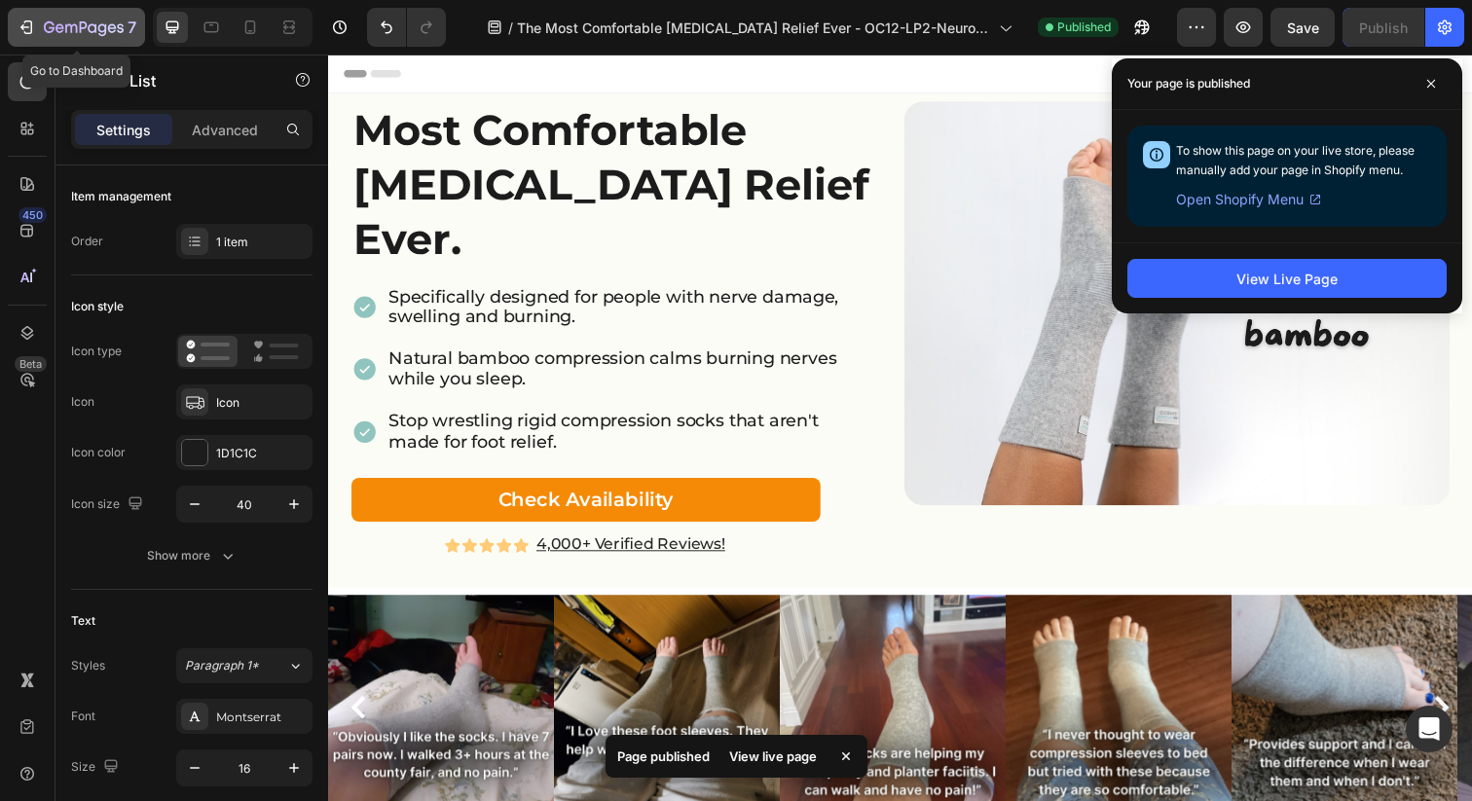
click at [81, 36] on icon "button" at bounding box center [84, 28] width 80 height 17
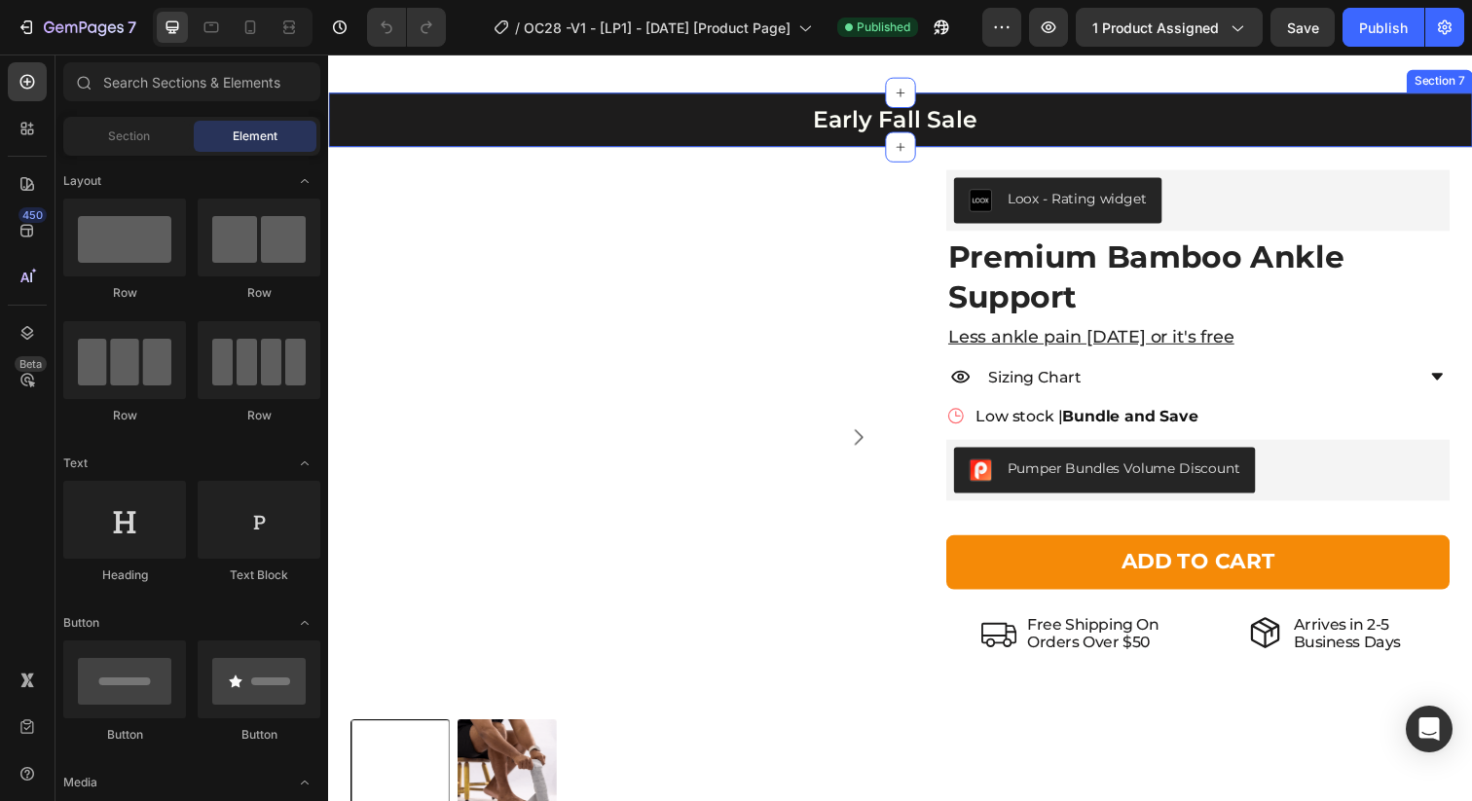
scroll to position [2393, 0]
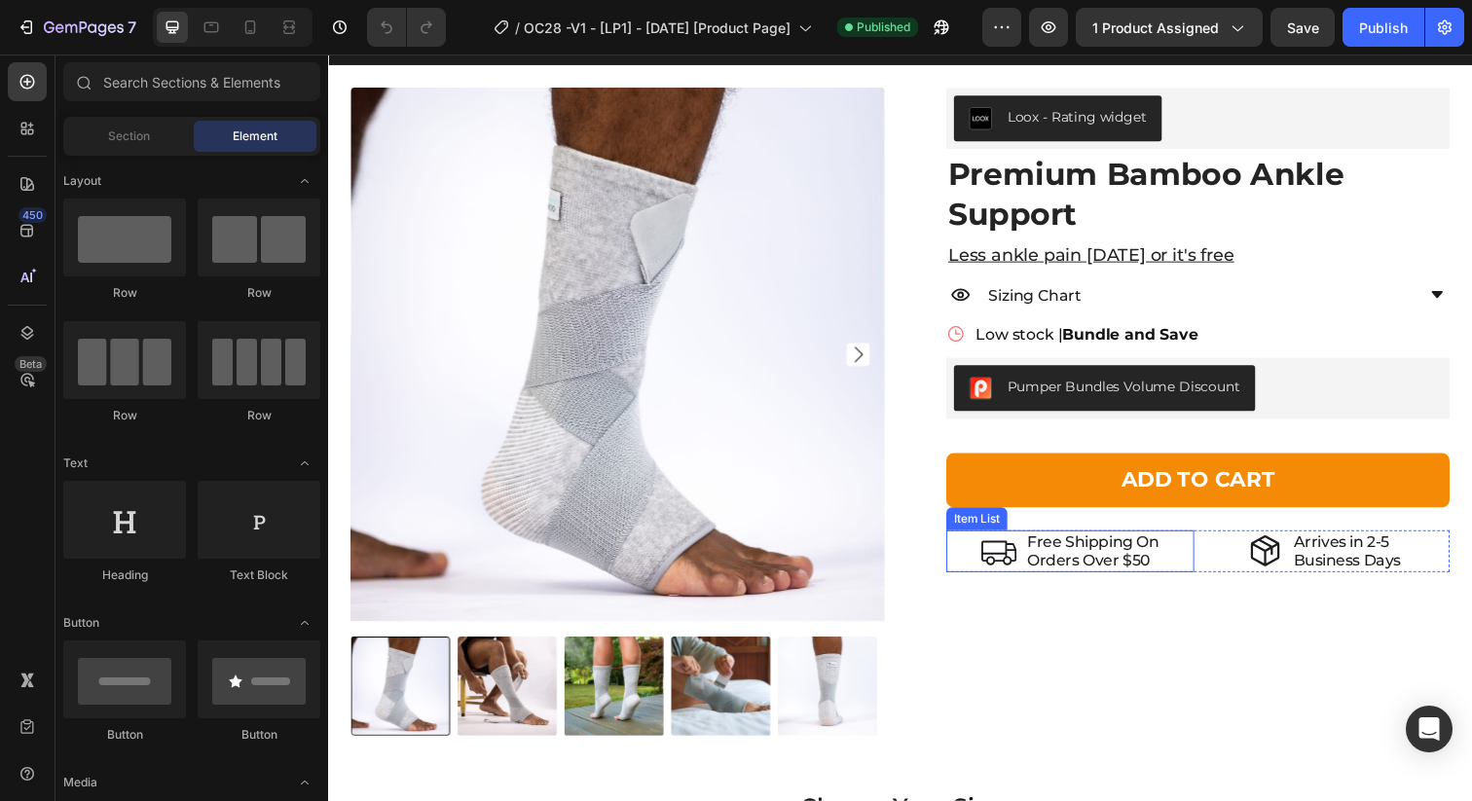
click at [1141, 569] on p "Orders Over $50" at bounding box center [1109, 571] width 134 height 18
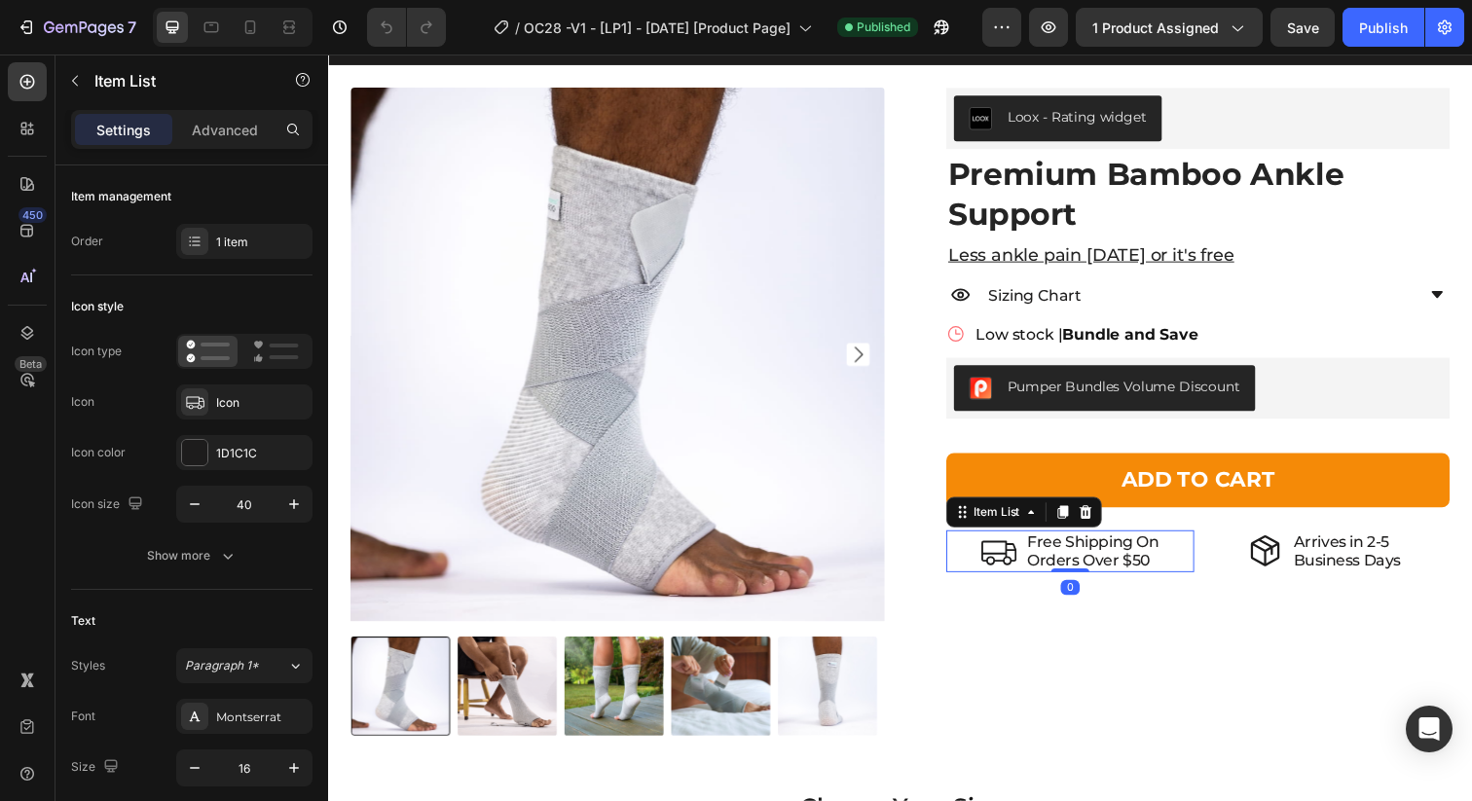
click at [1153, 570] on p "Orders Over $50" at bounding box center [1109, 571] width 134 height 18
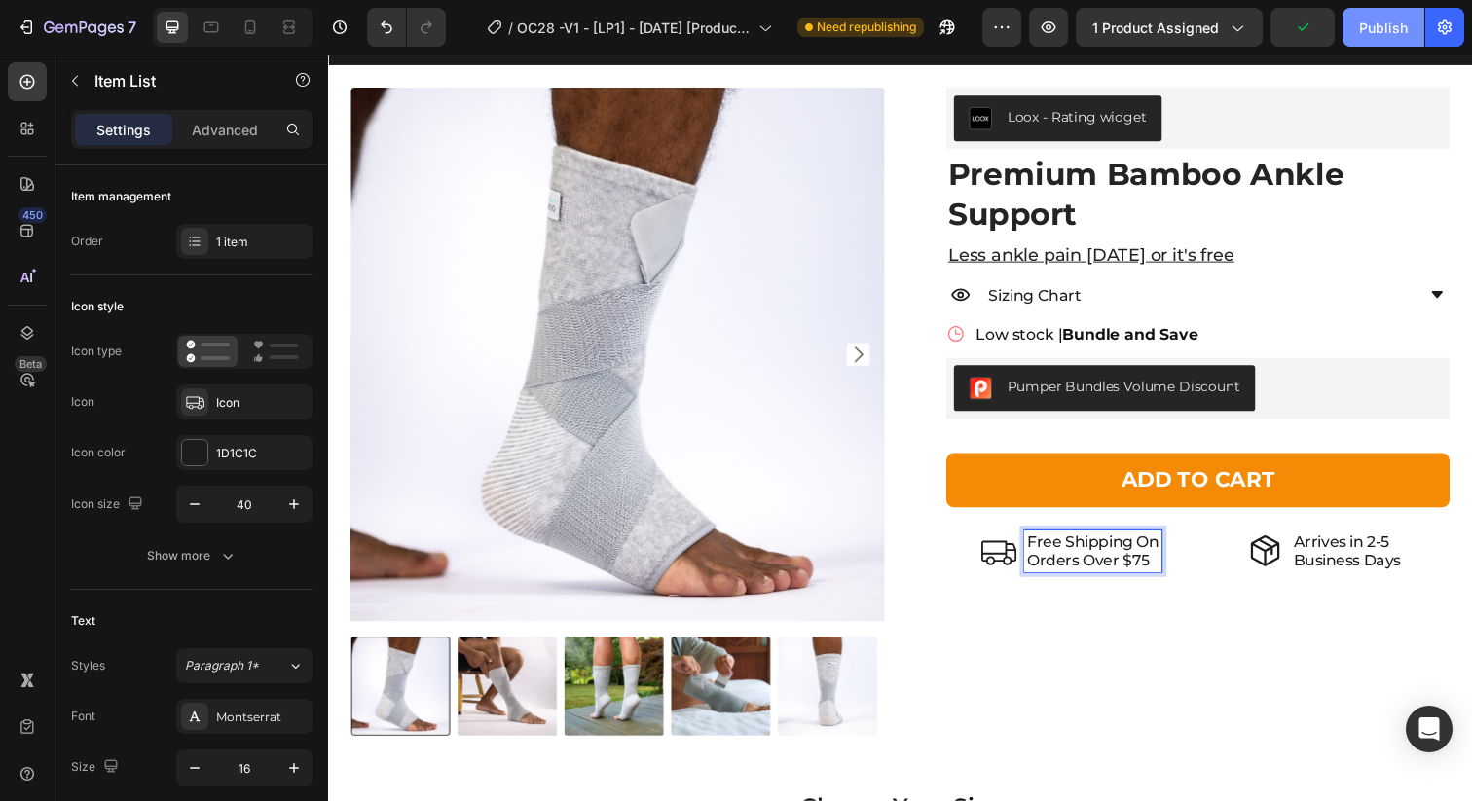
click at [1378, 27] on div "Publish" at bounding box center [1383, 28] width 49 height 20
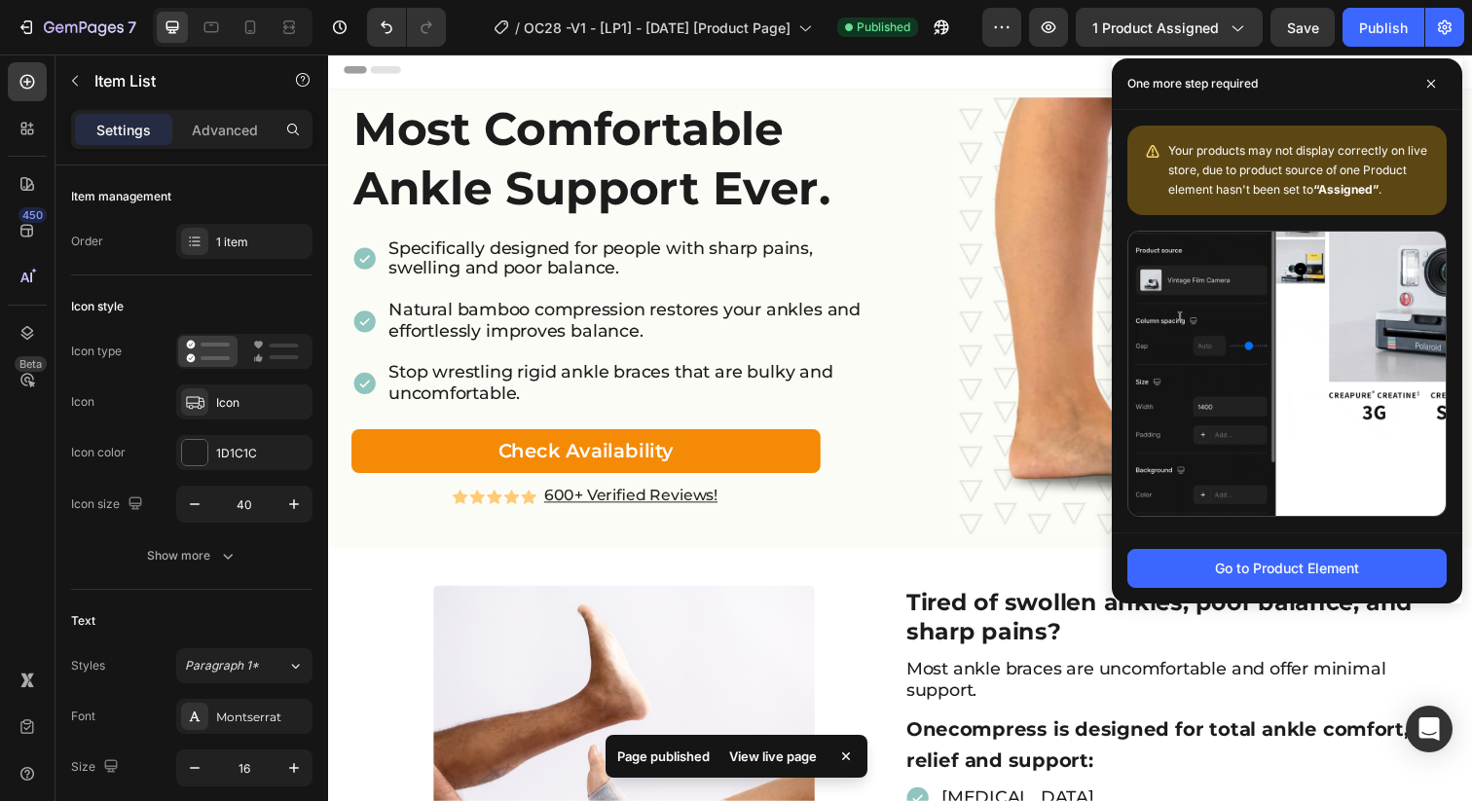
scroll to position [0, 0]
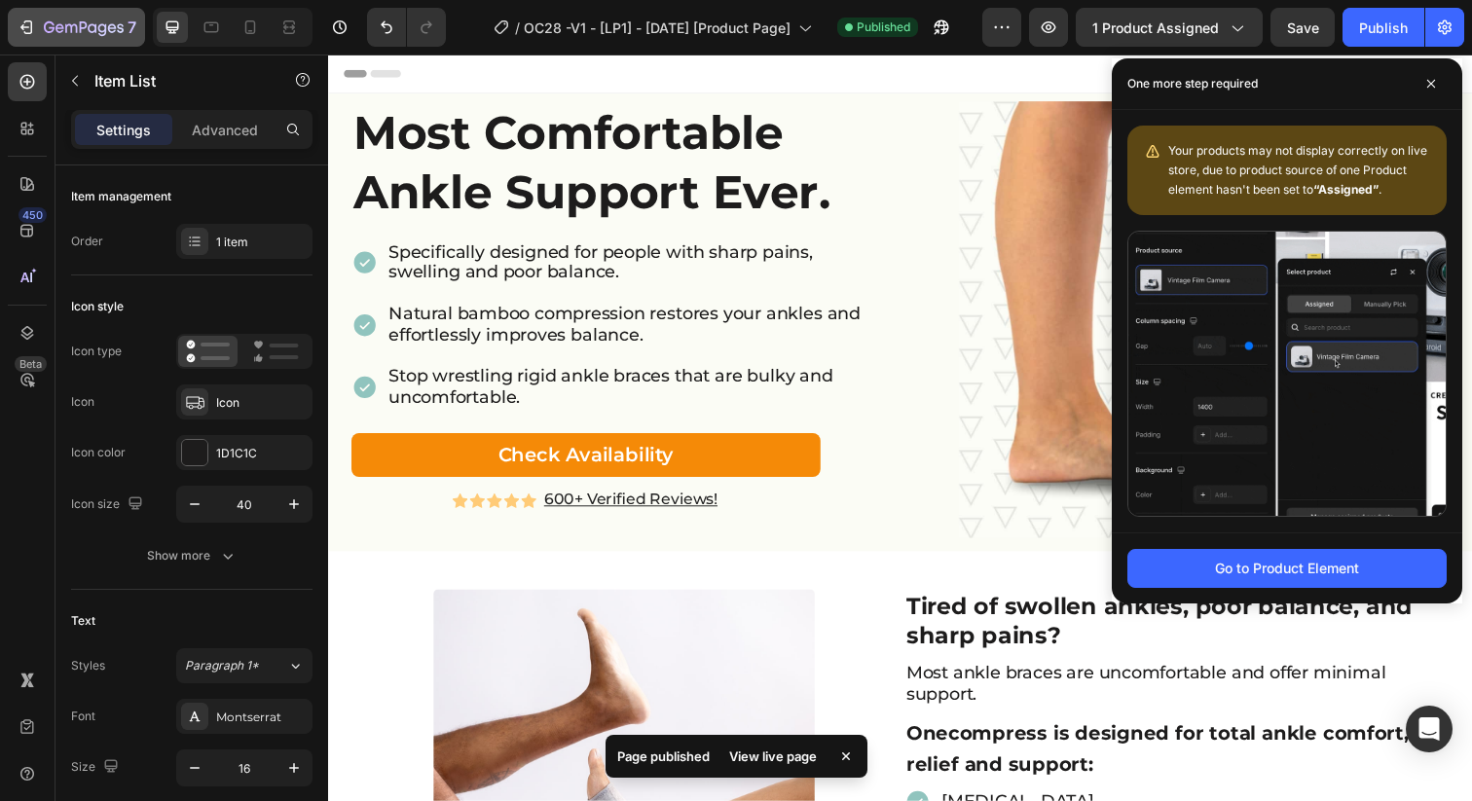
click at [111, 25] on icon "button" at bounding box center [84, 28] width 80 height 17
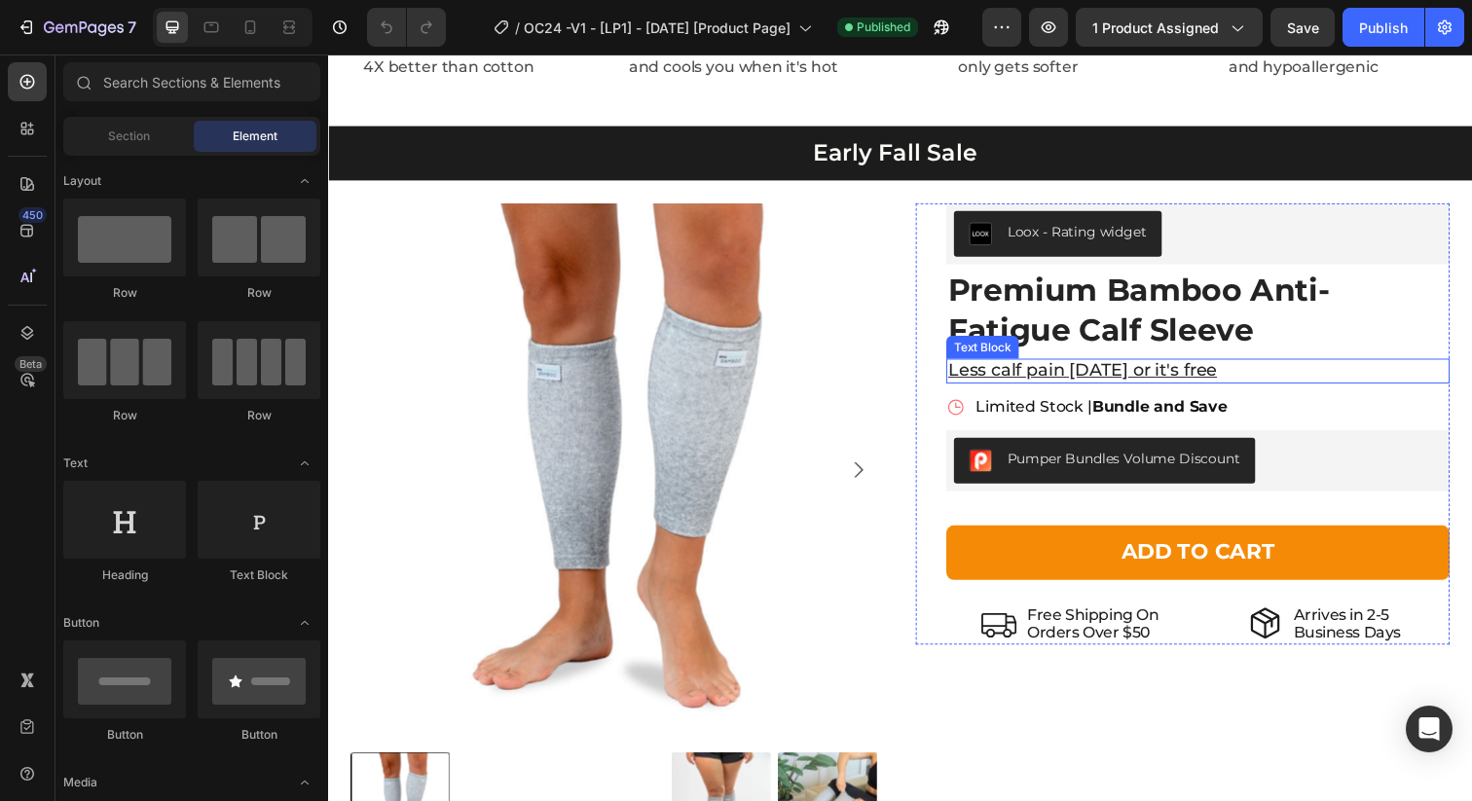
scroll to position [2504, 0]
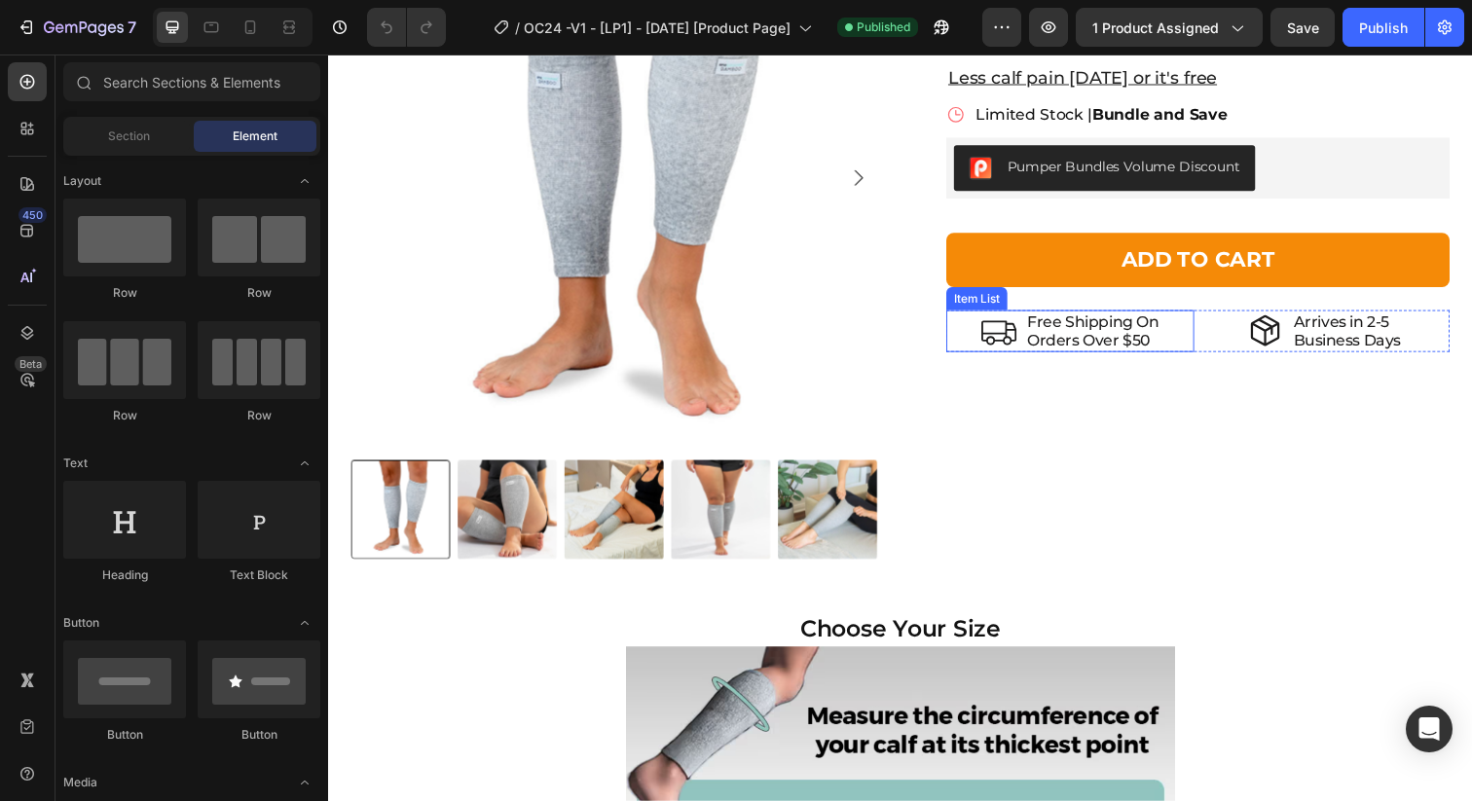
click at [1141, 350] on p "Orders Over $50" at bounding box center [1109, 346] width 134 height 18
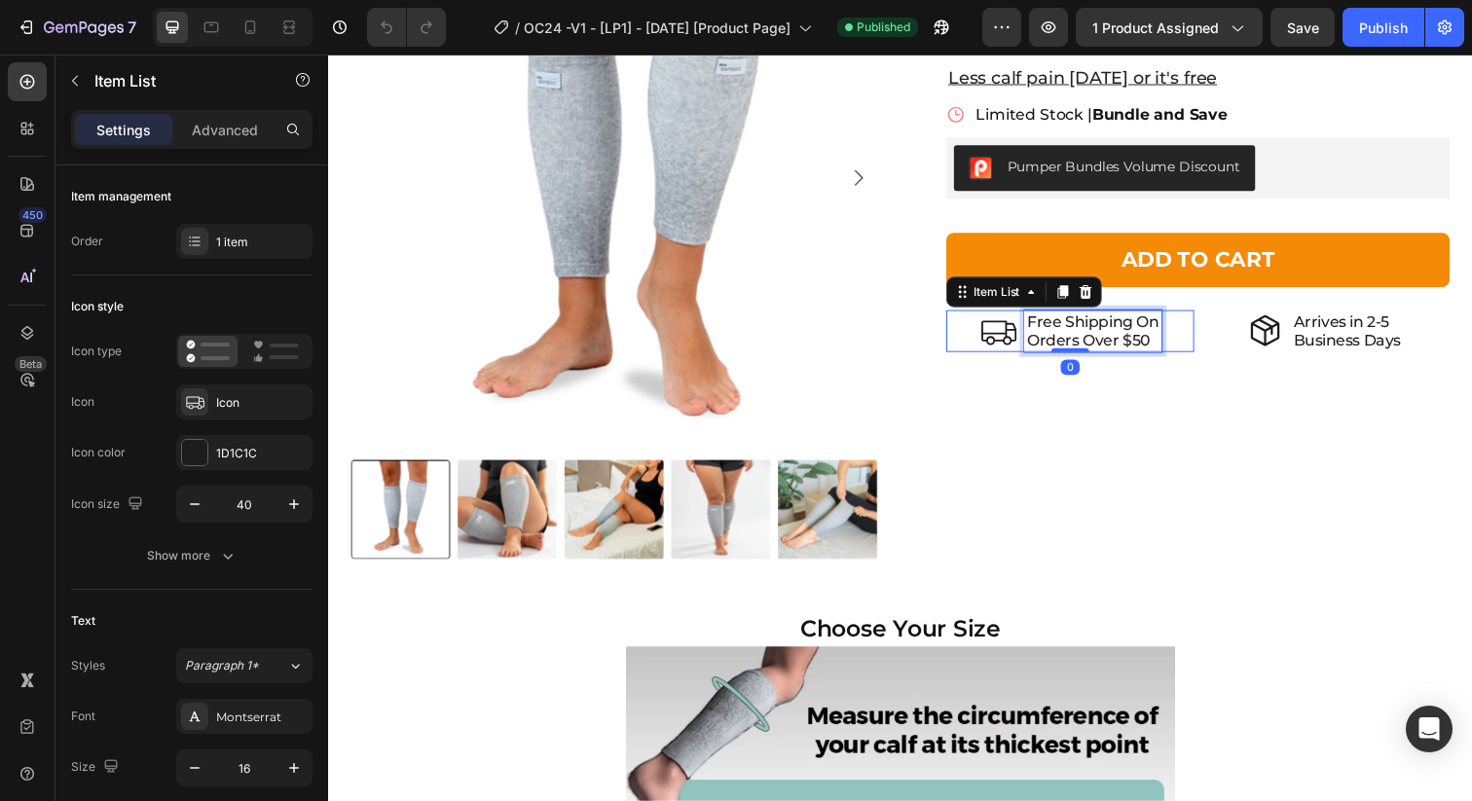
click at [1152, 346] on p "Orders Over $50" at bounding box center [1109, 346] width 134 height 18
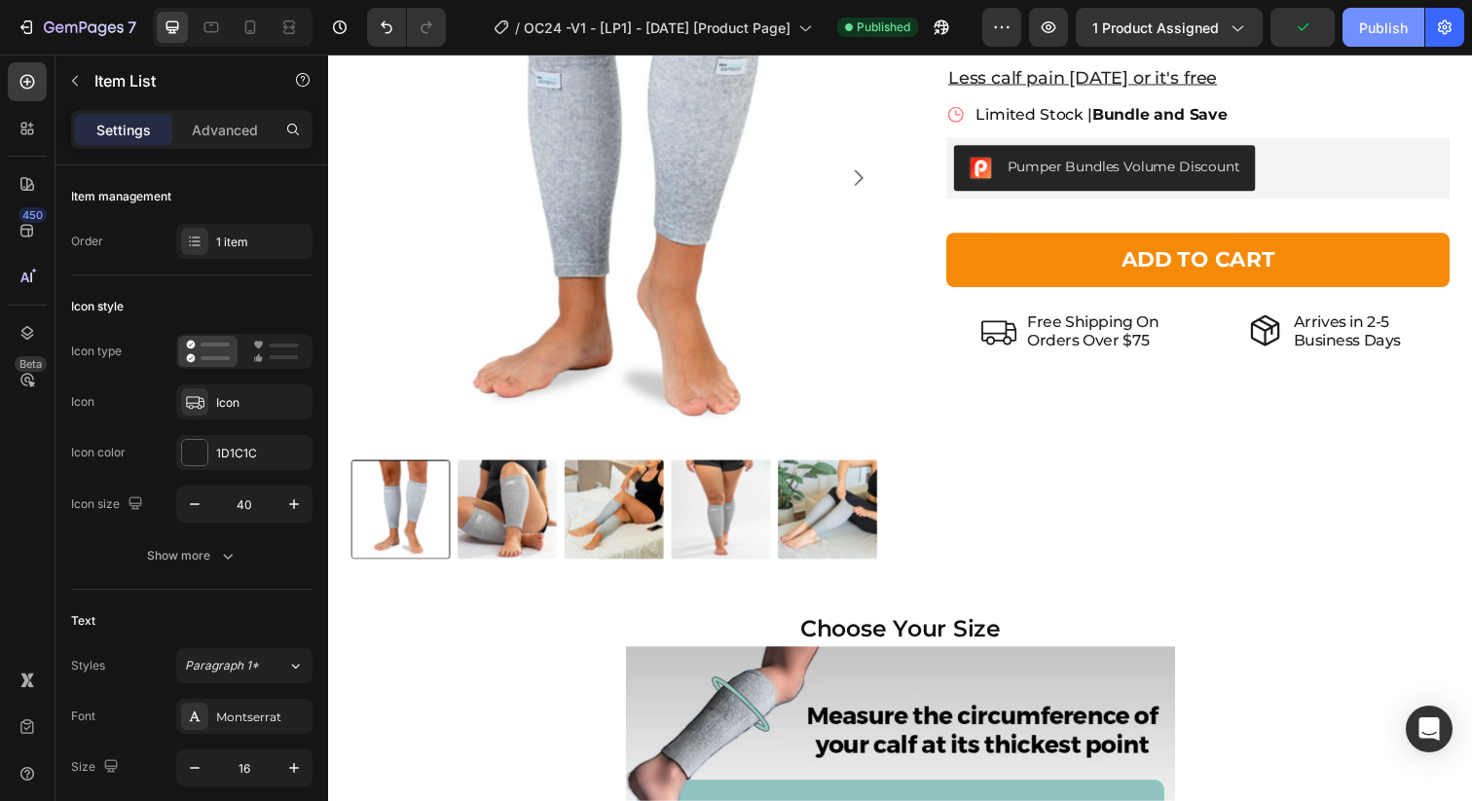
click at [1387, 30] on div "Publish" at bounding box center [1383, 28] width 49 height 20
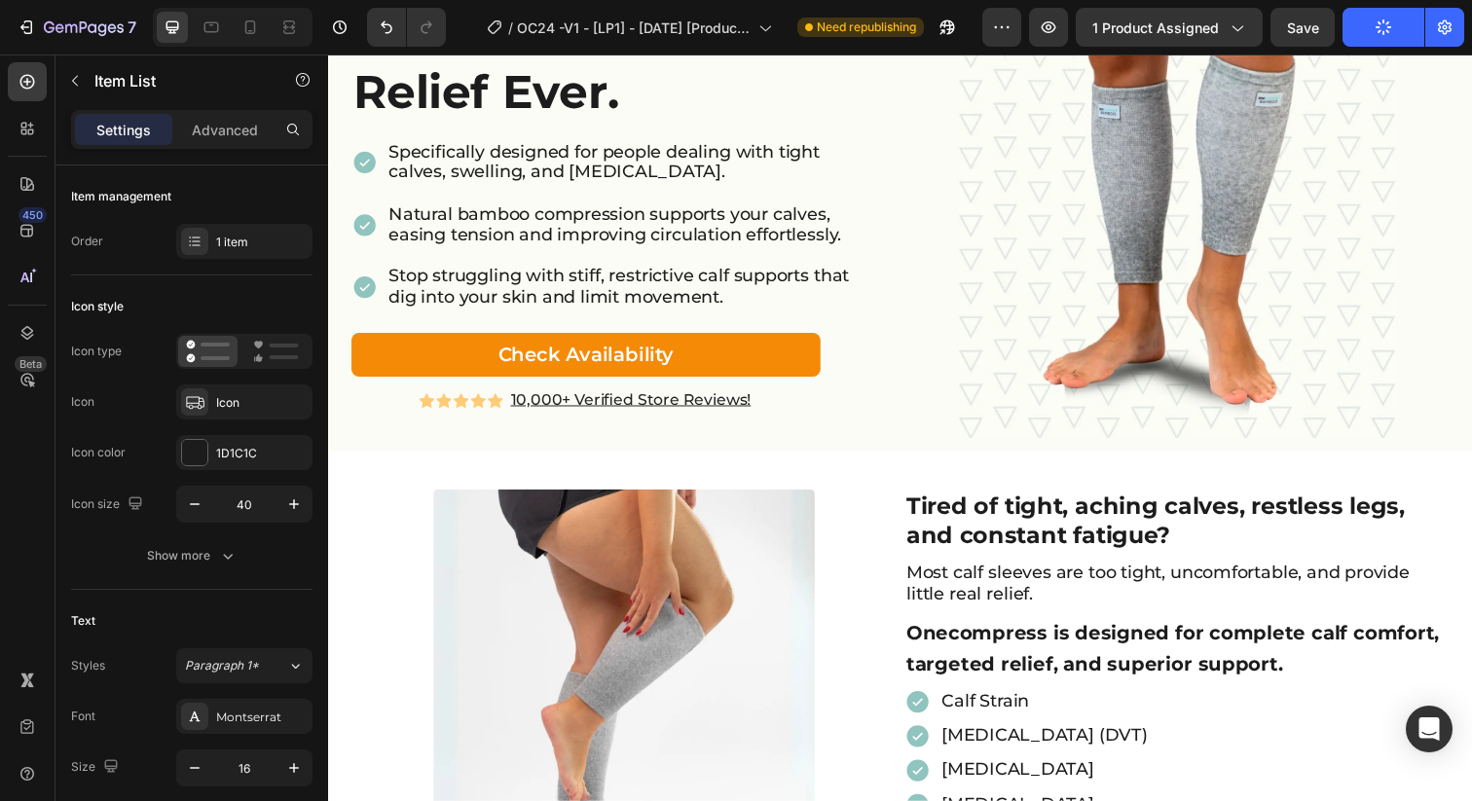
scroll to position [0, 0]
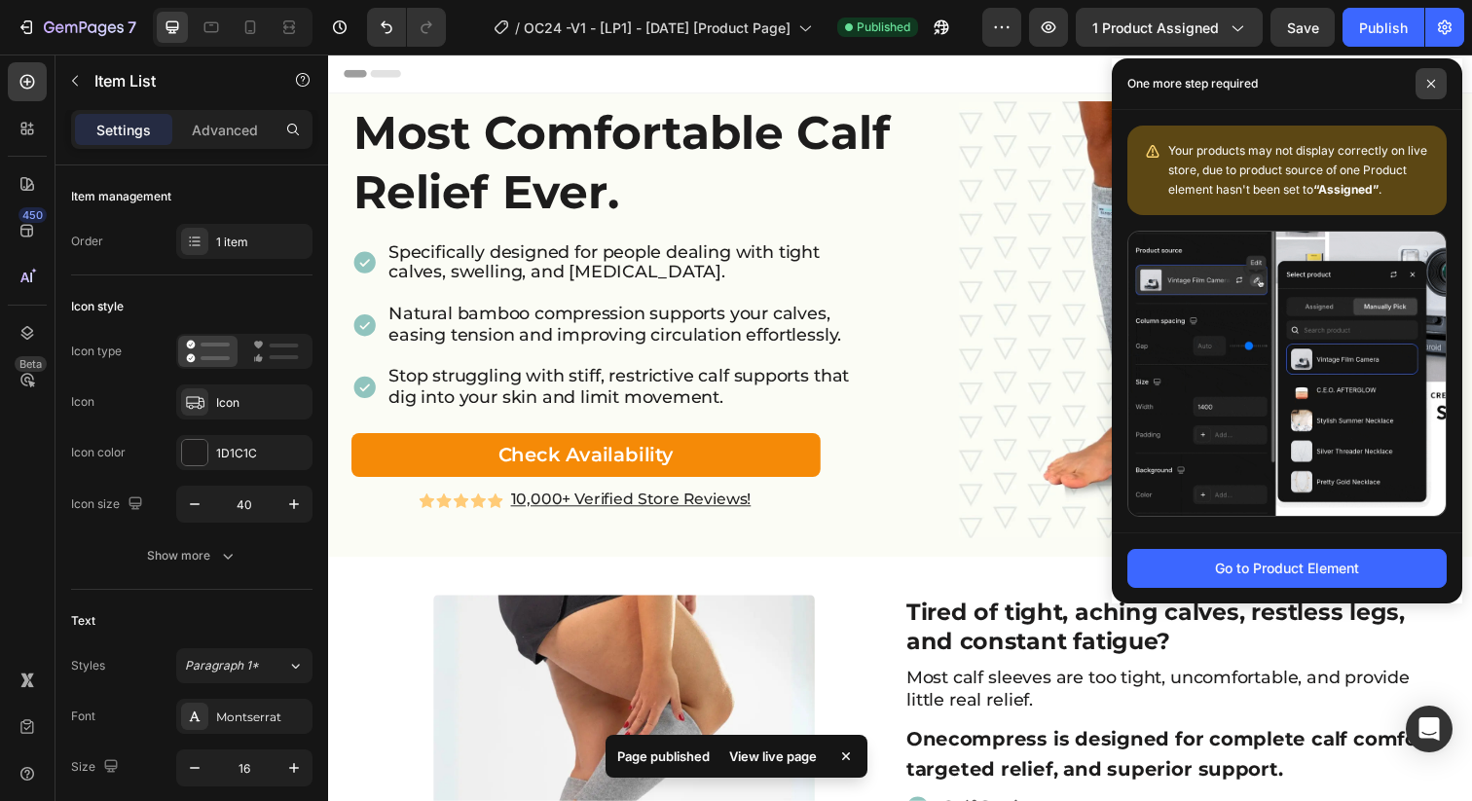
click at [1435, 84] on icon at bounding box center [1431, 84] width 10 height 10
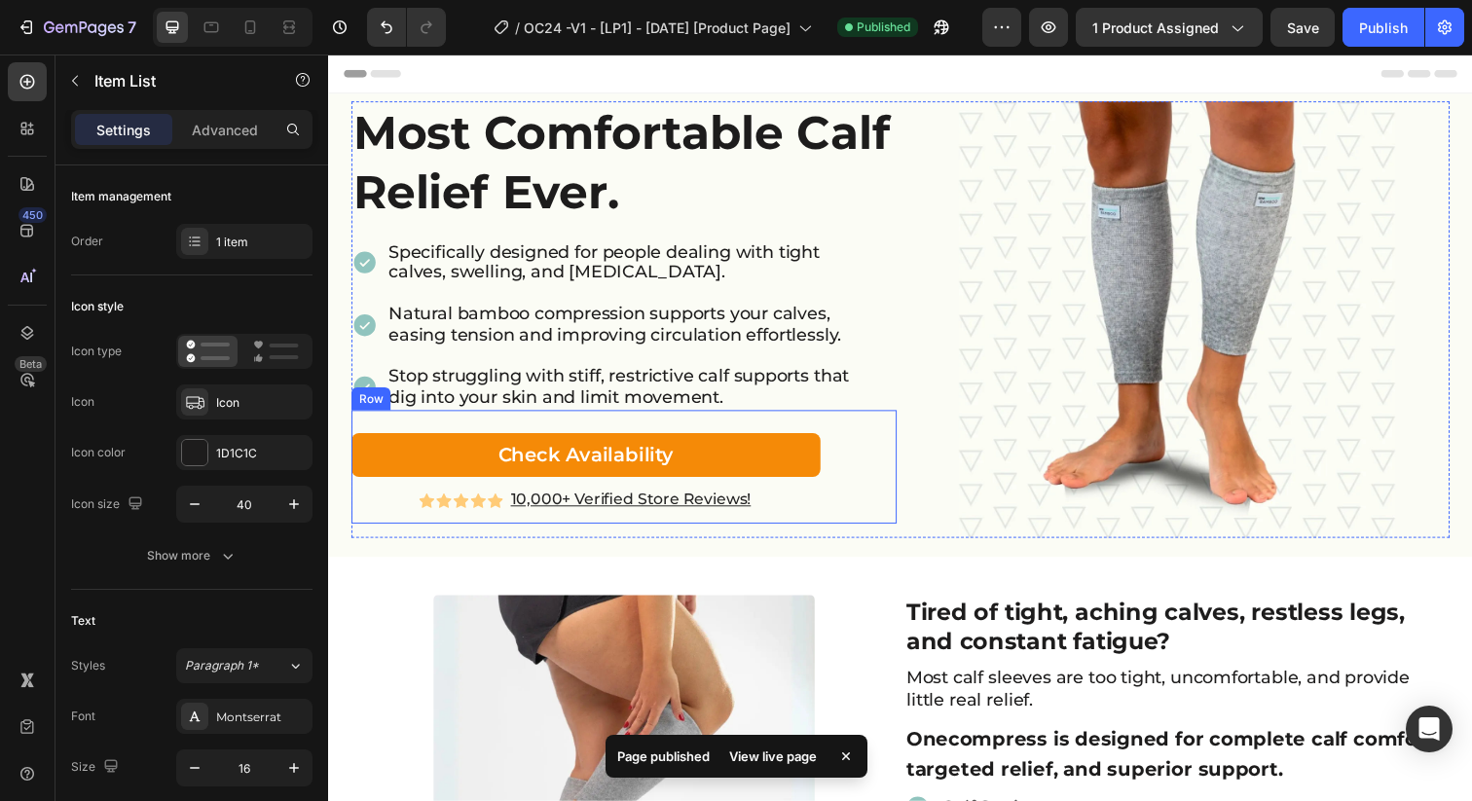
scroll to position [303, 0]
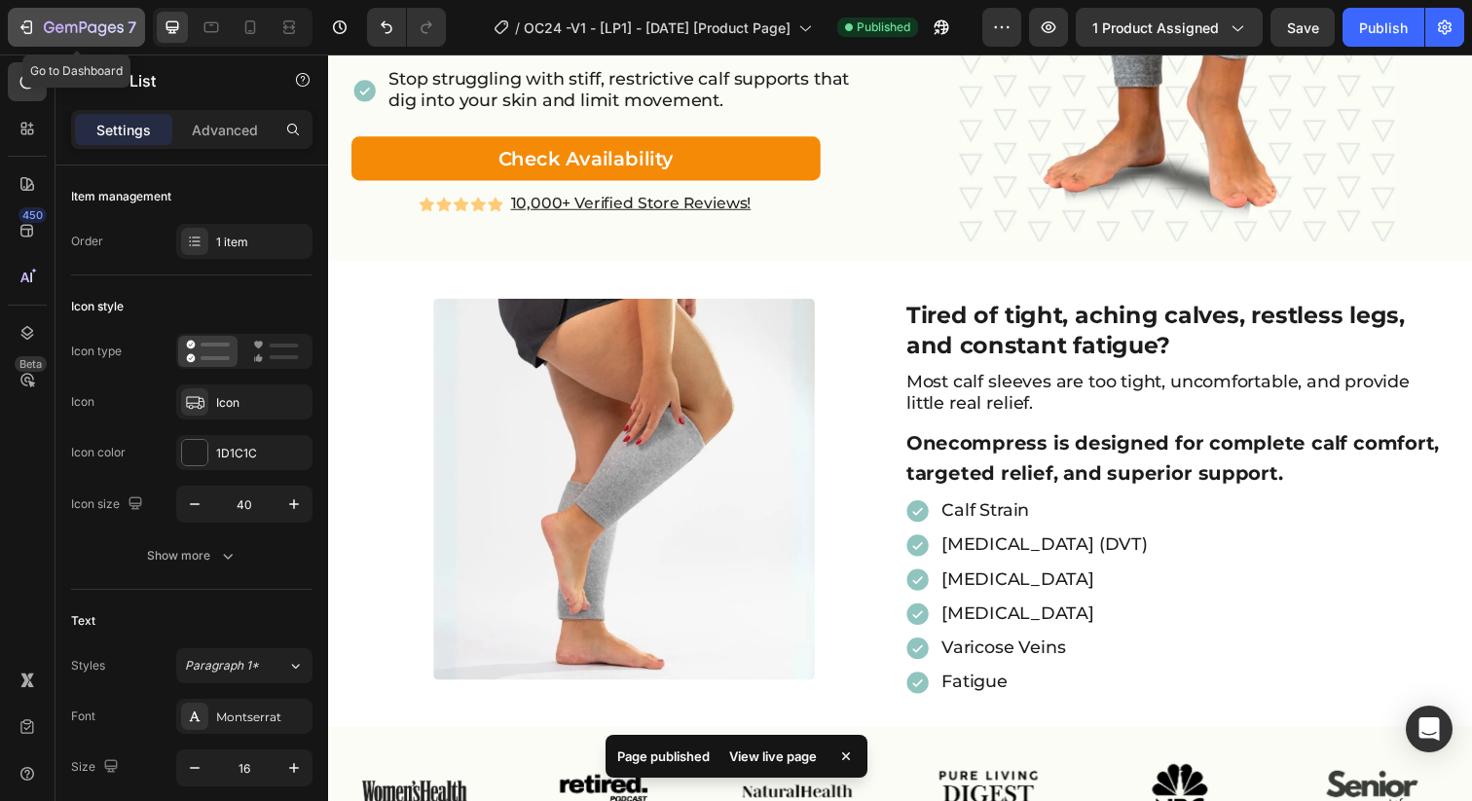
click at [93, 21] on icon "button" at bounding box center [84, 28] width 80 height 17
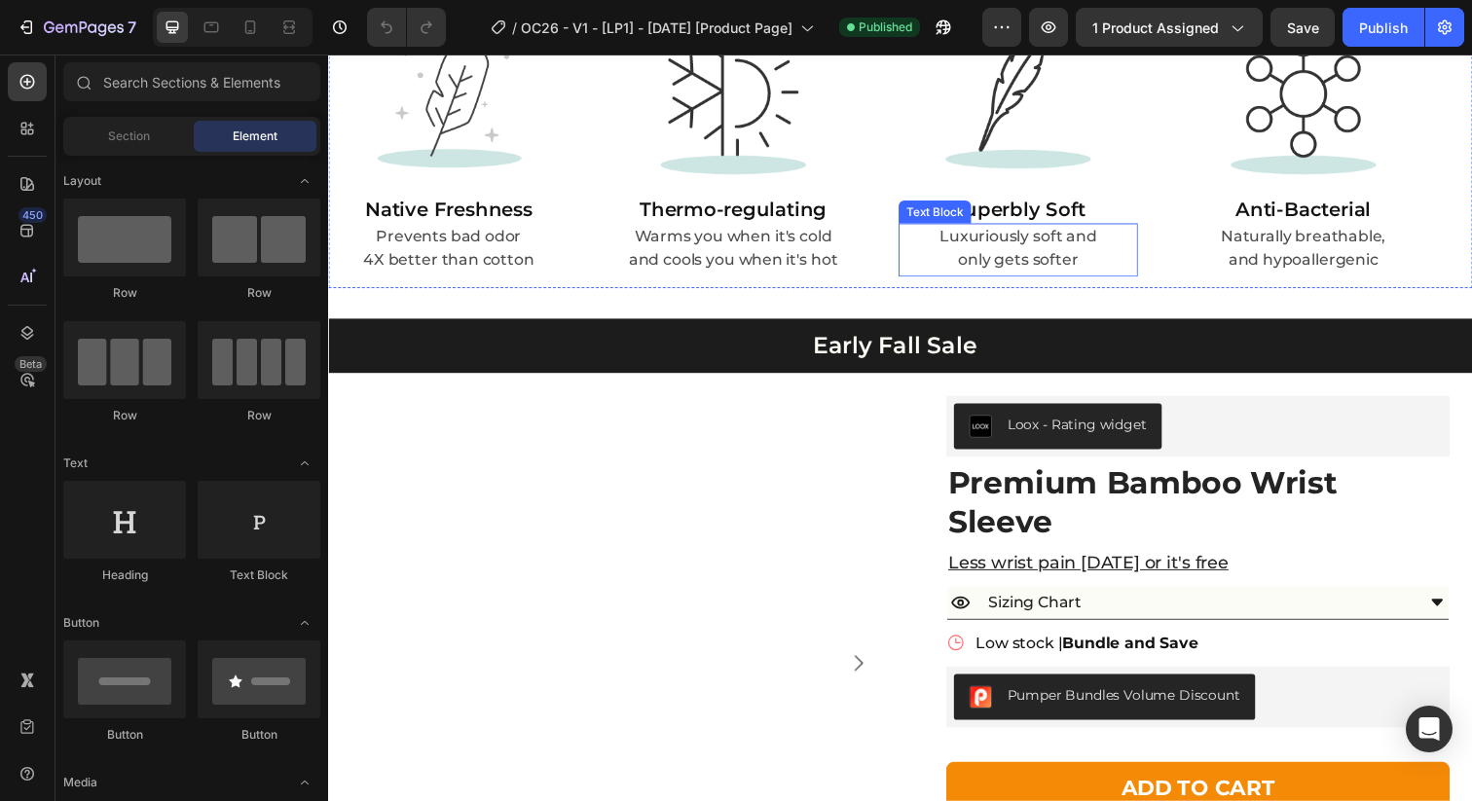
scroll to position [2402, 0]
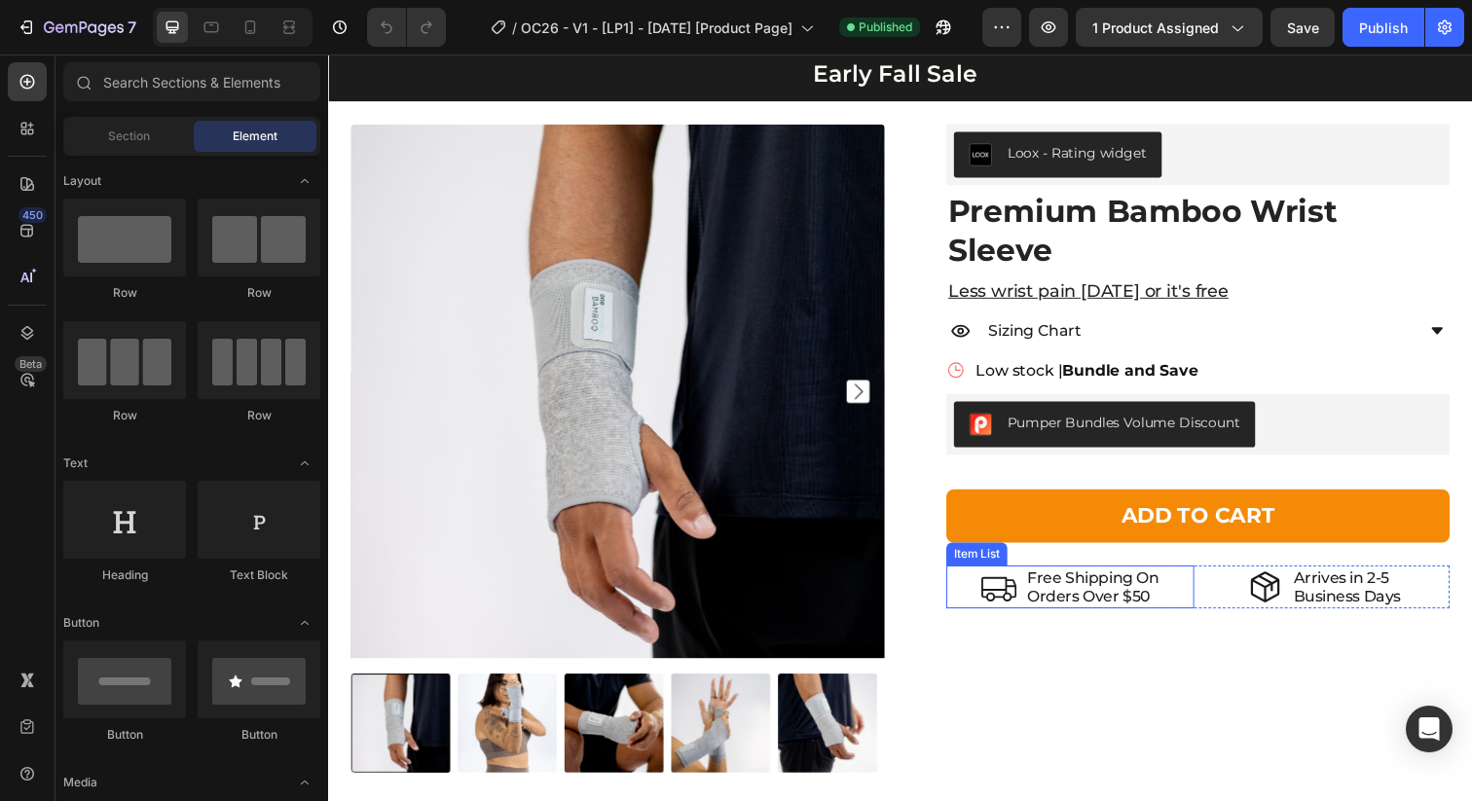
click at [1134, 599] on p "Orders Over $50" at bounding box center [1109, 608] width 134 height 18
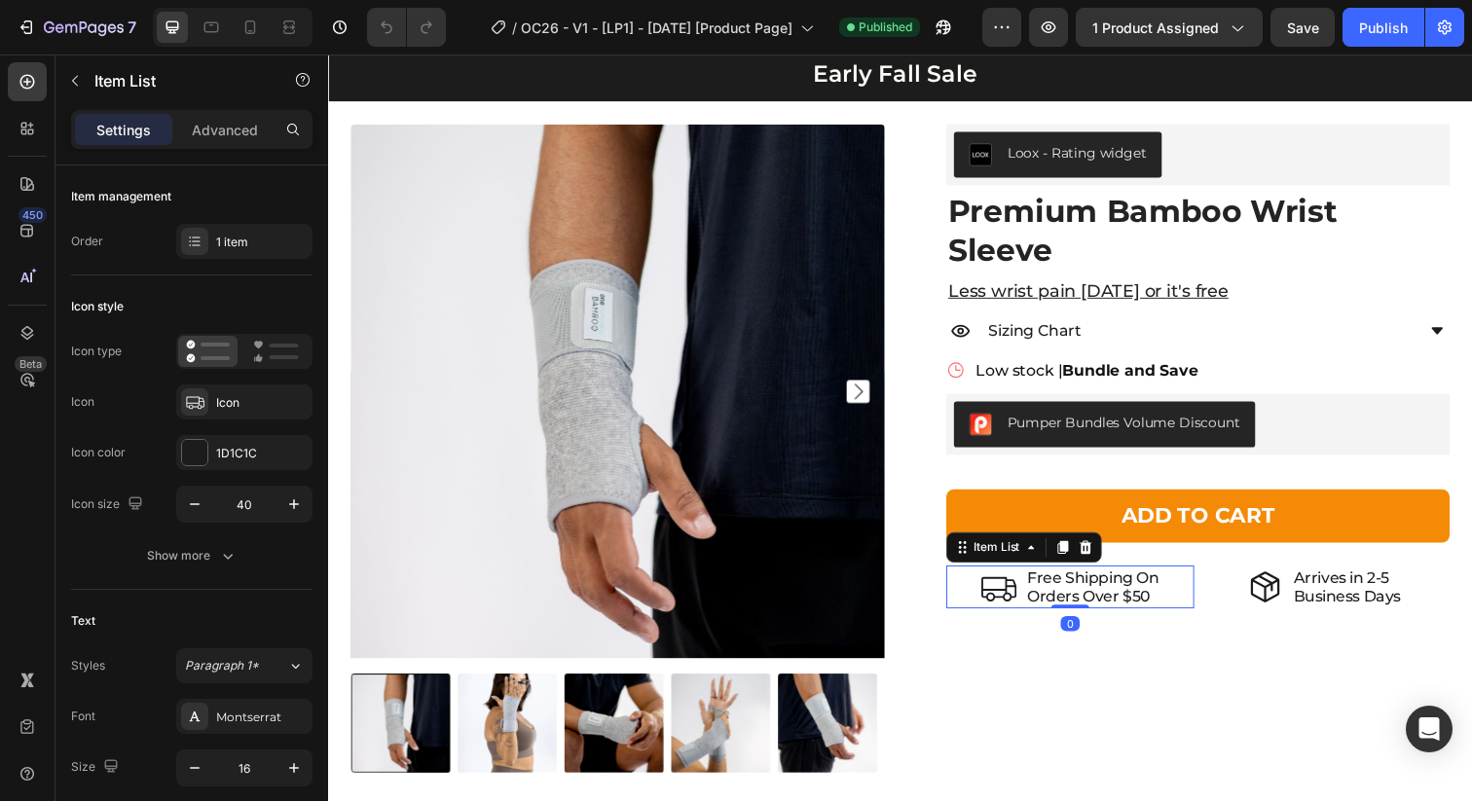
click at [1152, 607] on p "Orders Over $50" at bounding box center [1109, 608] width 134 height 18
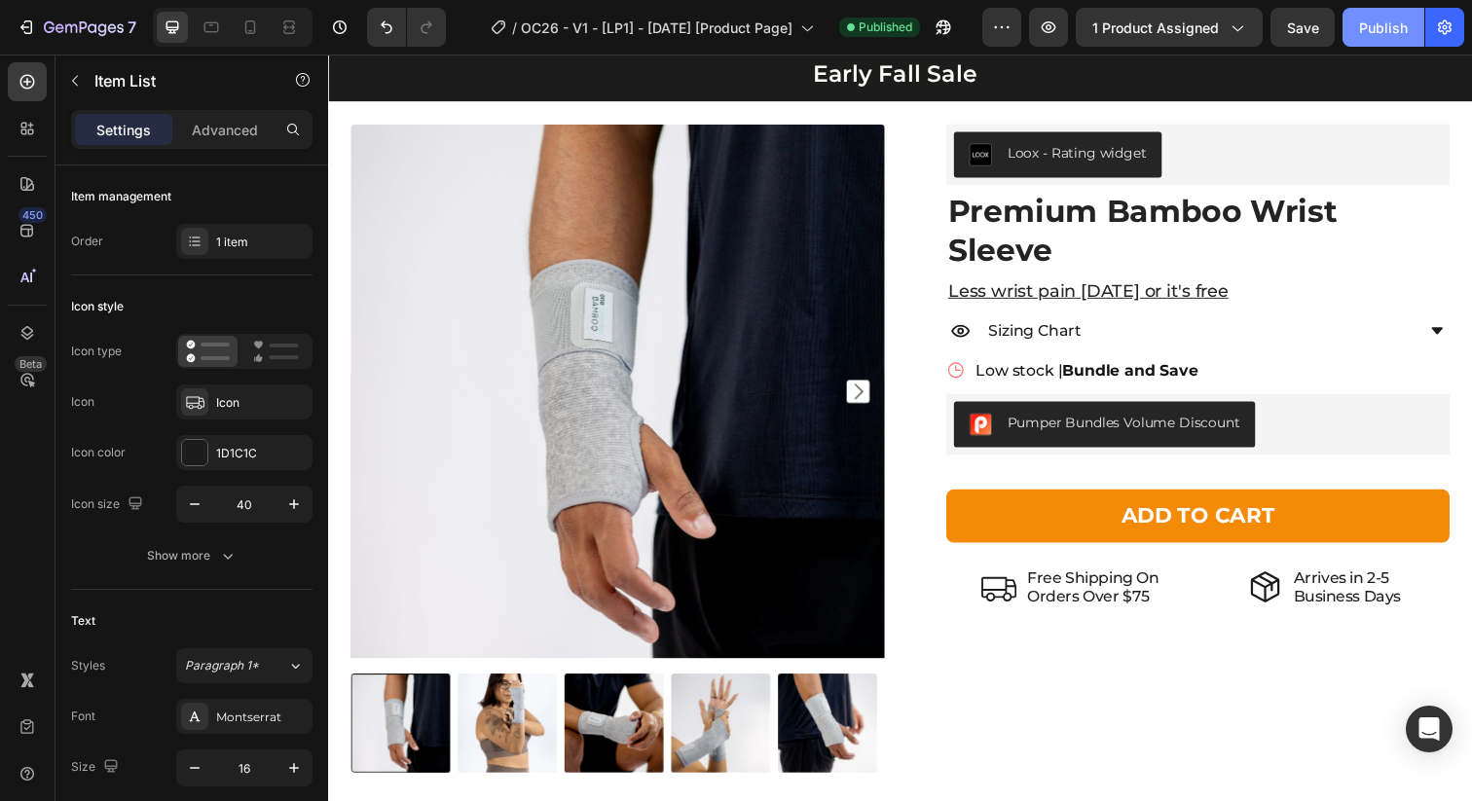
click at [1385, 29] on div "Publish" at bounding box center [1383, 28] width 49 height 20
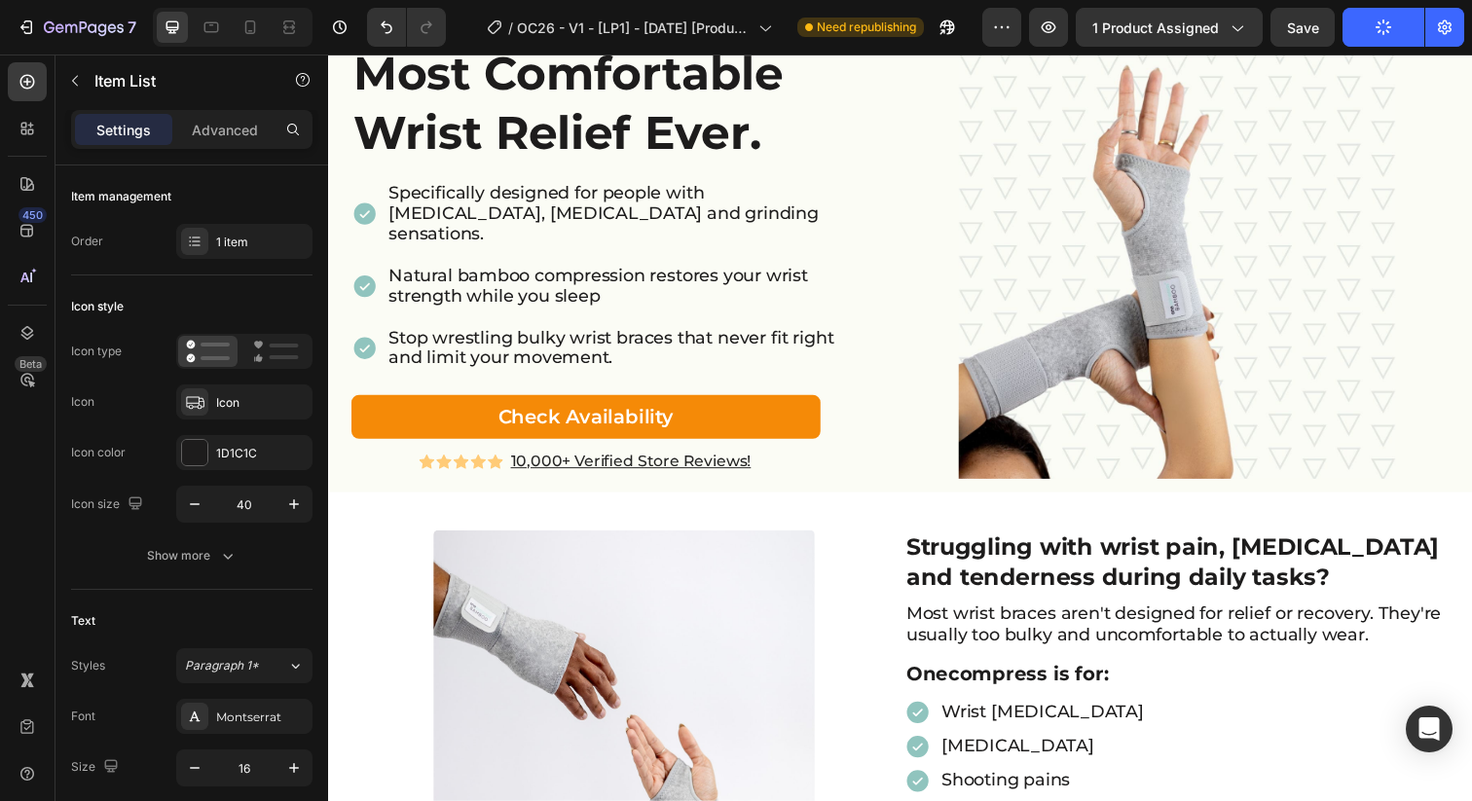
scroll to position [0, 0]
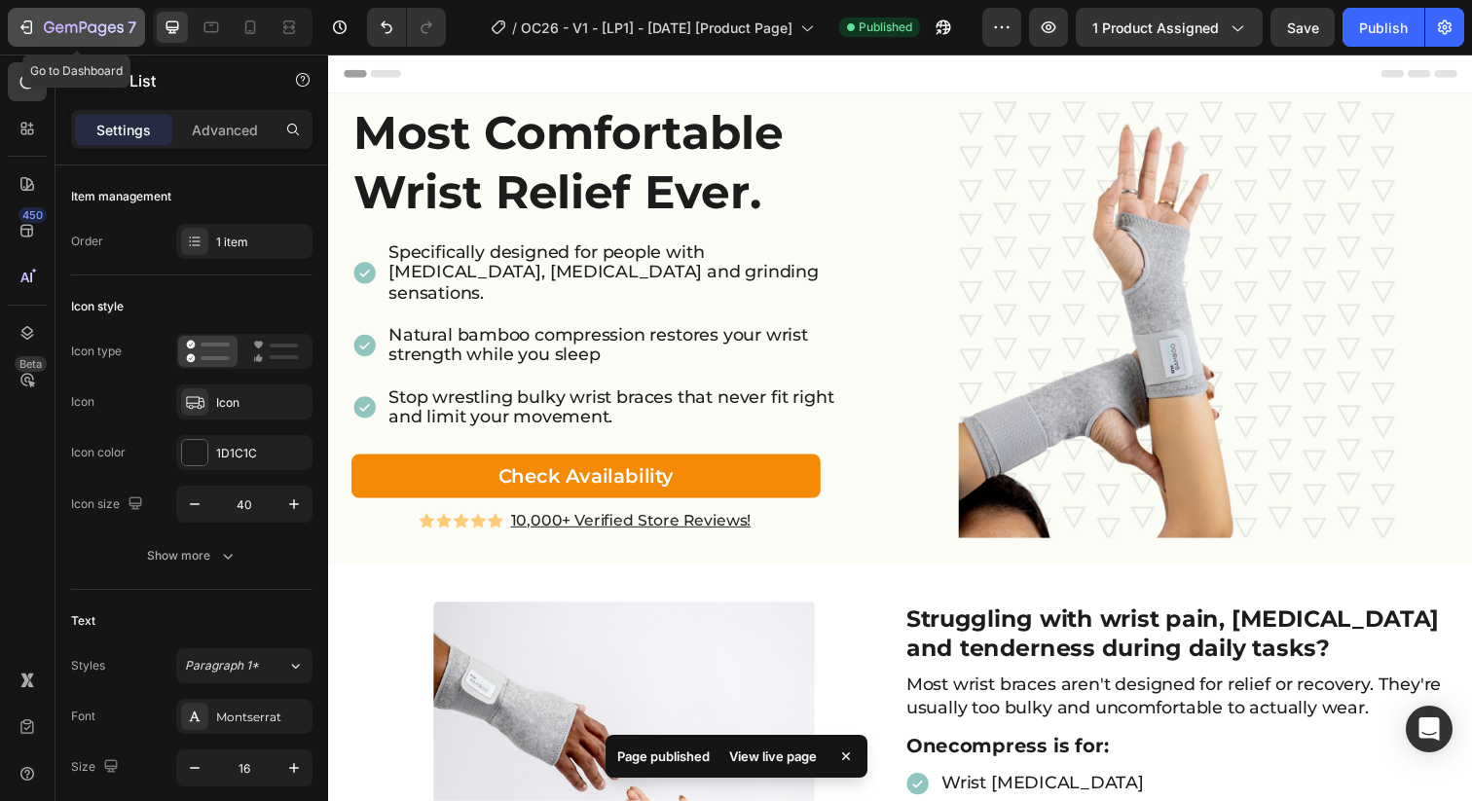
click at [95, 28] on icon "button" at bounding box center [92, 27] width 9 height 9
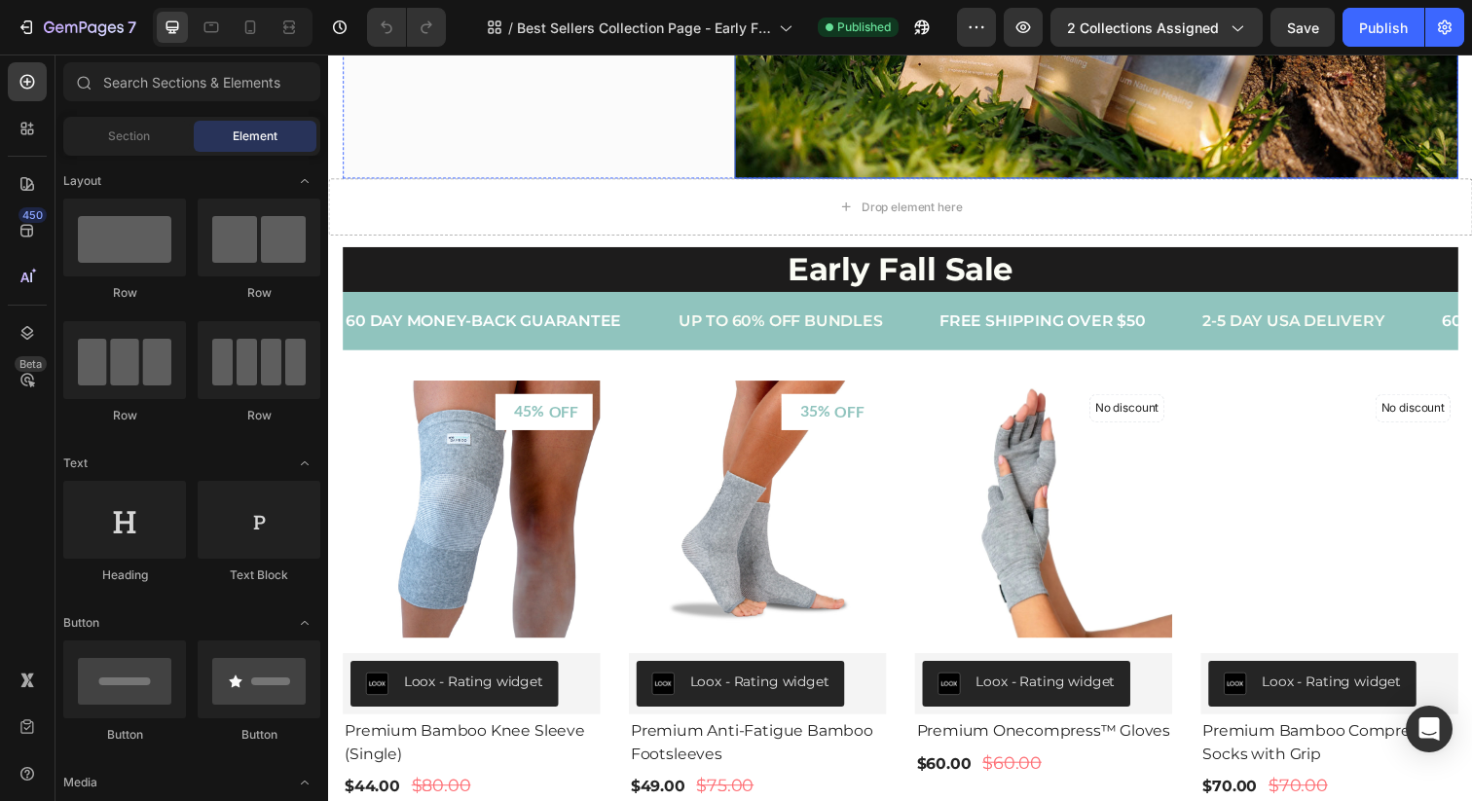
scroll to position [328, 0]
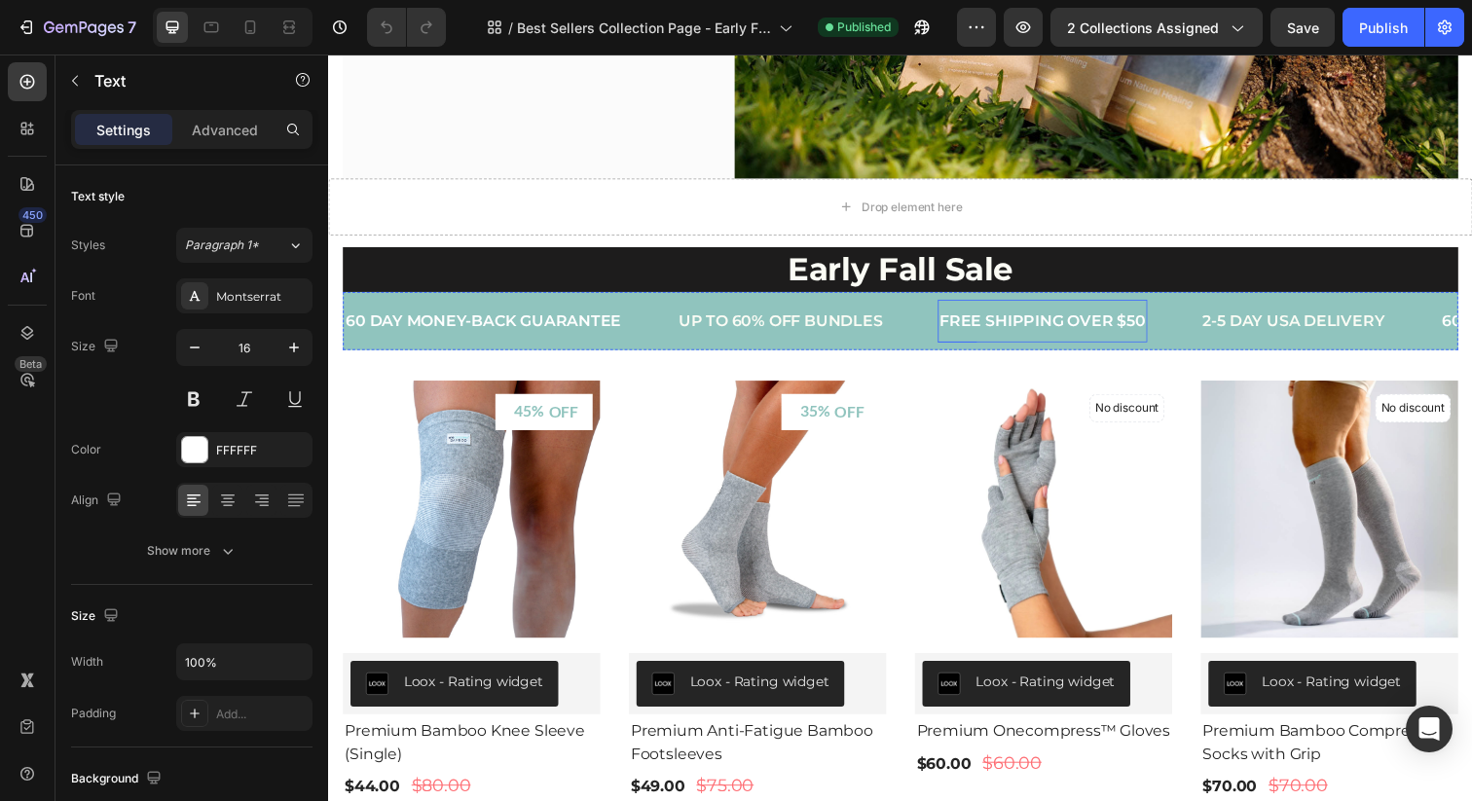
click at [1047, 320] on p "FREE SHIPPING OVER $50" at bounding box center [1057, 326] width 210 height 25
click at [1153, 321] on p "FREE SHIPPING OVER $50" at bounding box center [1057, 326] width 210 height 25
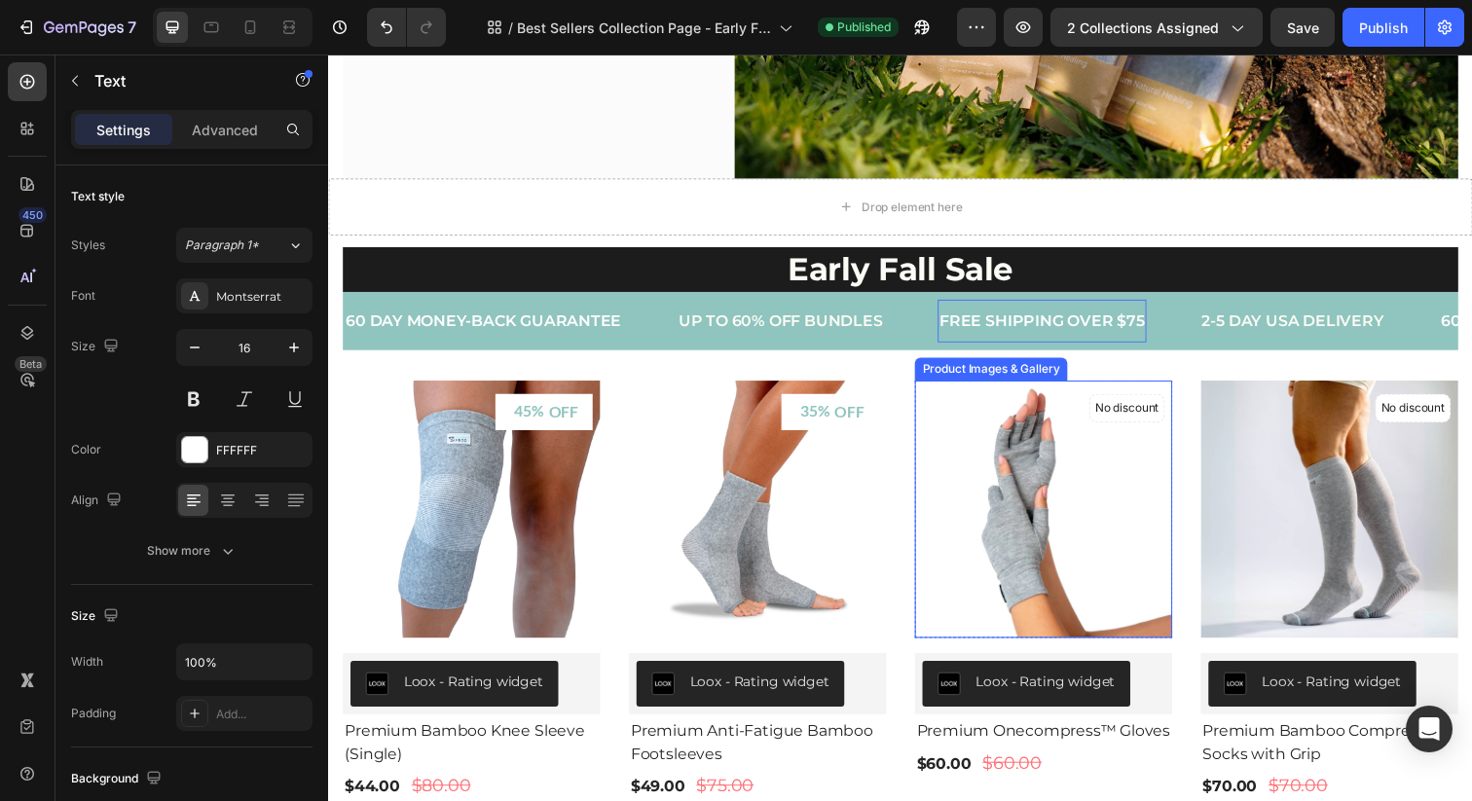
scroll to position [0, 0]
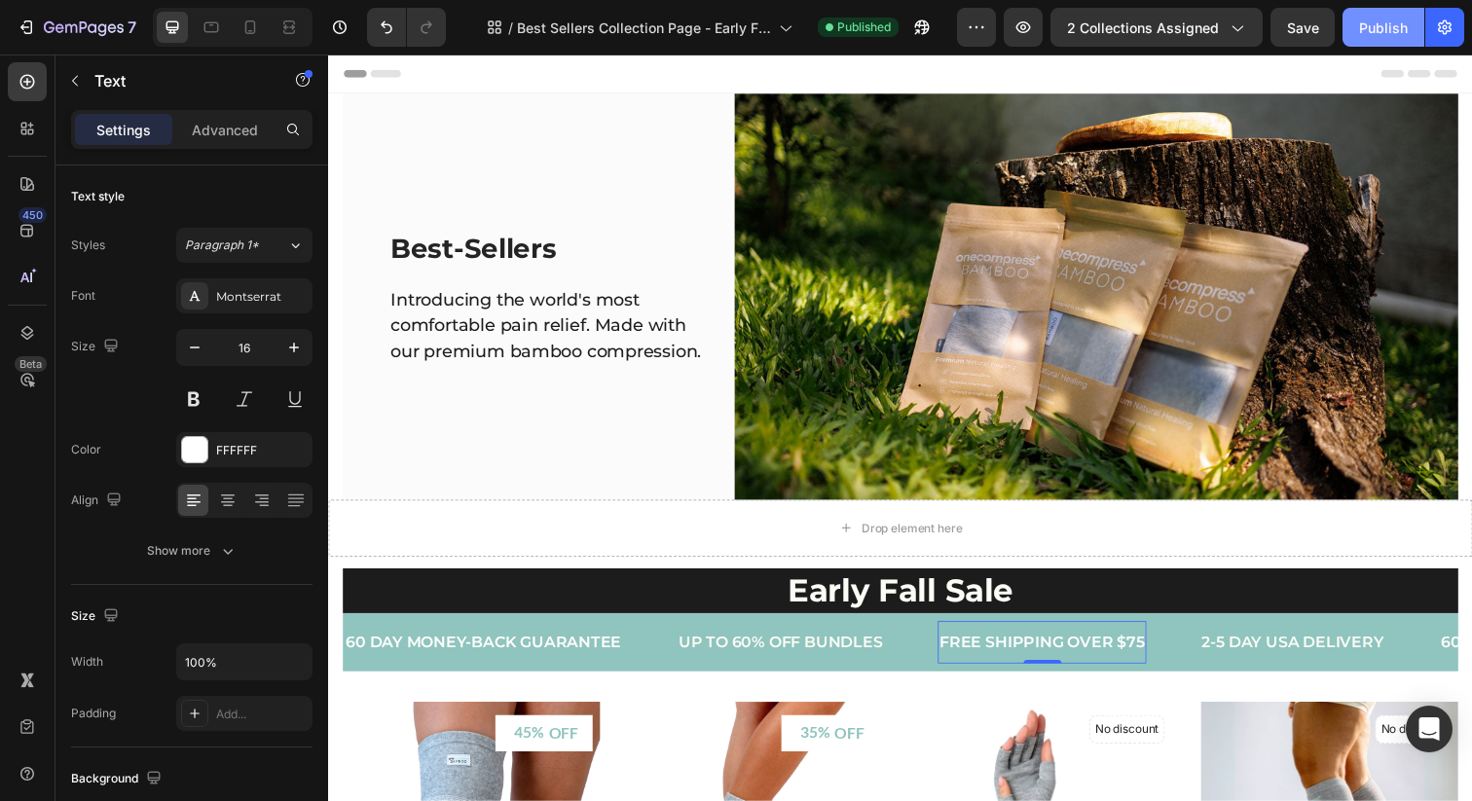
click at [1382, 23] on div "Publish" at bounding box center [1383, 28] width 49 height 20
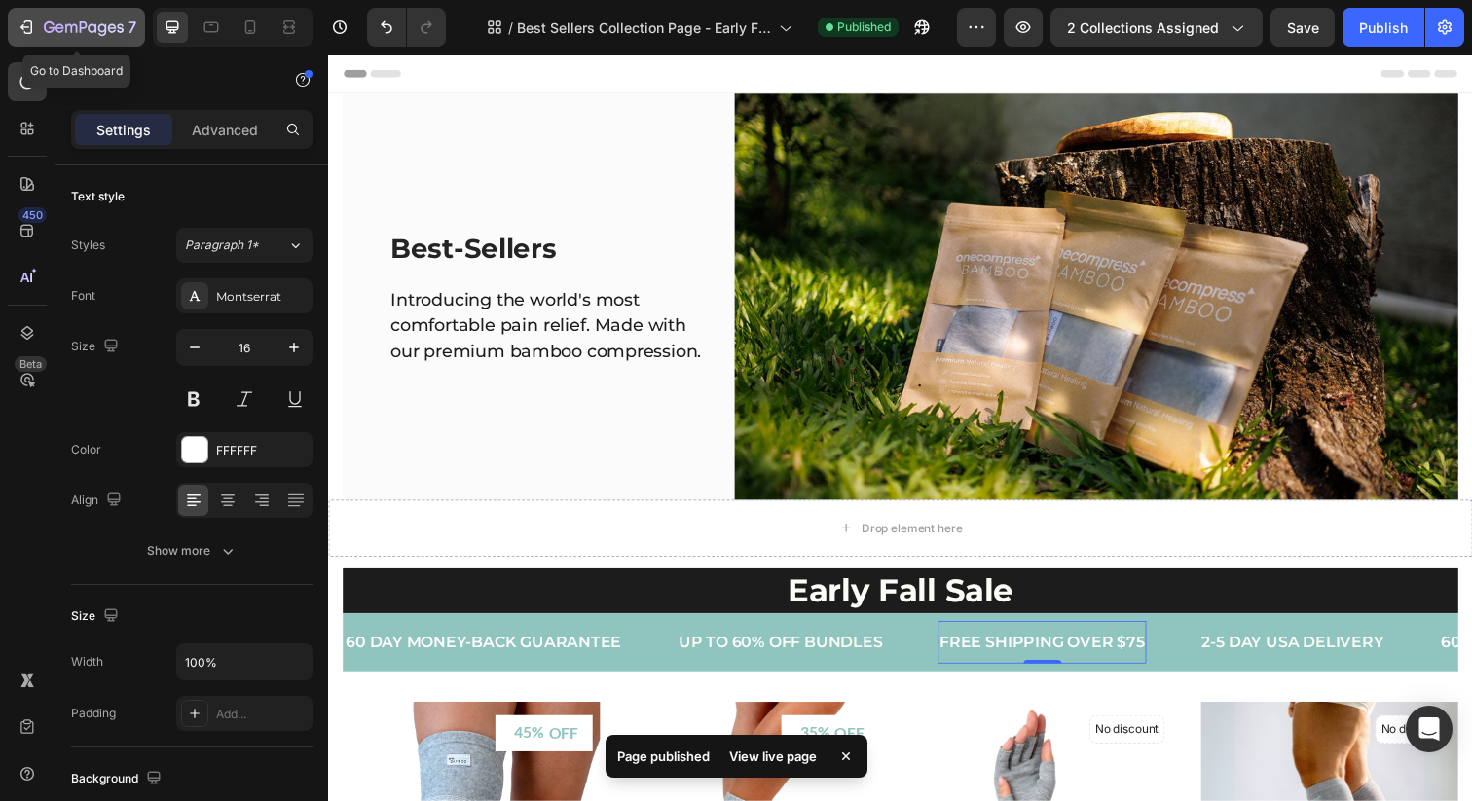
click at [82, 21] on icon "button" at bounding box center [84, 27] width 8 height 12
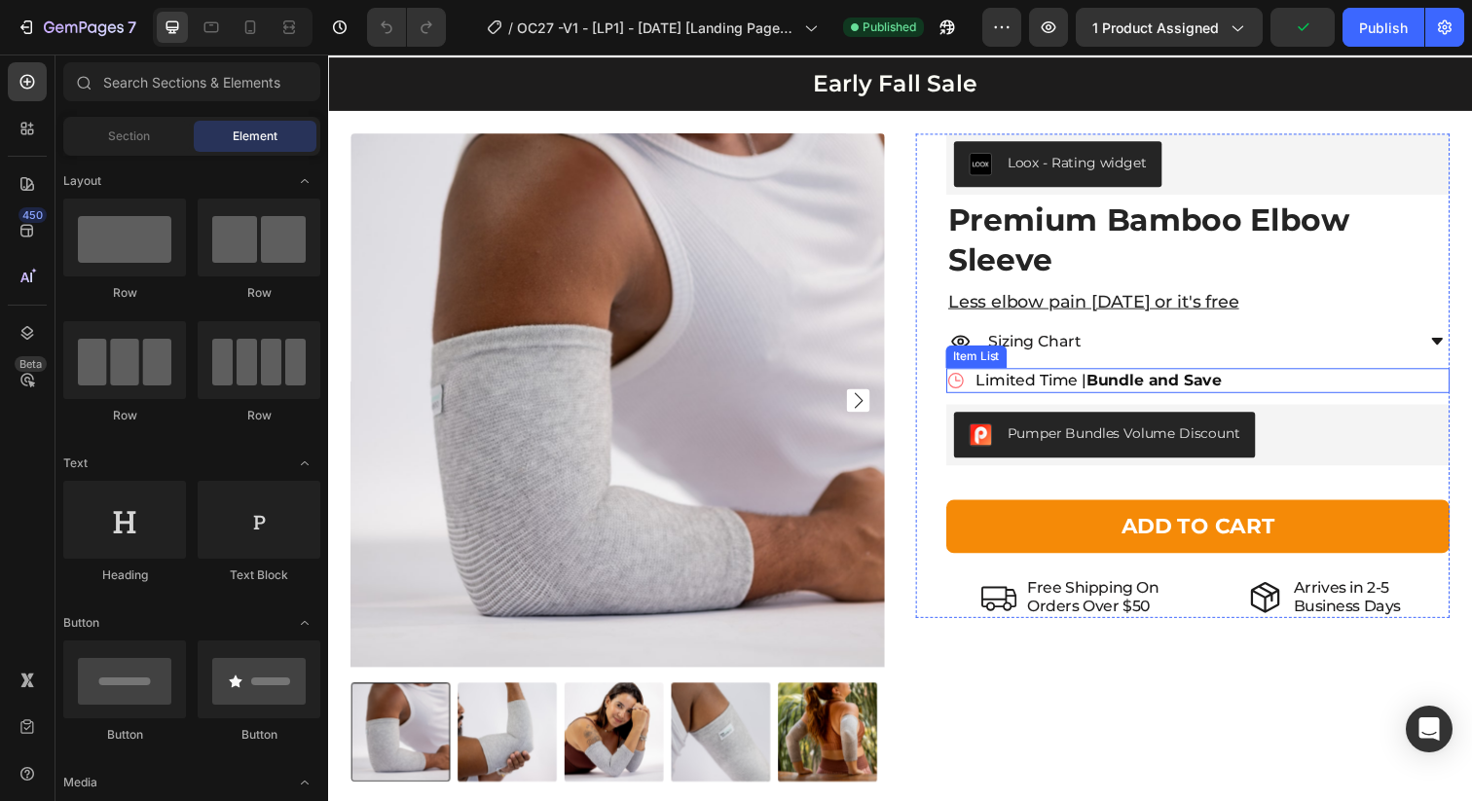
scroll to position [3549, 0]
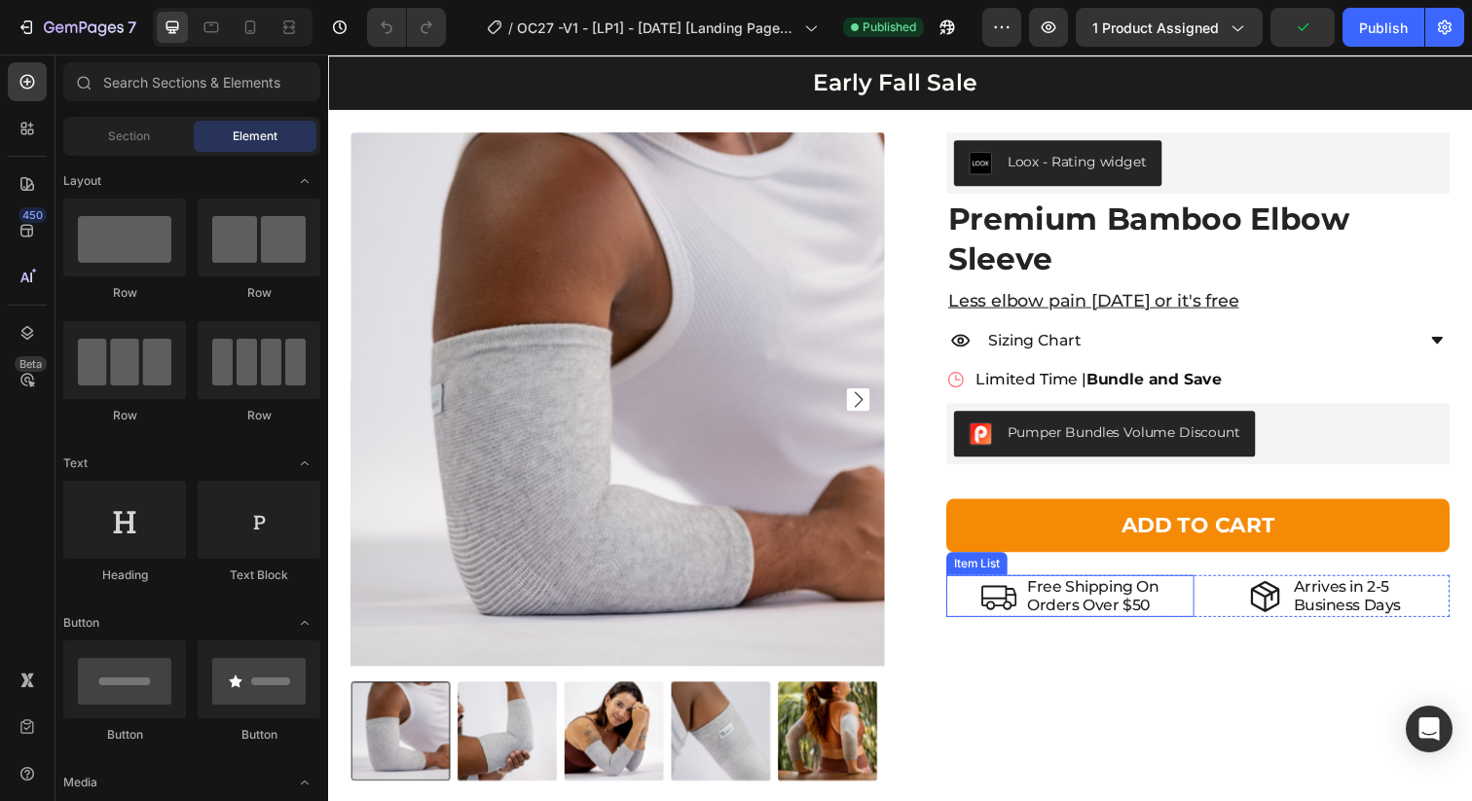
click at [1135, 614] on p "Orders Over $50" at bounding box center [1109, 616] width 134 height 18
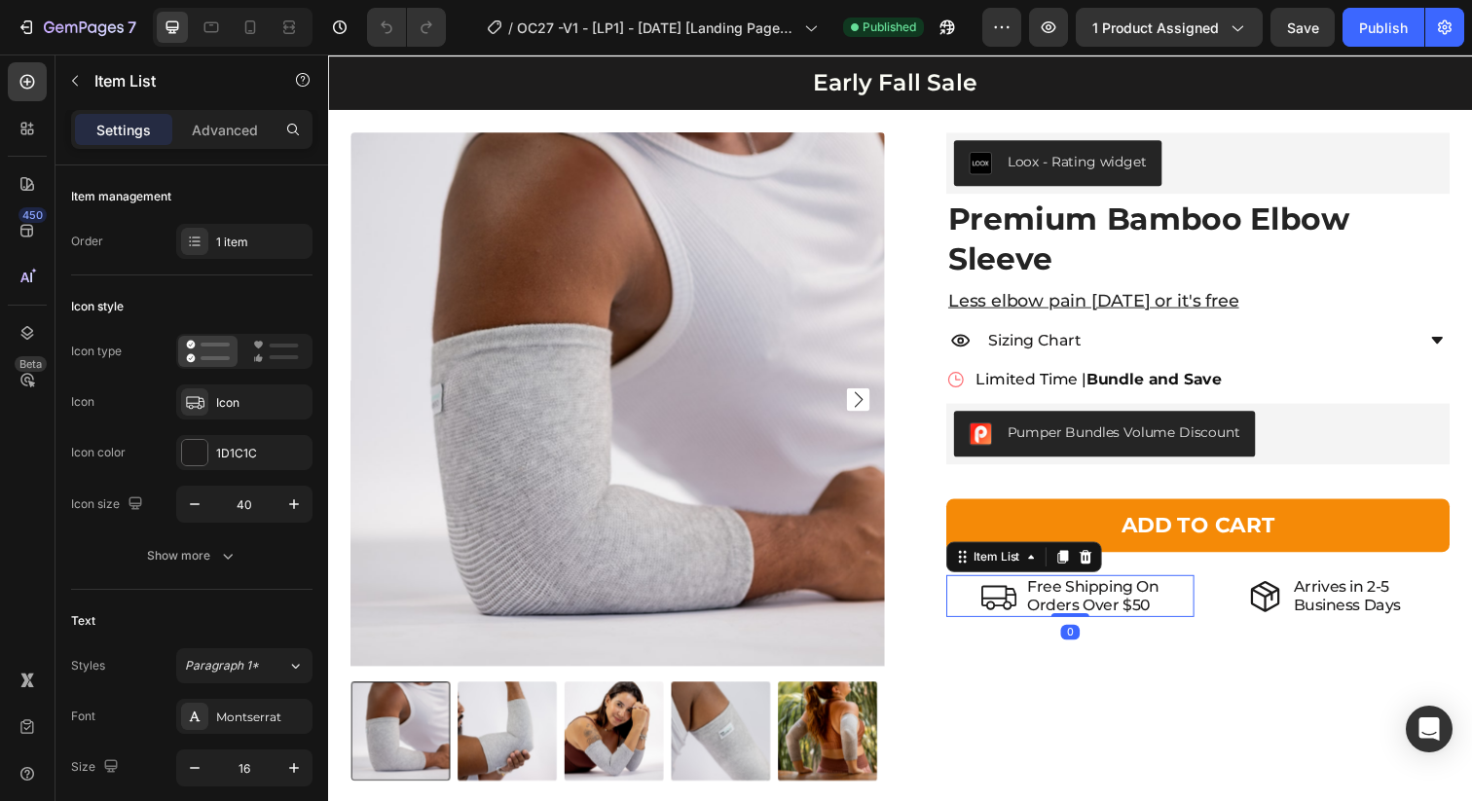
click at [1153, 621] on p "Orders Over $50" at bounding box center [1109, 616] width 134 height 18
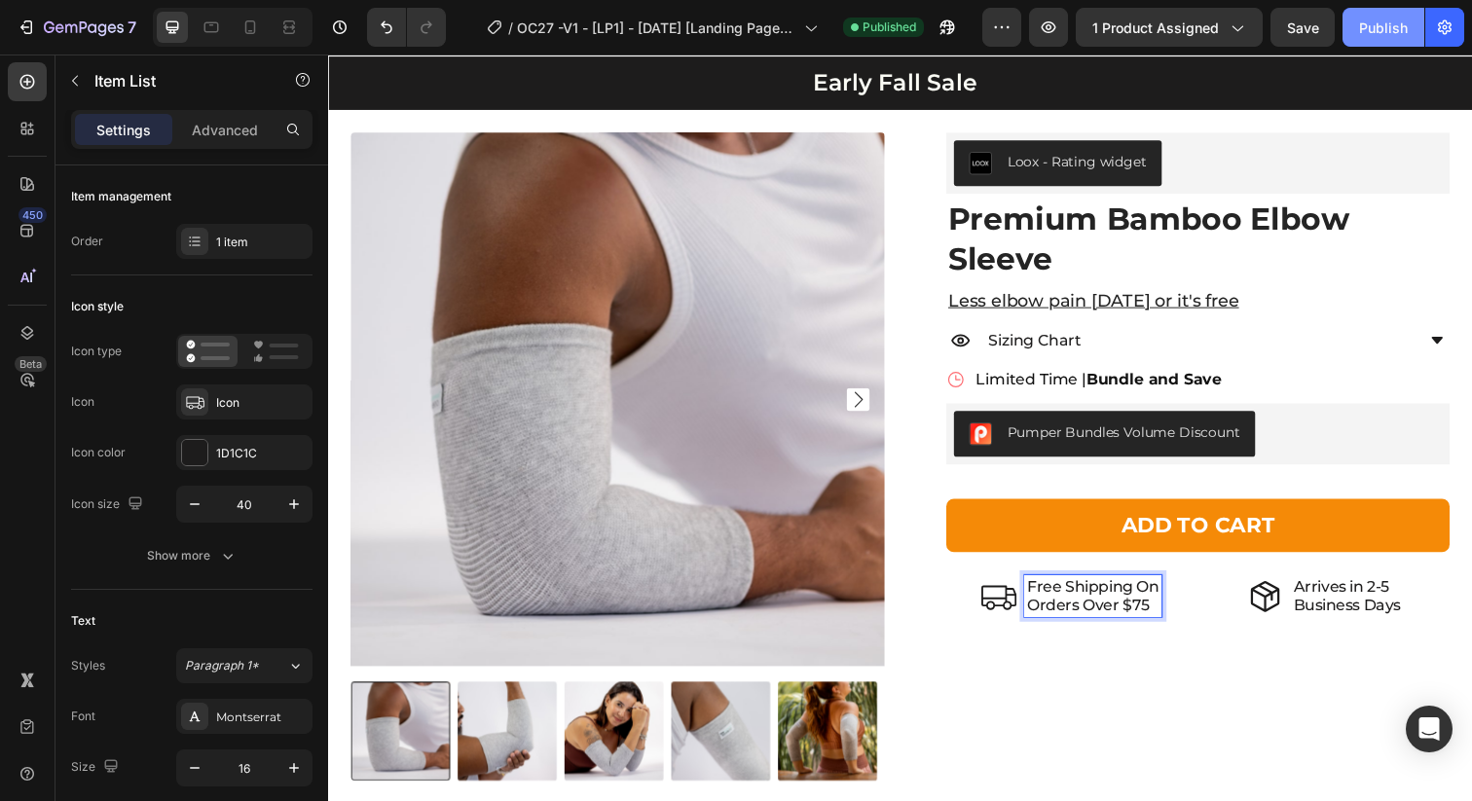
click at [1389, 35] on div "Publish" at bounding box center [1383, 28] width 49 height 20
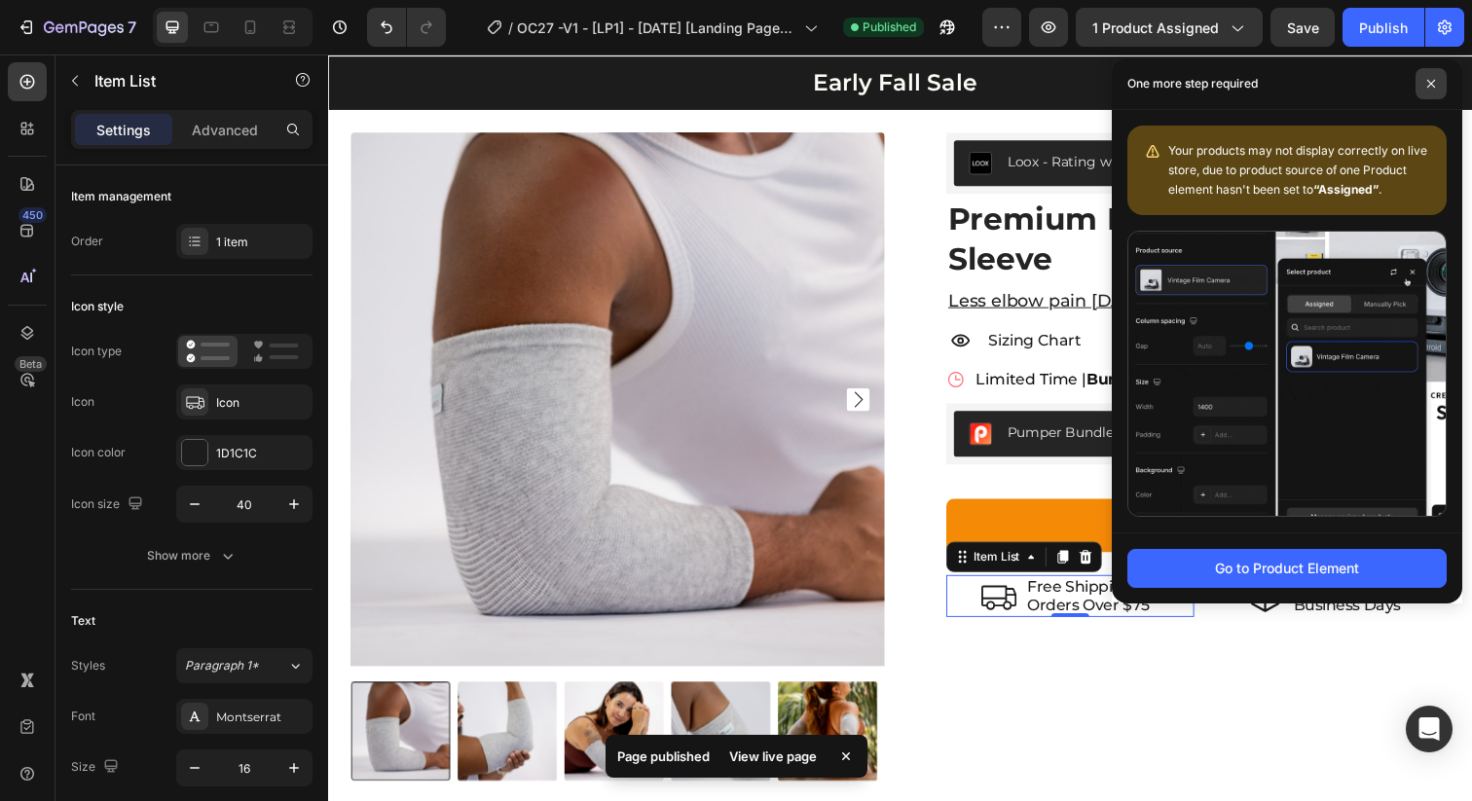
click at [1437, 78] on span at bounding box center [1431, 83] width 31 height 31
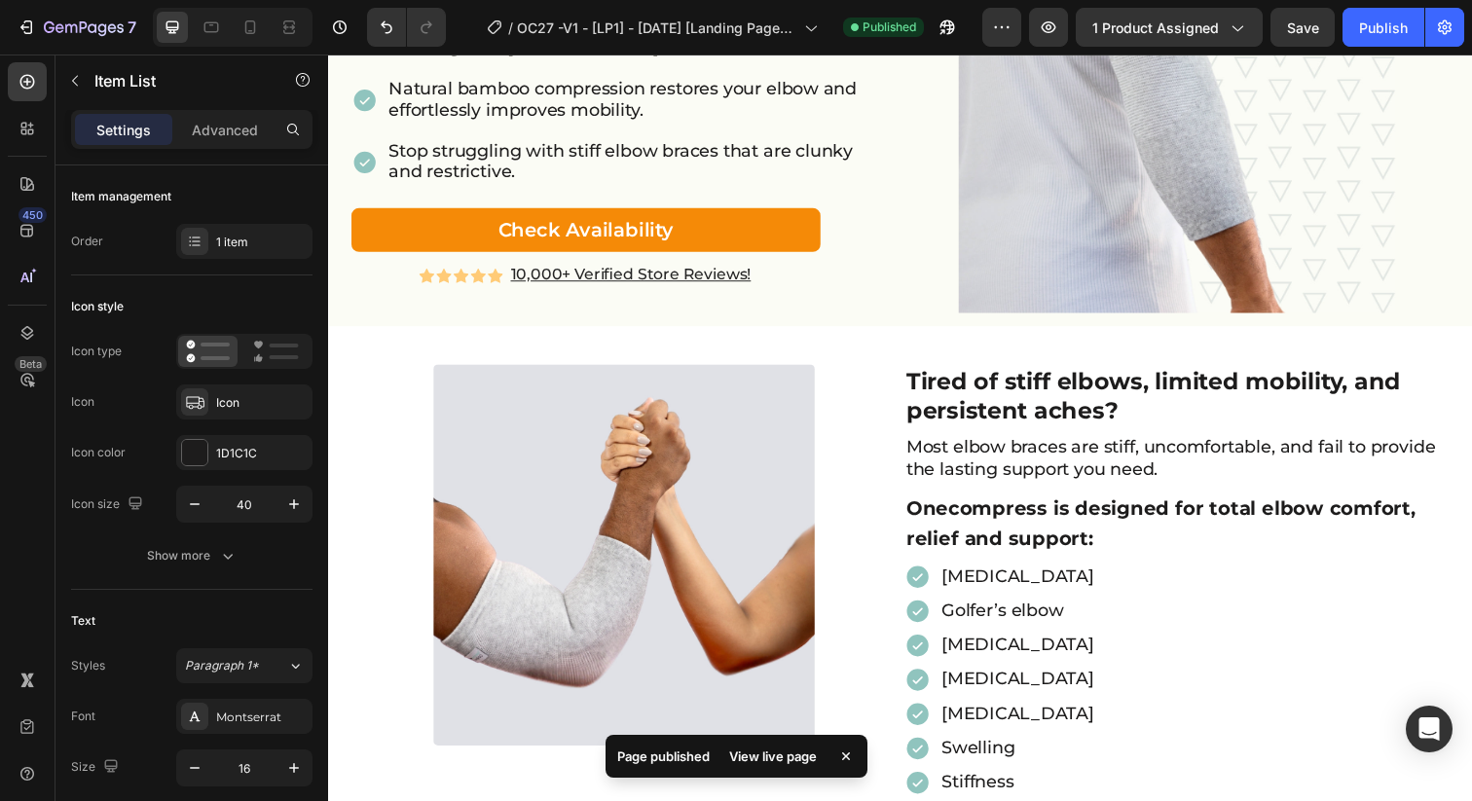
scroll to position [0, 0]
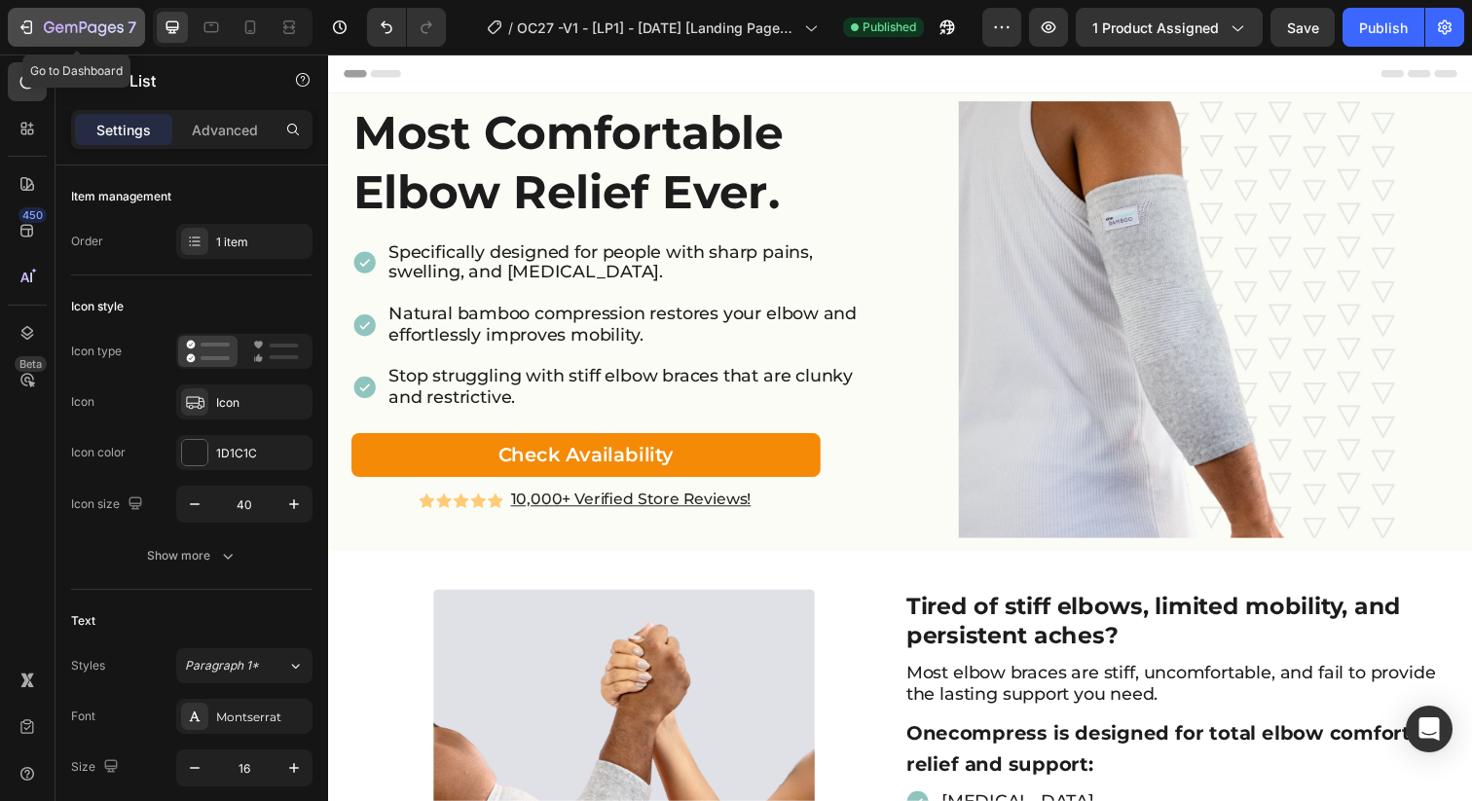
click at [125, 27] on div "7" at bounding box center [90, 27] width 92 height 23
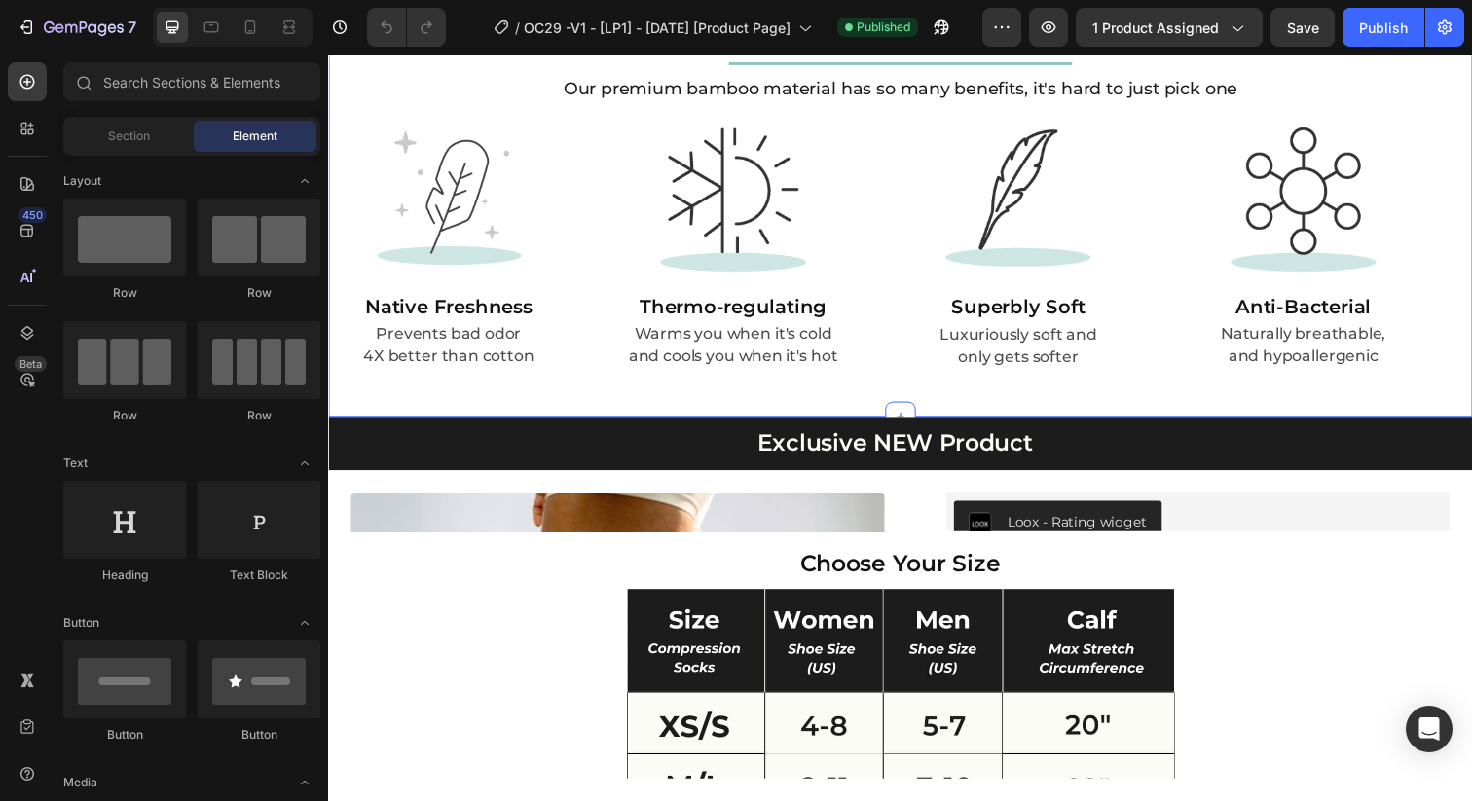
scroll to position [3616, 0]
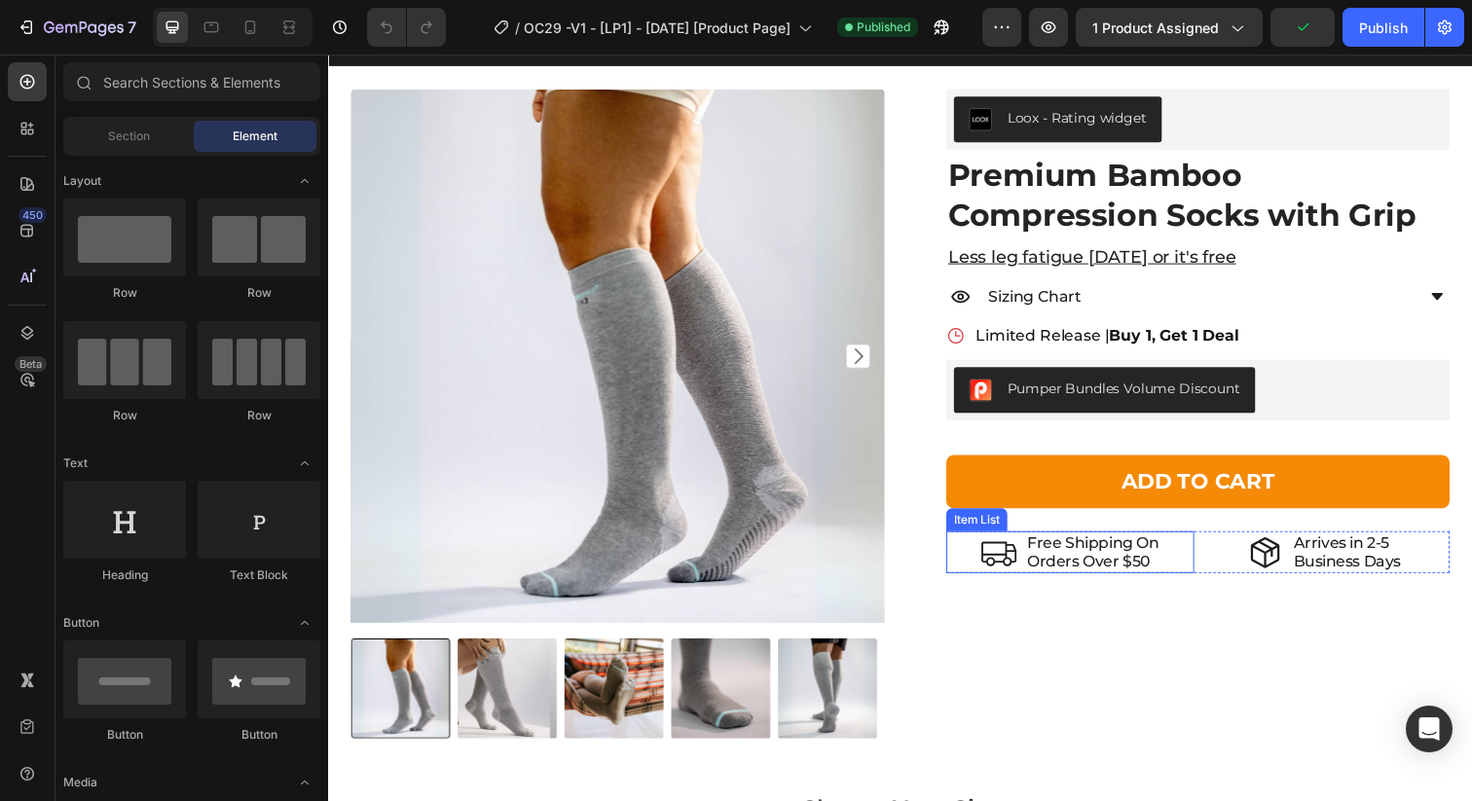
click at [1142, 563] on p "Orders Over $50" at bounding box center [1109, 572] width 134 height 18
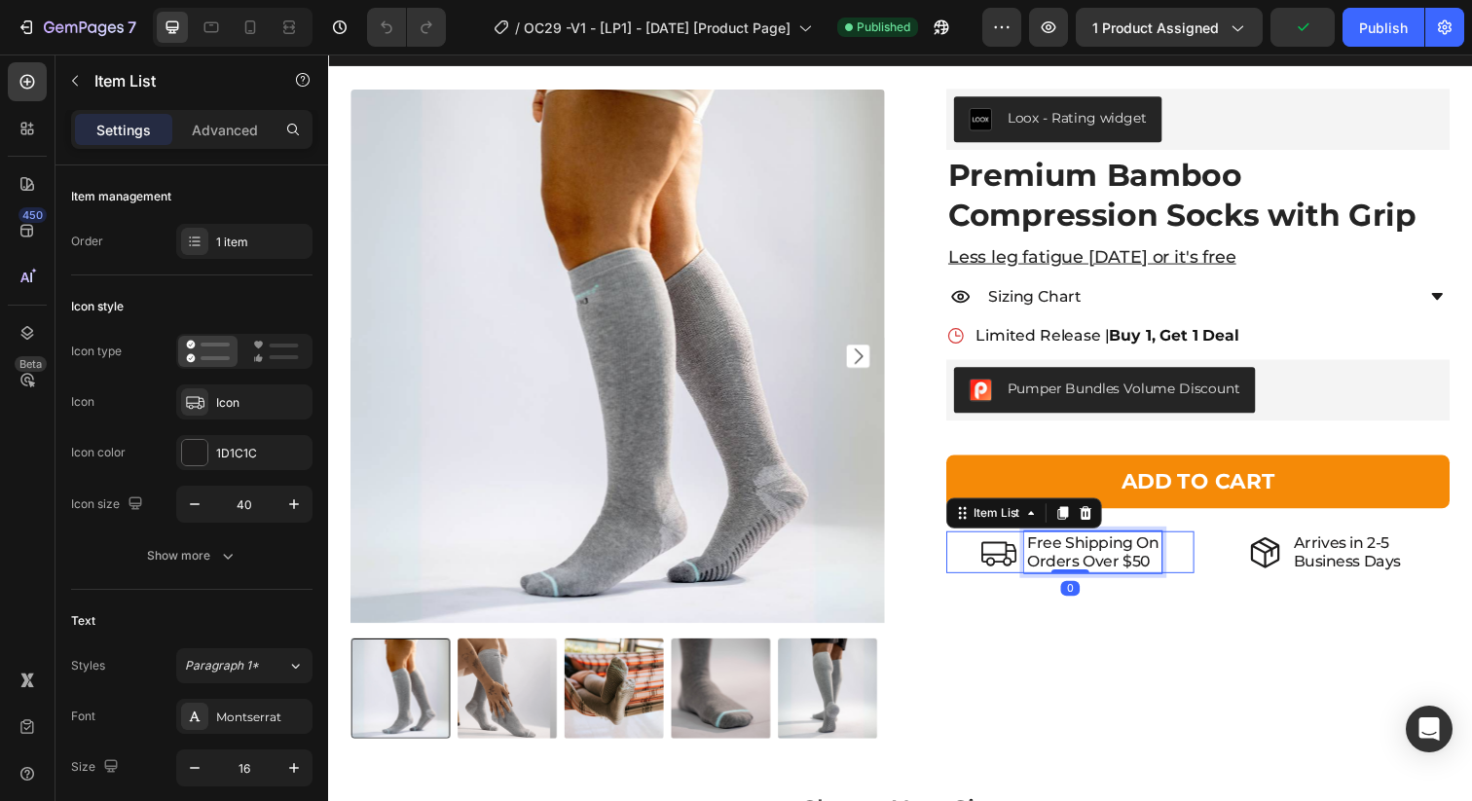
click at [1153, 573] on p "Orders Over $50" at bounding box center [1109, 572] width 134 height 18
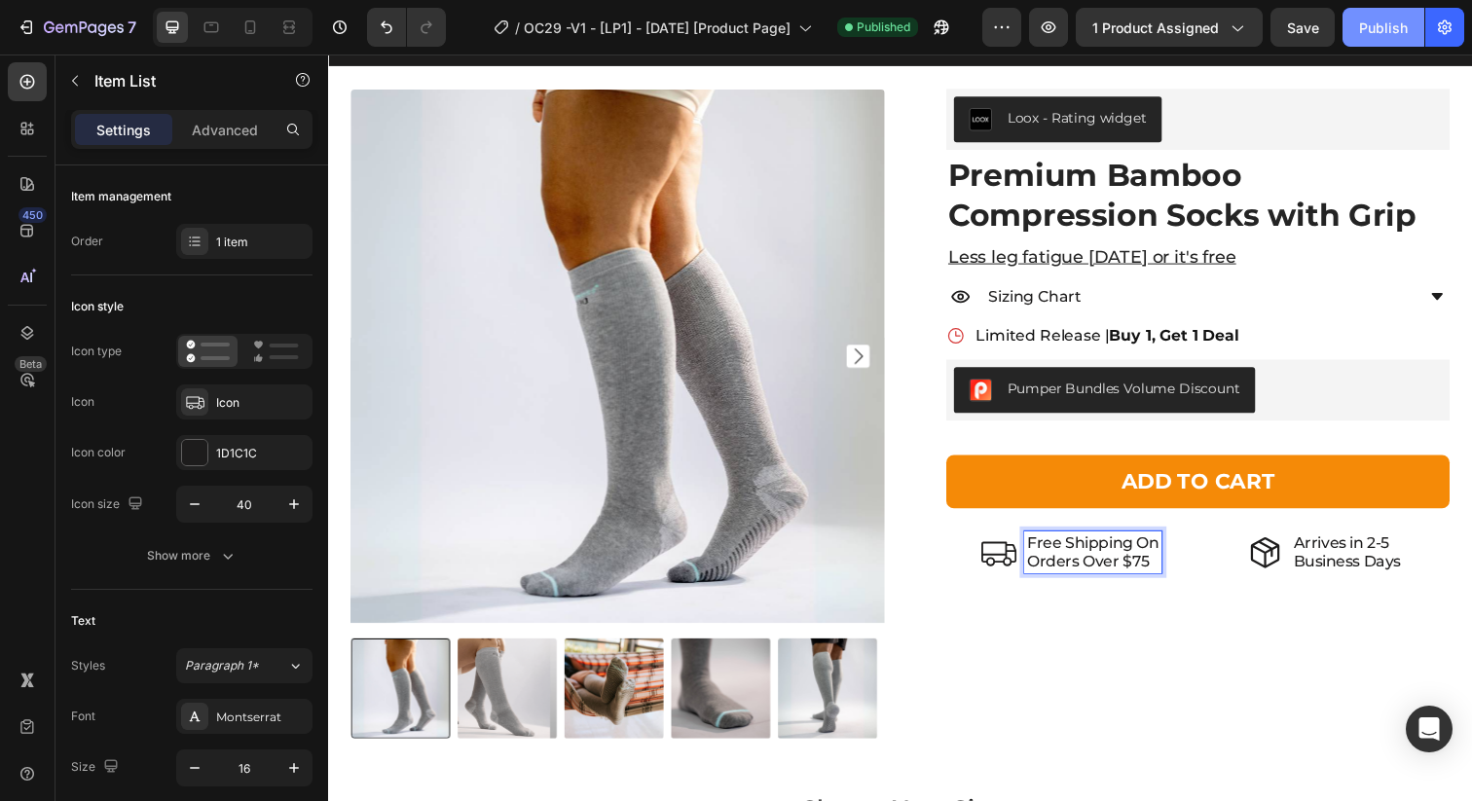
click at [1385, 25] on div "Publish" at bounding box center [1383, 28] width 49 height 20
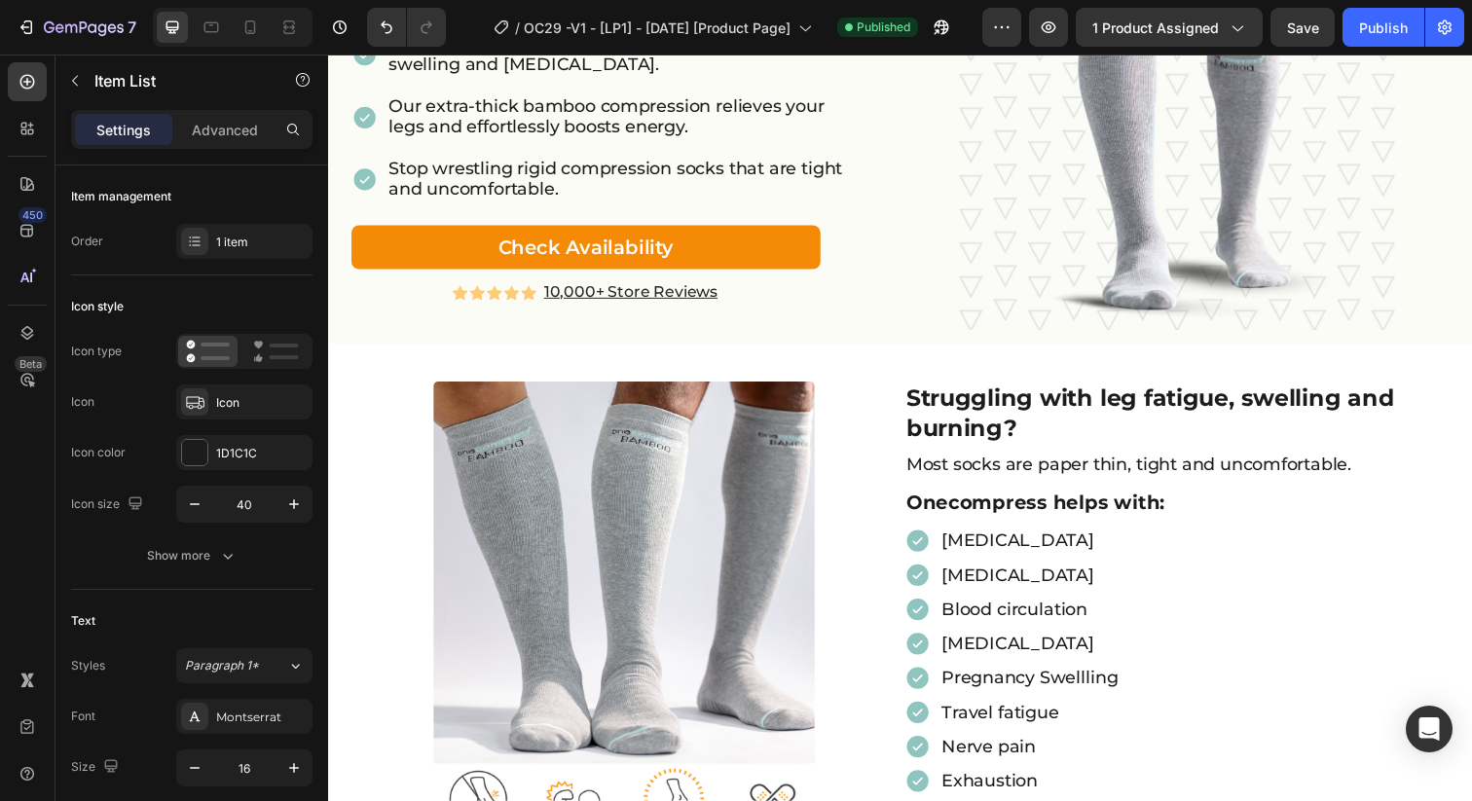
scroll to position [0, 0]
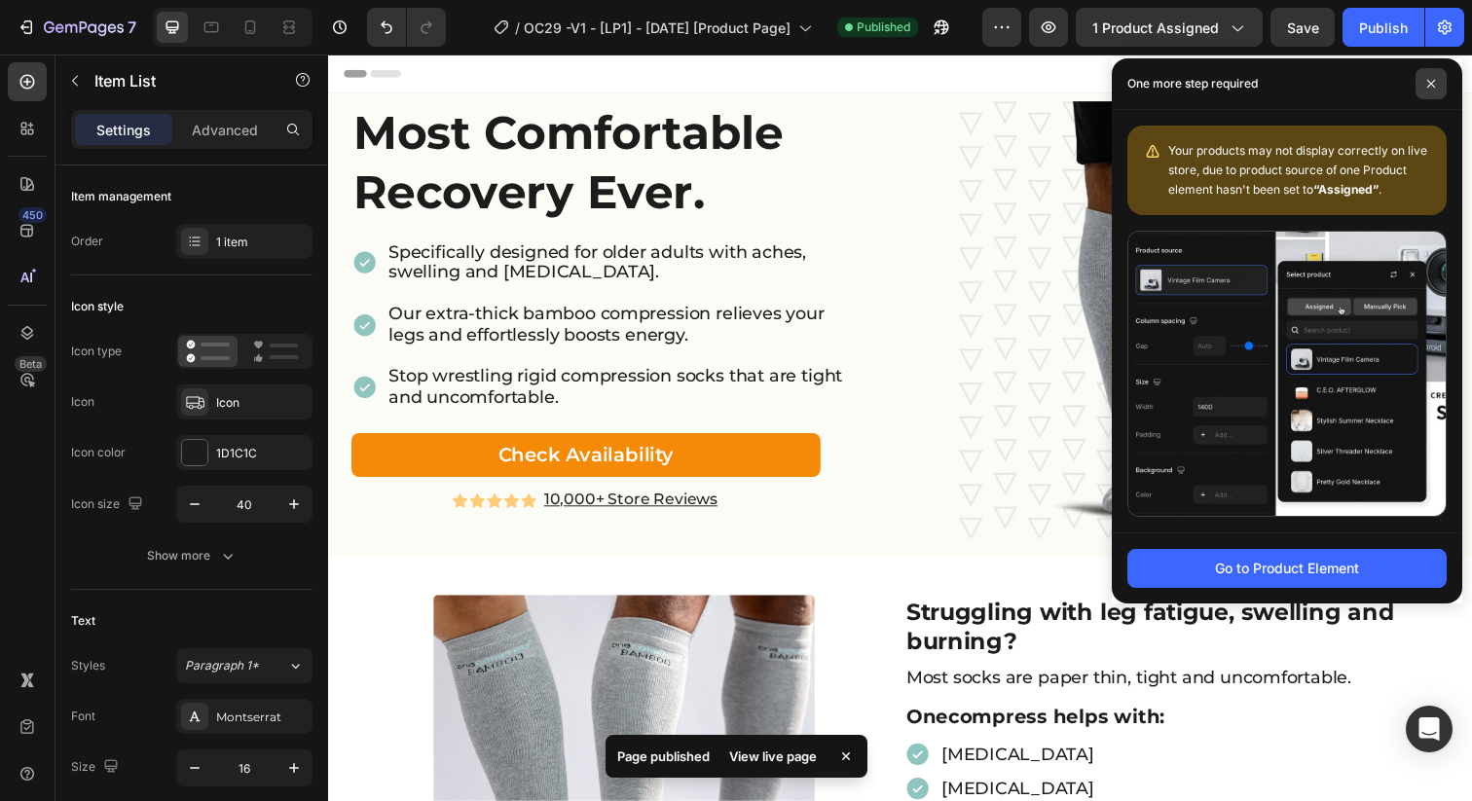
click at [1433, 85] on icon at bounding box center [1431, 84] width 10 height 10
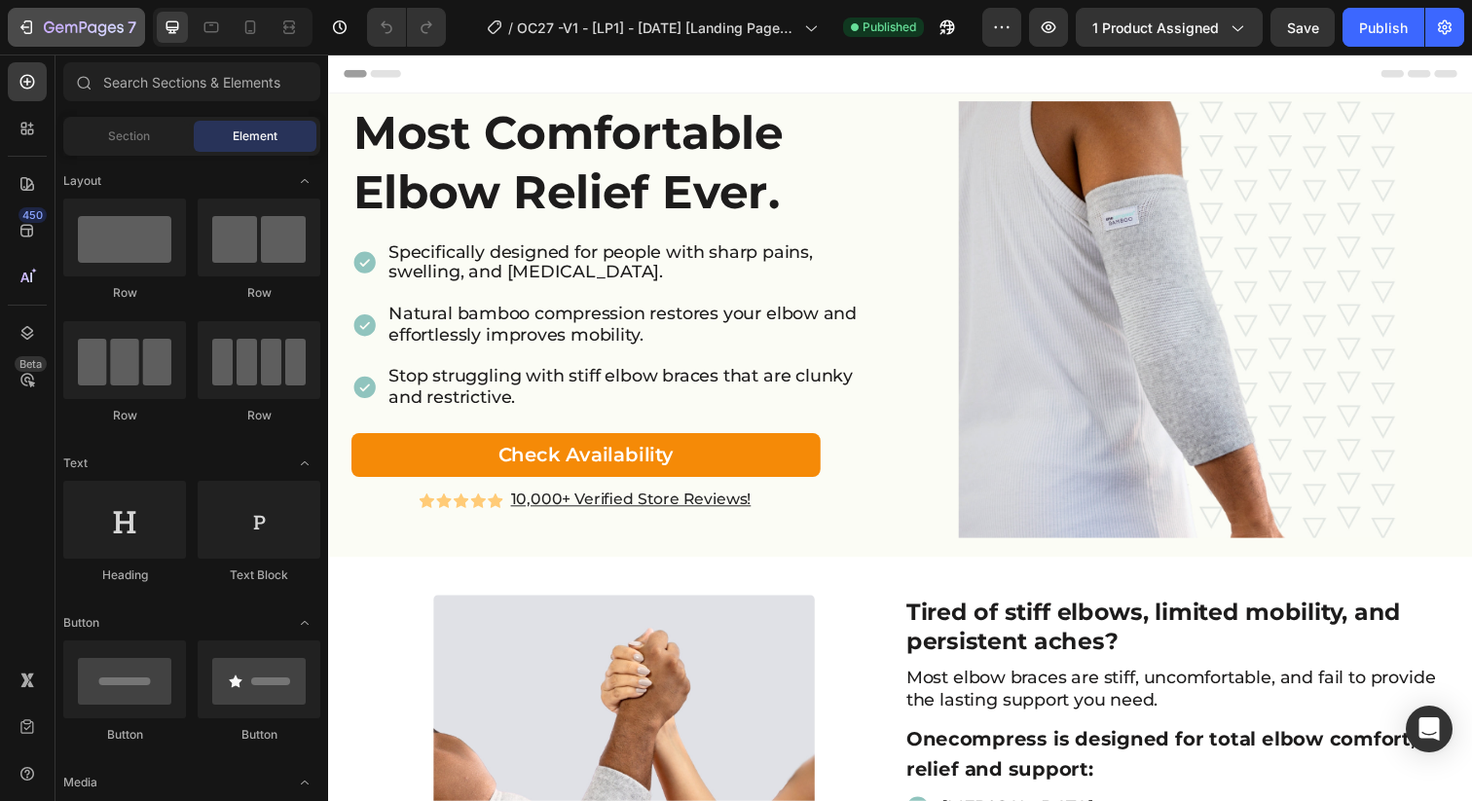
click at [104, 39] on button "7" at bounding box center [76, 27] width 137 height 39
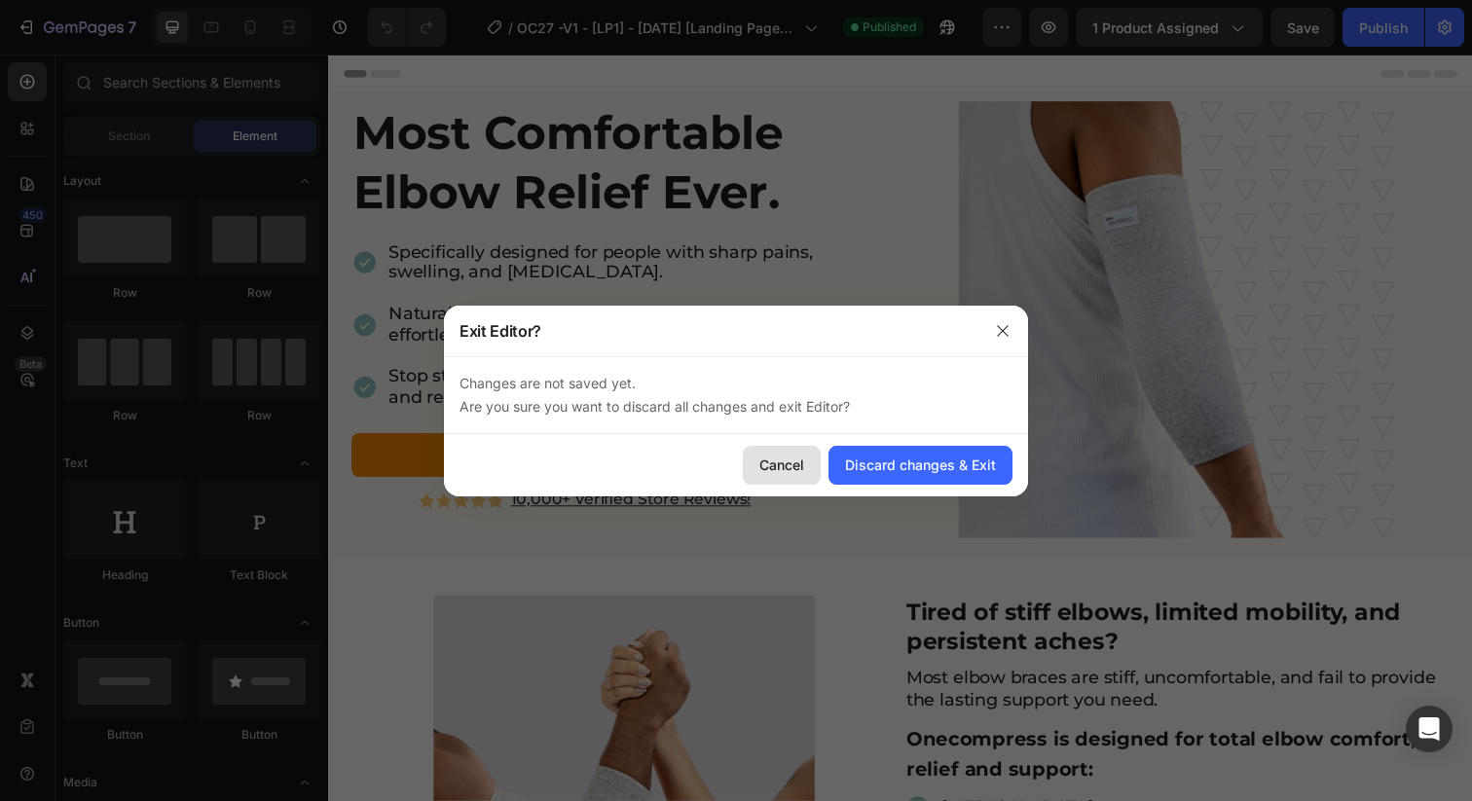
click at [789, 464] on div "Cancel" at bounding box center [781, 465] width 45 height 20
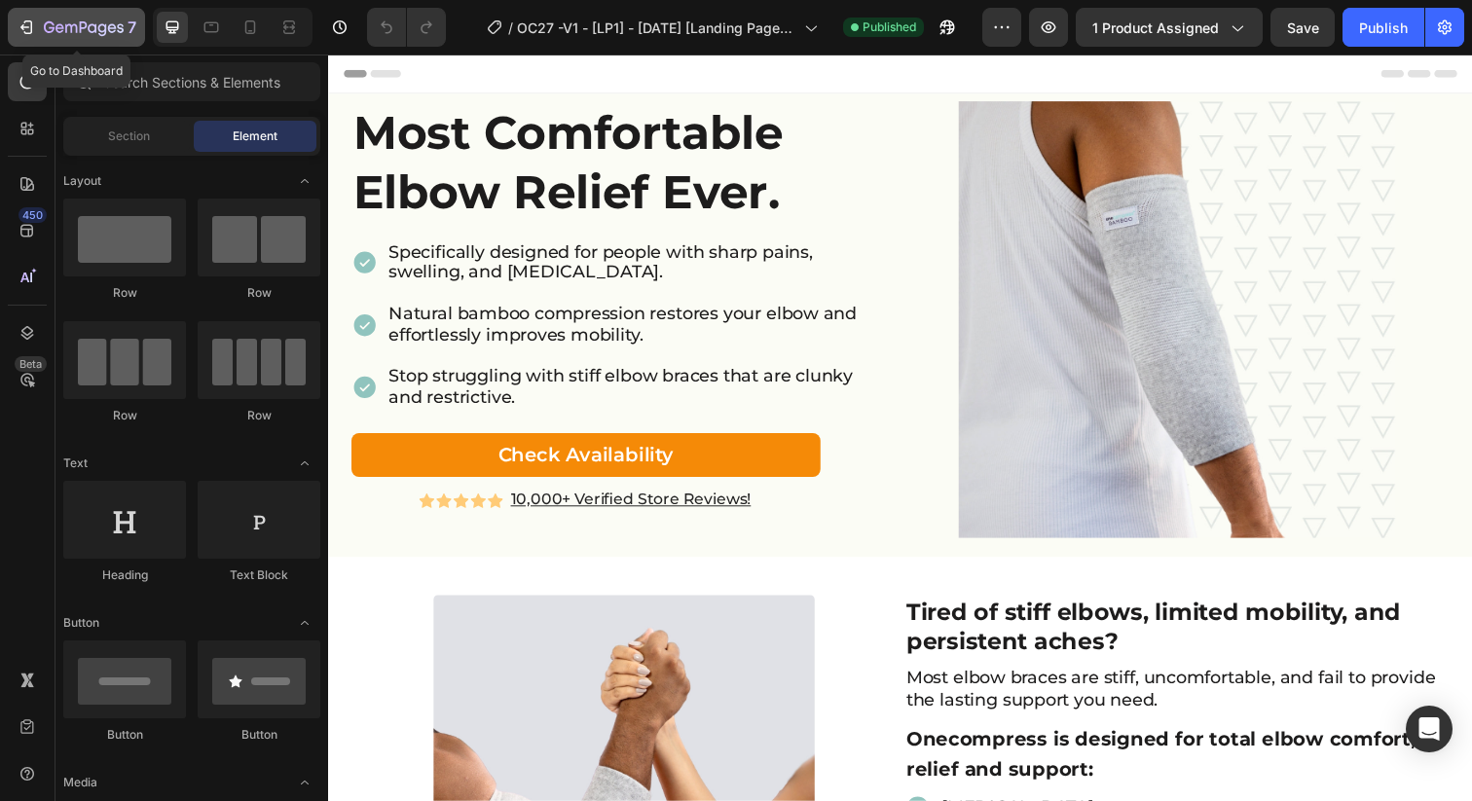
click at [85, 27] on icon "button" at bounding box center [84, 27] width 8 height 12
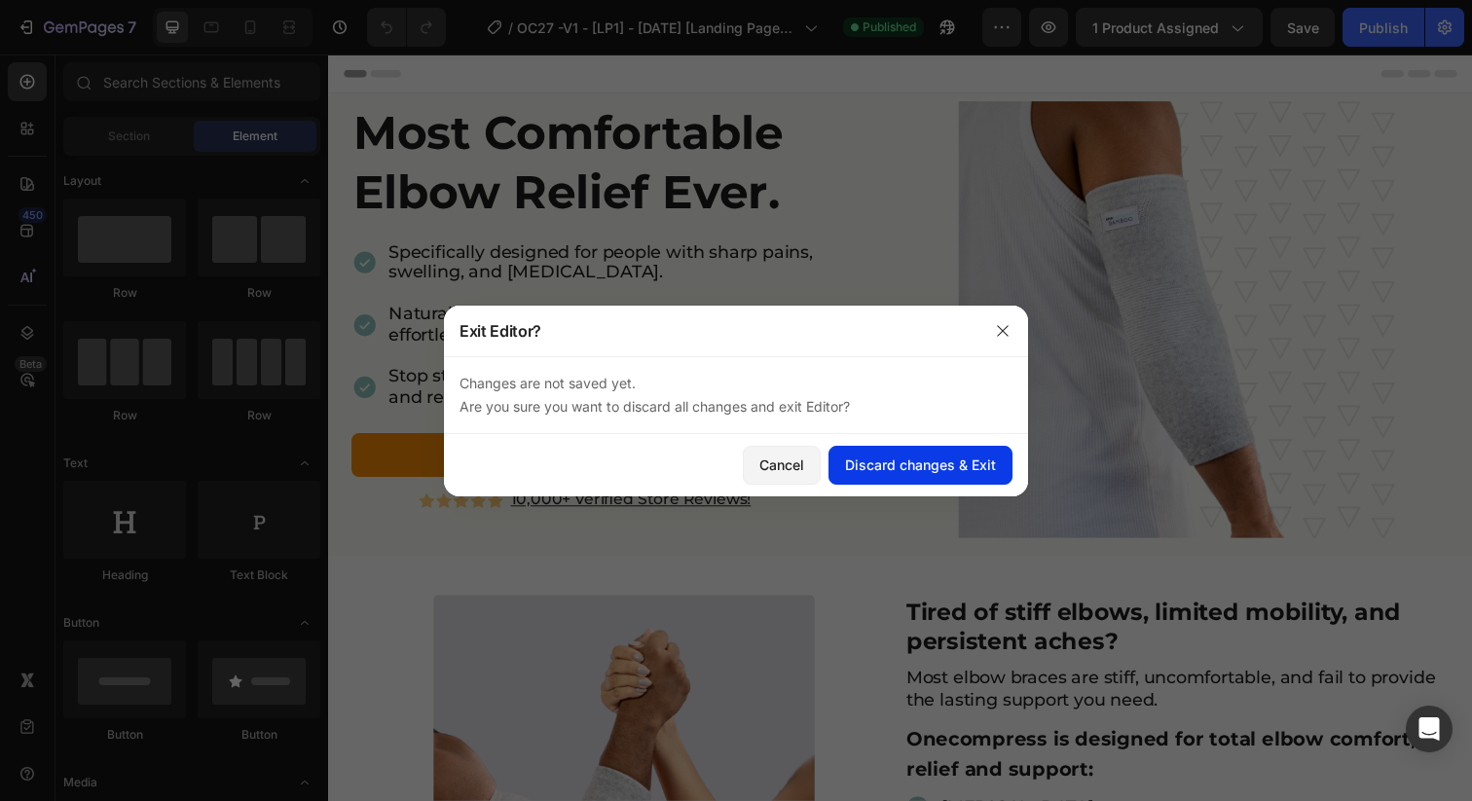
click at [936, 467] on div "Discard changes & Exit" at bounding box center [920, 465] width 151 height 20
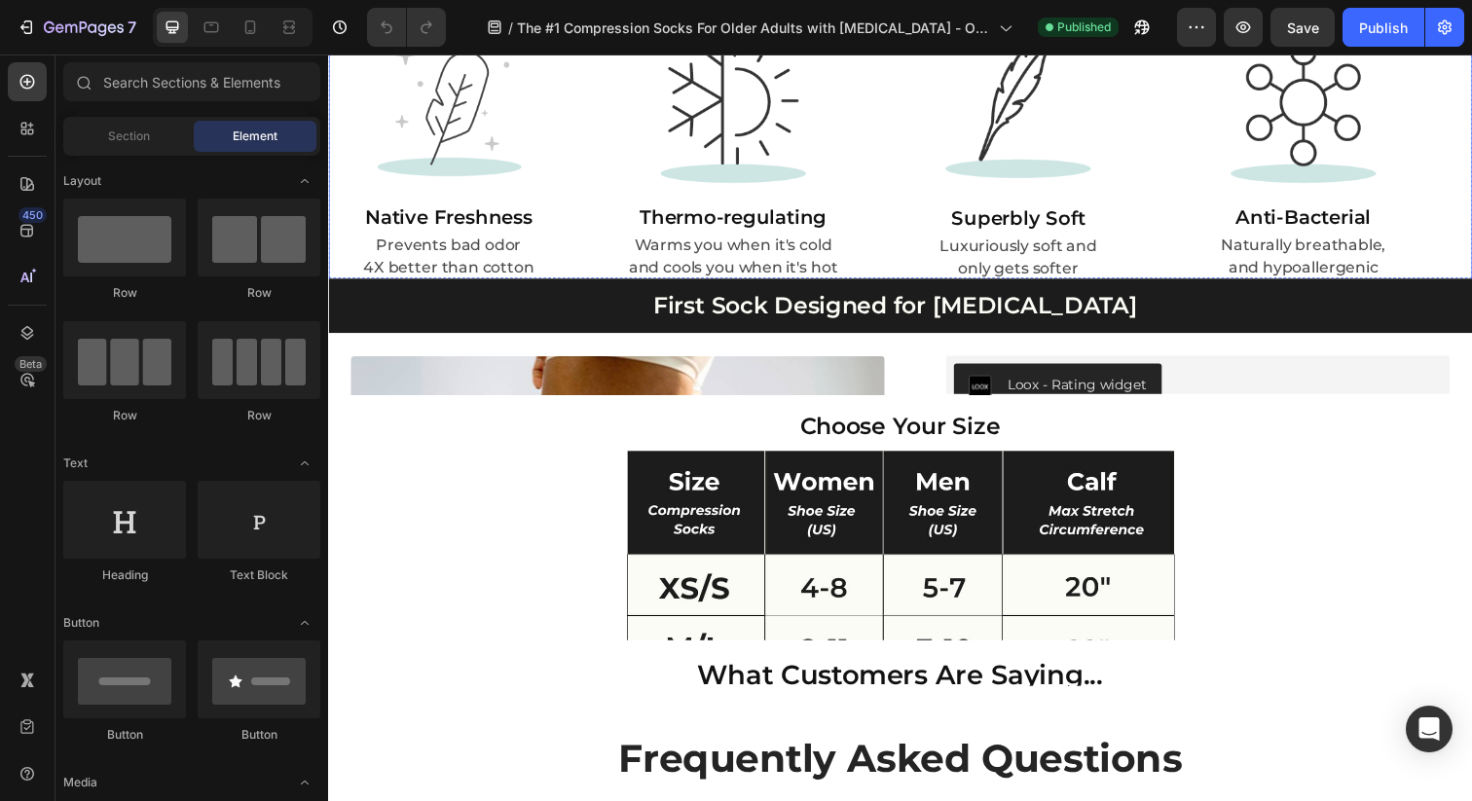
scroll to position [3550, 0]
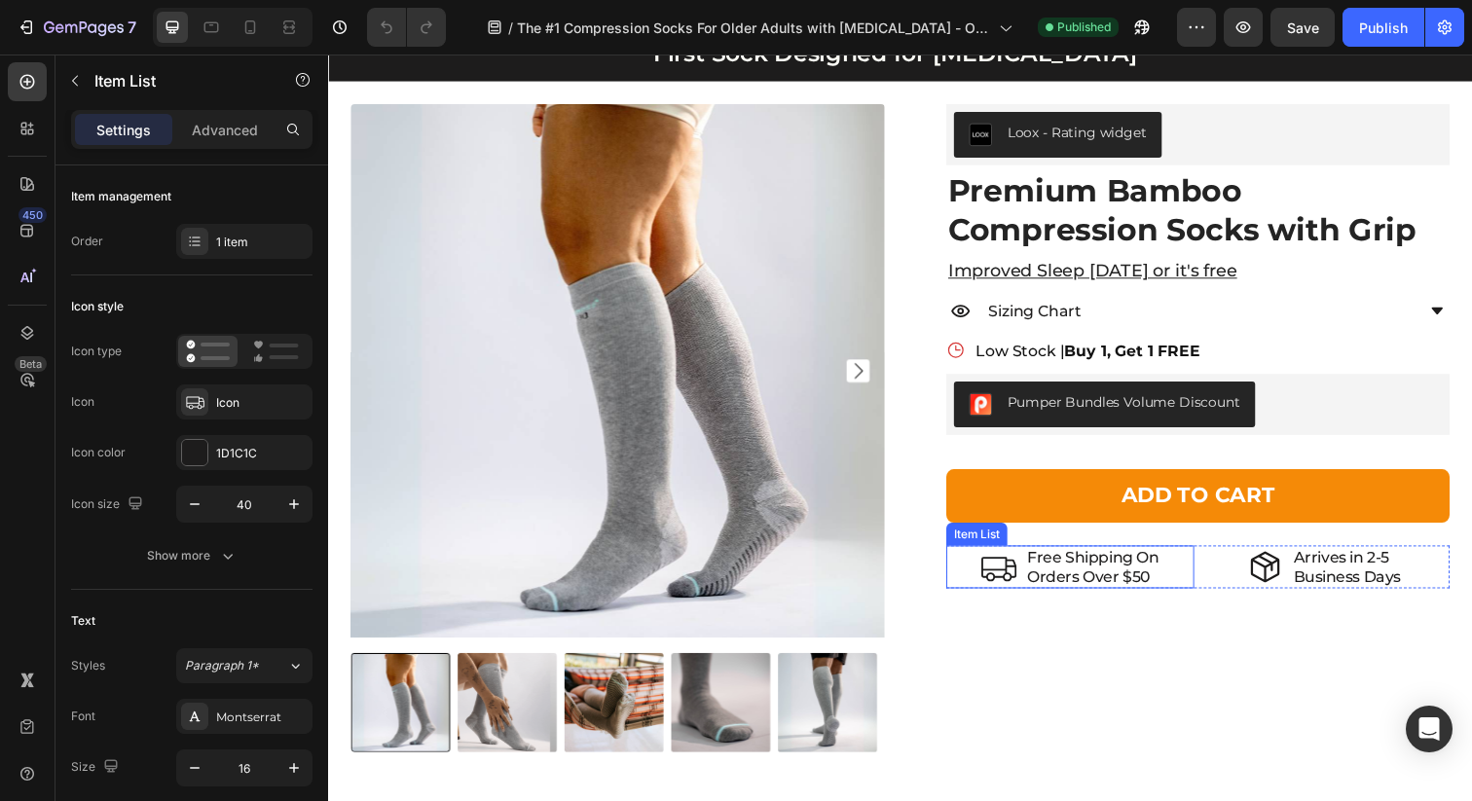
click at [1135, 574] on p "Free Shipping On" at bounding box center [1109, 568] width 134 height 18
click at [1154, 590] on p "Orders Over $50" at bounding box center [1109, 587] width 134 height 18
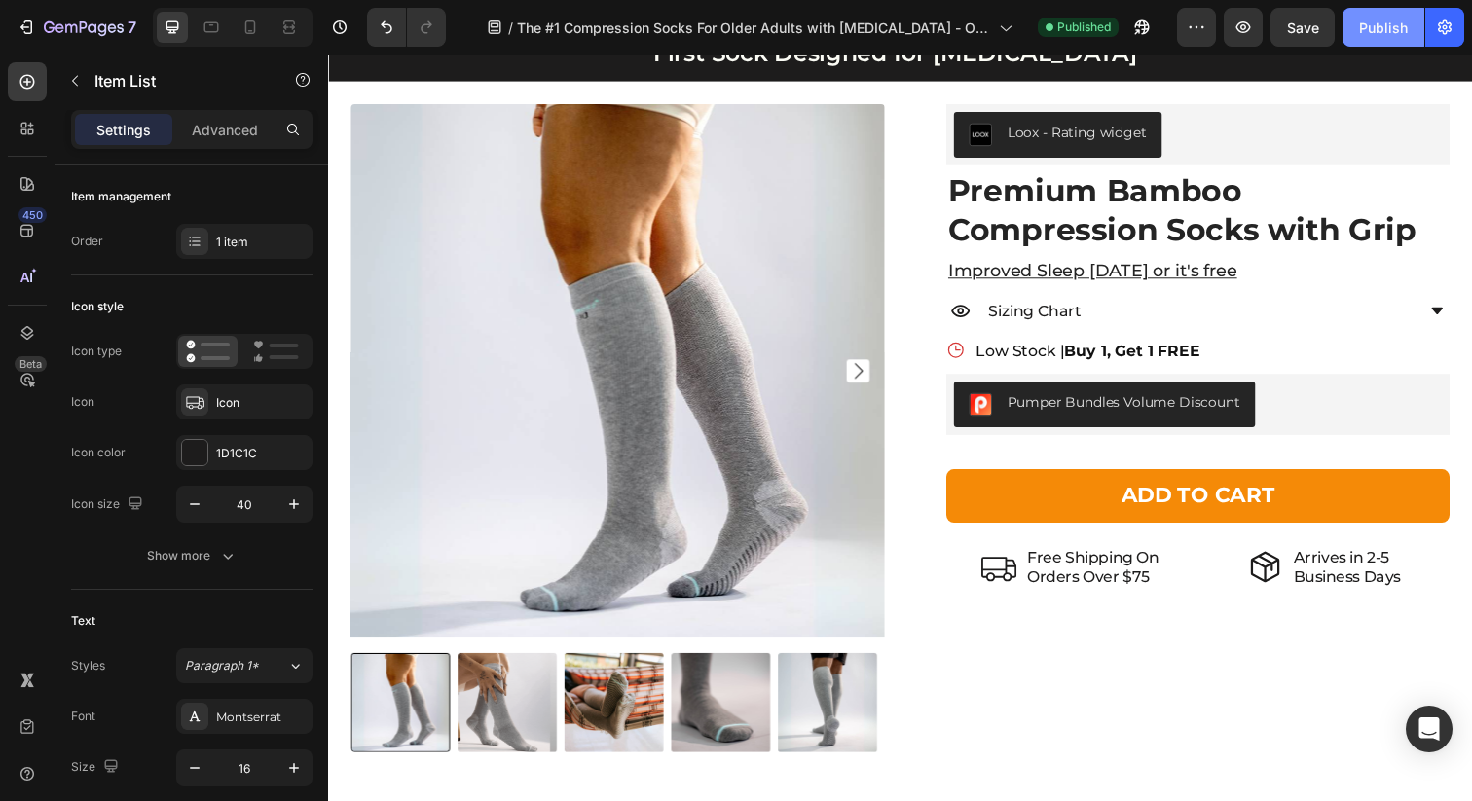
click at [1377, 33] on div "Publish" at bounding box center [1383, 28] width 49 height 20
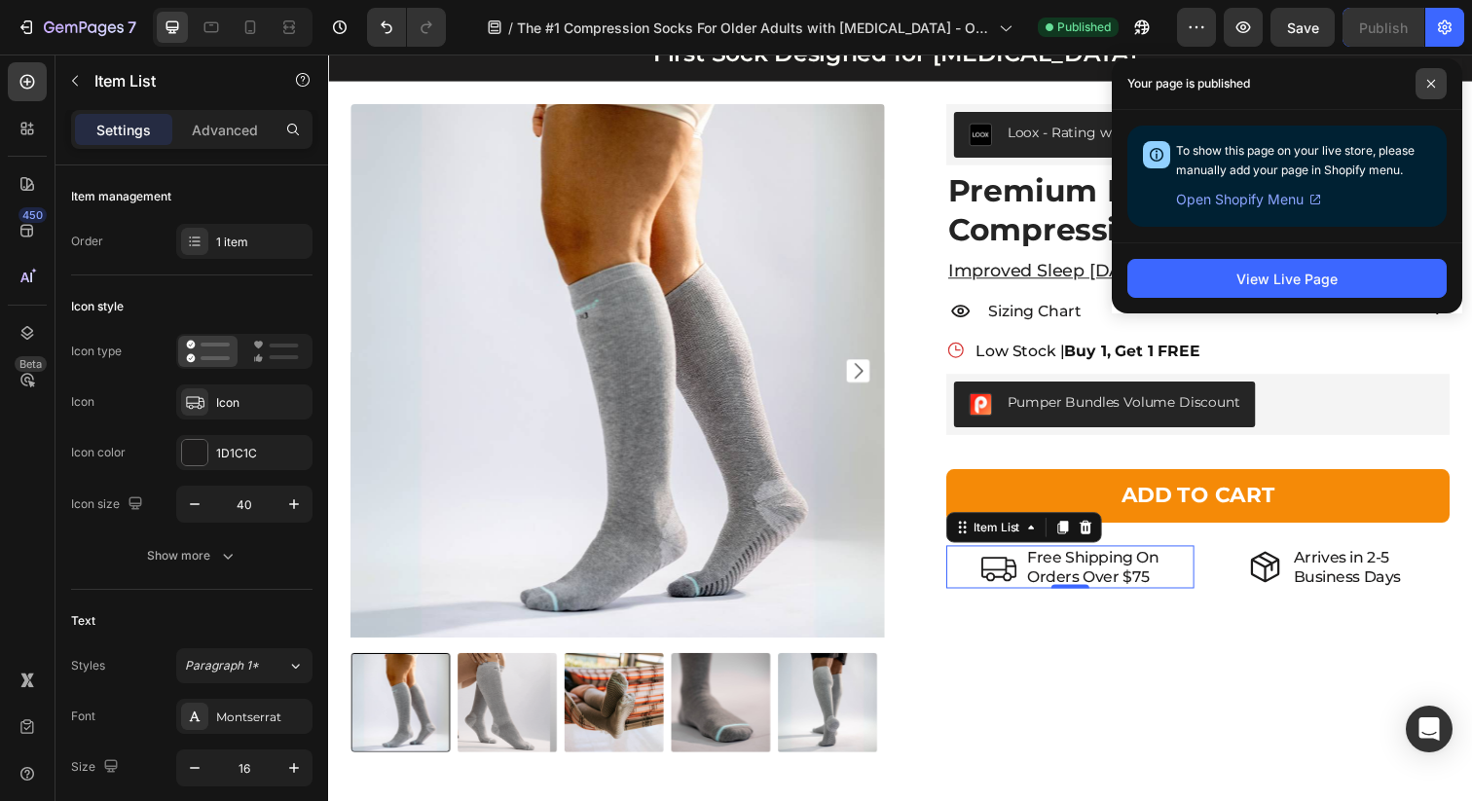
click at [1433, 80] on icon at bounding box center [1431, 84] width 8 height 8
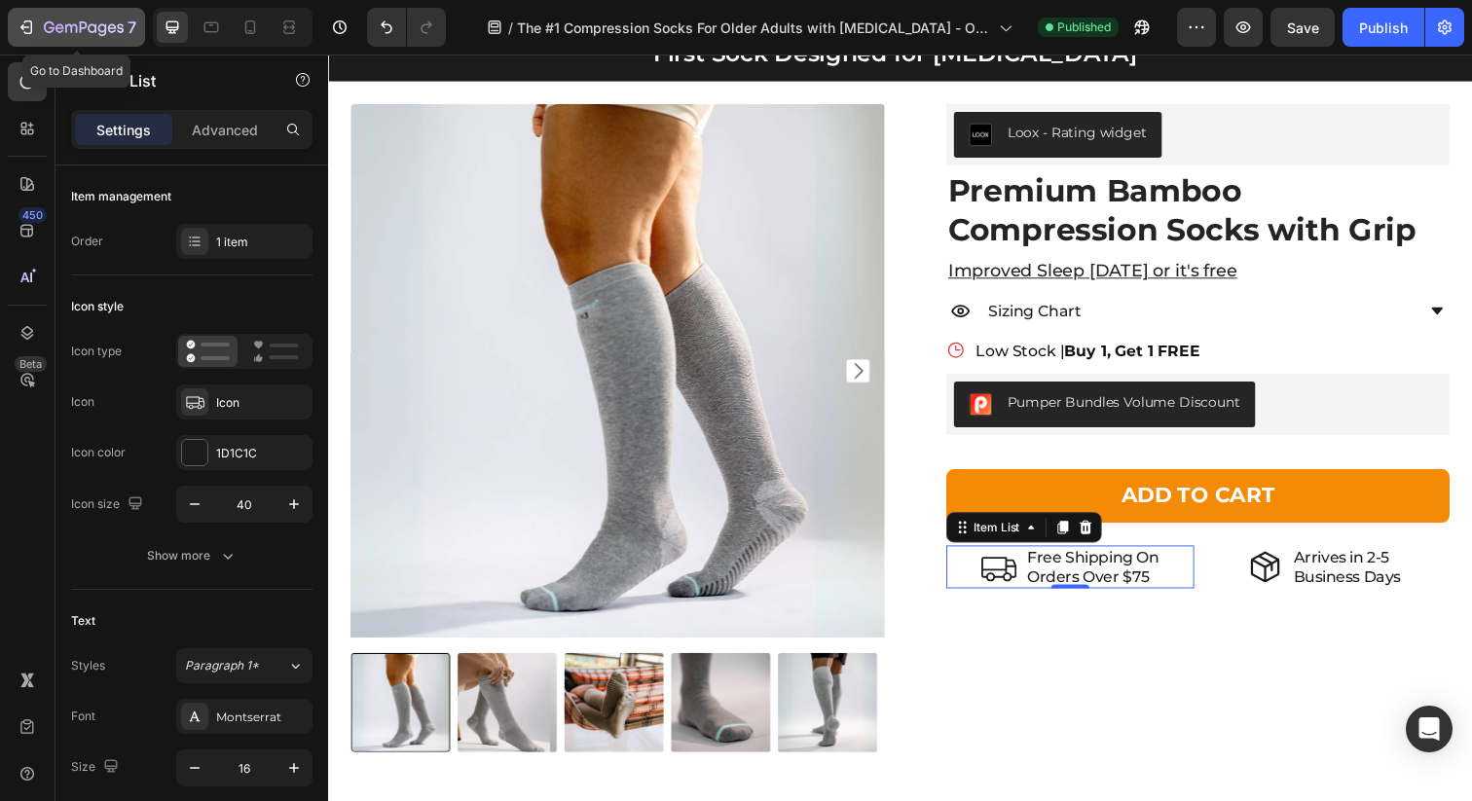
click at [83, 25] on icon "button" at bounding box center [84, 28] width 80 height 17
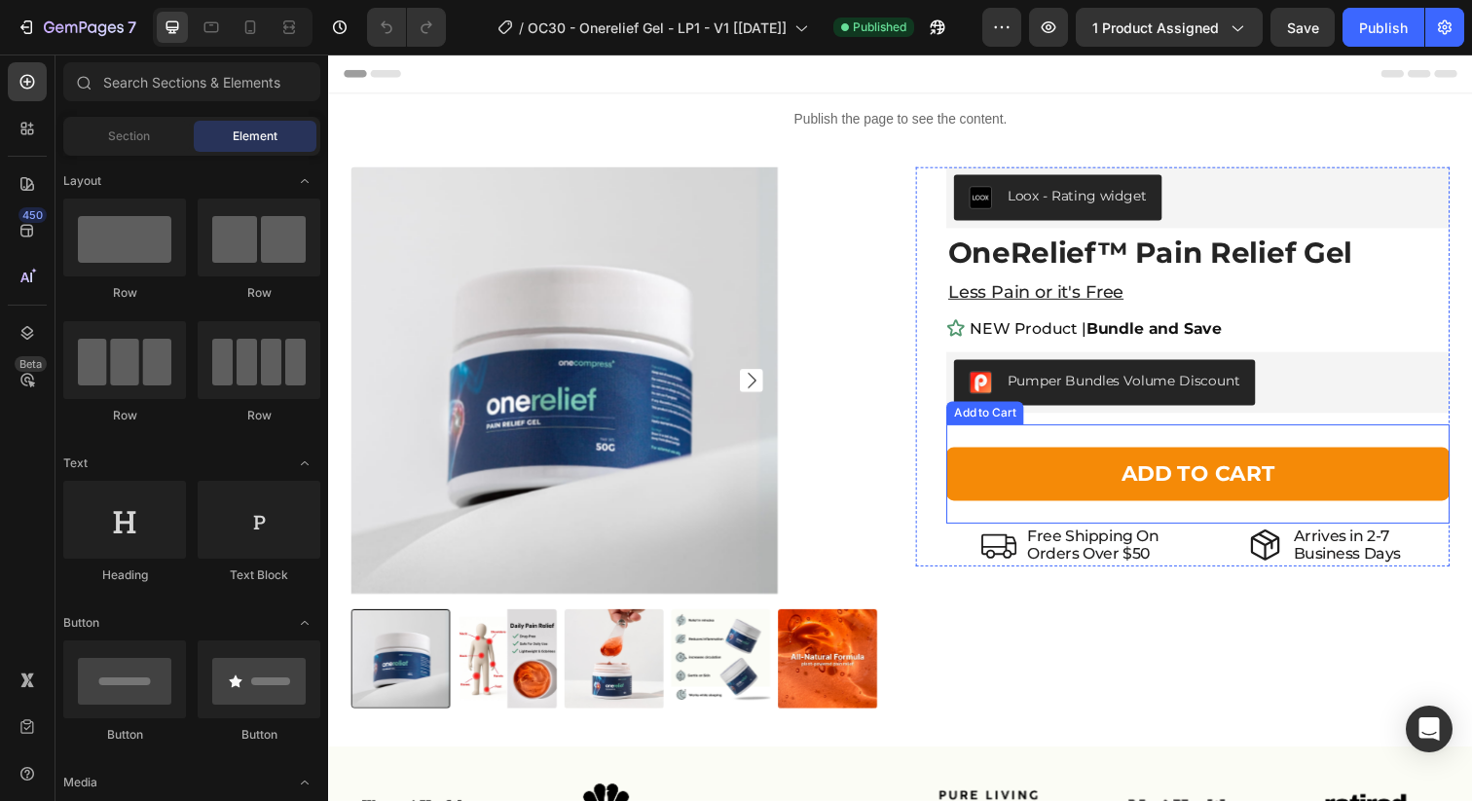
click at [1110, 561] on p "Orders Over $50" at bounding box center [1109, 564] width 134 height 18
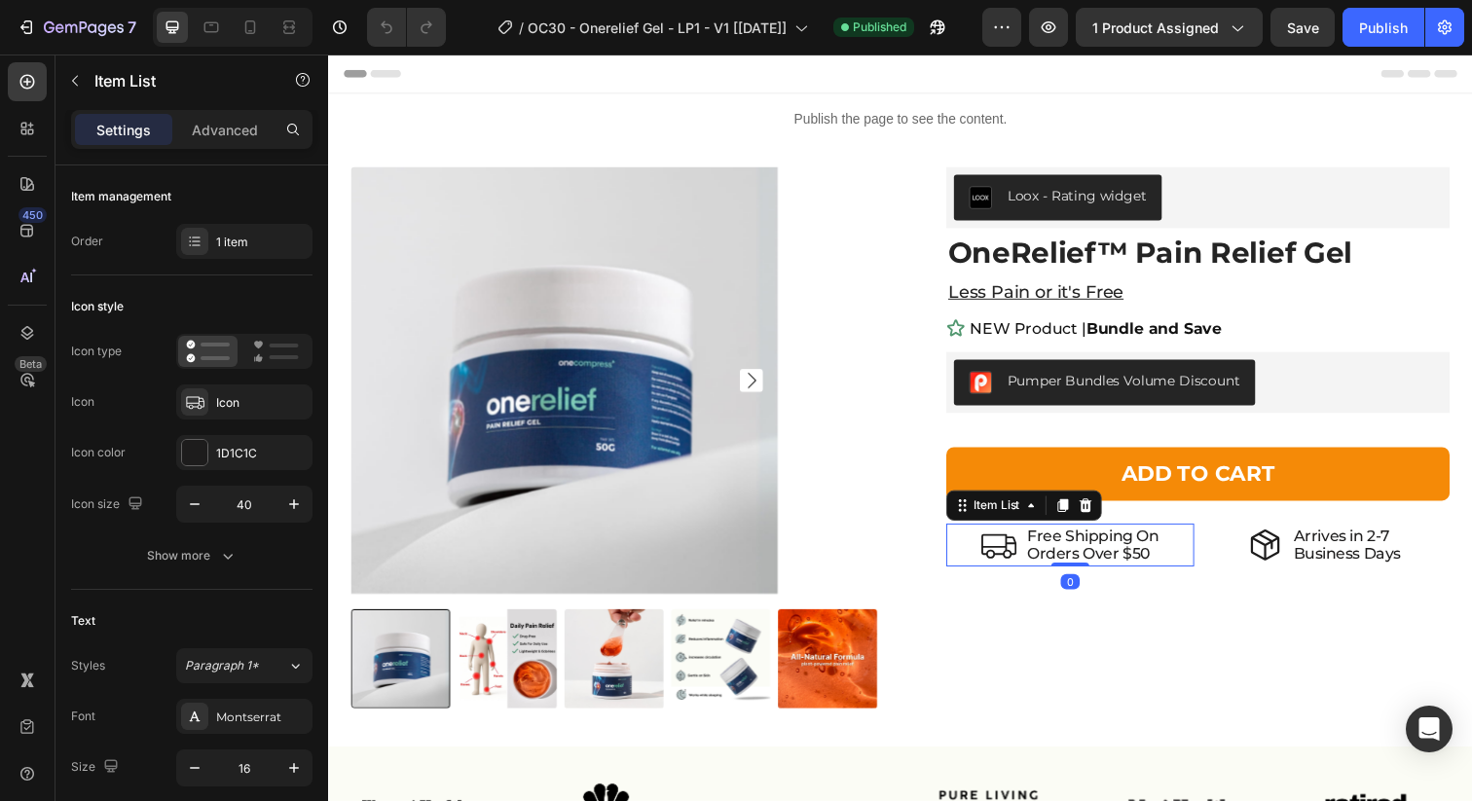
click at [1155, 565] on p "Orders Over $50" at bounding box center [1109, 564] width 134 height 18
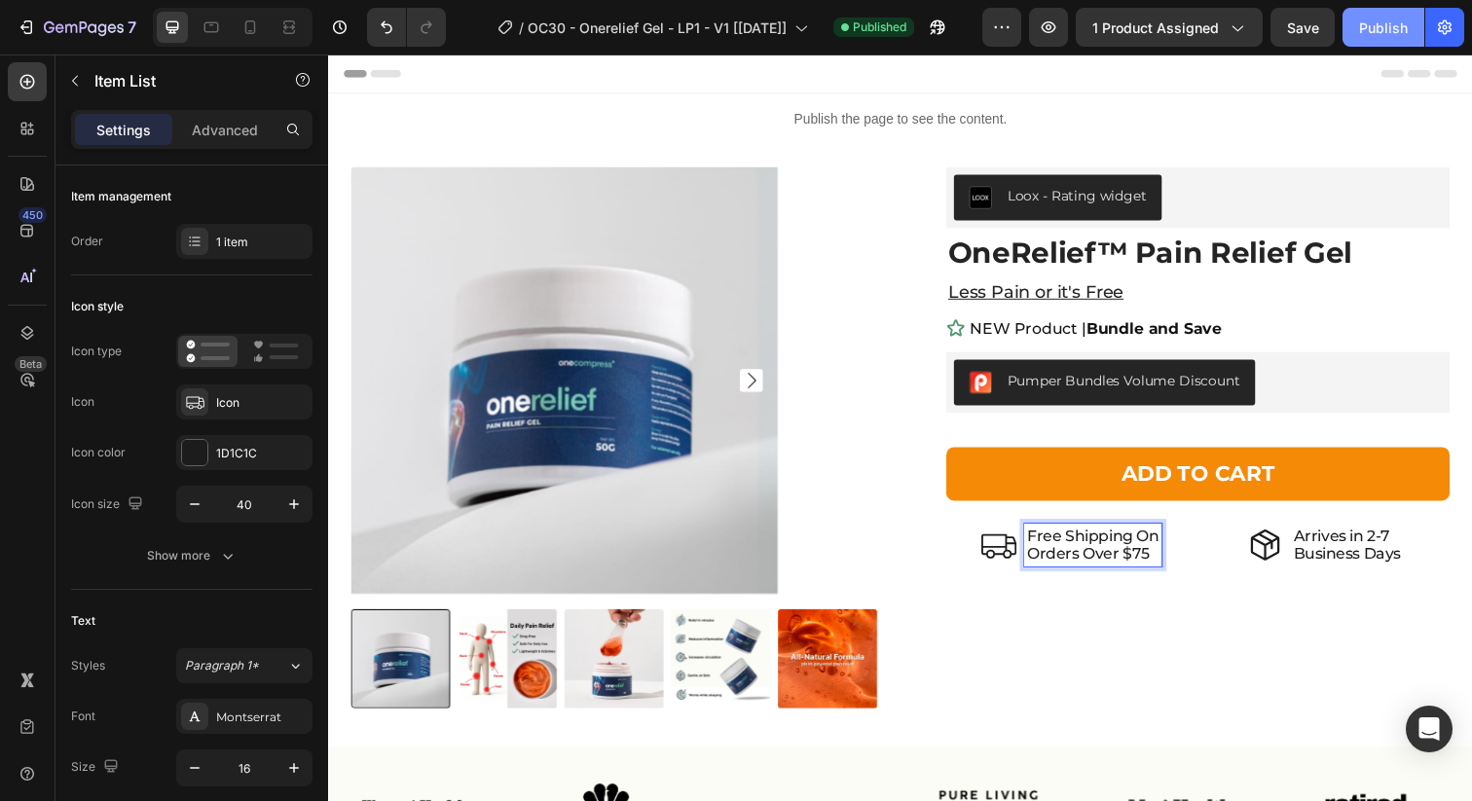
click at [1384, 33] on div "Publish" at bounding box center [1383, 28] width 49 height 20
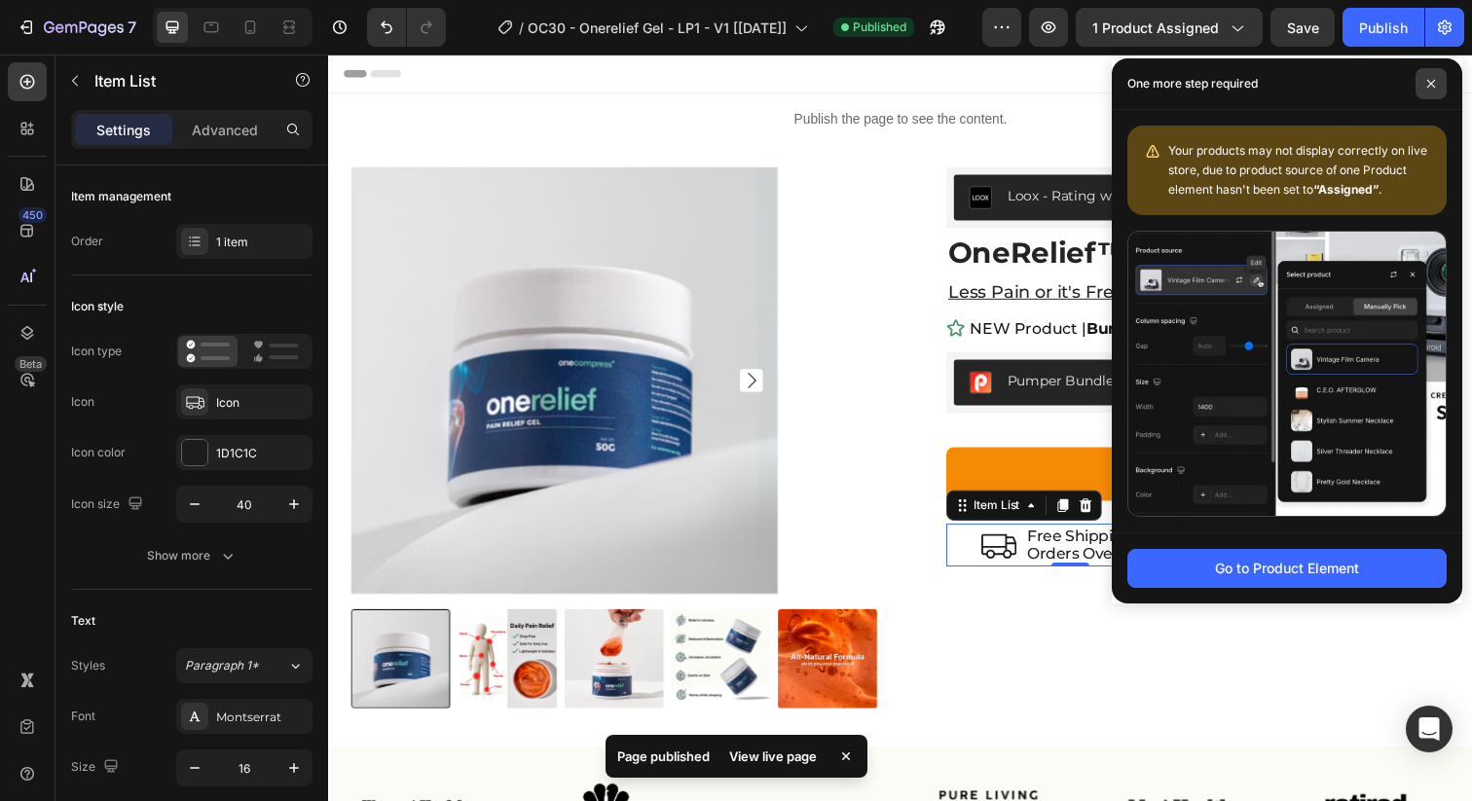
click at [1429, 87] on icon at bounding box center [1431, 84] width 10 height 10
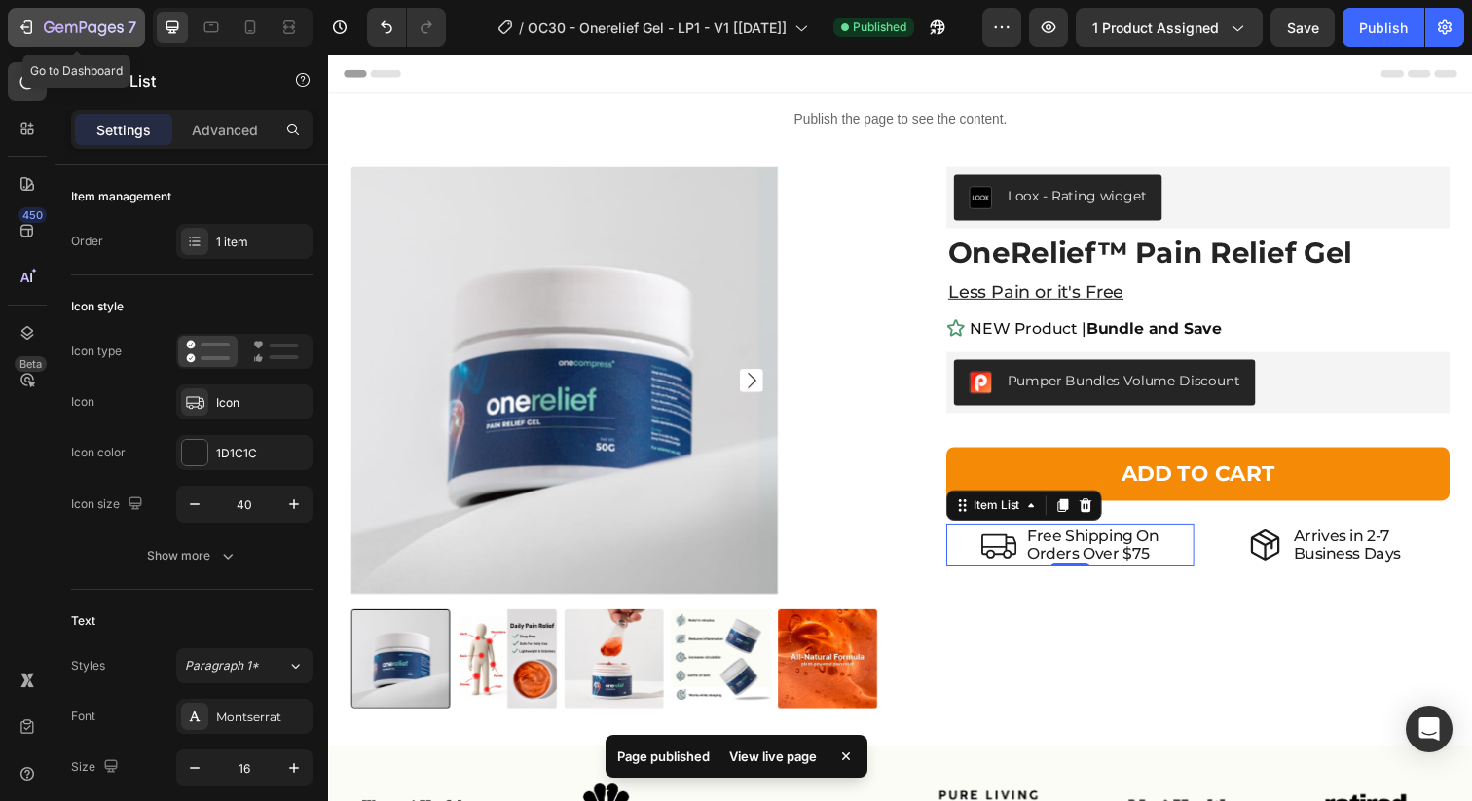
click at [124, 27] on div "7" at bounding box center [90, 27] width 92 height 23
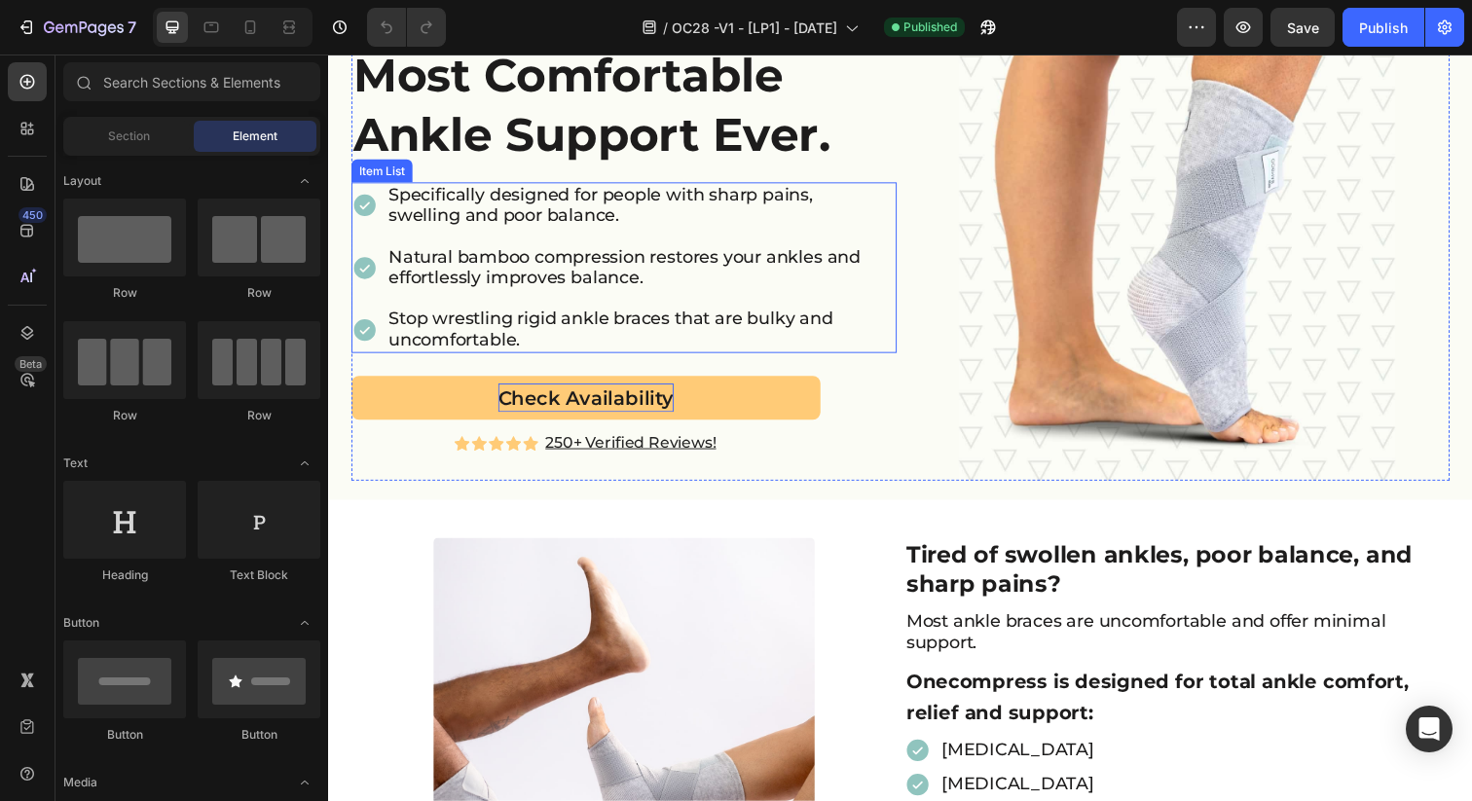
scroll to position [61, 0]
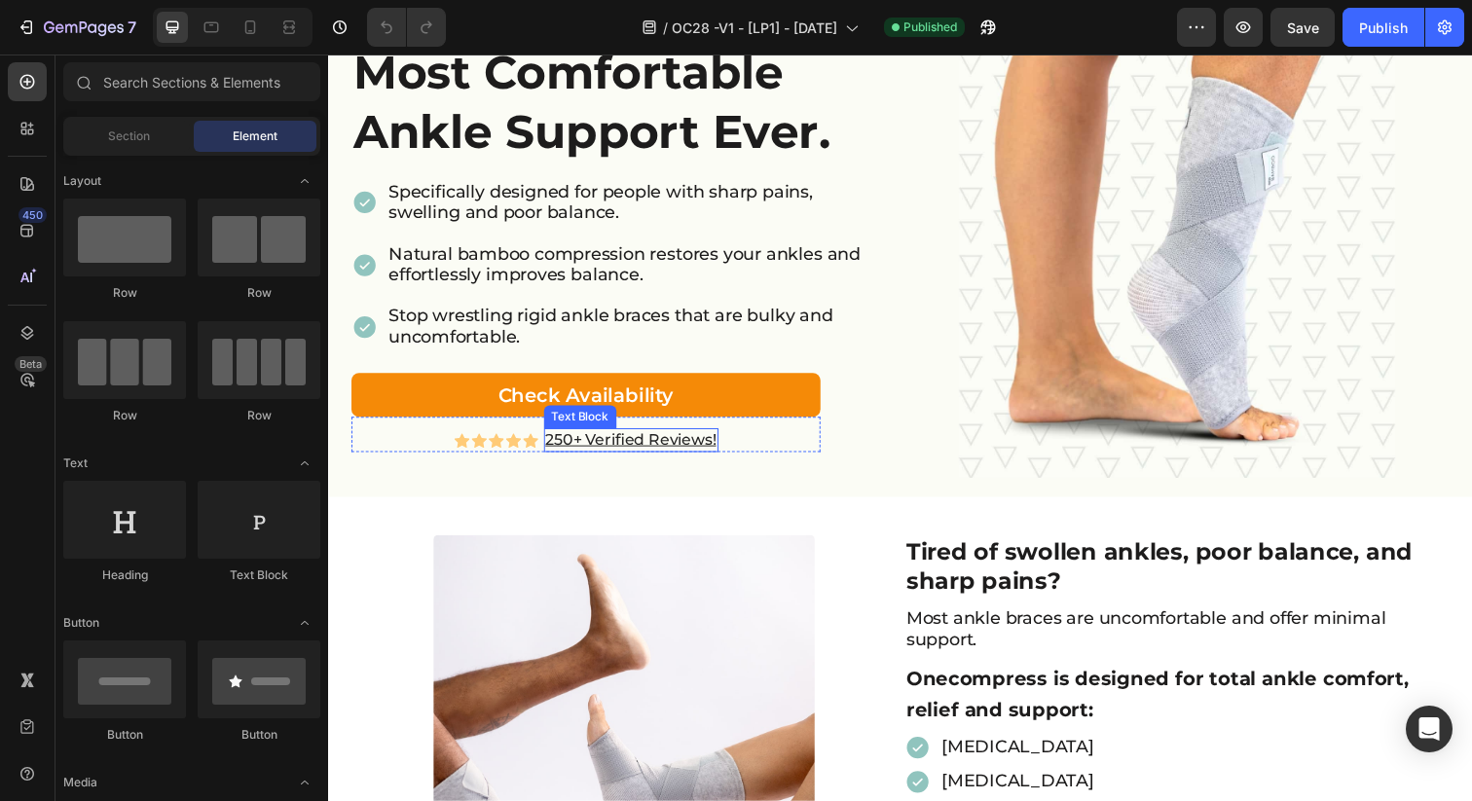
click at [560, 452] on u "250+ Verified Reviews!" at bounding box center [637, 447] width 174 height 18
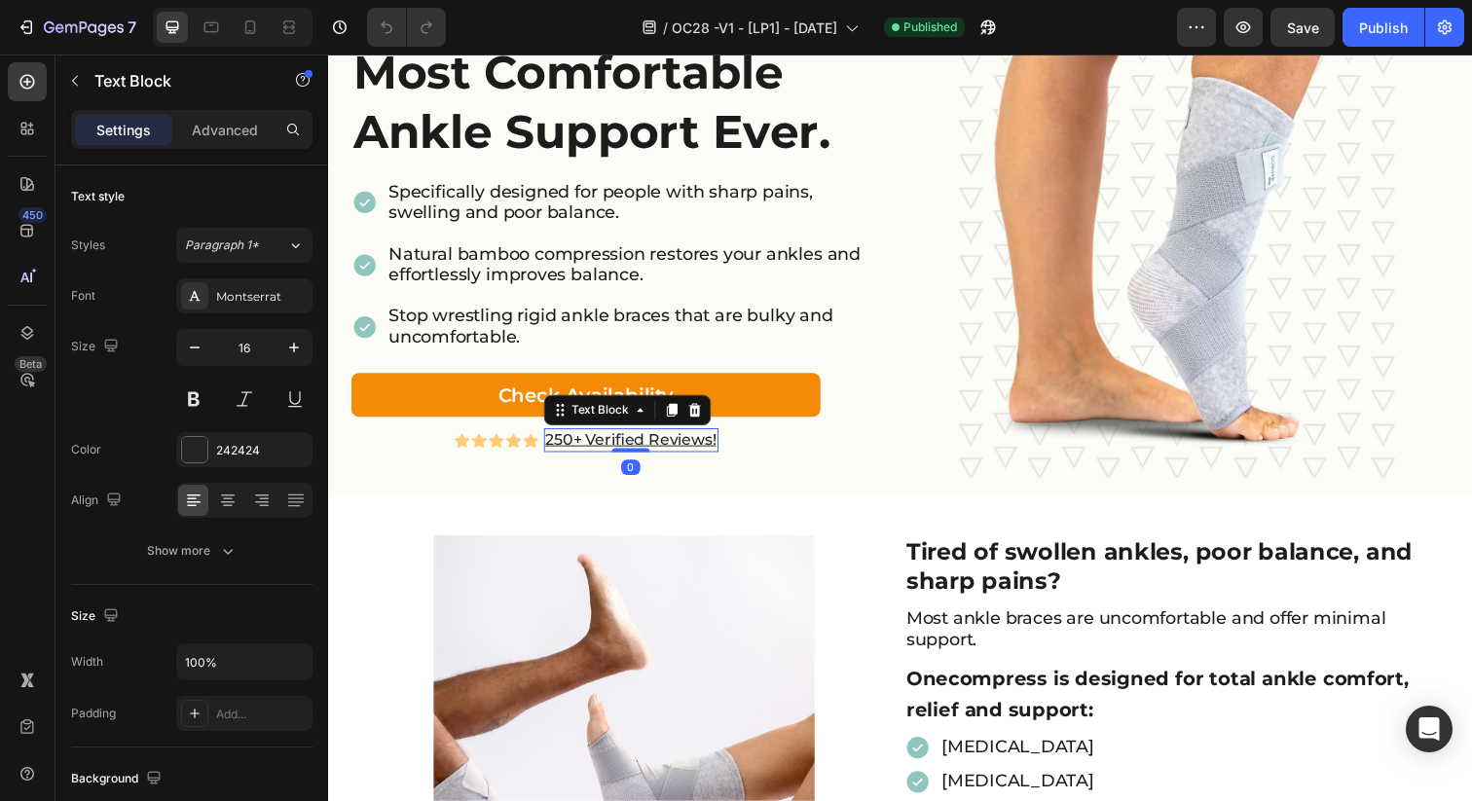
drag, startPoint x: 571, startPoint y: 450, endPoint x: 580, endPoint y: 457, distance: 11.1
click at [571, 450] on u "250+ Verified Reviews!" at bounding box center [637, 447] width 174 height 18
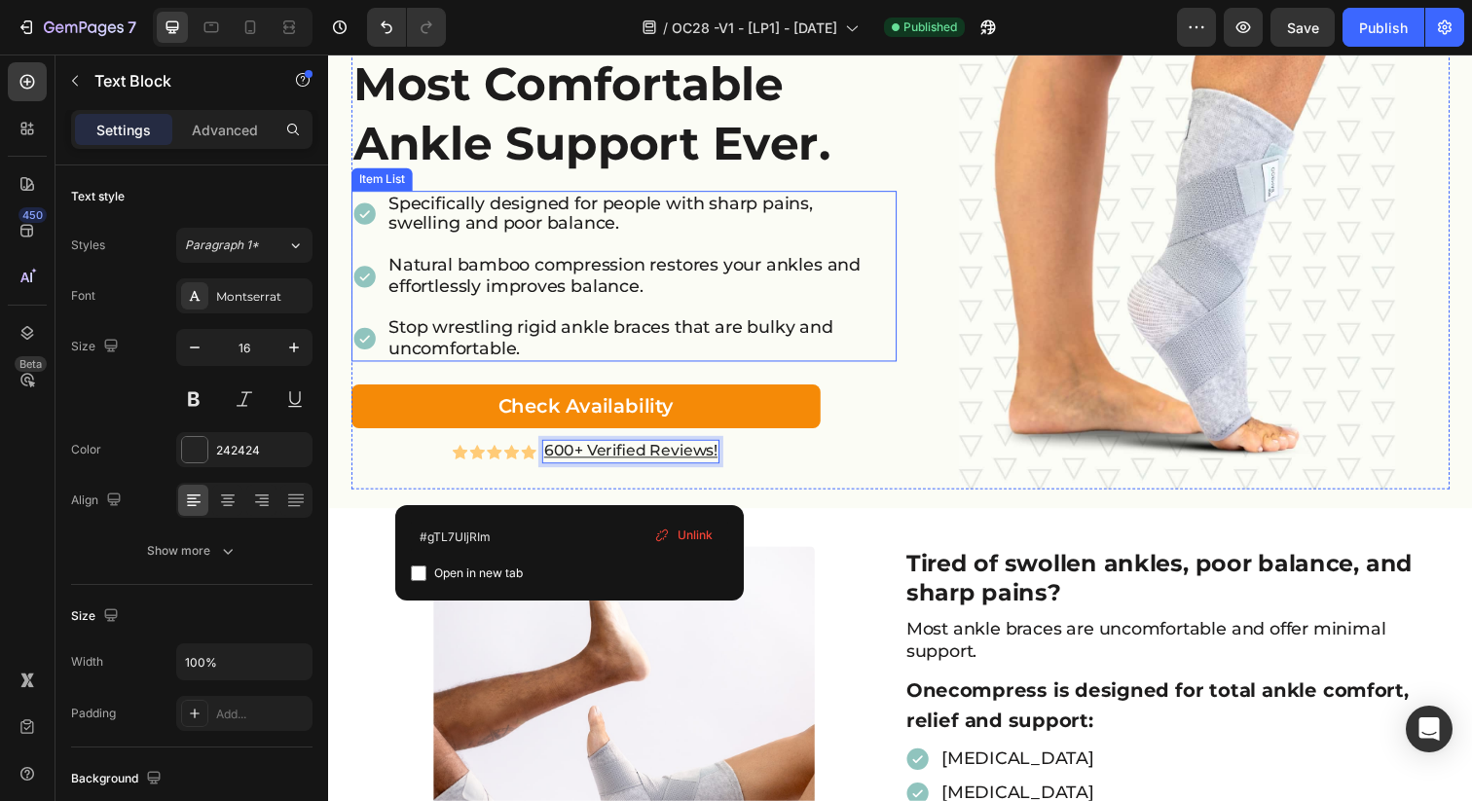
scroll to position [0, 0]
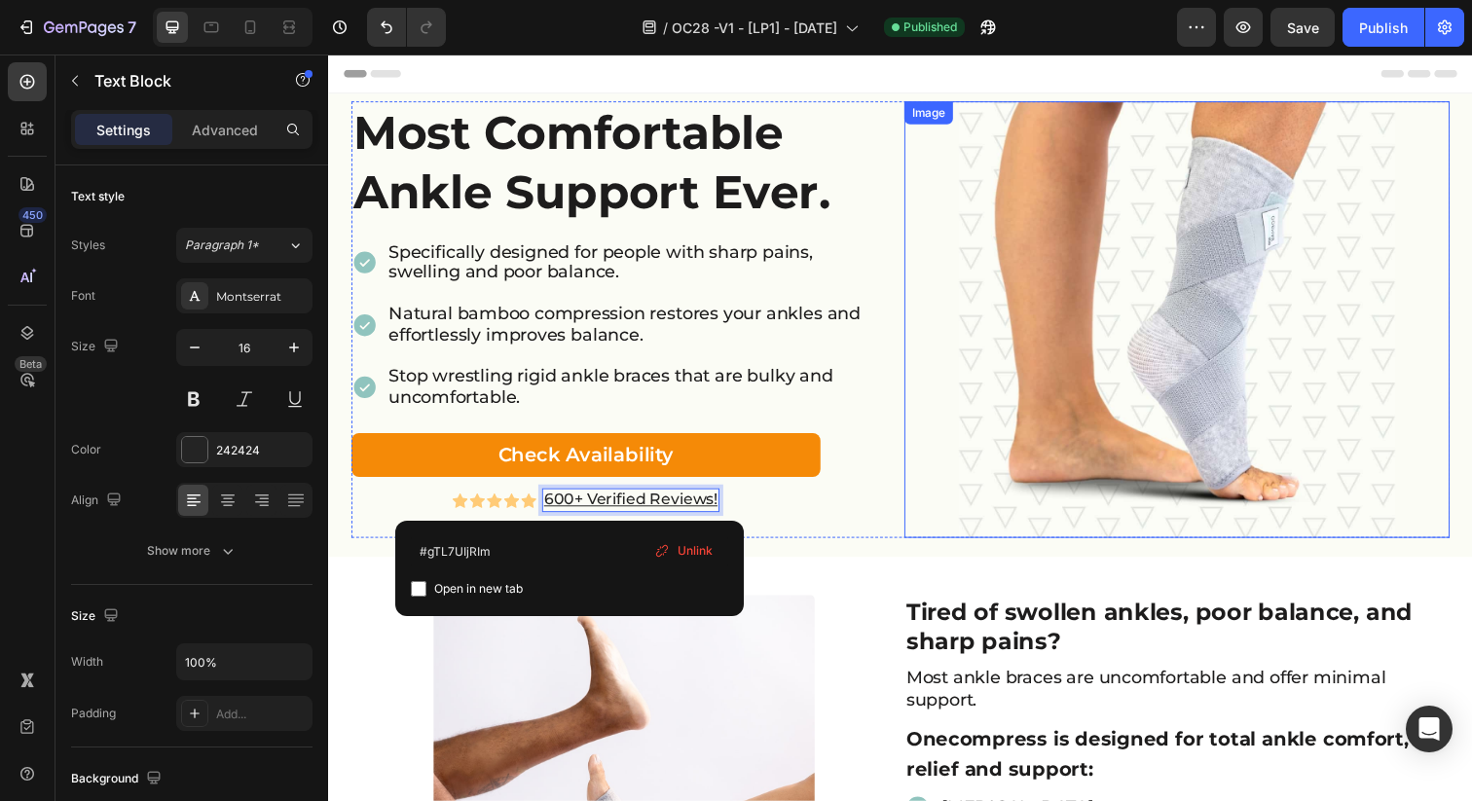
click at [1016, 174] on img at bounding box center [1195, 325] width 446 height 446
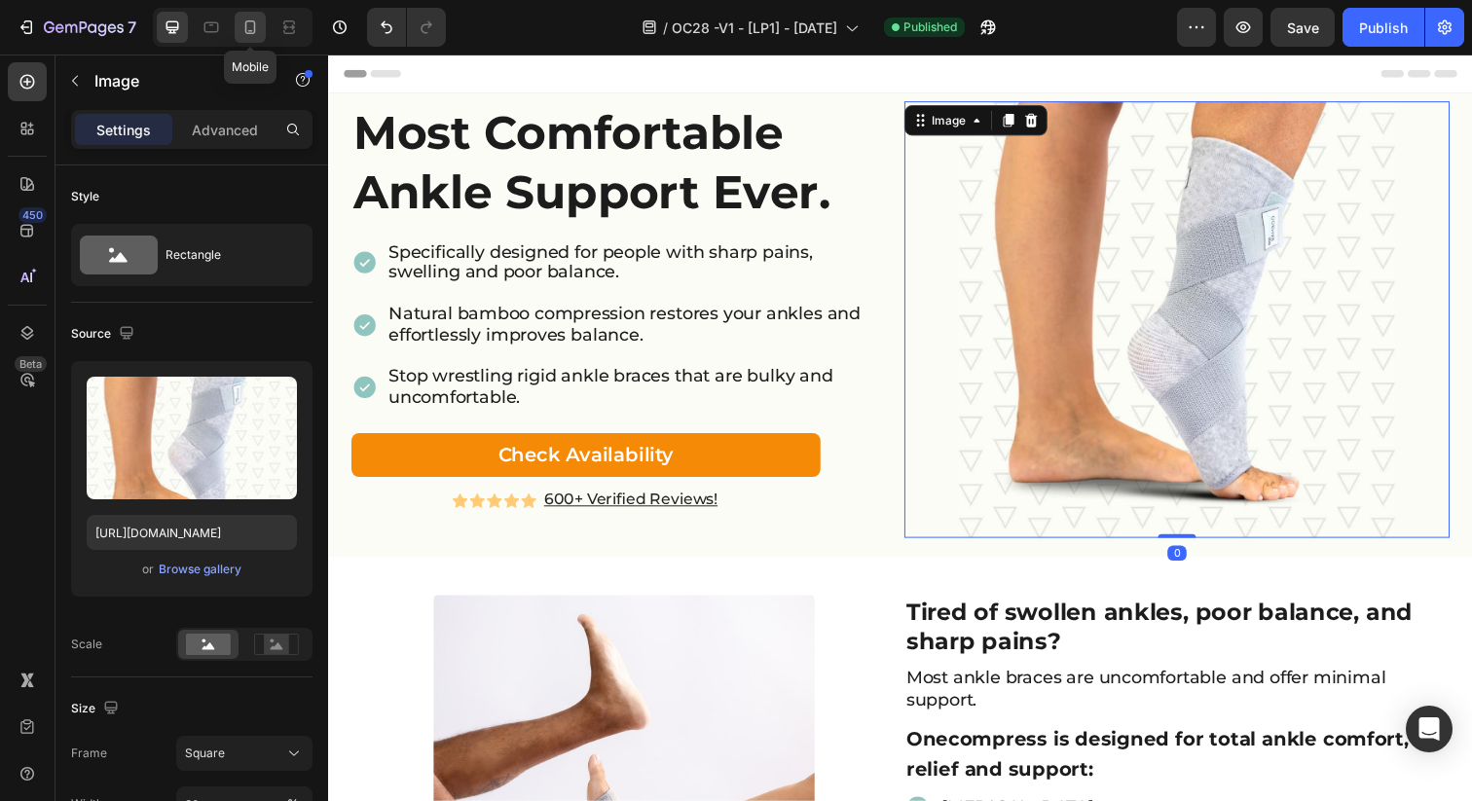
click at [240, 29] on icon at bounding box center [249, 27] width 19 height 19
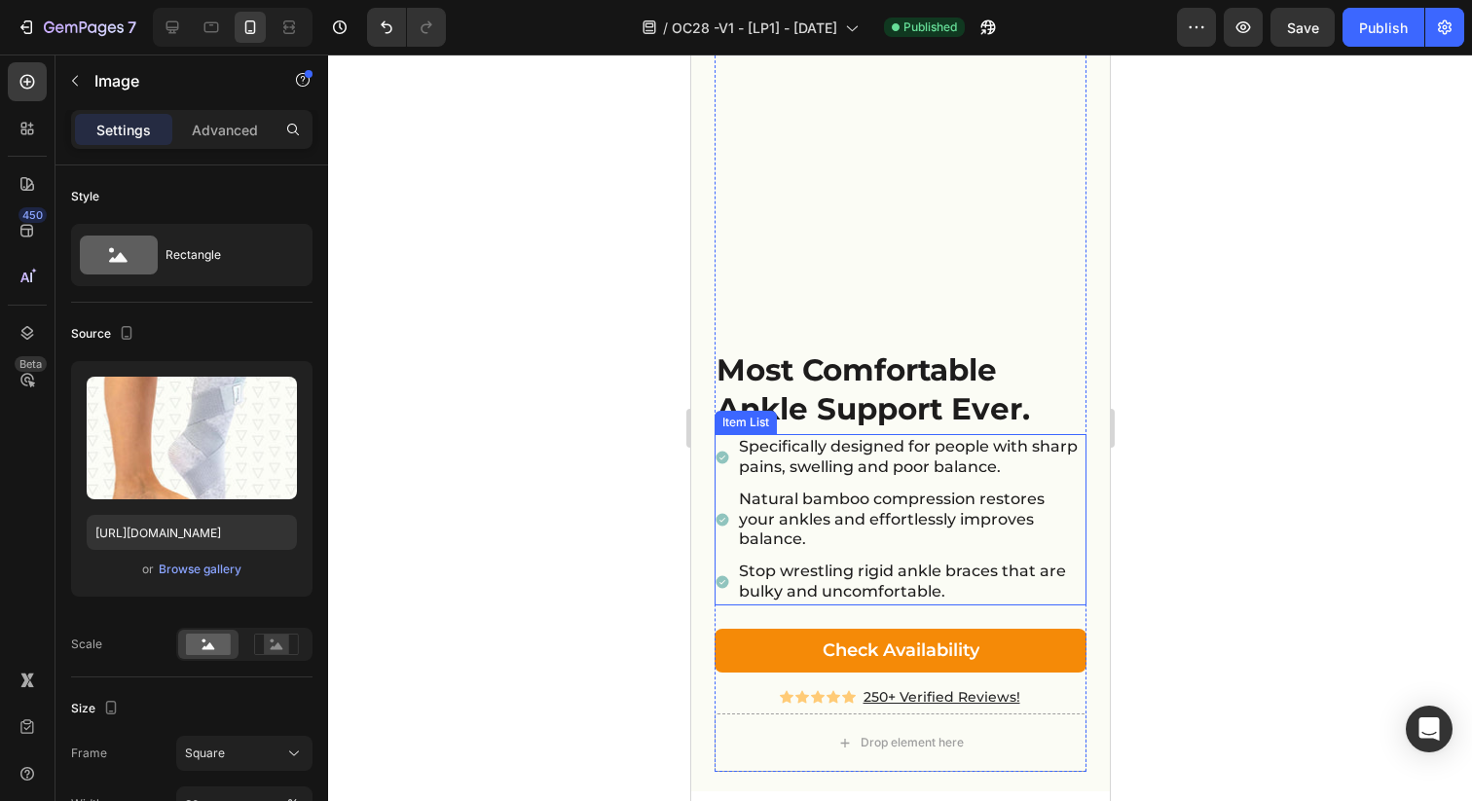
scroll to position [46, 0]
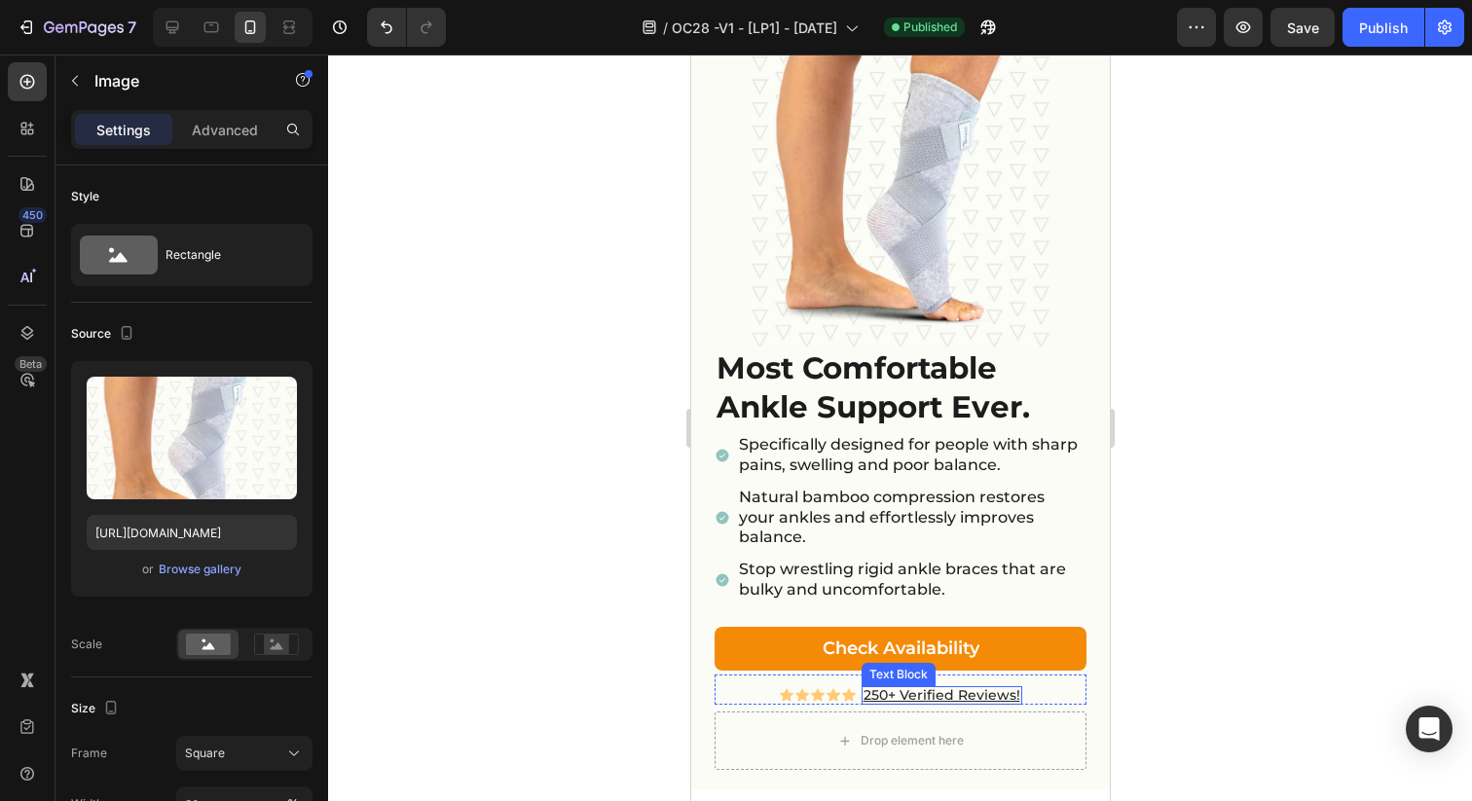
click at [879, 686] on u "250+ Verified Reviews!" at bounding box center [941, 695] width 157 height 18
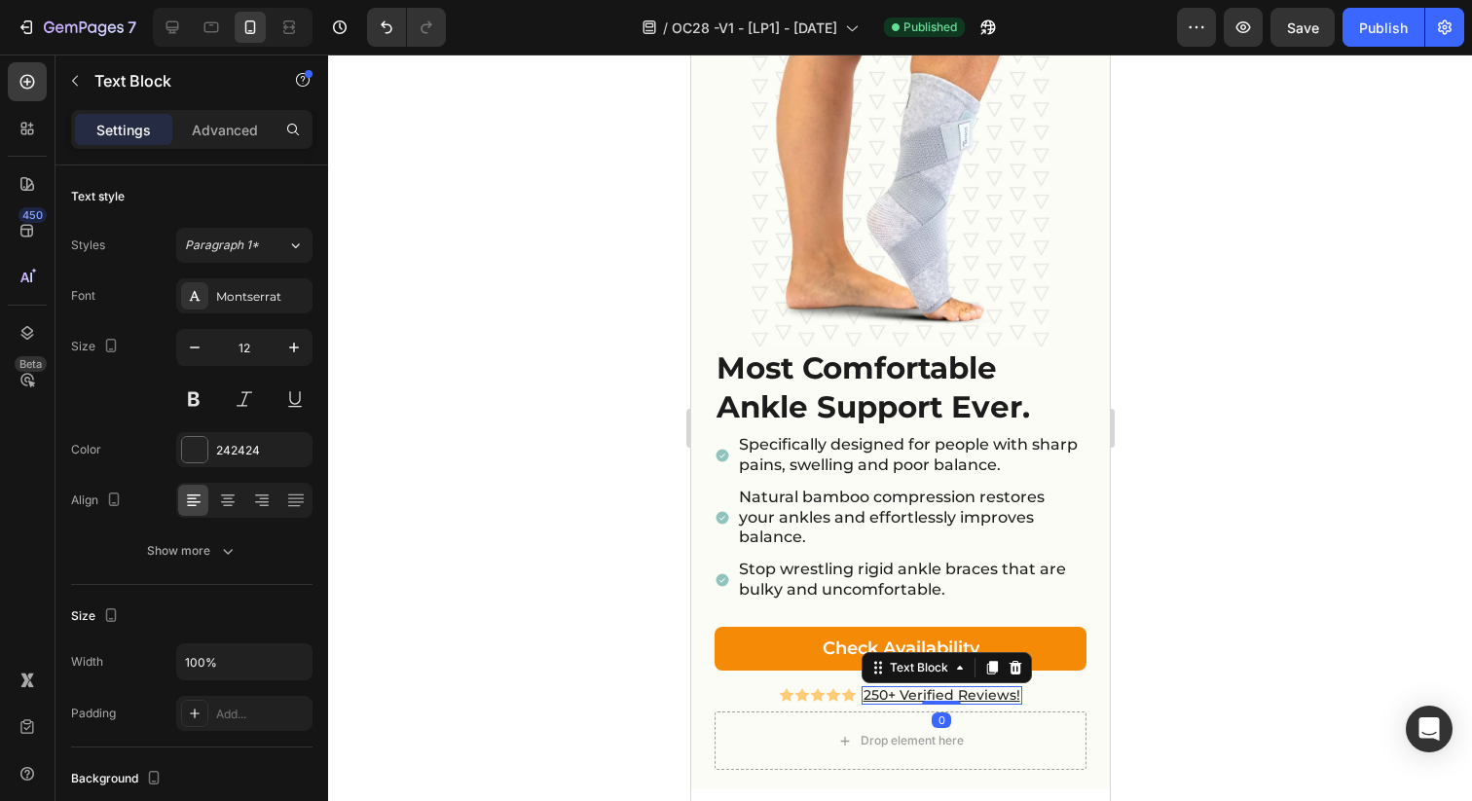
click at [882, 686] on u "250+ Verified Reviews!" at bounding box center [941, 695] width 157 height 18
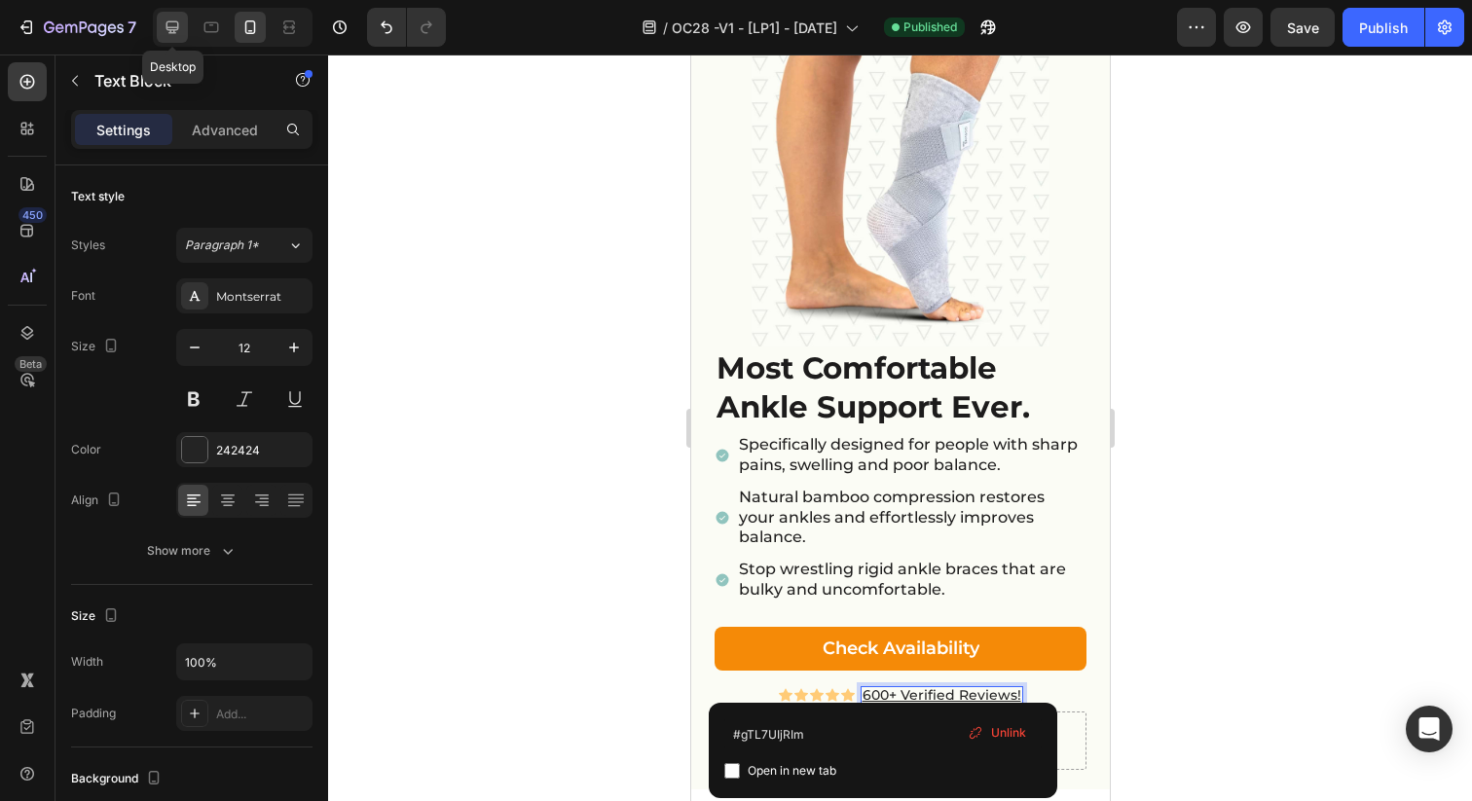
click at [166, 26] on icon at bounding box center [172, 27] width 13 height 13
type input "16"
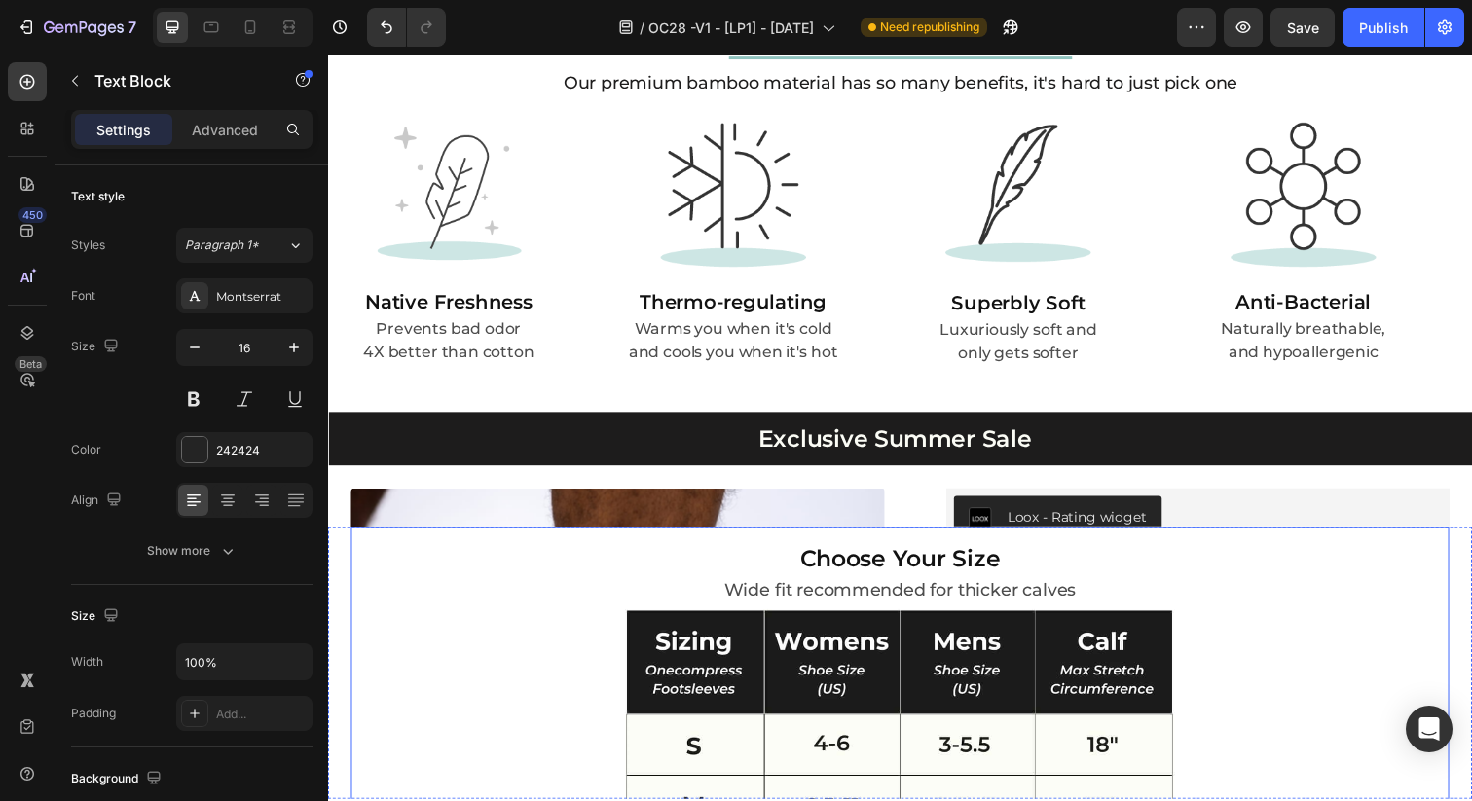
scroll to position [3632, 0]
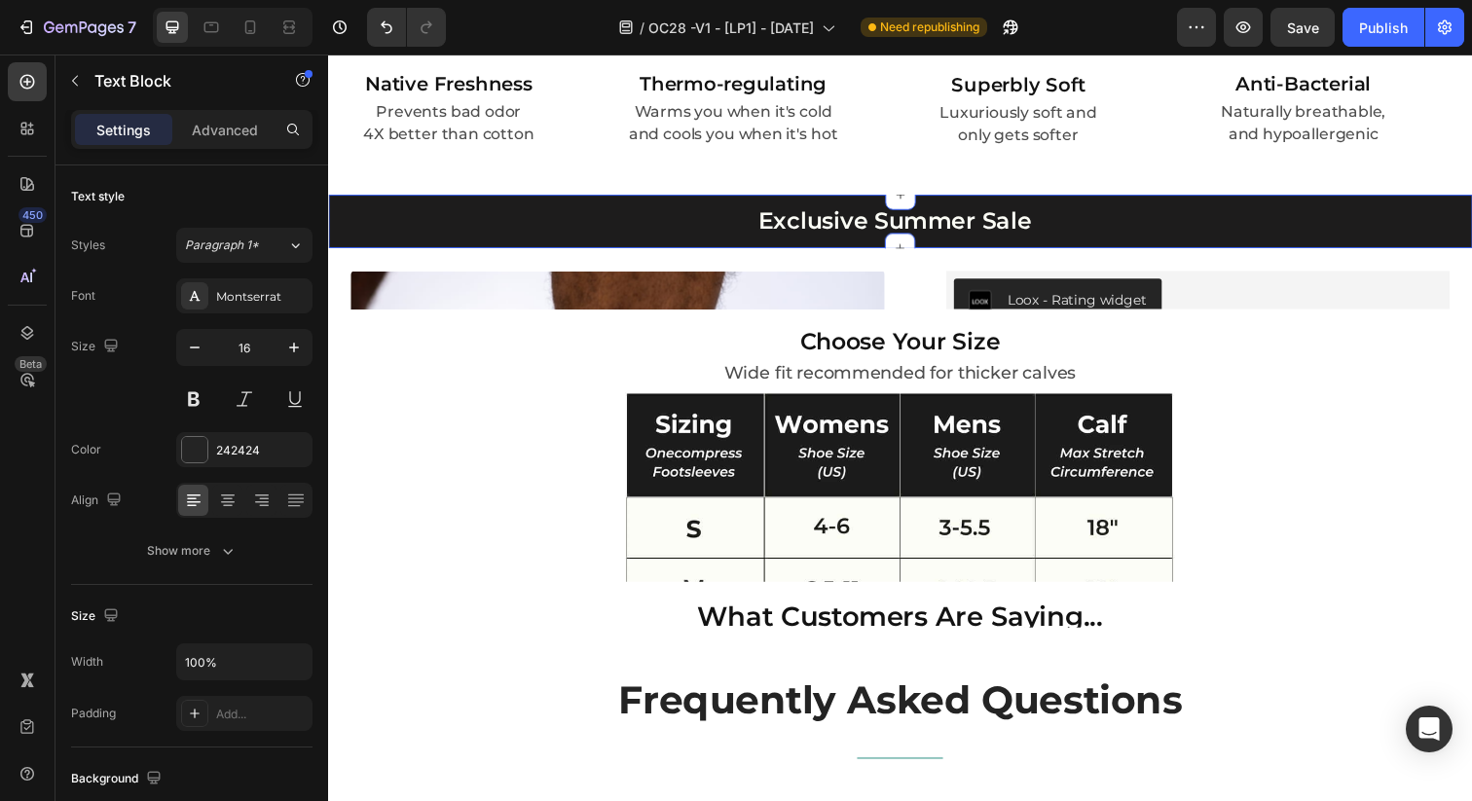
click at [918, 237] on div "Exclusive Summer Sale Heading" at bounding box center [912, 225] width 1168 height 32
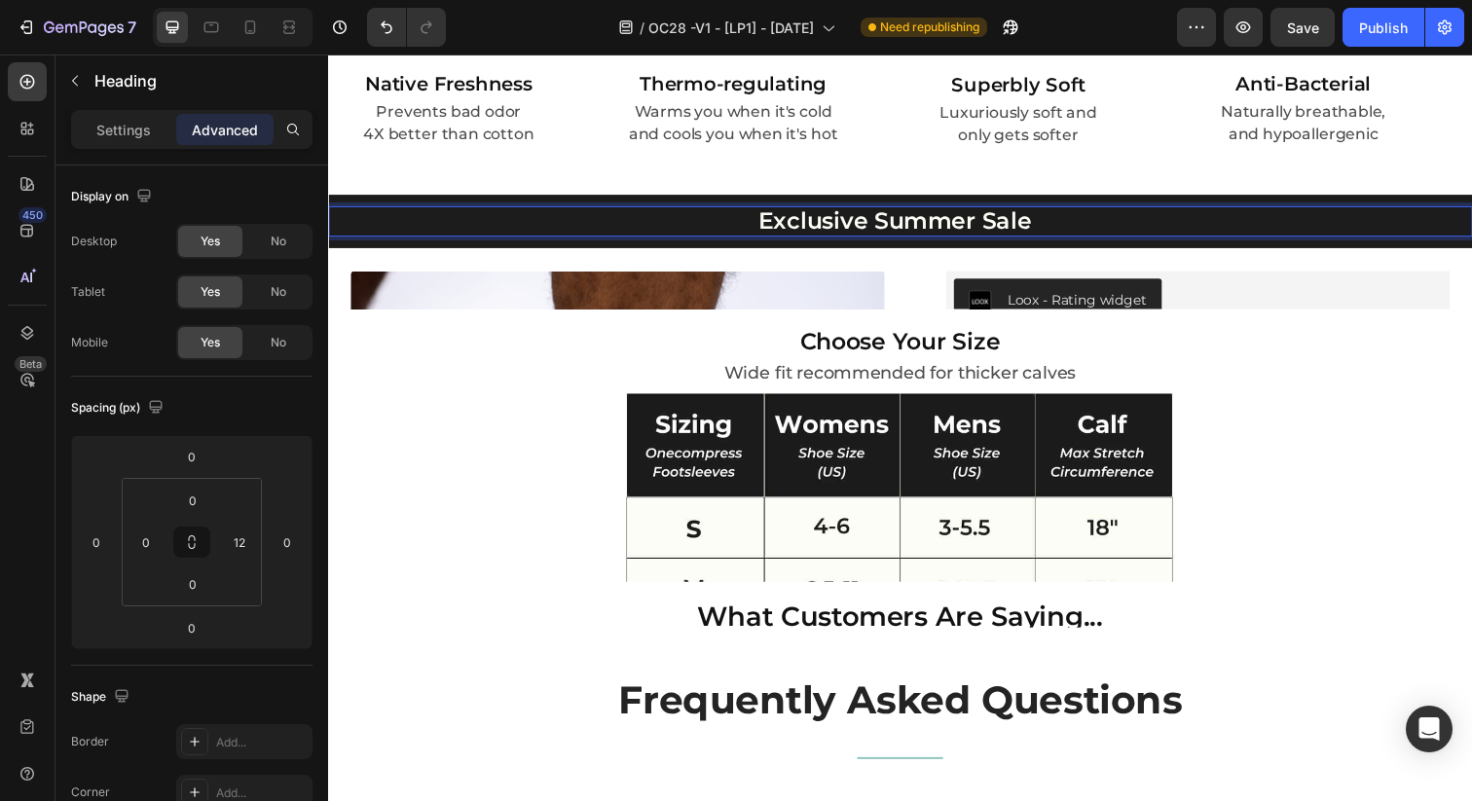
click at [975, 226] on h2 "Exclusive Summer Sale" at bounding box center [906, 225] width 1157 height 32
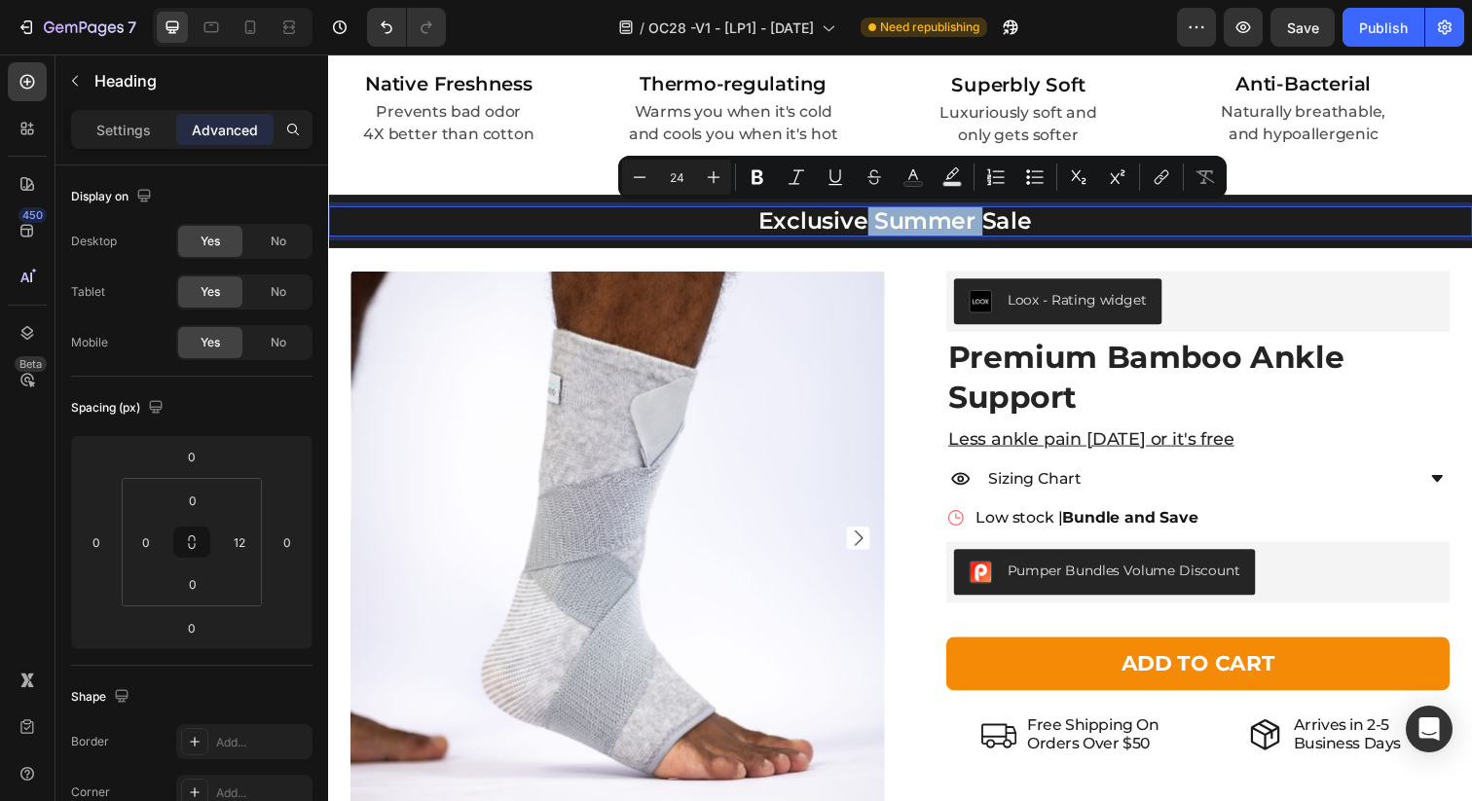
drag, startPoint x: 975, startPoint y: 227, endPoint x: 872, endPoint y: 234, distance: 103.4
click at [872, 234] on p "Exclusive Summer Sale" at bounding box center [906, 225] width 1153 height 28
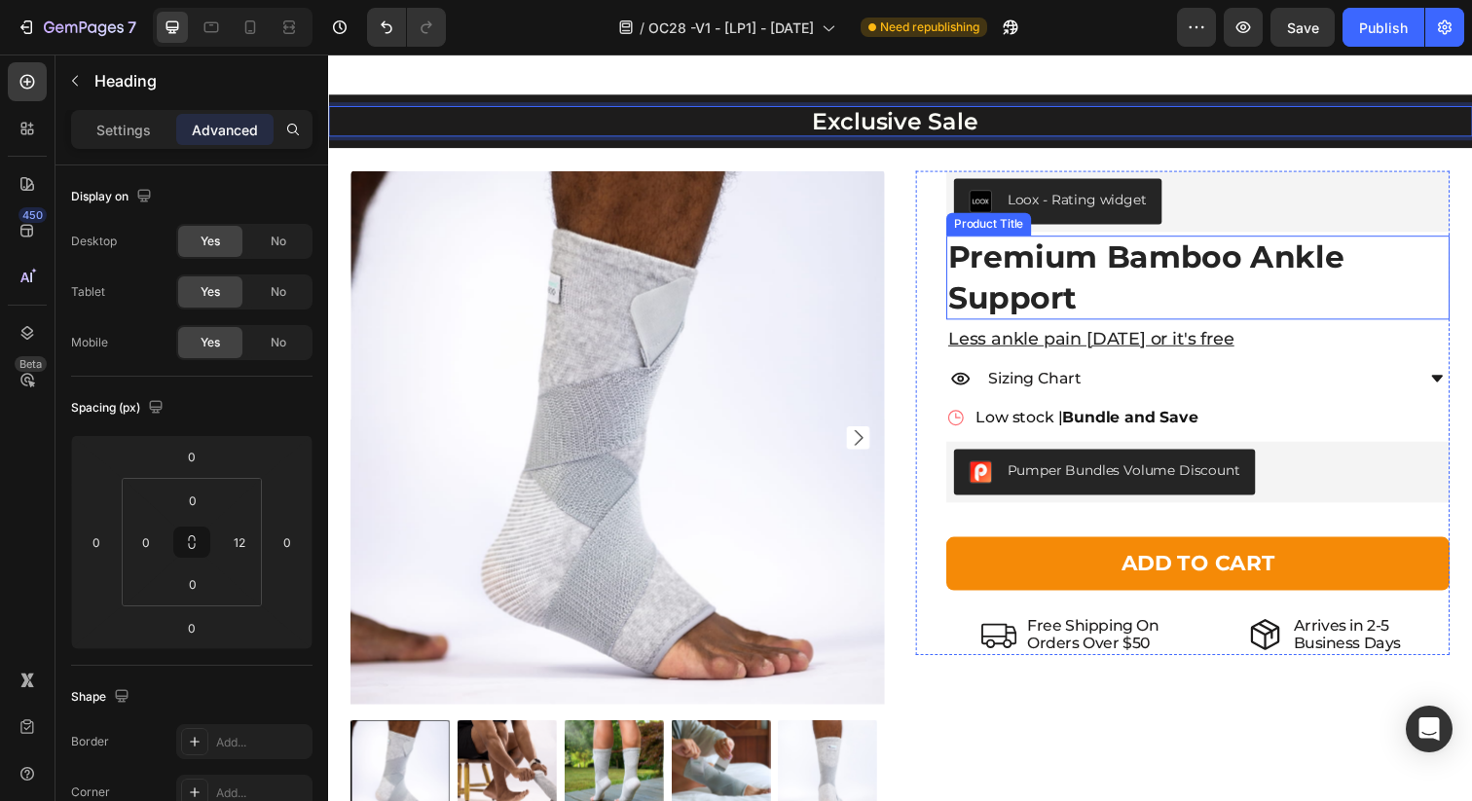
scroll to position [3898, 0]
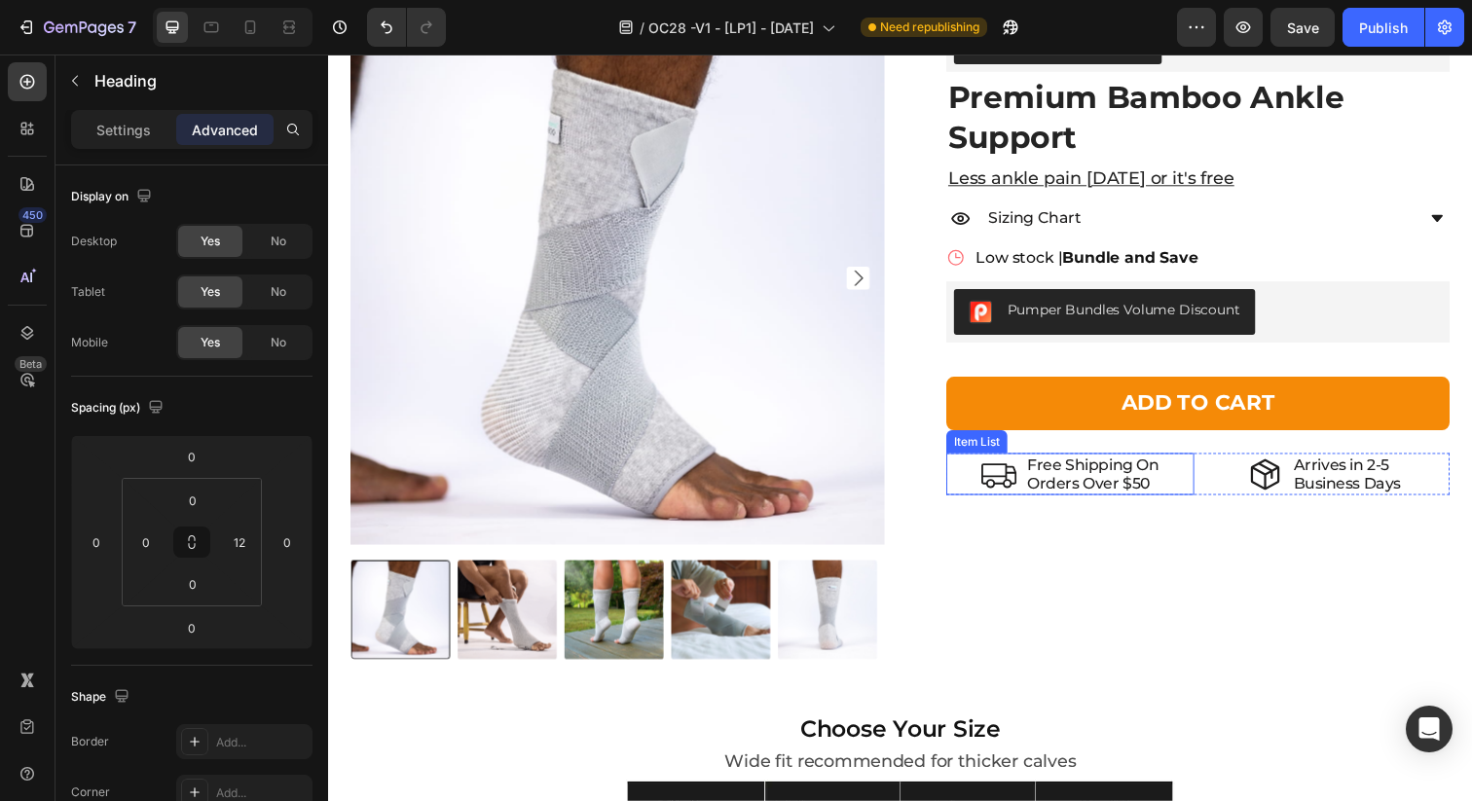
click at [1141, 490] on p "Orders Over $50" at bounding box center [1109, 492] width 134 height 18
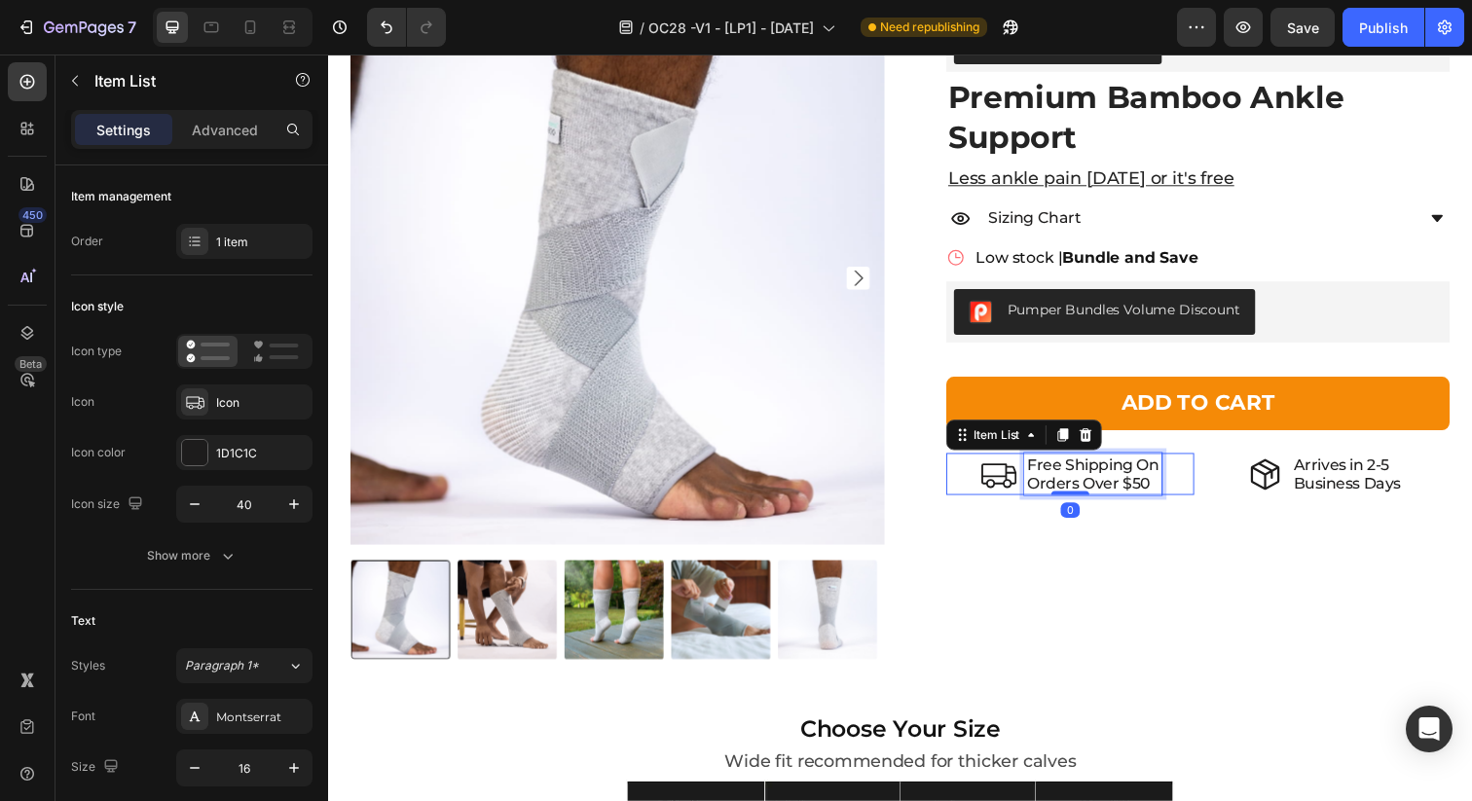
click at [1151, 496] on p "Orders Over $50" at bounding box center [1109, 492] width 134 height 18
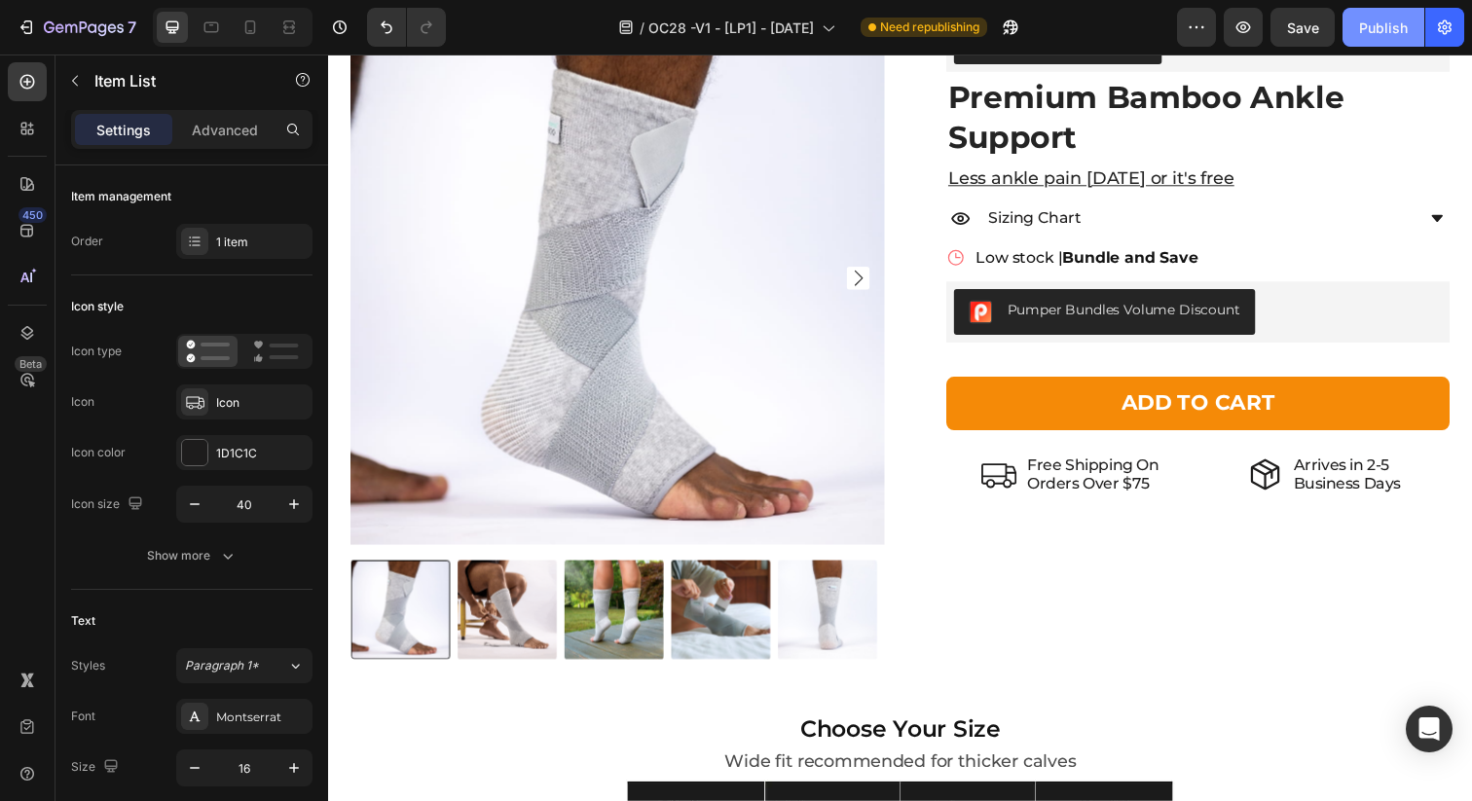
click at [1372, 26] on div "Publish" at bounding box center [1383, 28] width 49 height 20
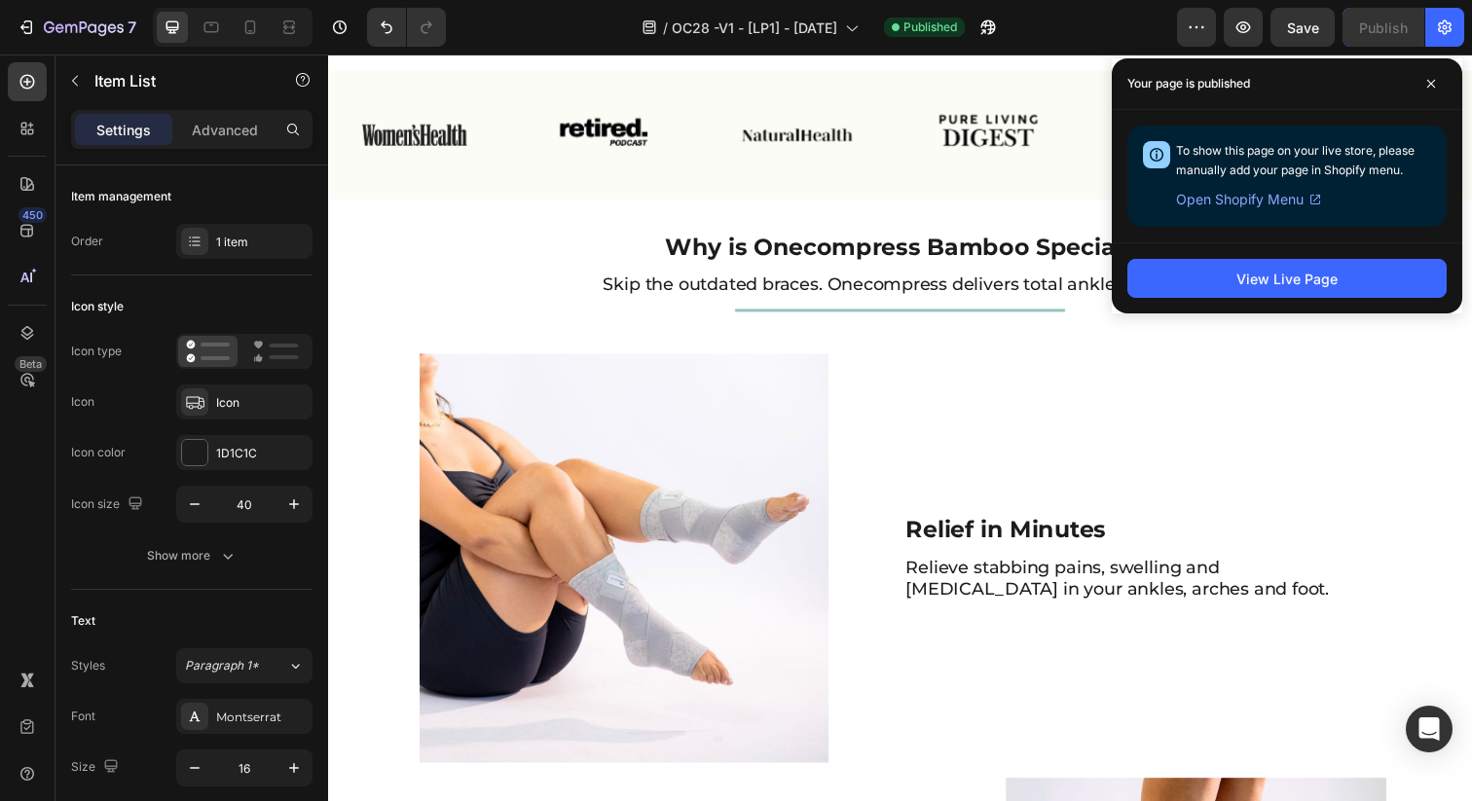
scroll to position [0, 0]
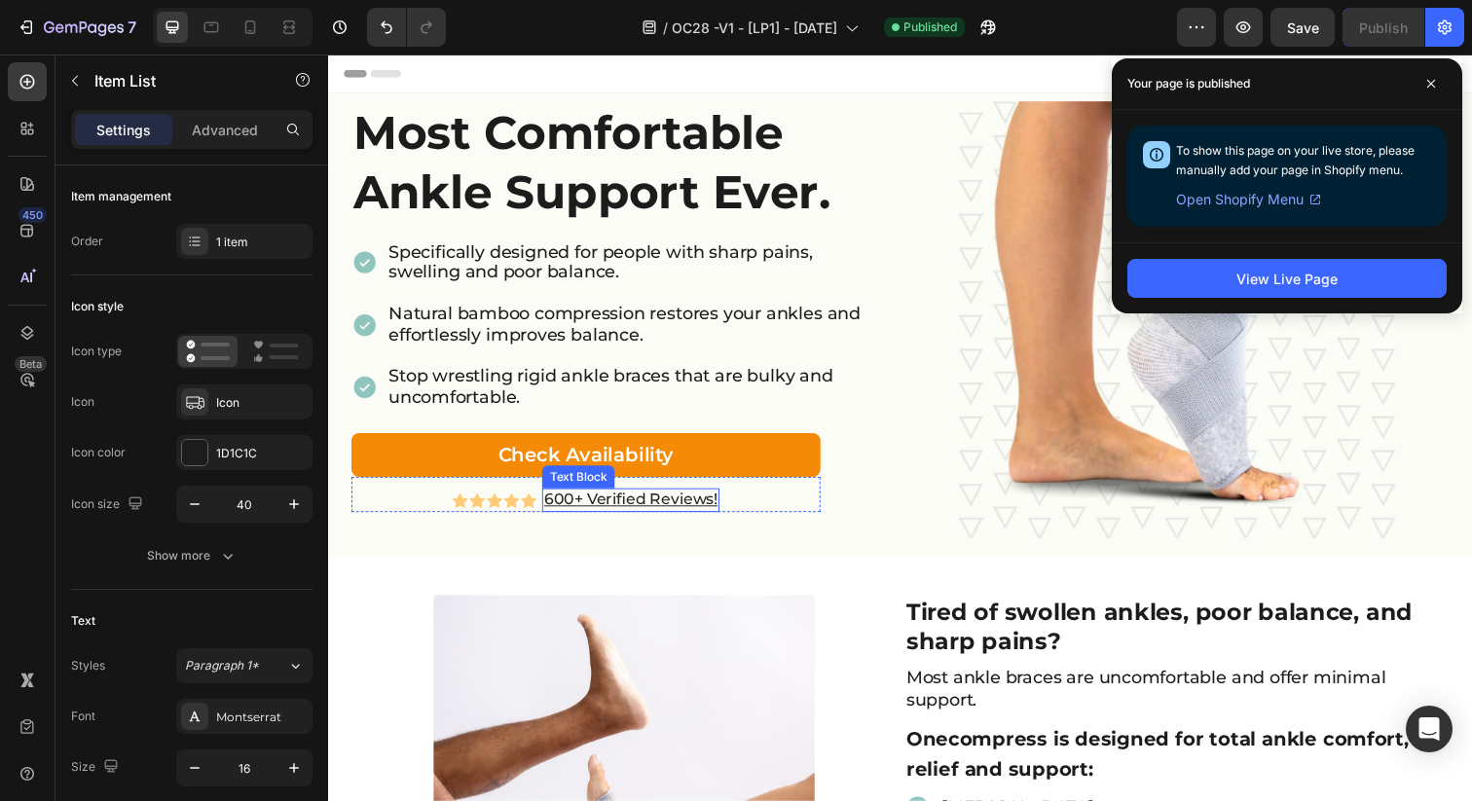
click at [549, 513] on u "600+ Verified Reviews!" at bounding box center [636, 508] width 177 height 18
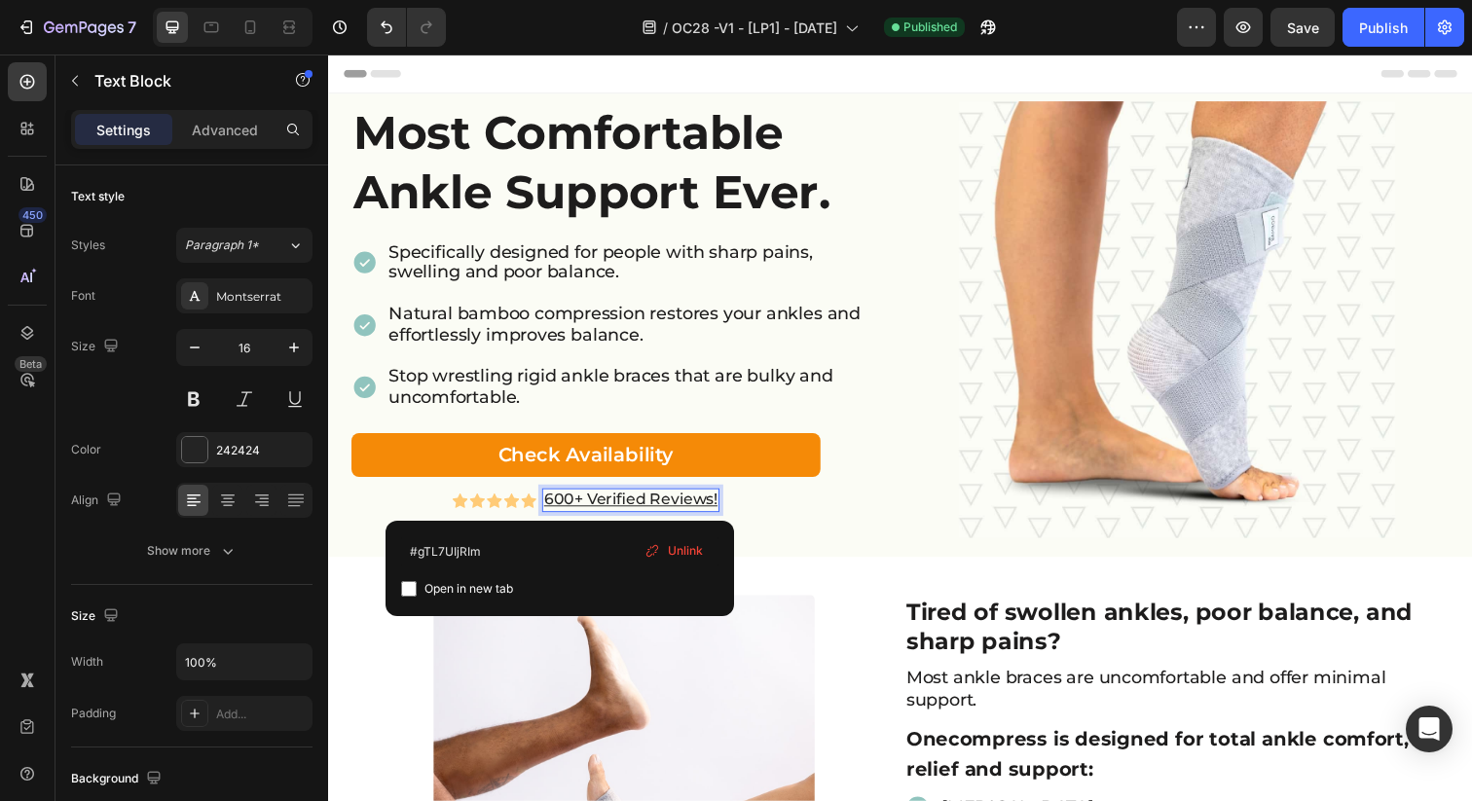
click at [560, 509] on u "600+ Verified Reviews!" at bounding box center [636, 508] width 177 height 18
click at [552, 511] on u "600+ Verified Reviews!" at bounding box center [636, 508] width 177 height 18
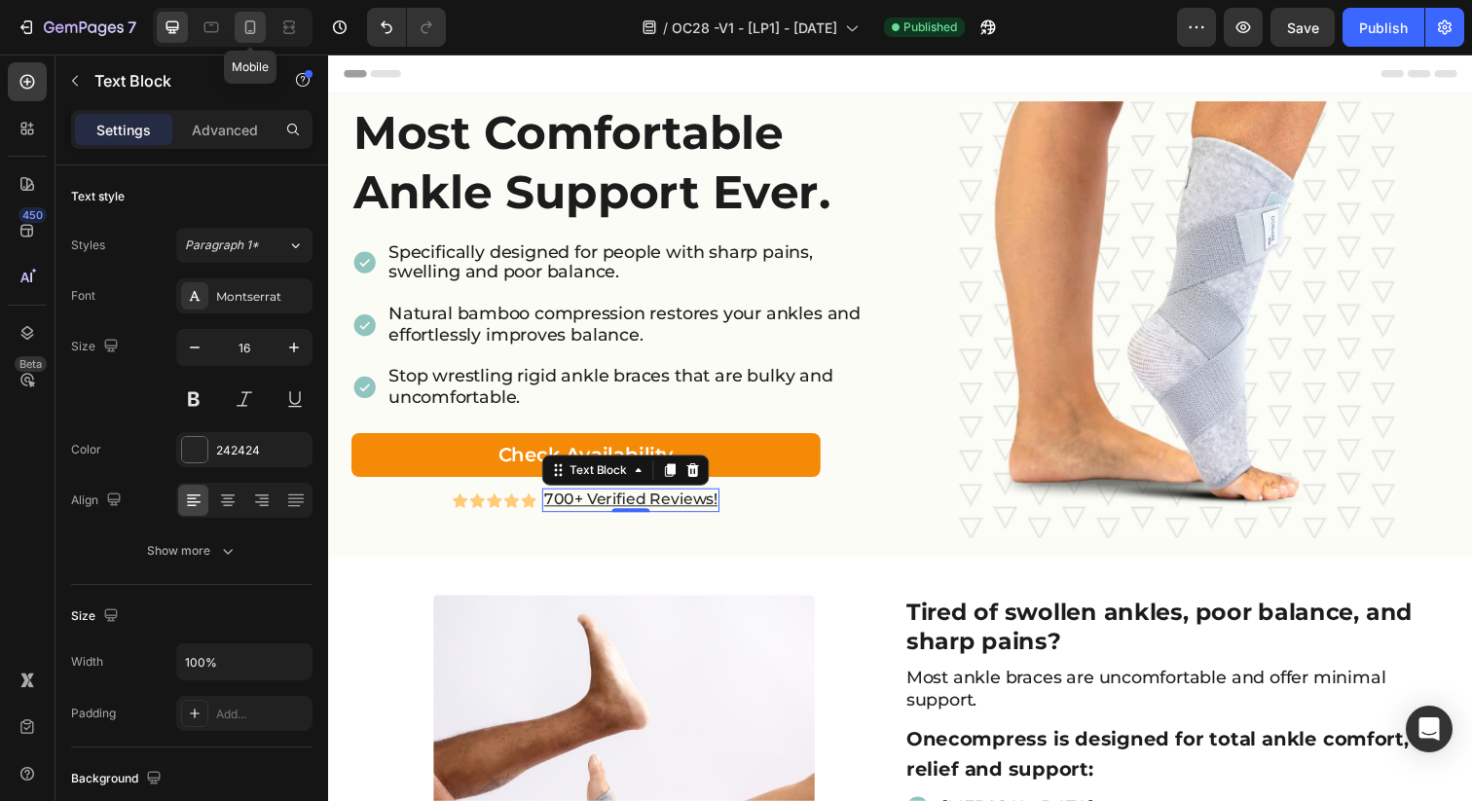
drag, startPoint x: 254, startPoint y: 27, endPoint x: 53, endPoint y: 325, distance: 359.7
click at [254, 27] on icon at bounding box center [250, 27] width 11 height 14
type input "12"
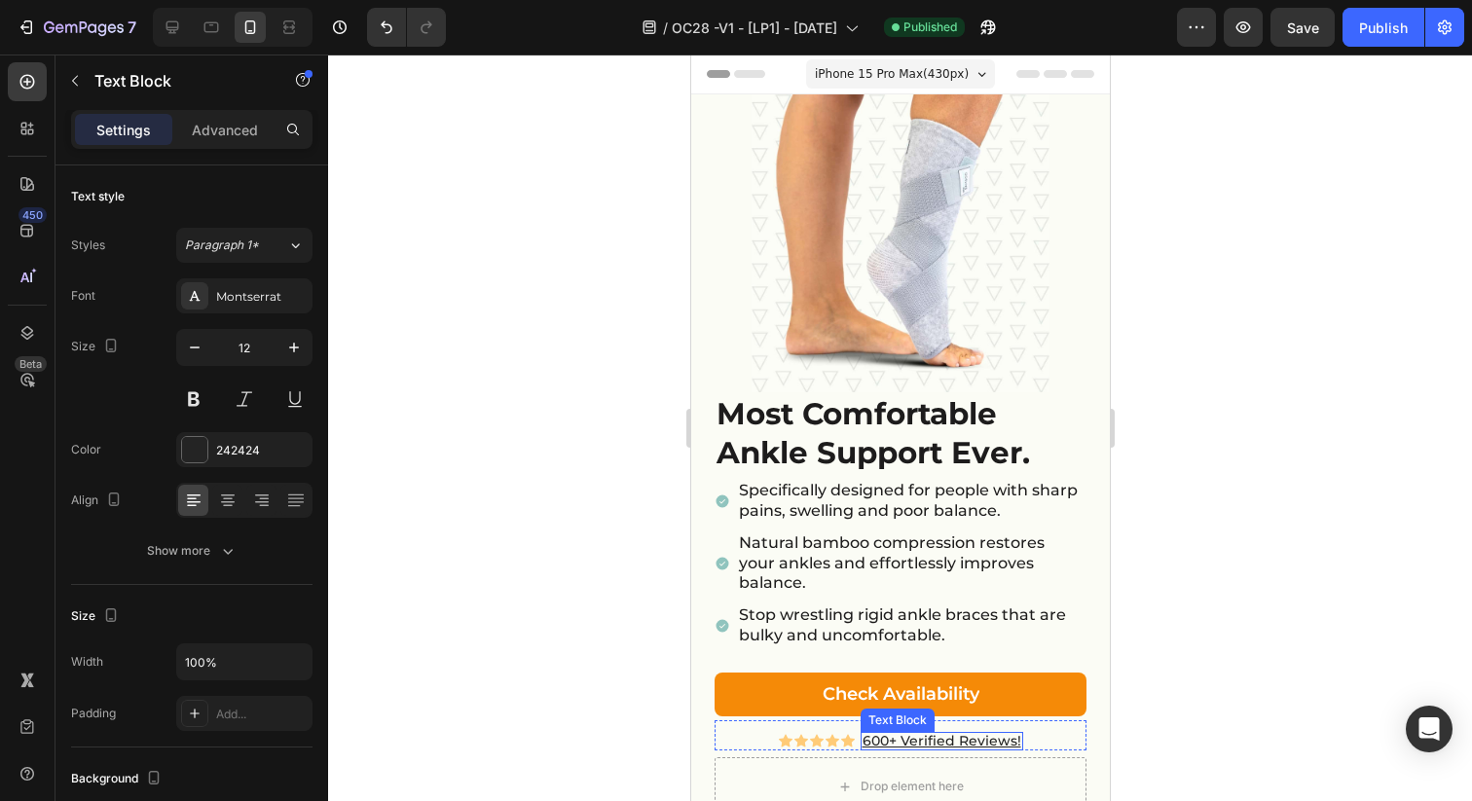
click at [874, 732] on u "600+ Verified Reviews!" at bounding box center [941, 741] width 159 height 18
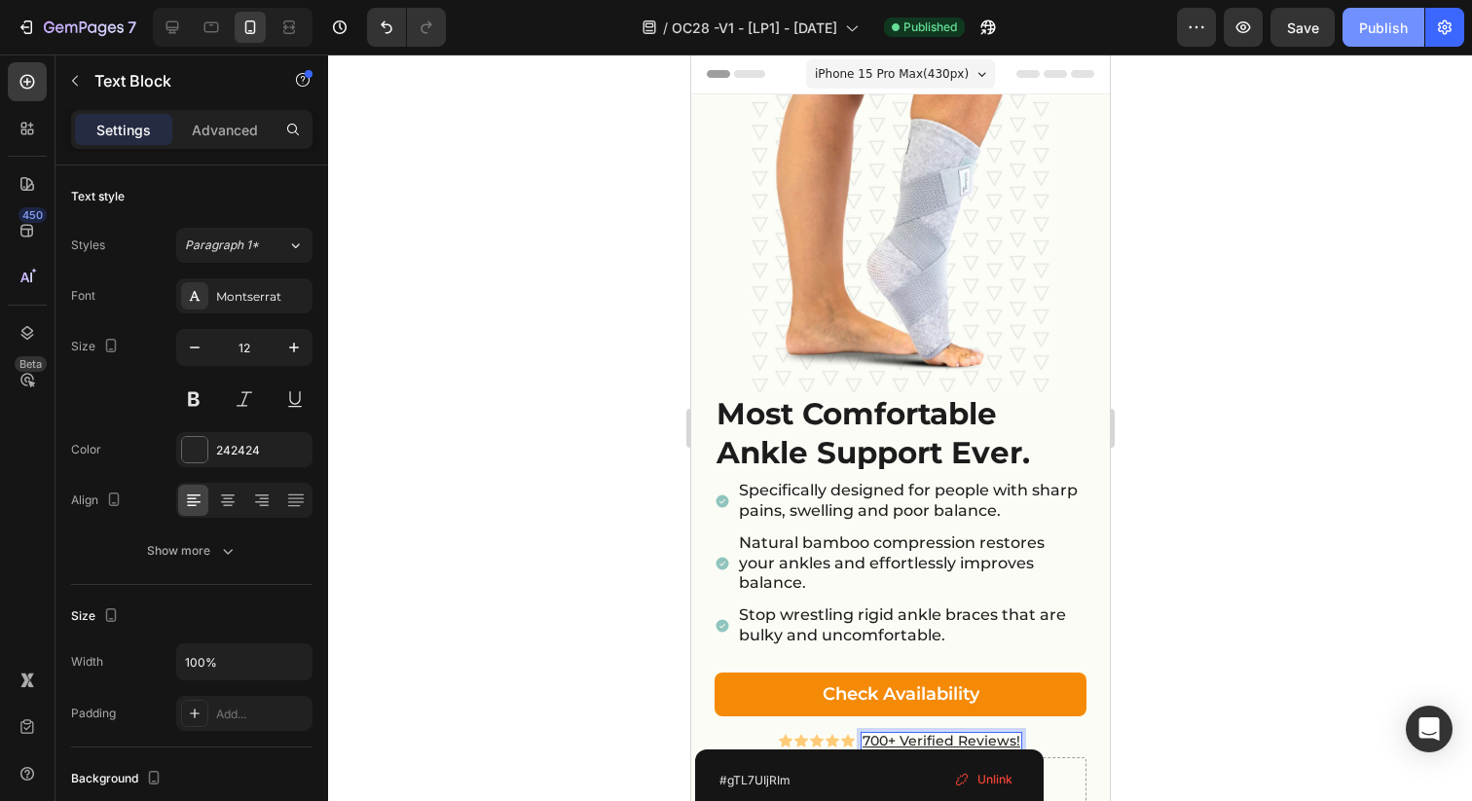
click at [1384, 24] on div "Publish" at bounding box center [1383, 28] width 49 height 20
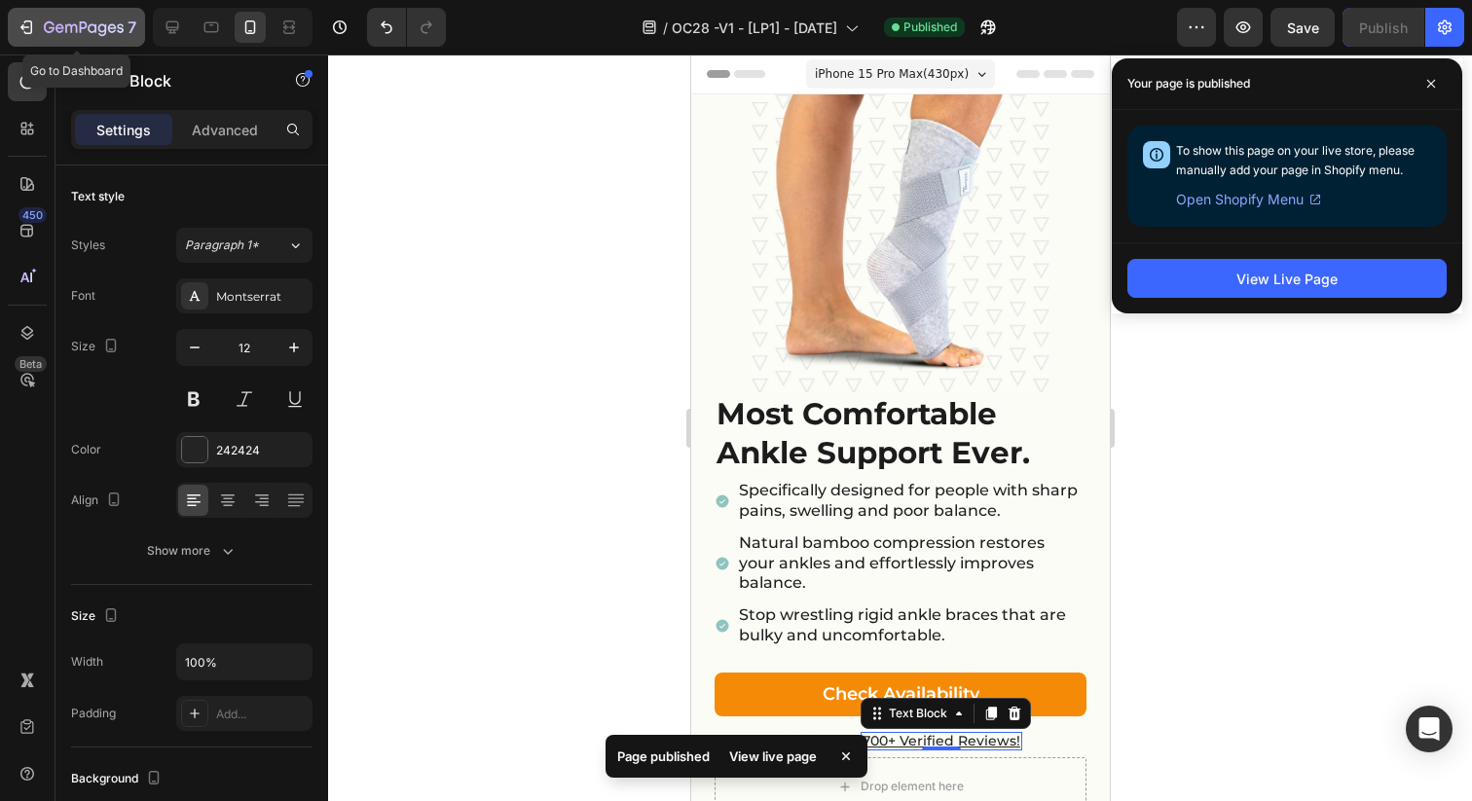
click at [97, 18] on div "7" at bounding box center [90, 27] width 92 height 23
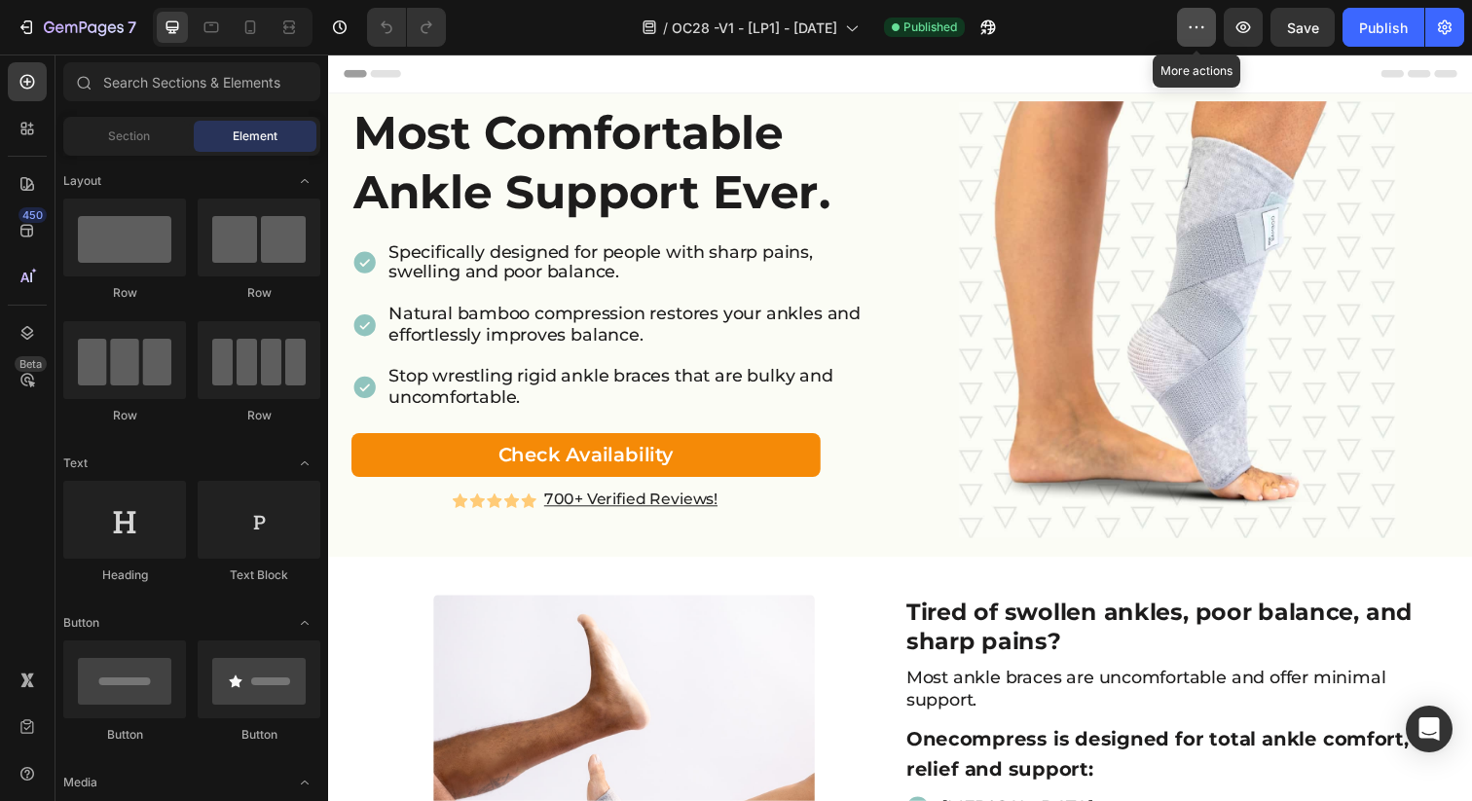
click at [1203, 24] on icon "button" at bounding box center [1196, 27] width 19 height 19
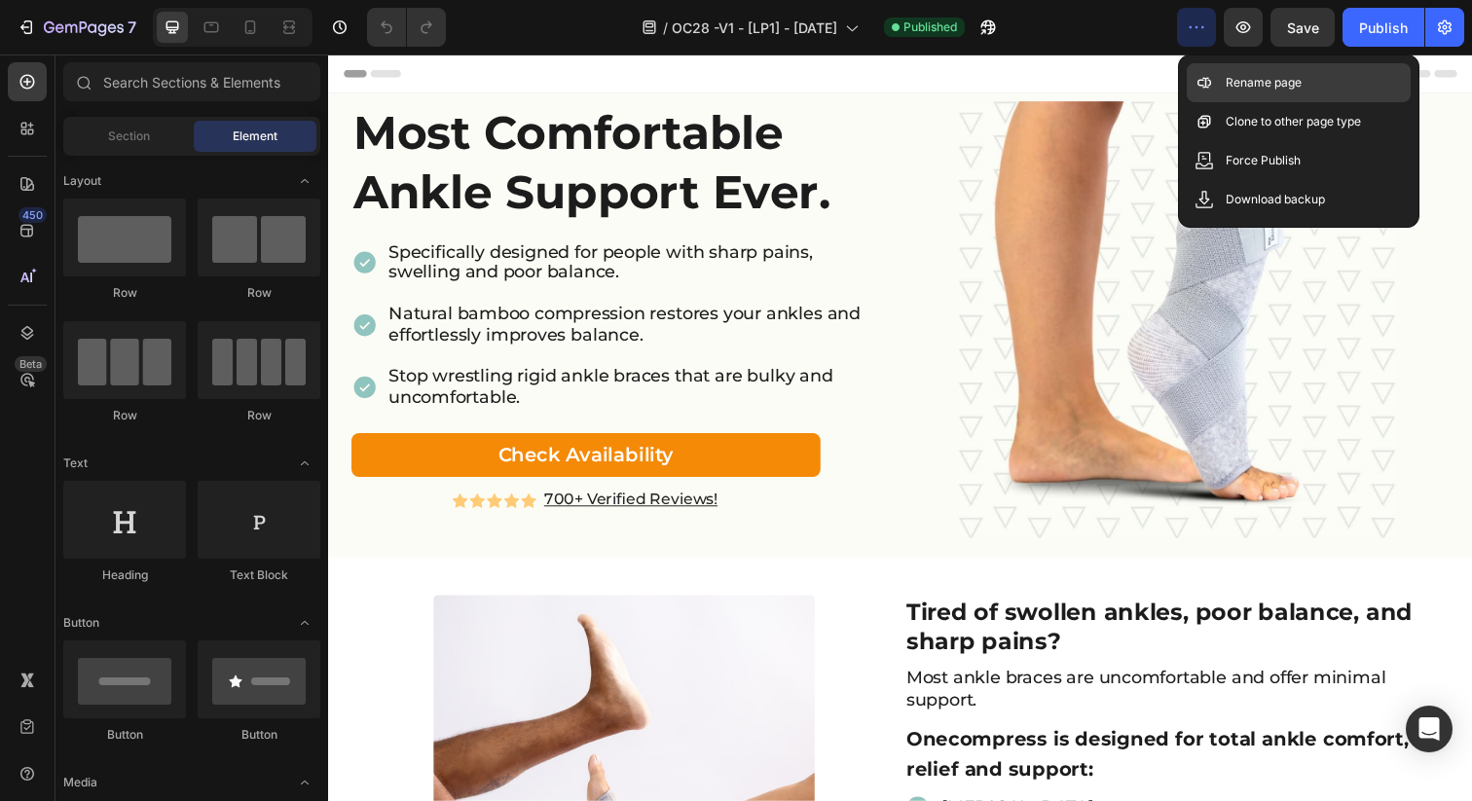
click at [1232, 87] on p "Rename page" at bounding box center [1264, 82] width 76 height 19
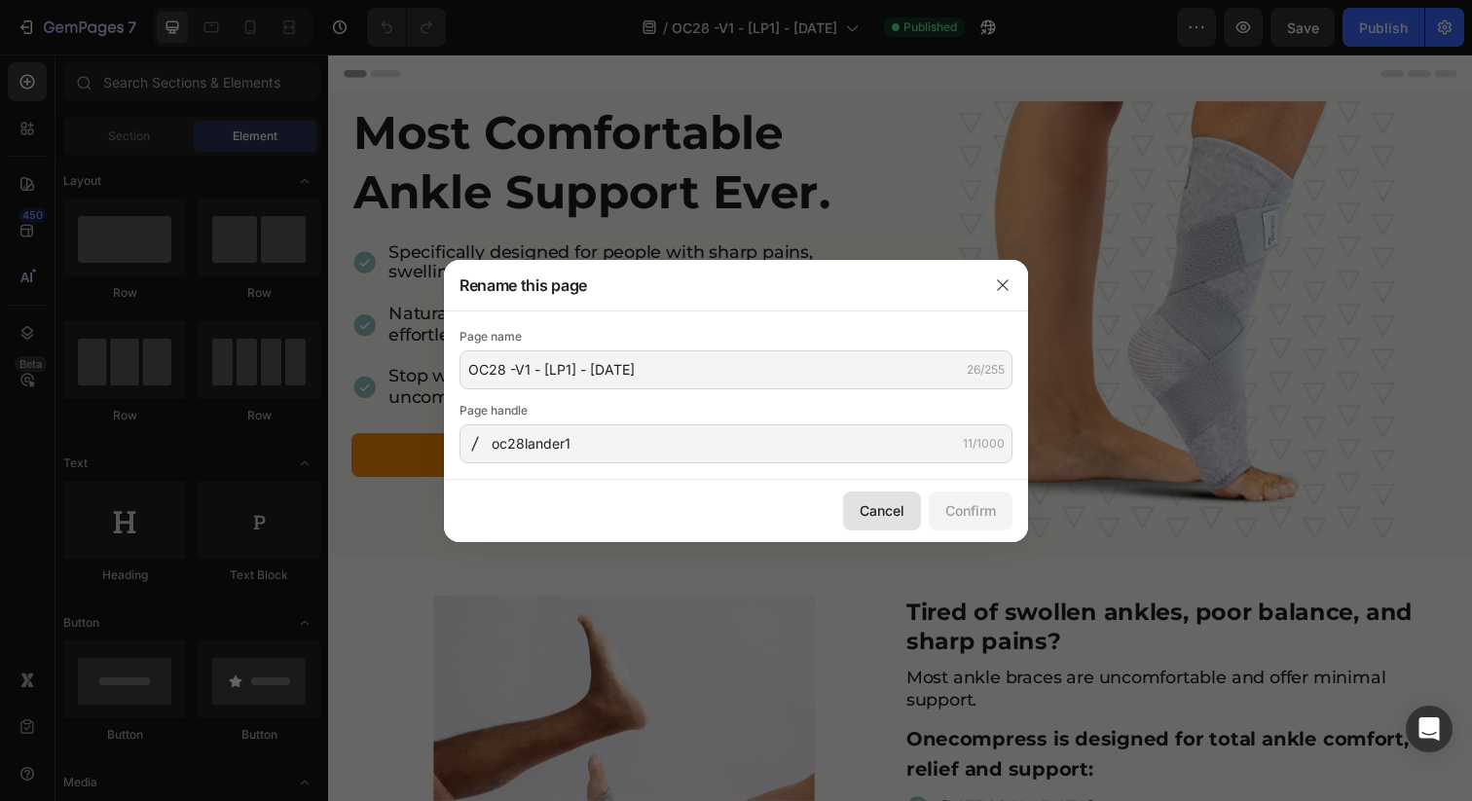
click at [872, 516] on div "Cancel" at bounding box center [882, 510] width 45 height 20
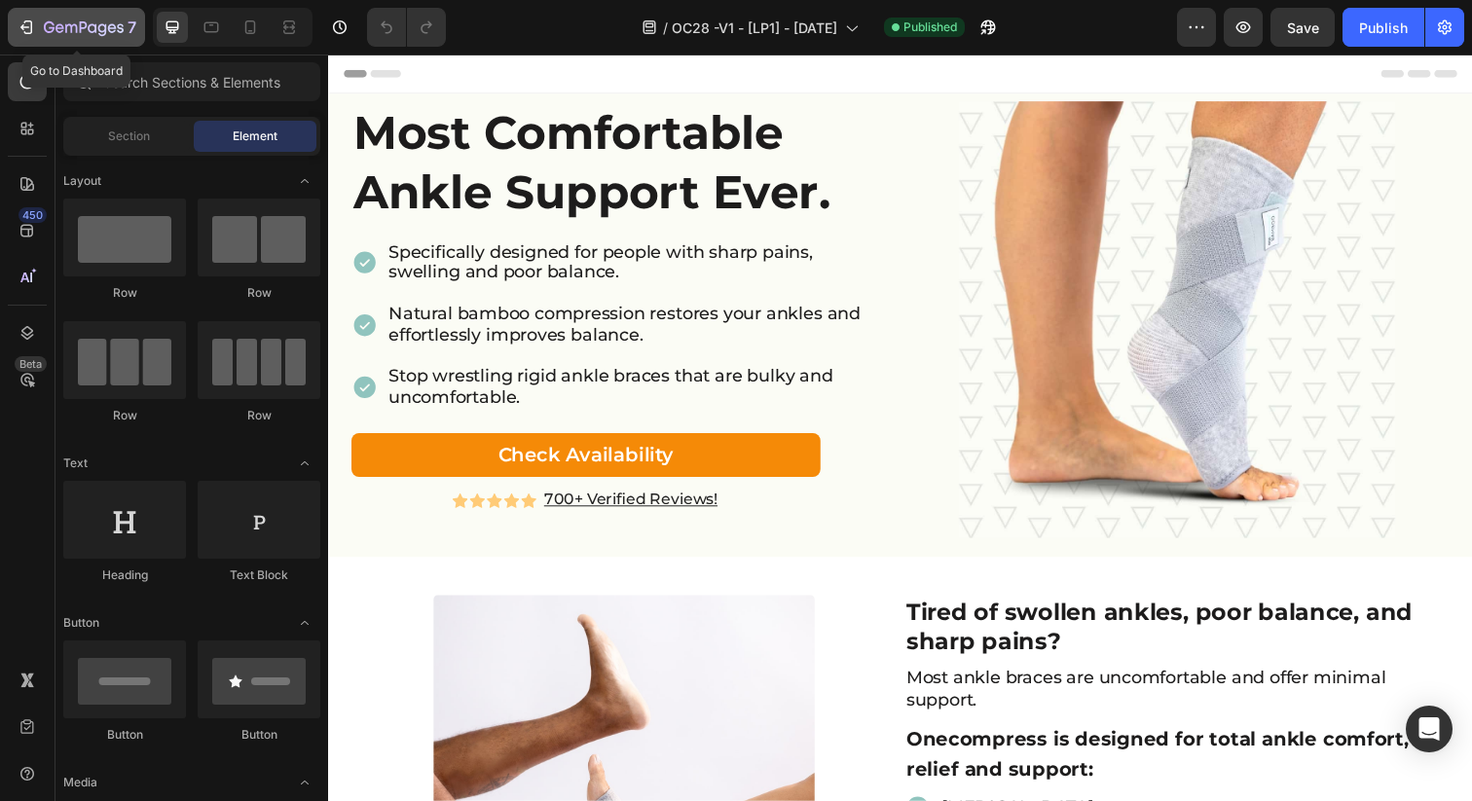
click at [96, 22] on icon "button" at bounding box center [84, 28] width 80 height 17
